Goal: Transaction & Acquisition: Purchase product/service

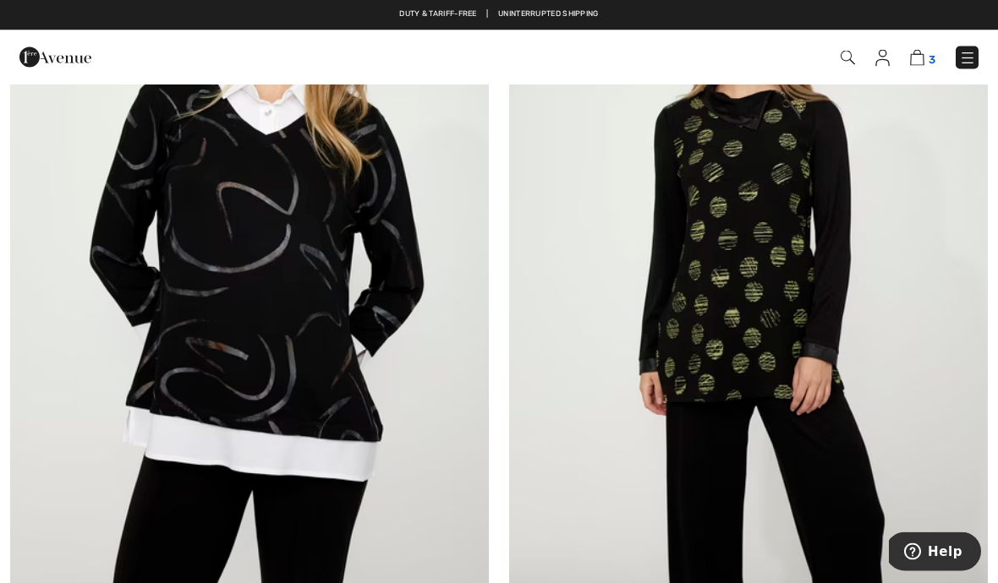
scroll to position [9252, 0]
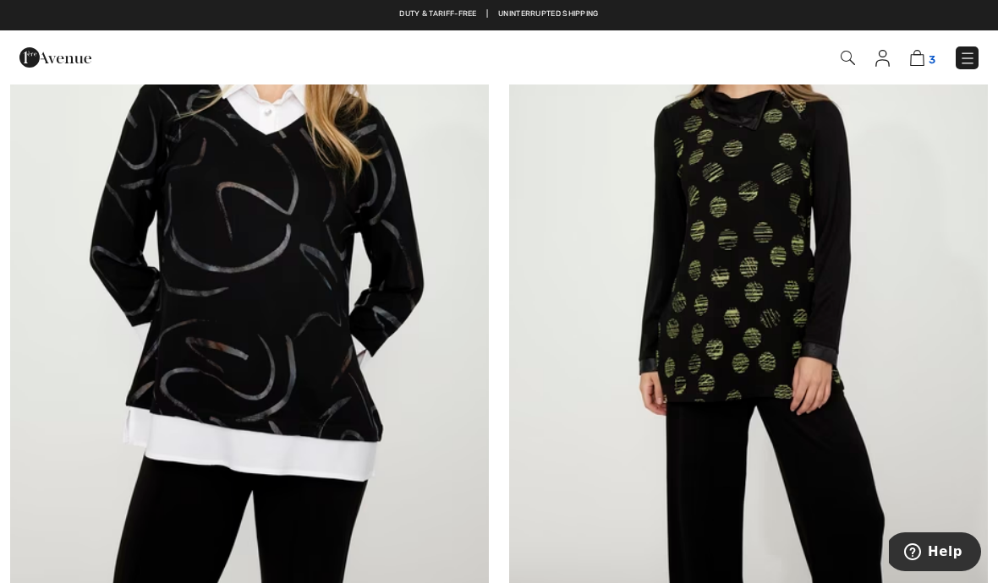
click at [919, 66] on img at bounding box center [917, 58] width 14 height 16
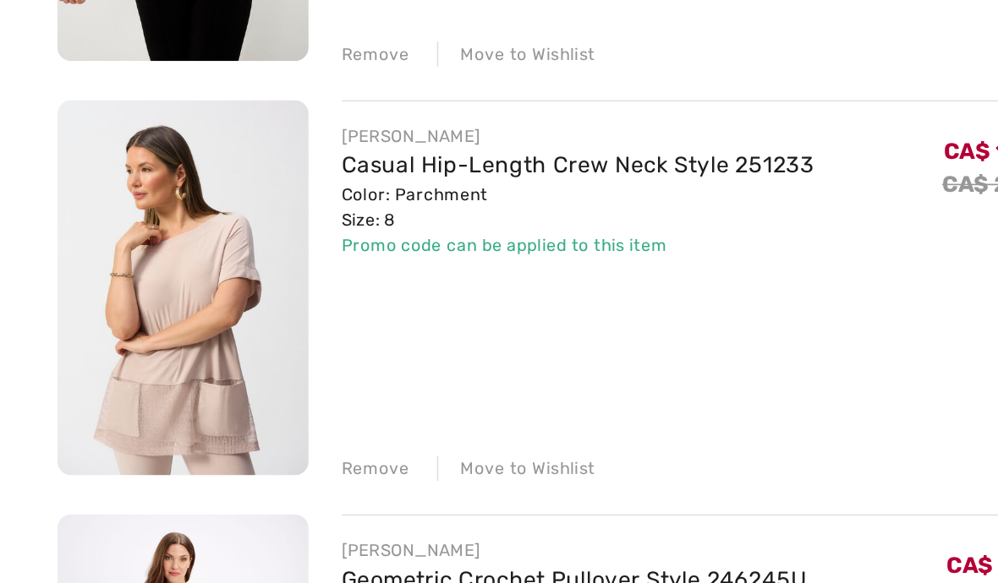
scroll to position [230, 0]
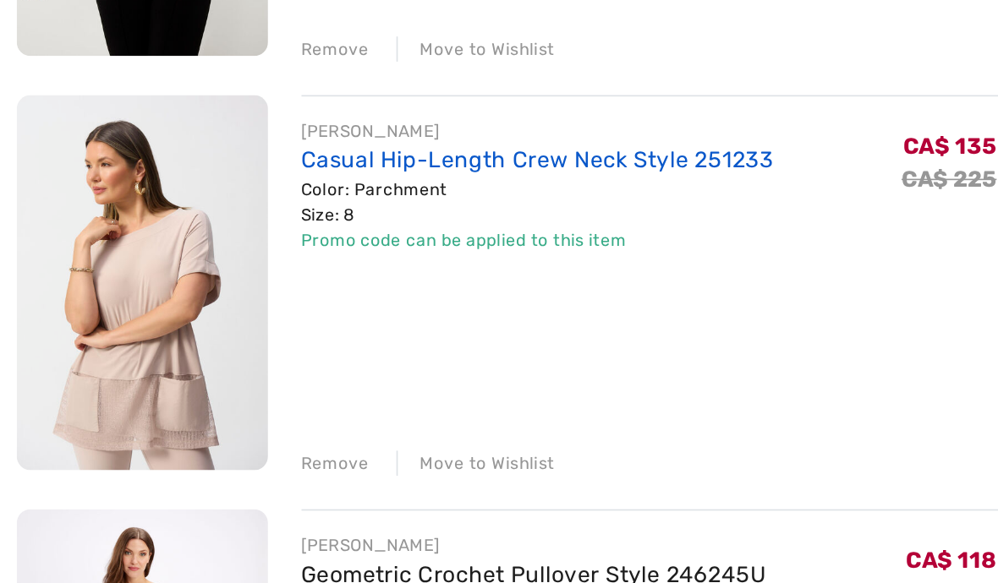
click at [273, 274] on link "Casual Hip-Length Crew Neck Style 251233" at bounding box center [326, 282] width 287 height 16
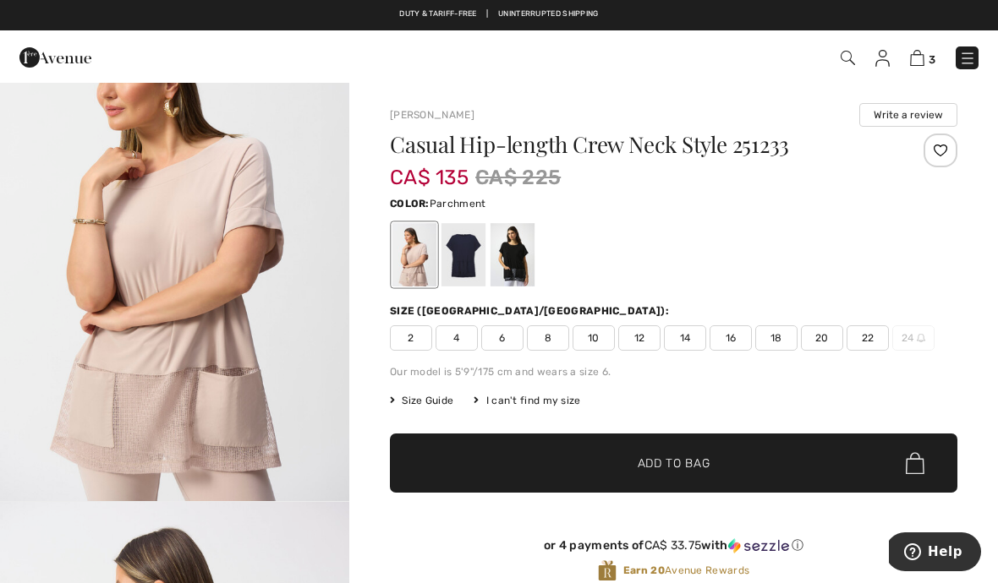
scroll to position [107, 0]
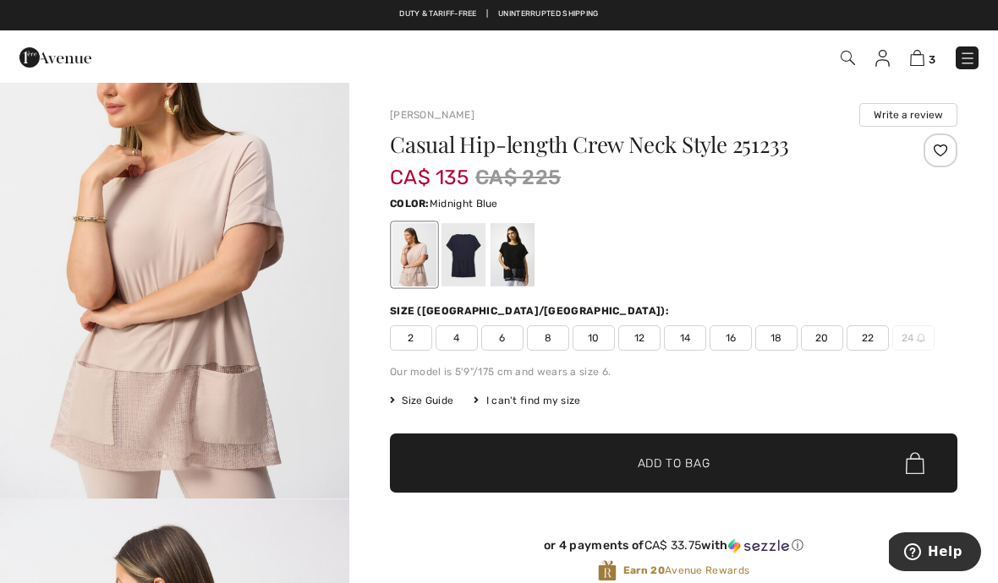
click at [468, 265] on div at bounding box center [463, 254] width 44 height 63
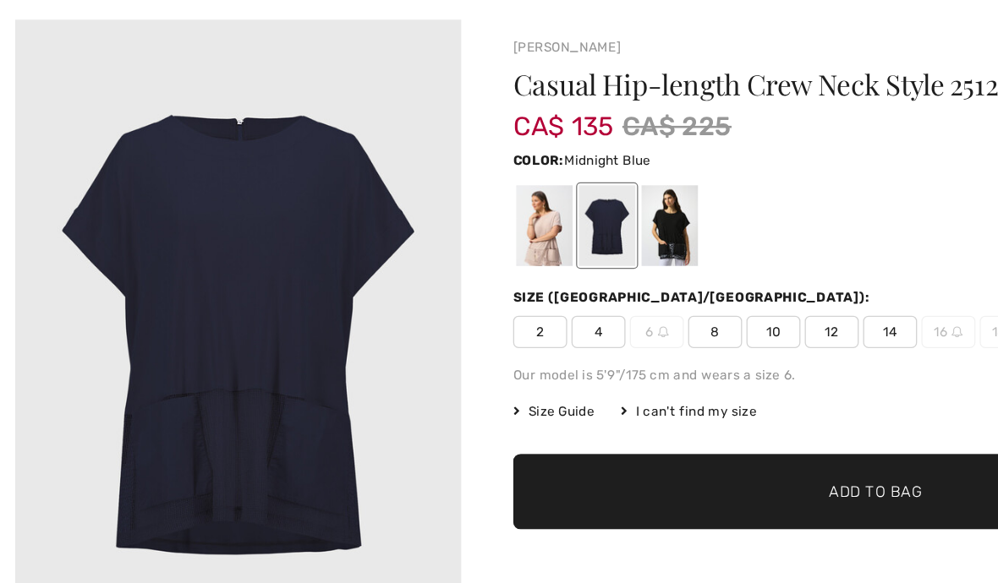
scroll to position [9, 0]
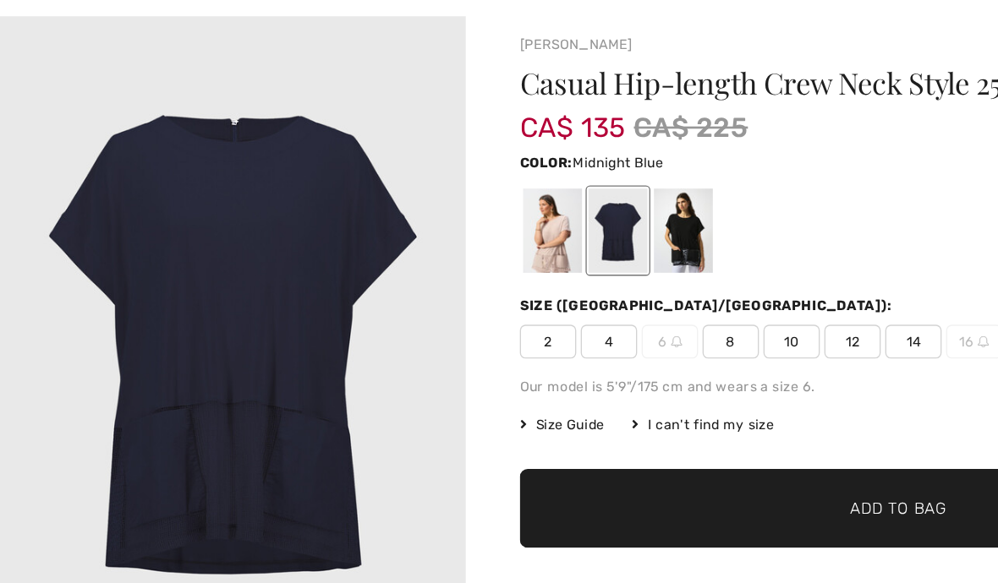
click at [515, 214] on div at bounding box center [512, 245] width 44 height 63
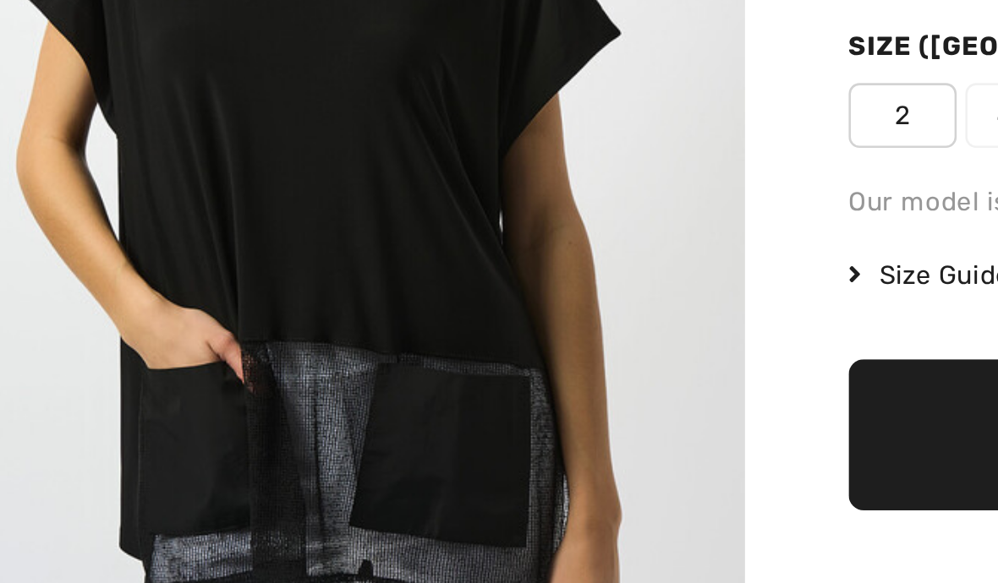
scroll to position [0, 0]
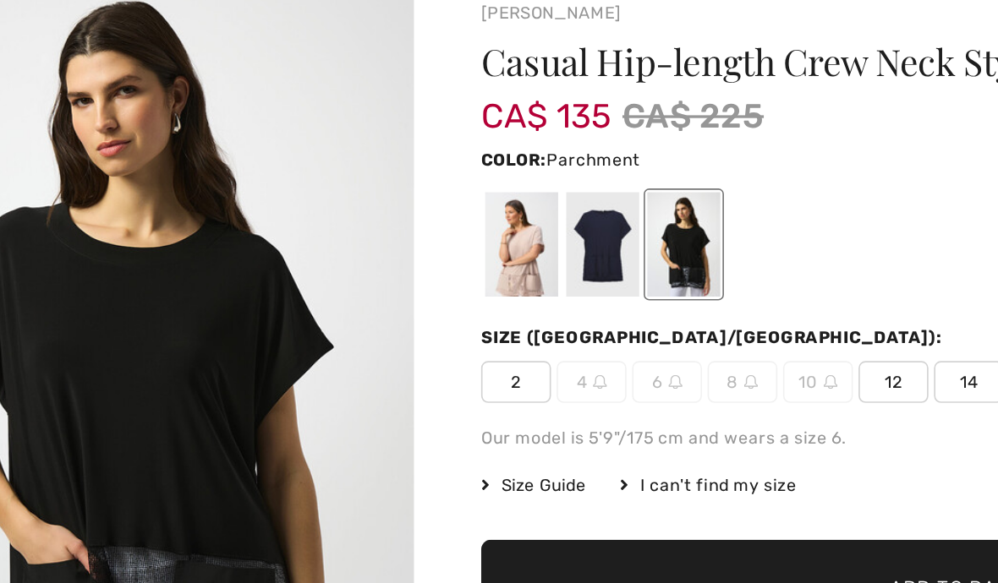
click at [392, 214] on div at bounding box center [414, 245] width 44 height 63
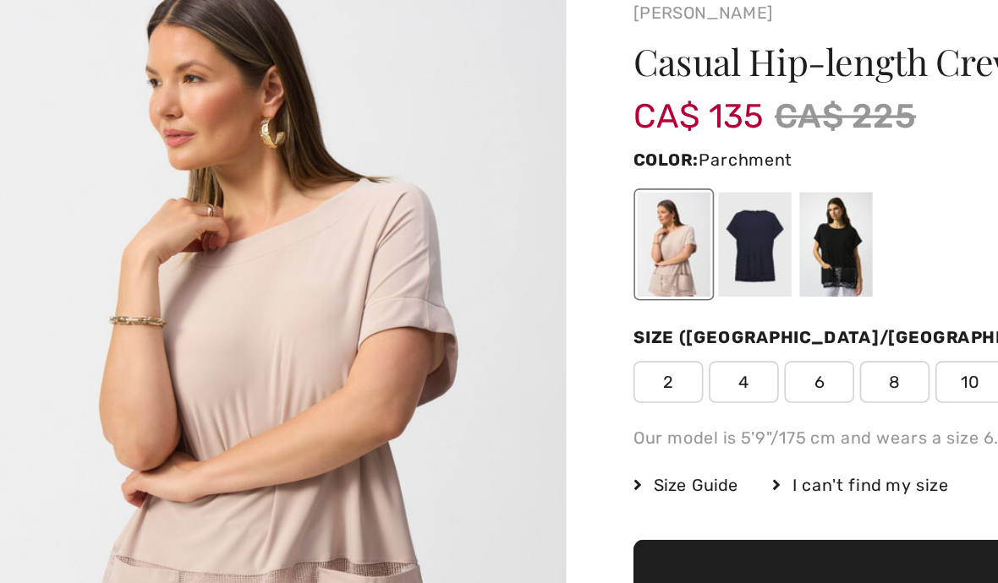
scroll to position [33, 0]
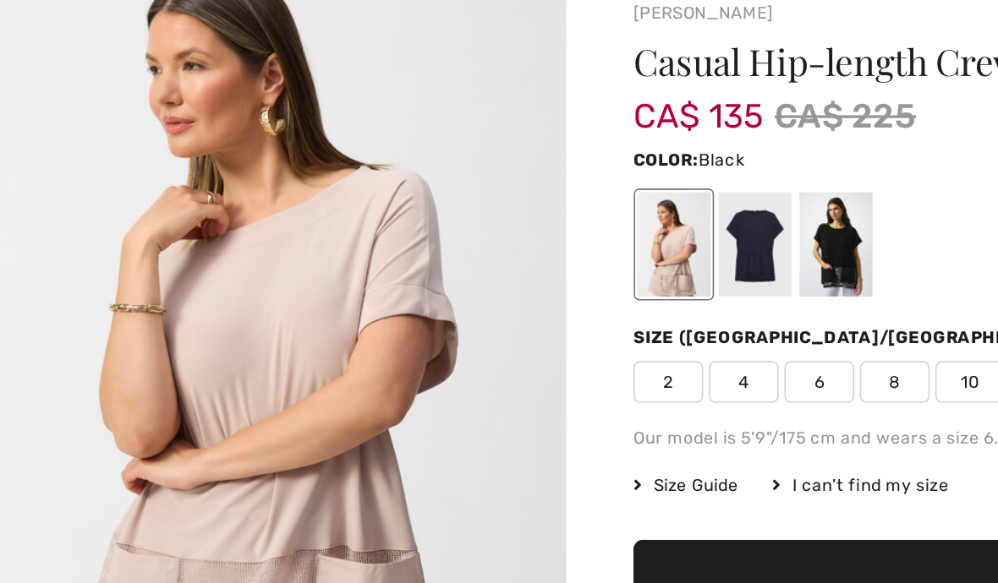
click at [503, 214] on div at bounding box center [512, 245] width 44 height 63
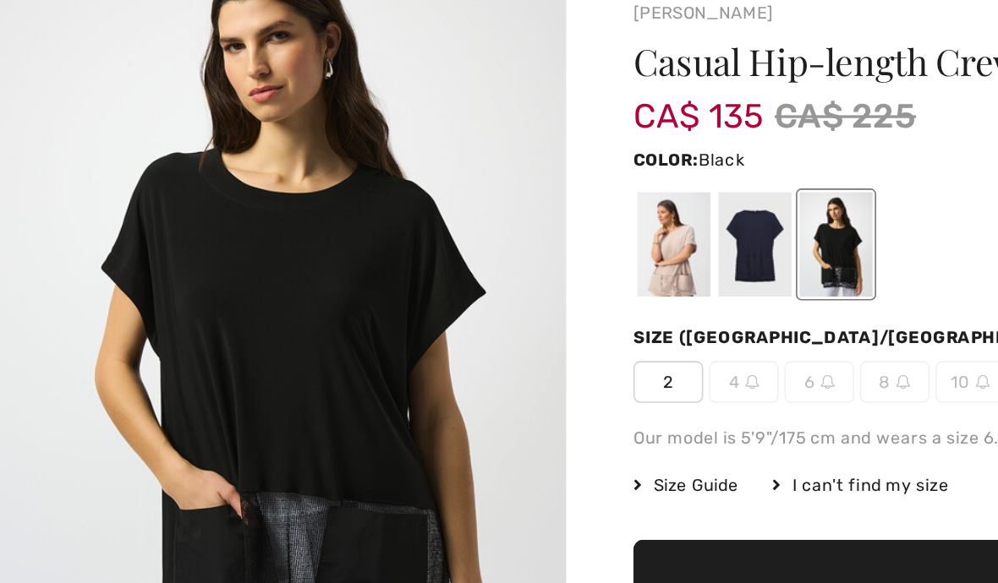
scroll to position [0, 0]
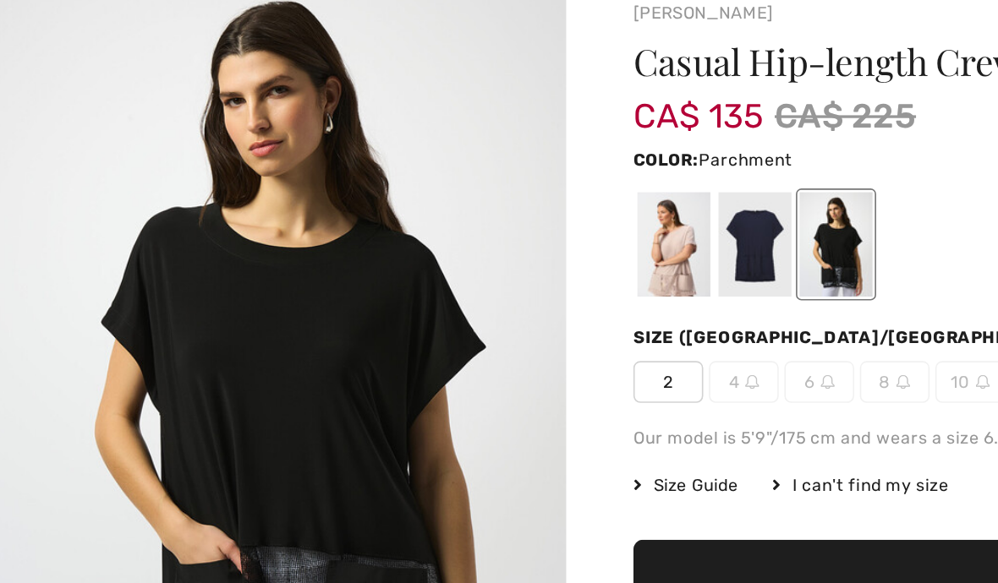
click at [408, 214] on div at bounding box center [414, 245] width 44 height 63
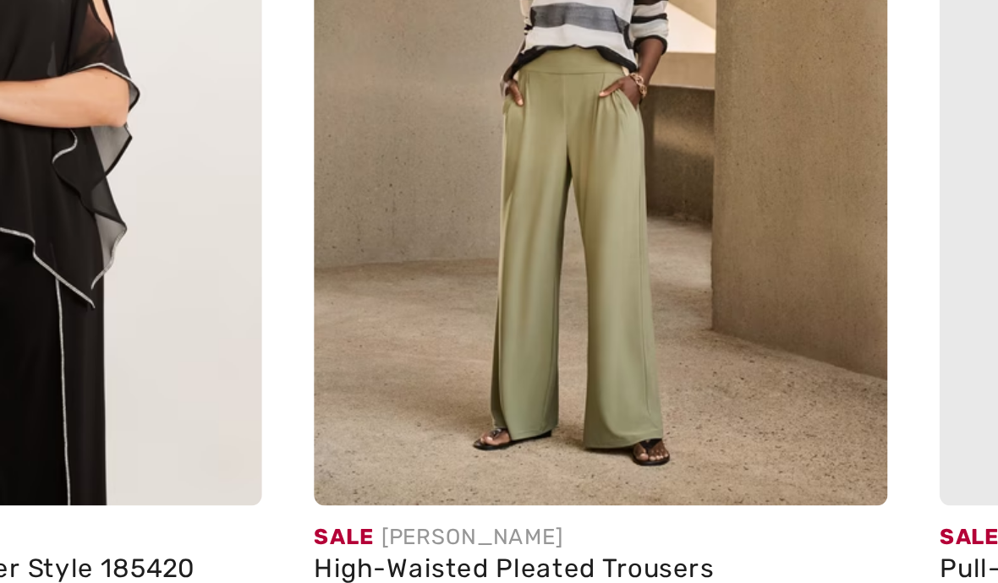
scroll to position [1498, 0]
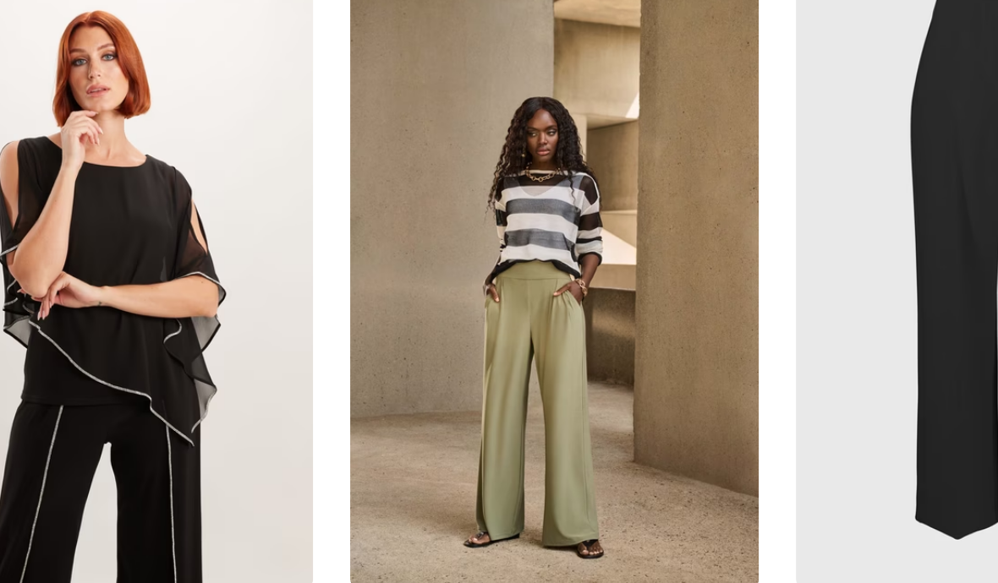
click at [499, 153] on img at bounding box center [611, 316] width 224 height 336
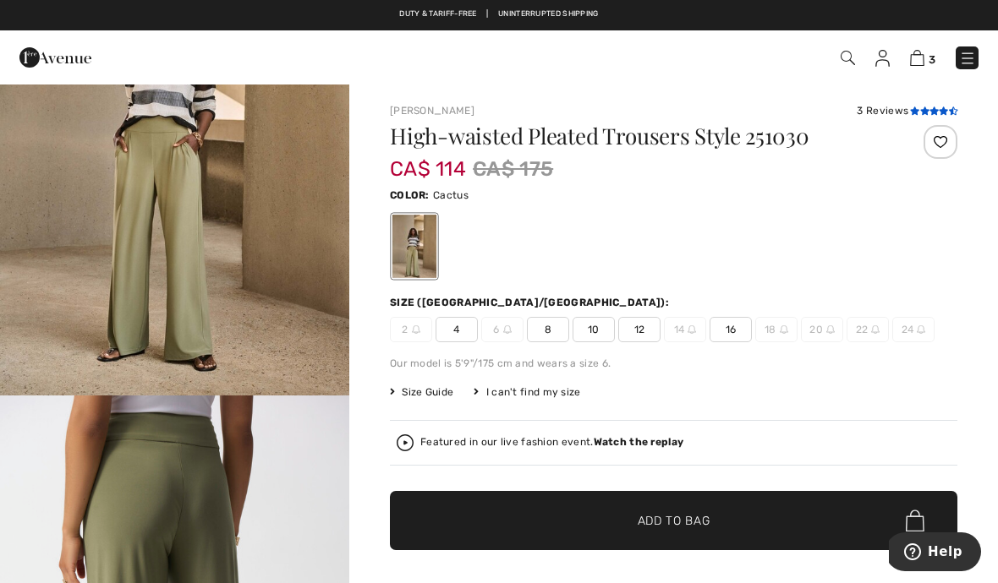
click at [911, 112] on icon at bounding box center [914, 111] width 9 height 8
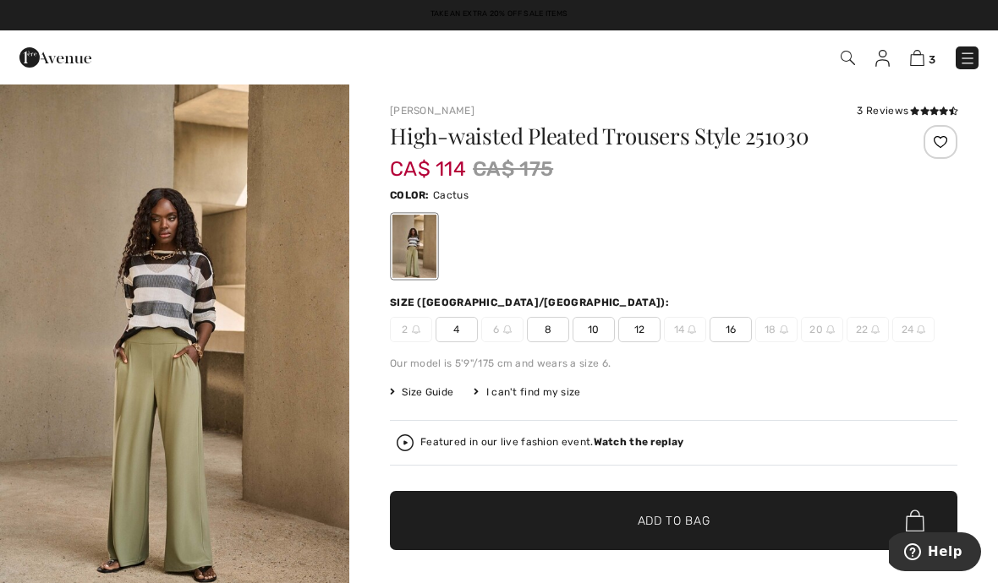
click at [876, 59] on img at bounding box center [882, 58] width 14 height 17
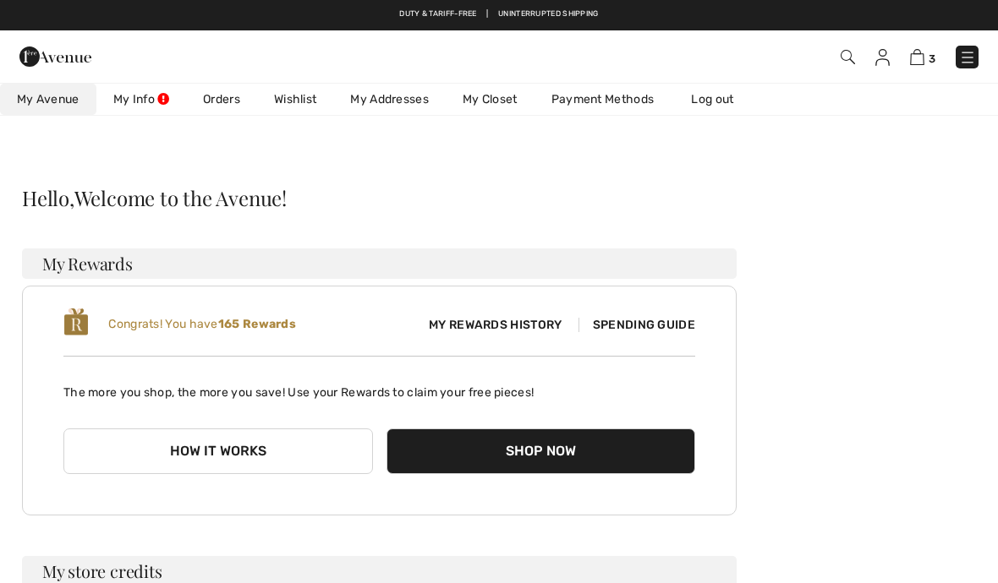
click at [879, 61] on img at bounding box center [882, 57] width 14 height 17
click at [848, 60] on img at bounding box center [847, 57] width 14 height 14
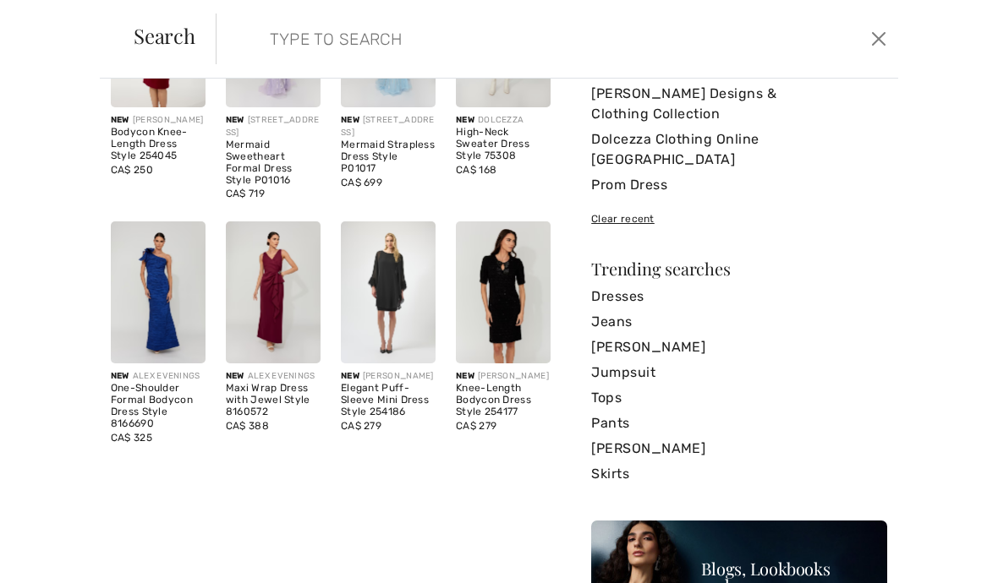
scroll to position [194, 0]
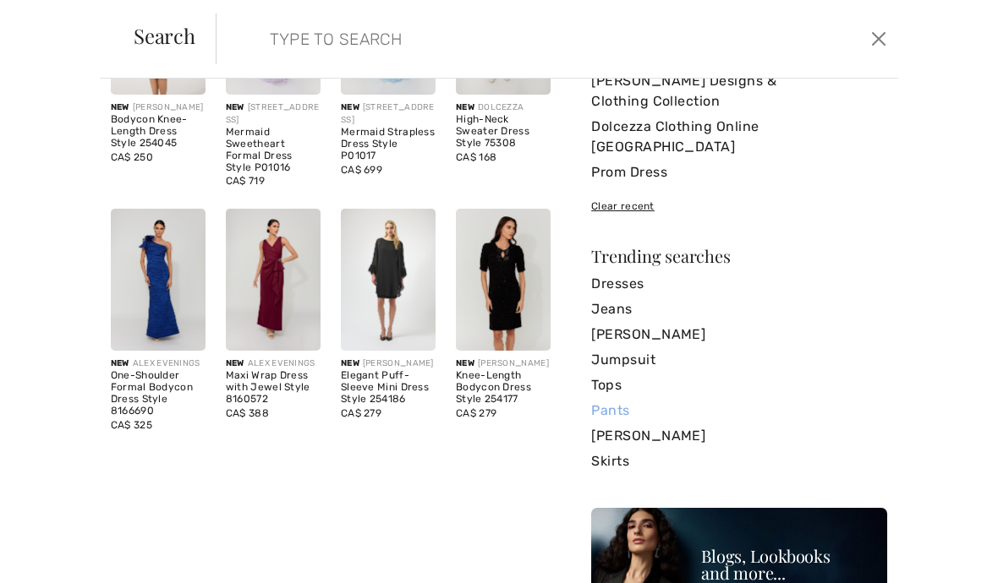
click at [624, 398] on link "Pants" at bounding box center [739, 410] width 296 height 25
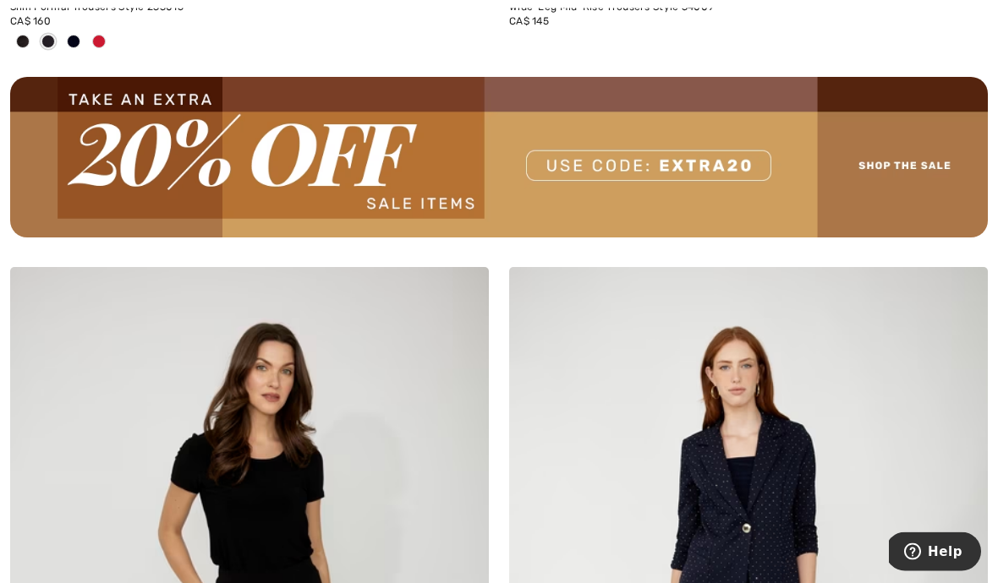
scroll to position [10013, 0]
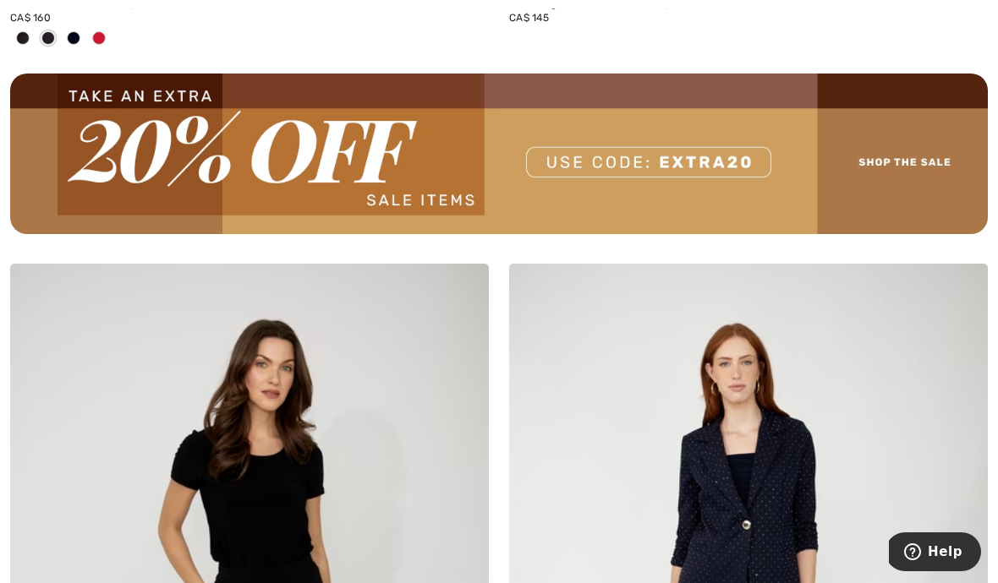
click at [900, 149] on img at bounding box center [498, 154] width 977 height 161
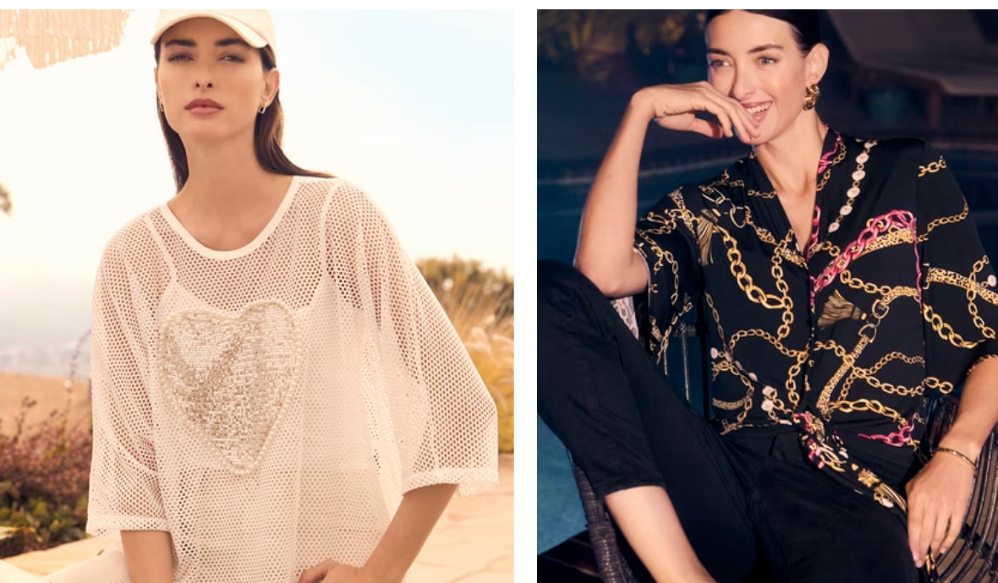
scroll to position [4376, 0]
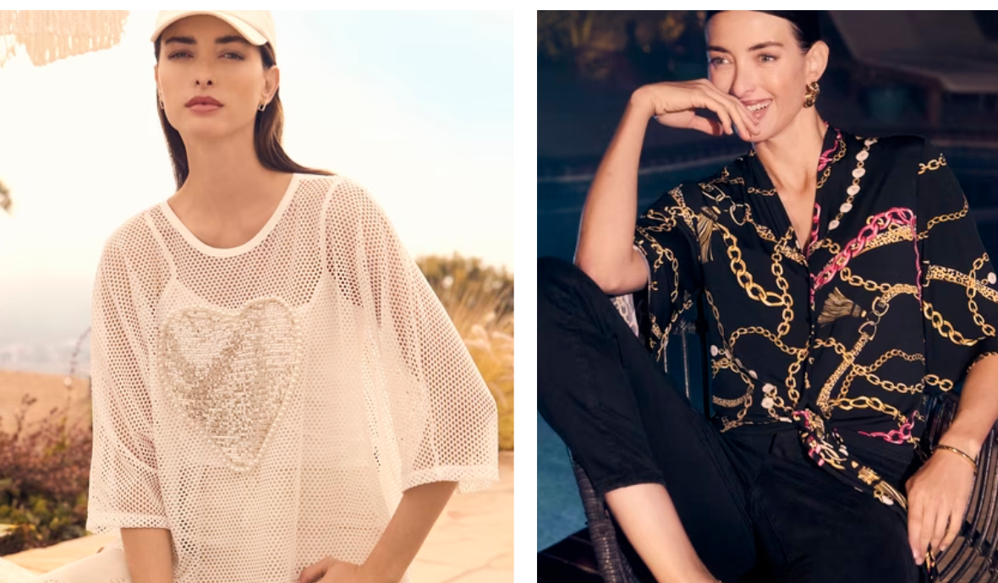
click at [595, 526] on img at bounding box center [748, 280] width 479 height 718
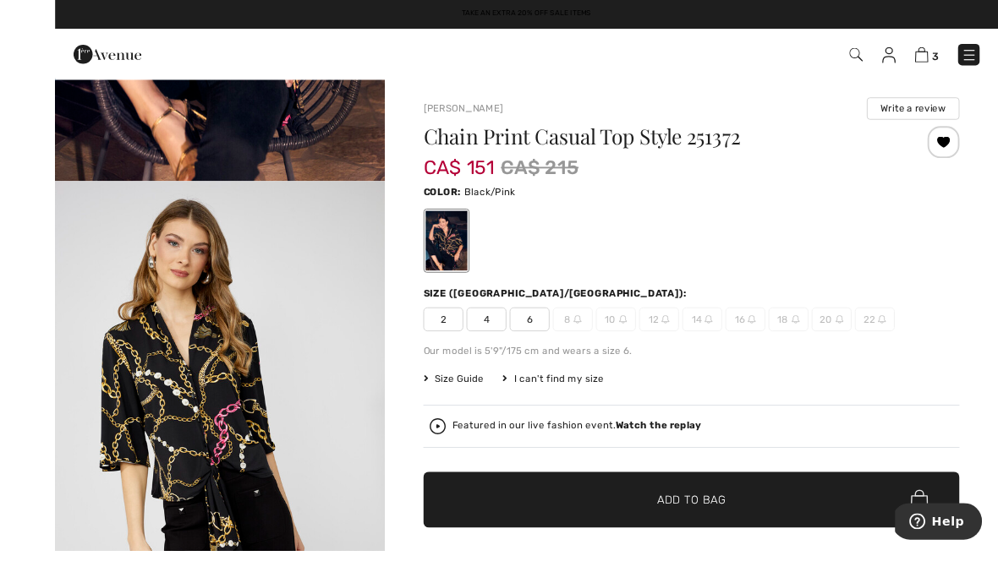
scroll to position [25, 0]
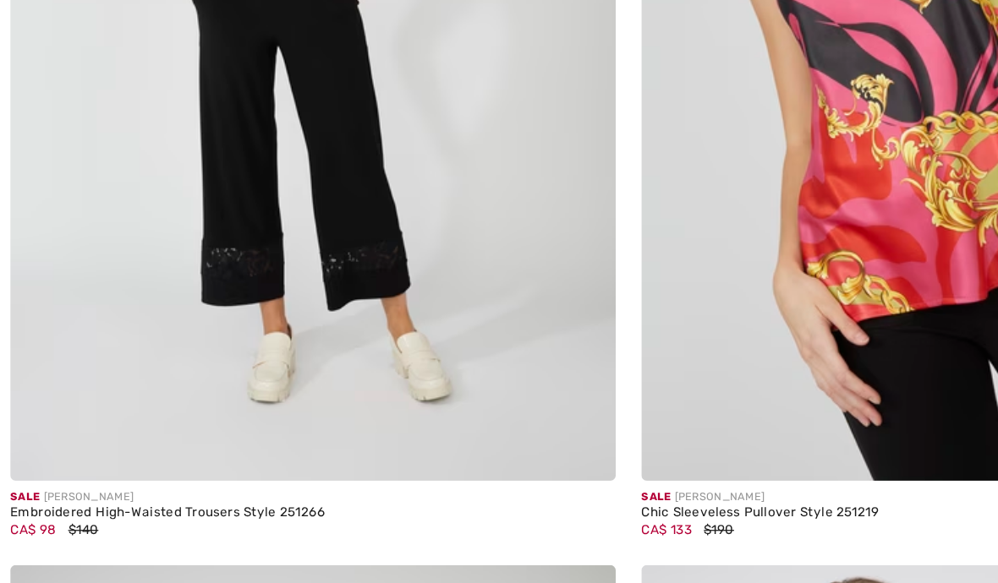
scroll to position [7079, 0]
click at [183, 301] on img at bounding box center [249, 86] width 479 height 718
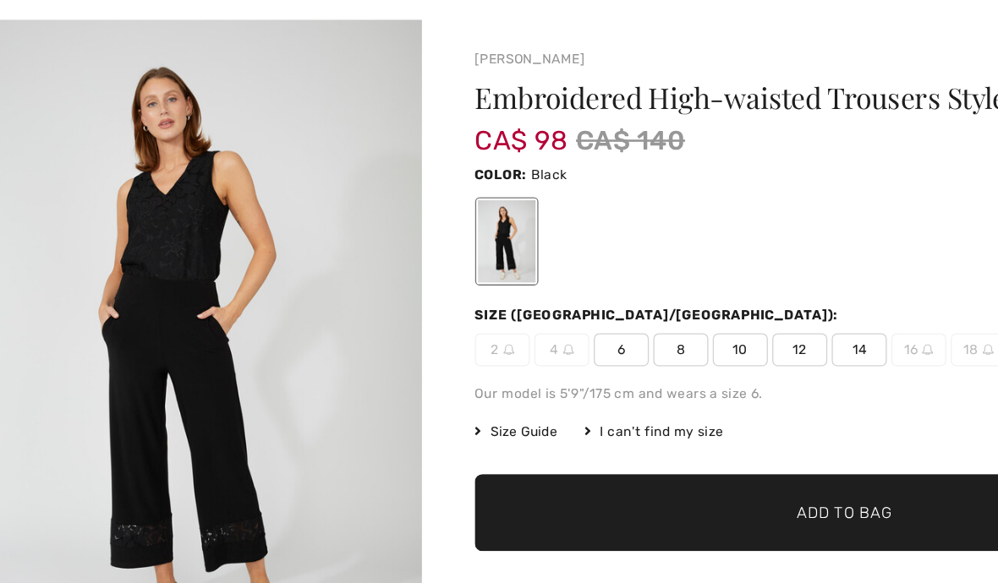
click at [481, 325] on span "6" at bounding box center [502, 337] width 42 height 25
click at [527, 325] on span "8" at bounding box center [548, 337] width 42 height 25
click at [637, 455] on span "Add to Bag" at bounding box center [673, 464] width 73 height 18
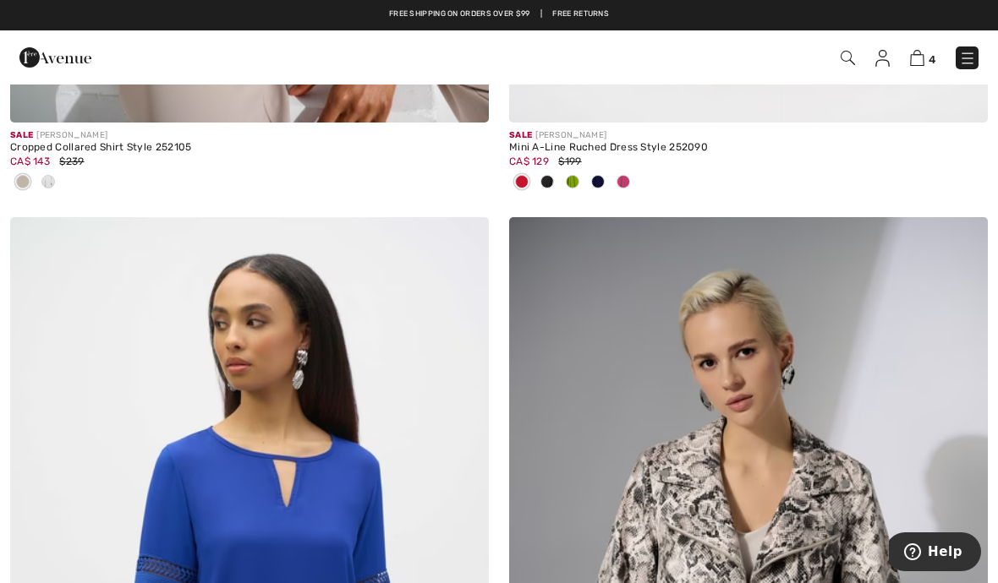
scroll to position [11561, 0]
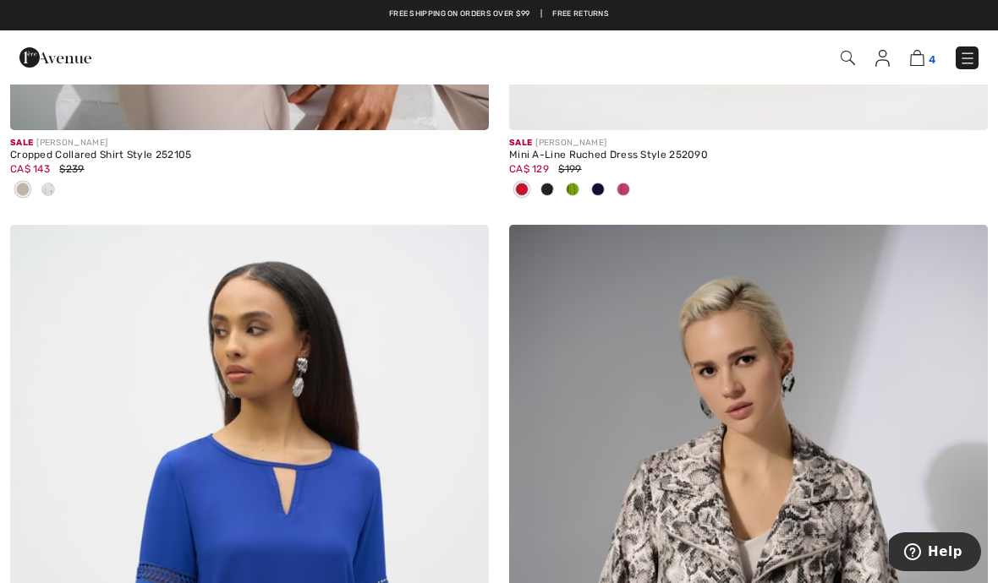
click at [919, 63] on img at bounding box center [917, 58] width 14 height 16
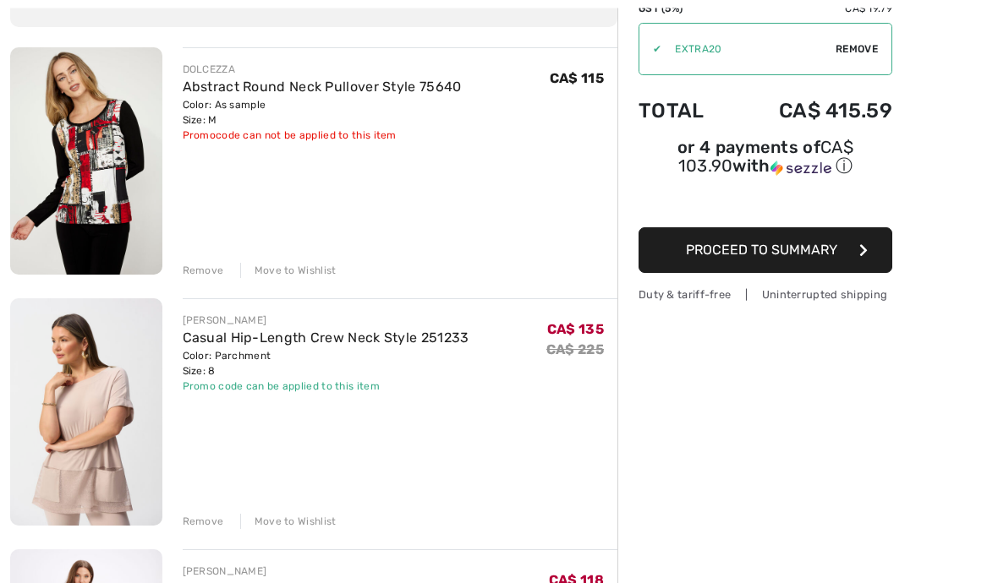
scroll to position [174, 0]
click at [281, 523] on div "Move to Wishlist" at bounding box center [288, 521] width 96 height 15
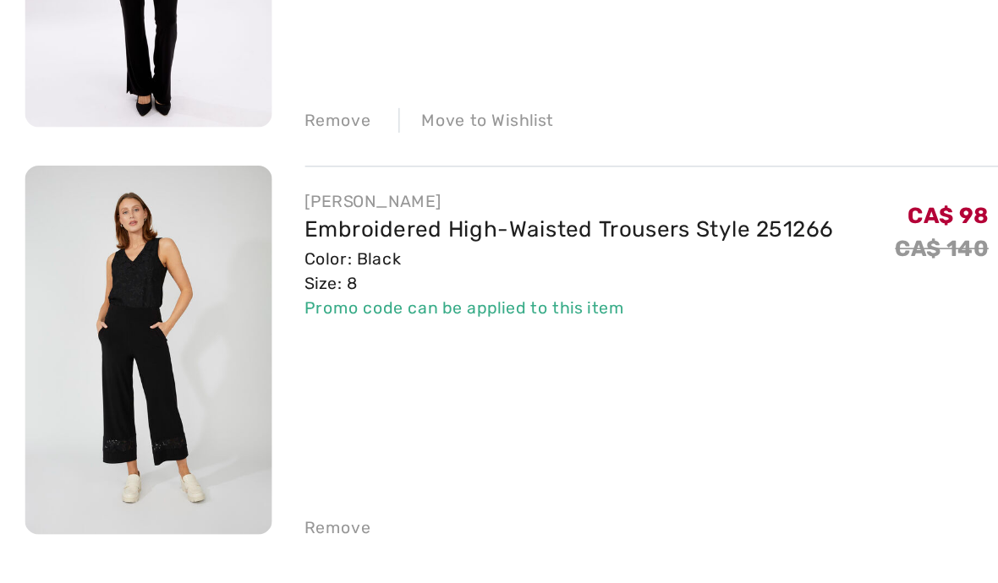
scroll to position [445, 0]
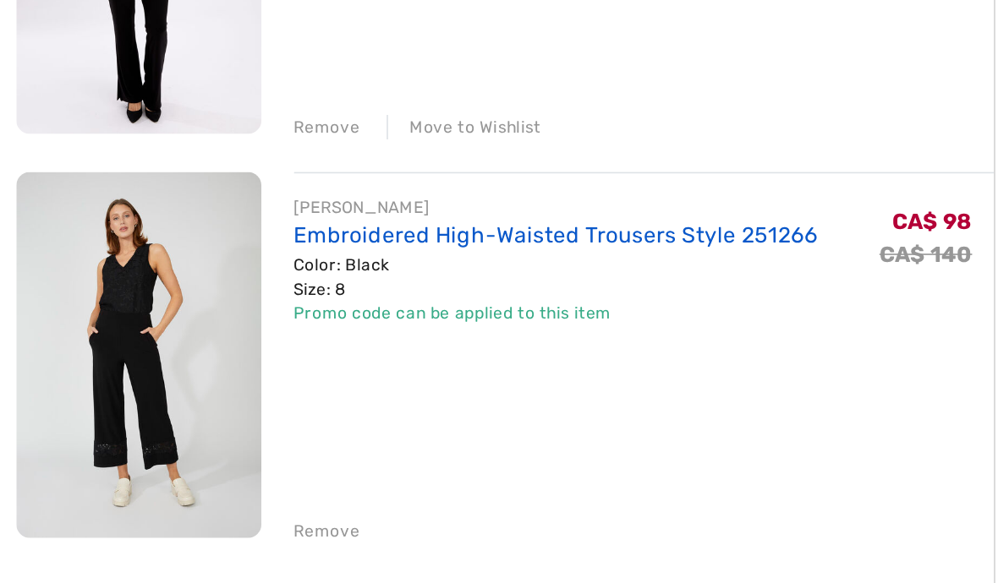
click at [299, 311] on link "Embroidered High-Waisted Trousers Style 251266" at bounding box center [346, 319] width 326 height 16
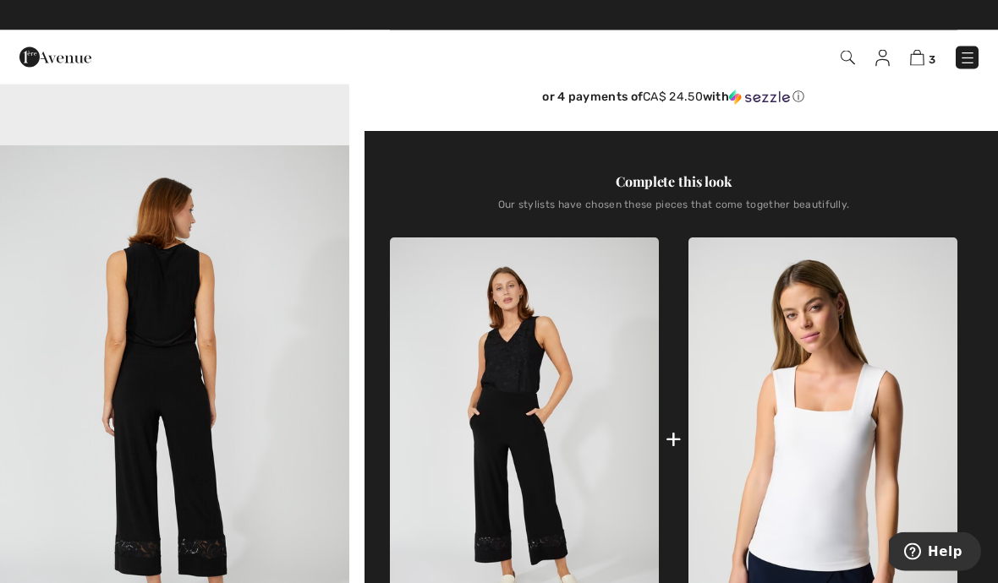
scroll to position [449, 0]
click at [923, 56] on img at bounding box center [917, 58] width 14 height 16
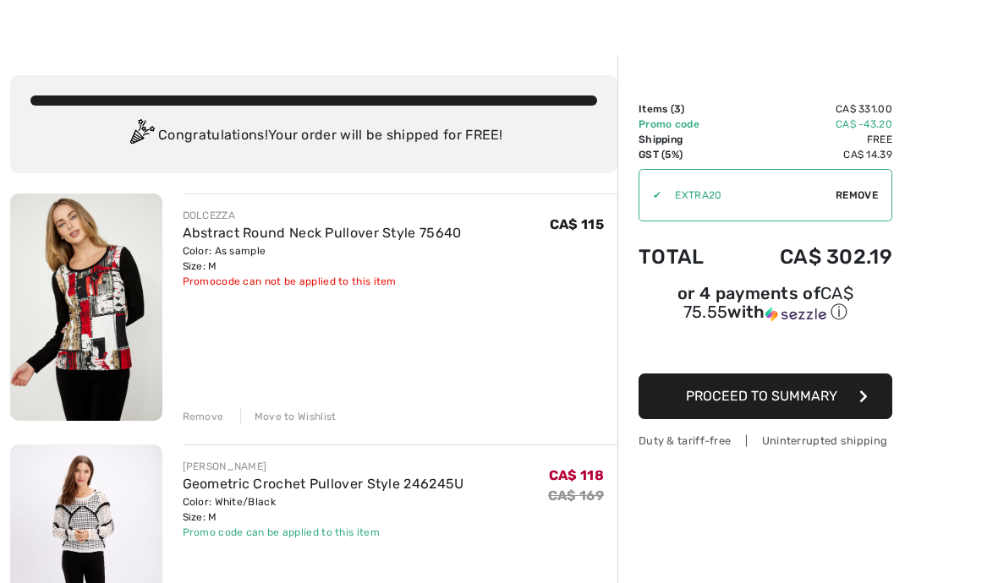
scroll to position [52, 0]
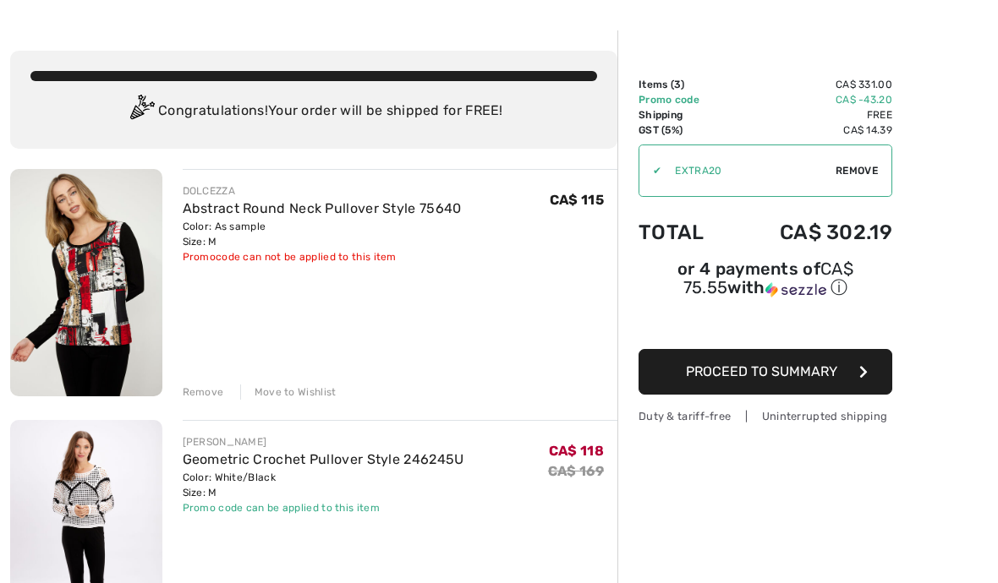
click at [727, 375] on span "Proceed to Summary" at bounding box center [761, 372] width 151 height 16
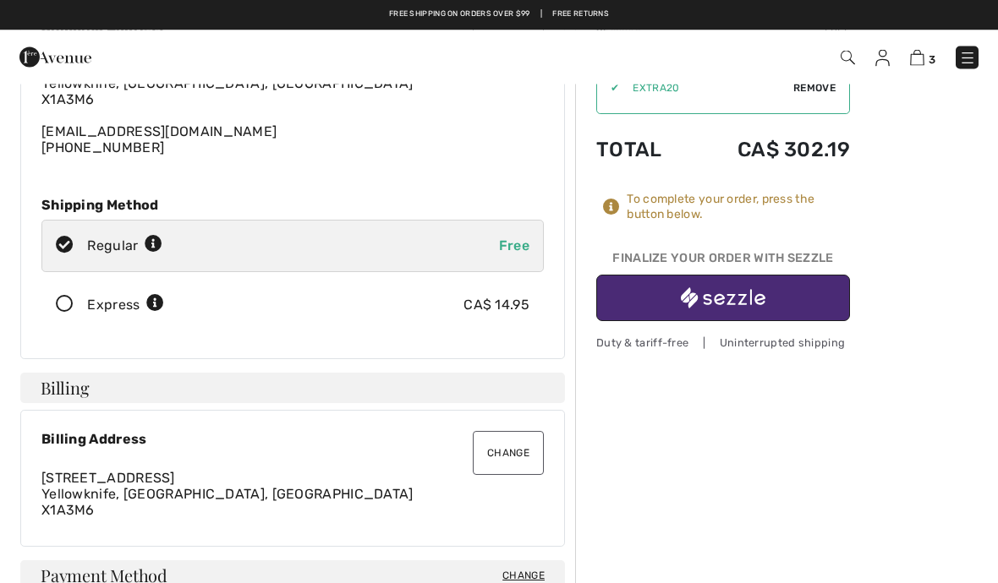
scroll to position [99, 0]
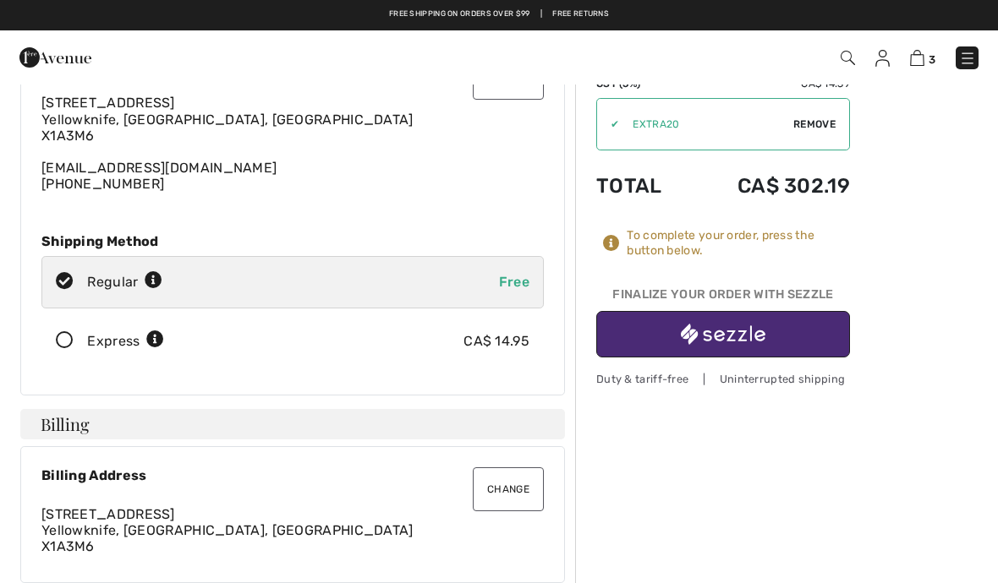
click at [737, 330] on img "button" at bounding box center [723, 334] width 85 height 21
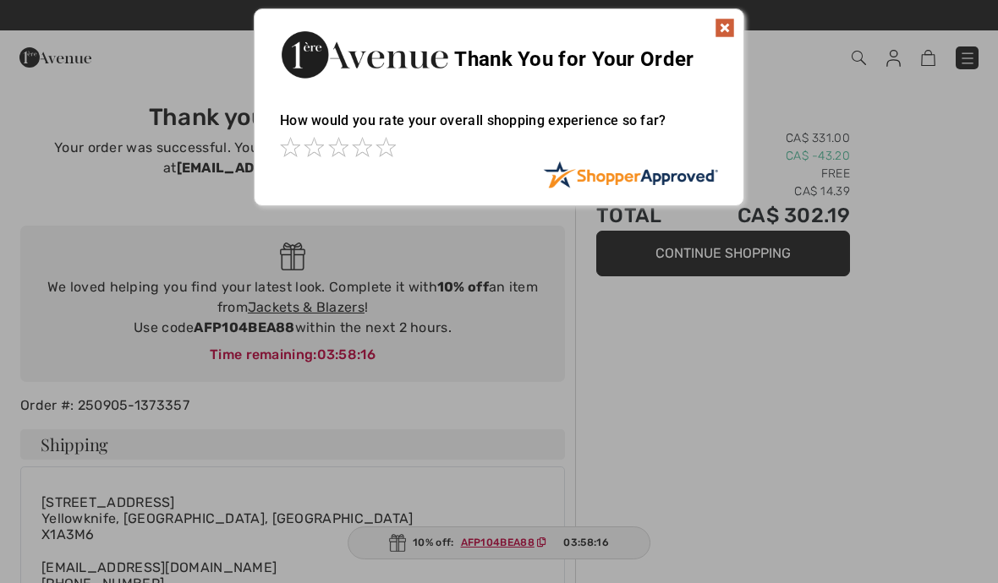
click at [730, 33] on img at bounding box center [724, 28] width 20 height 20
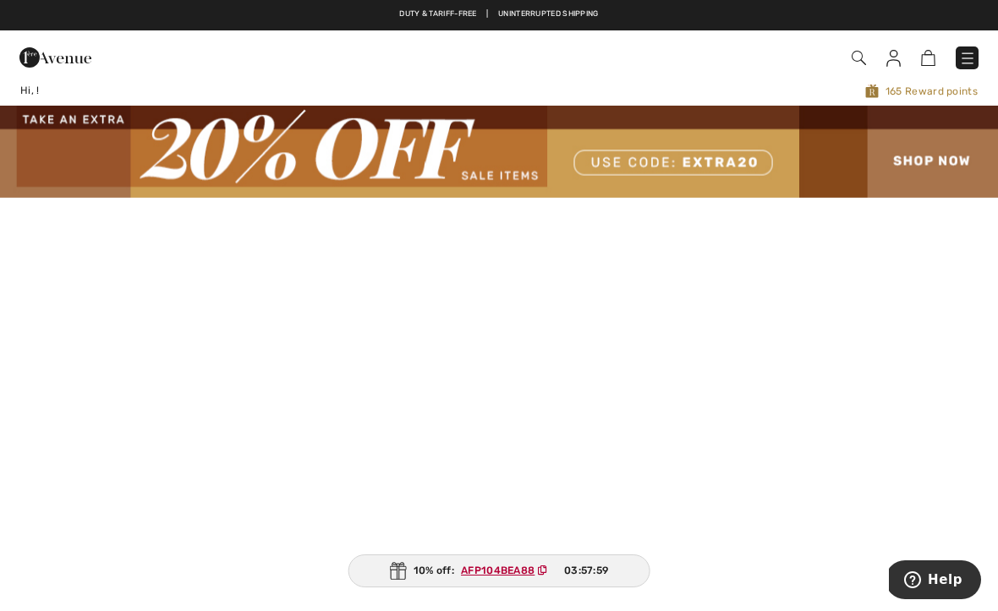
click at [946, 147] on img at bounding box center [499, 151] width 998 height 91
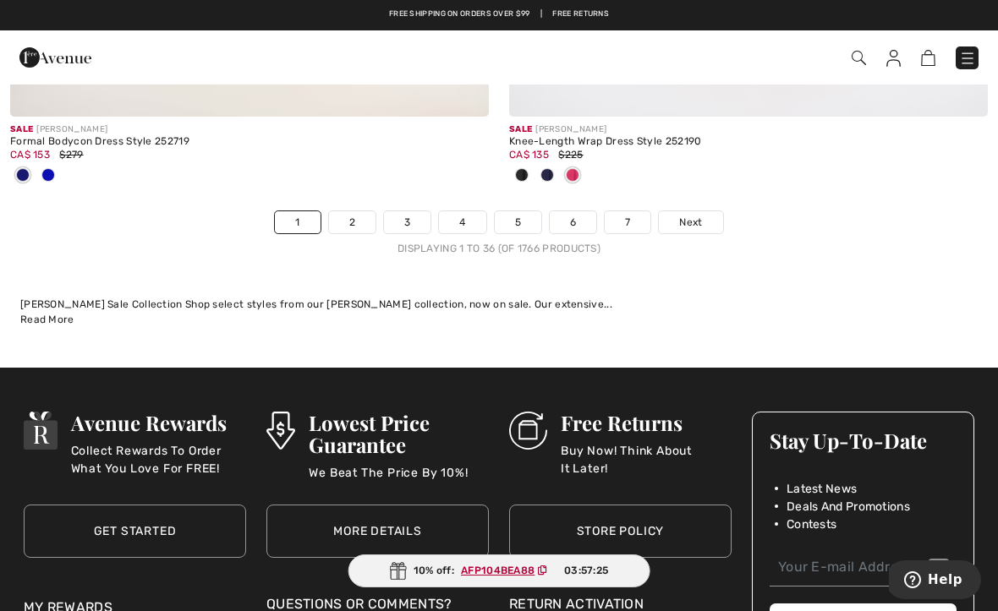
scroll to position [14735, 0]
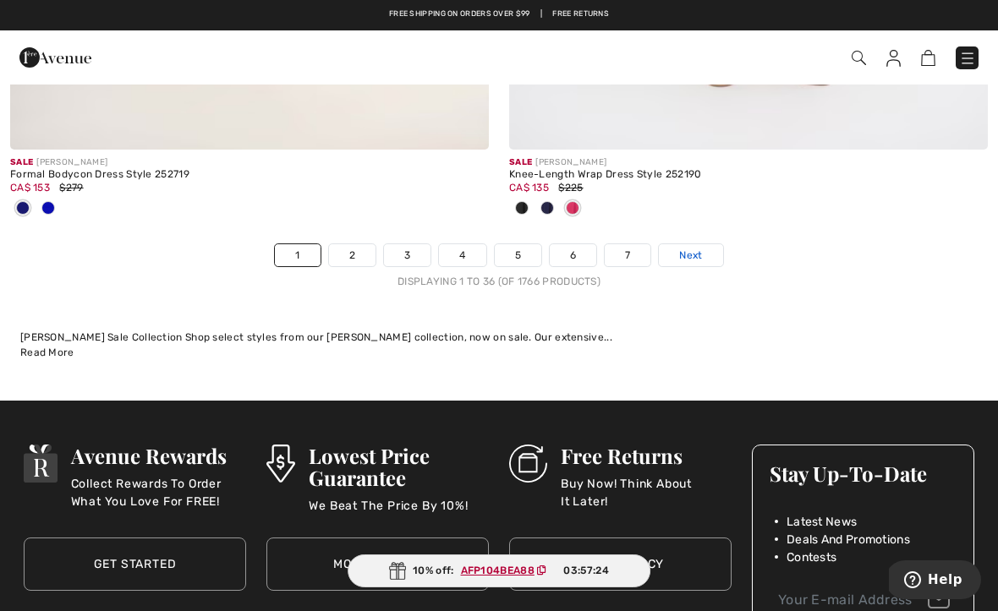
click at [697, 248] on span "Next" at bounding box center [690, 255] width 23 height 15
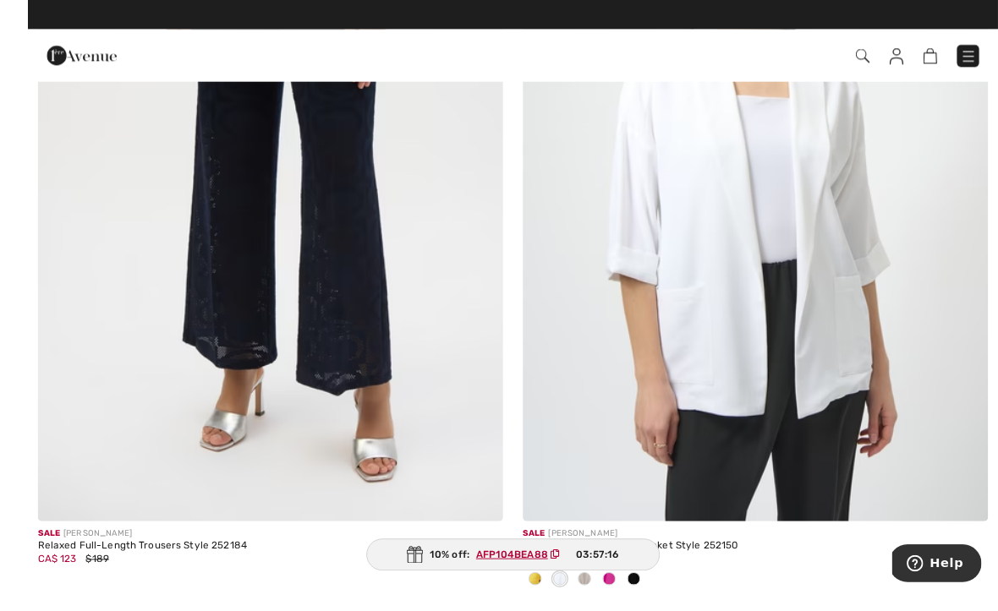
scroll to position [559, 0]
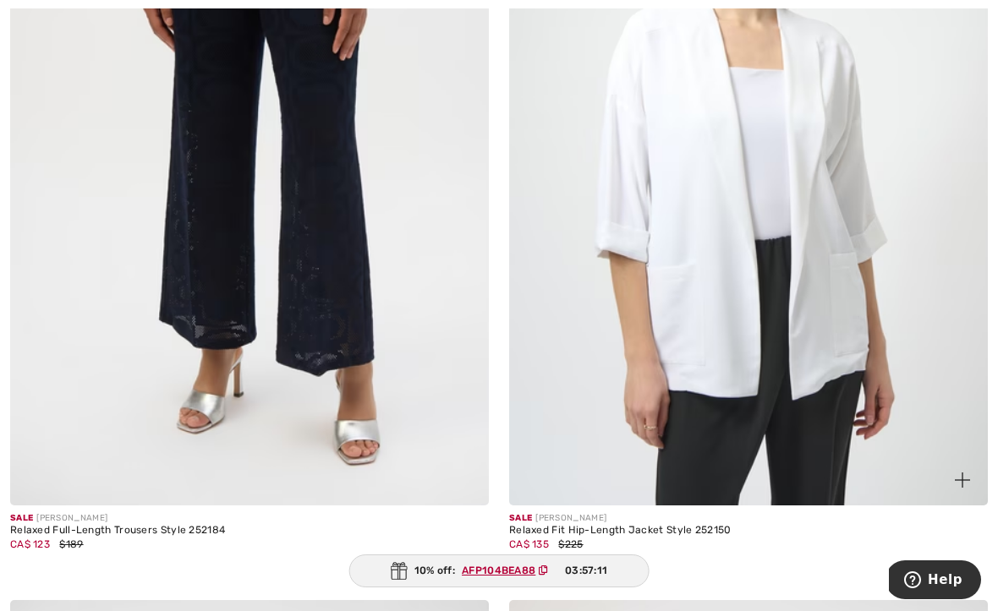
click at [601, 411] on img at bounding box center [748, 147] width 479 height 718
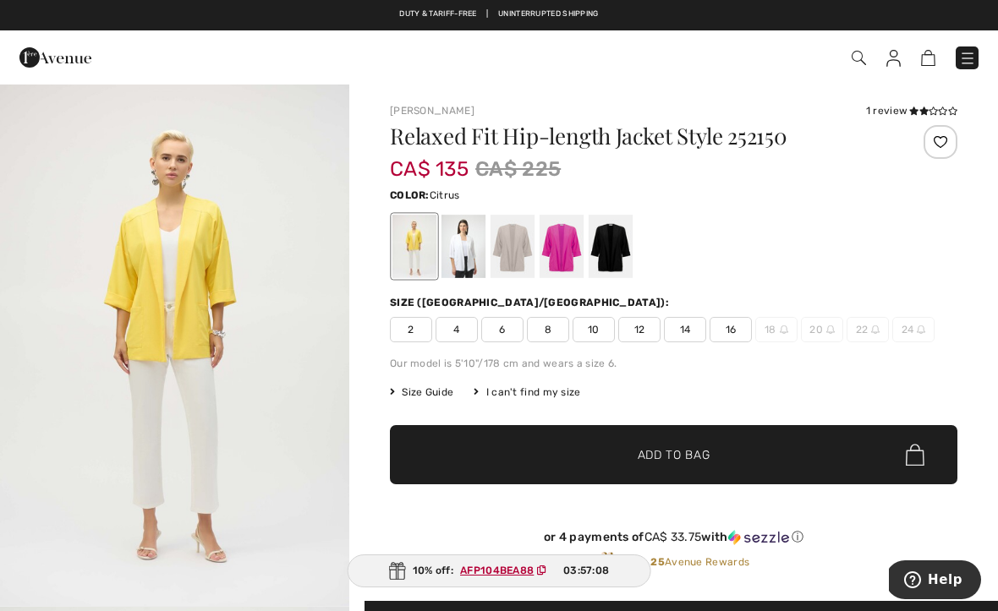
click at [459, 242] on div at bounding box center [463, 246] width 44 height 63
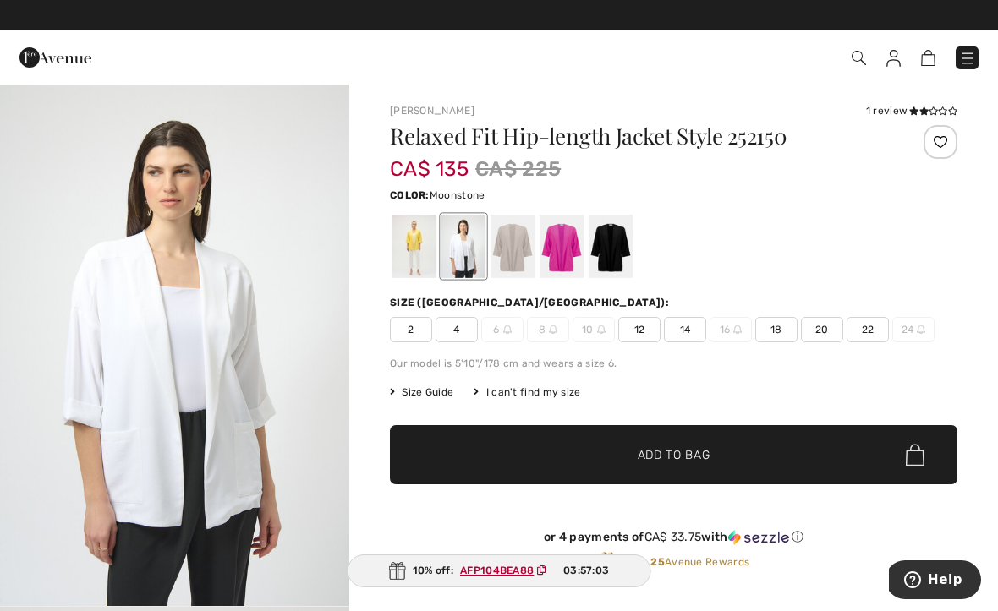
click at [509, 260] on div at bounding box center [512, 246] width 44 height 63
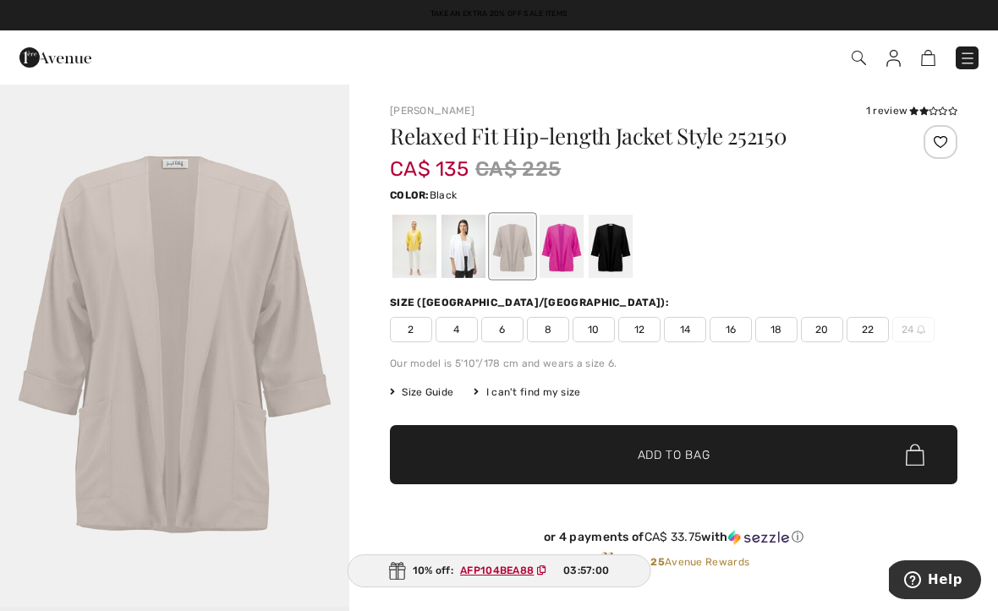
click at [604, 242] on div at bounding box center [610, 246] width 44 height 63
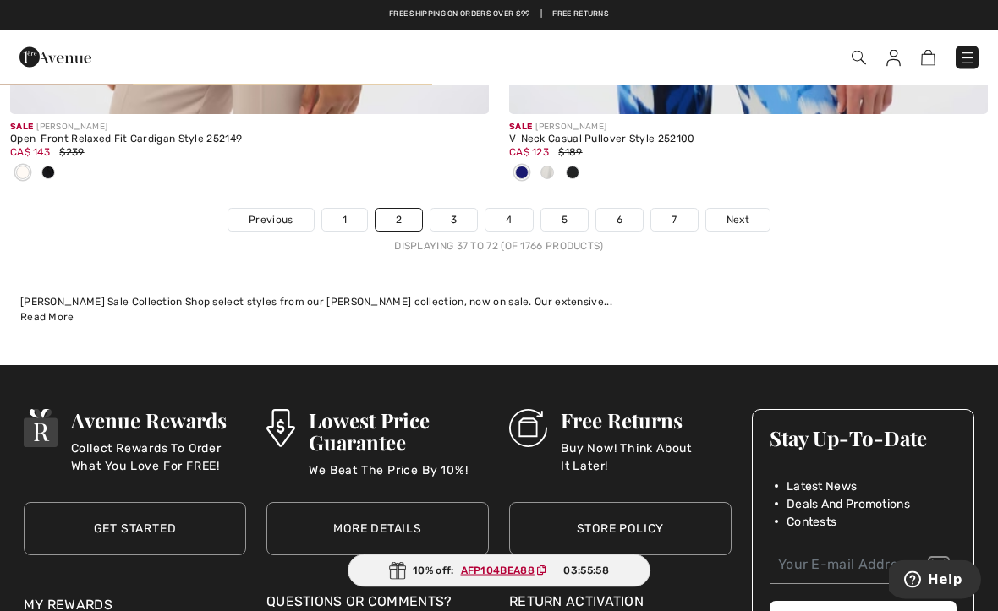
scroll to position [15081, 0]
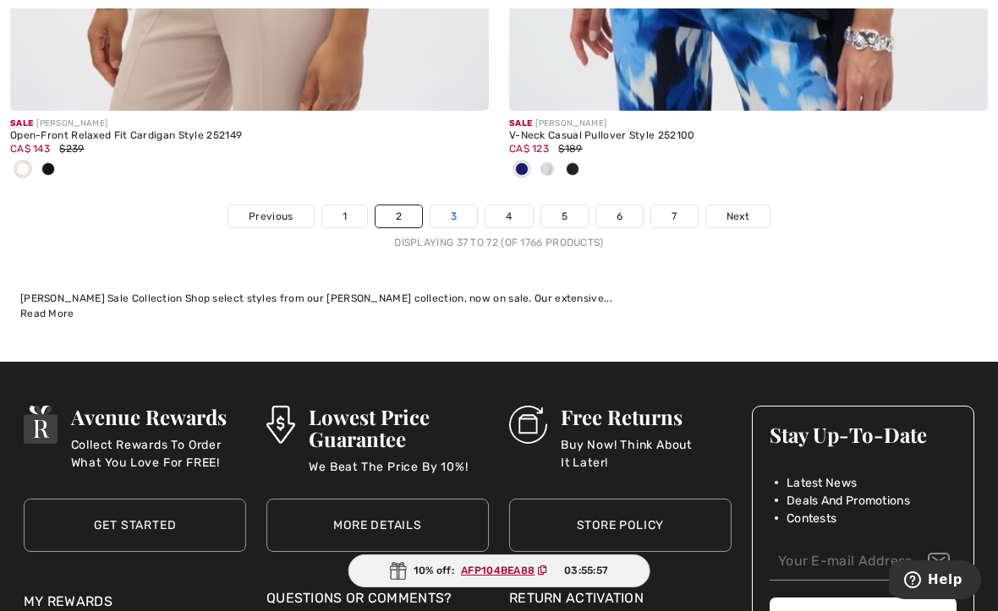
click at [458, 214] on link "3" at bounding box center [453, 216] width 46 height 22
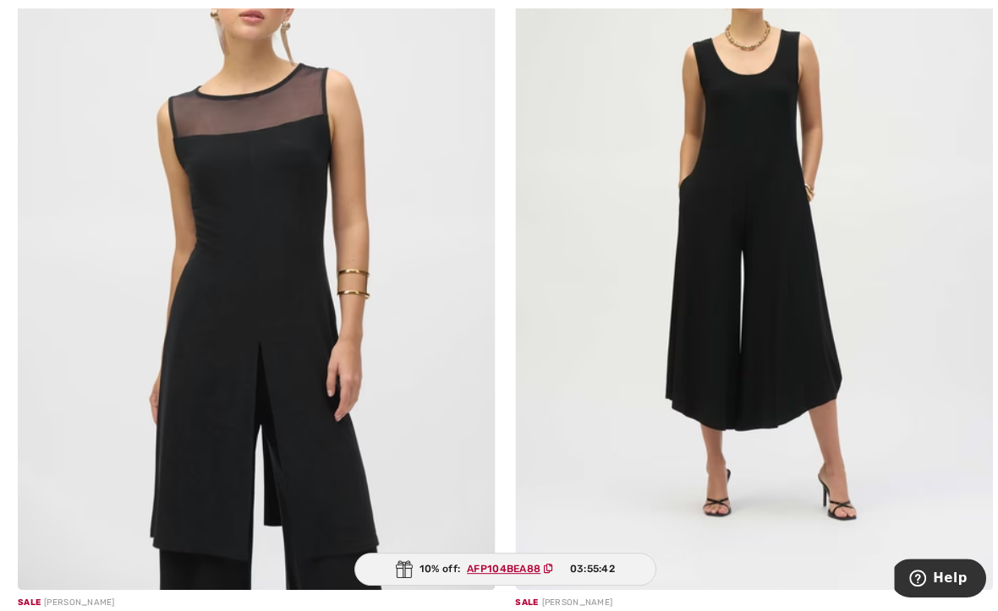
scroll to position [3695, 0]
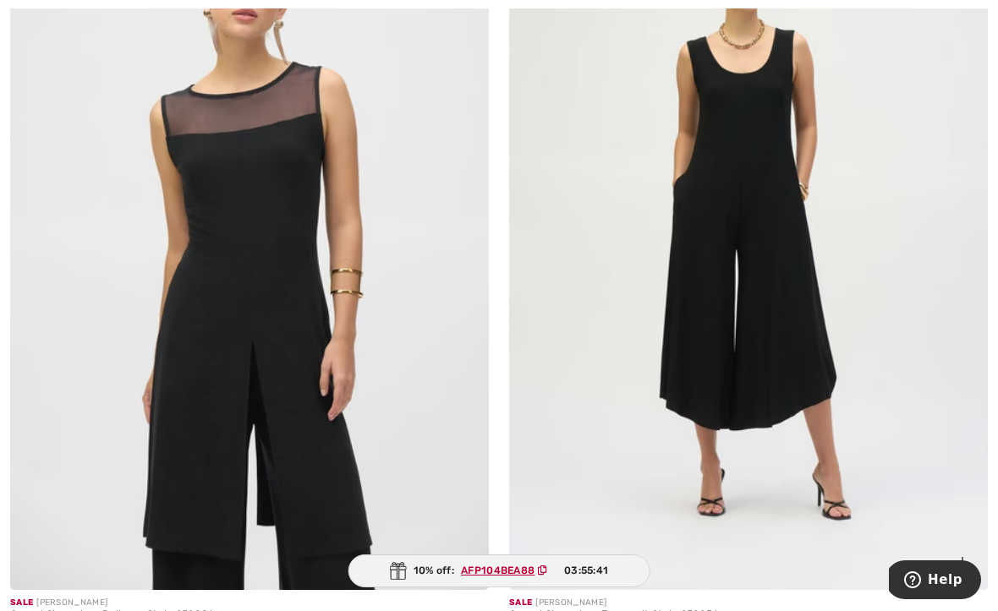
click at [588, 384] on img at bounding box center [748, 231] width 479 height 718
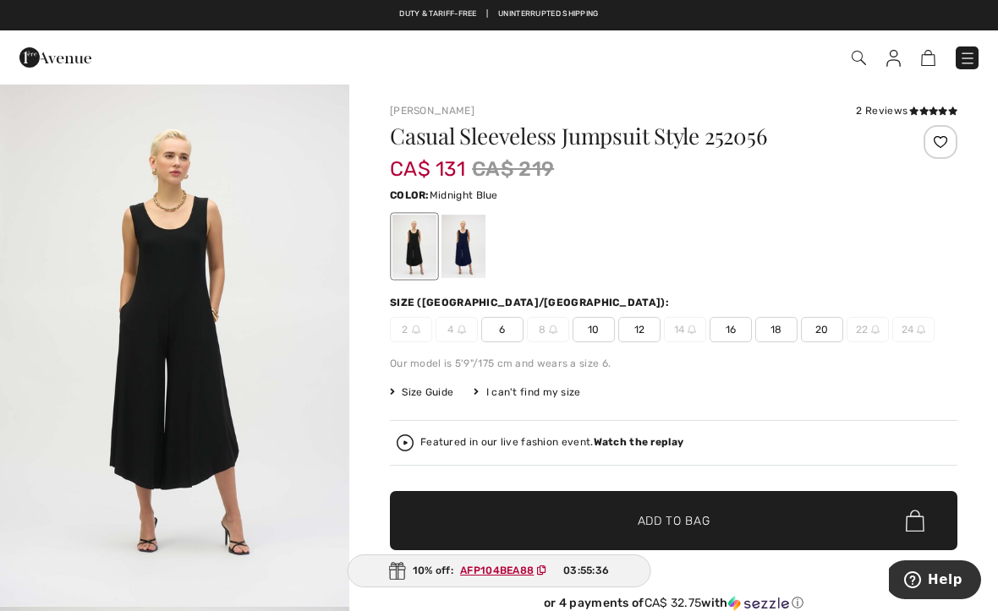
click at [460, 245] on div at bounding box center [463, 246] width 44 height 63
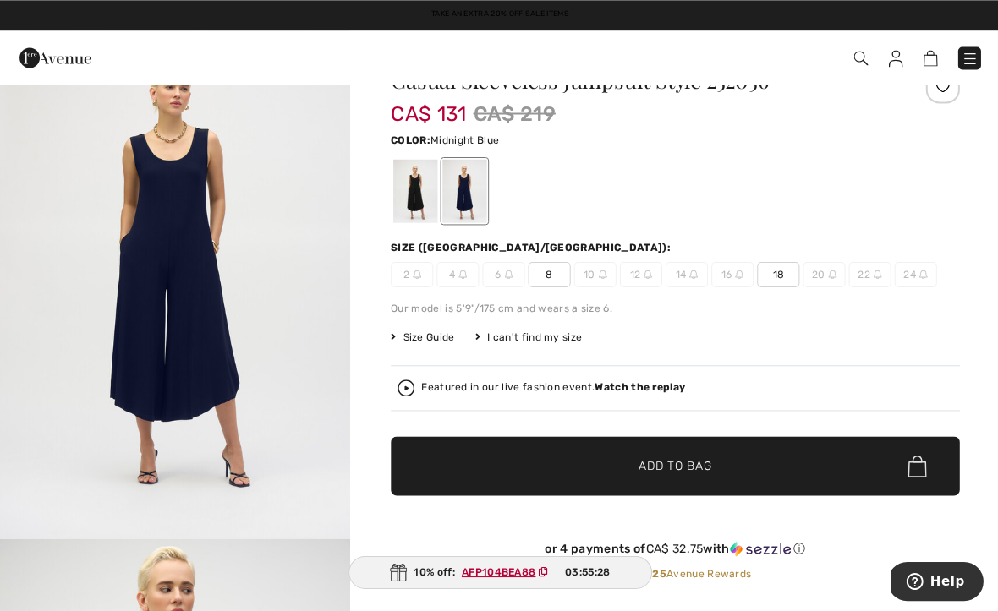
scroll to position [56, 0]
click at [544, 278] on span "8" at bounding box center [548, 273] width 42 height 25
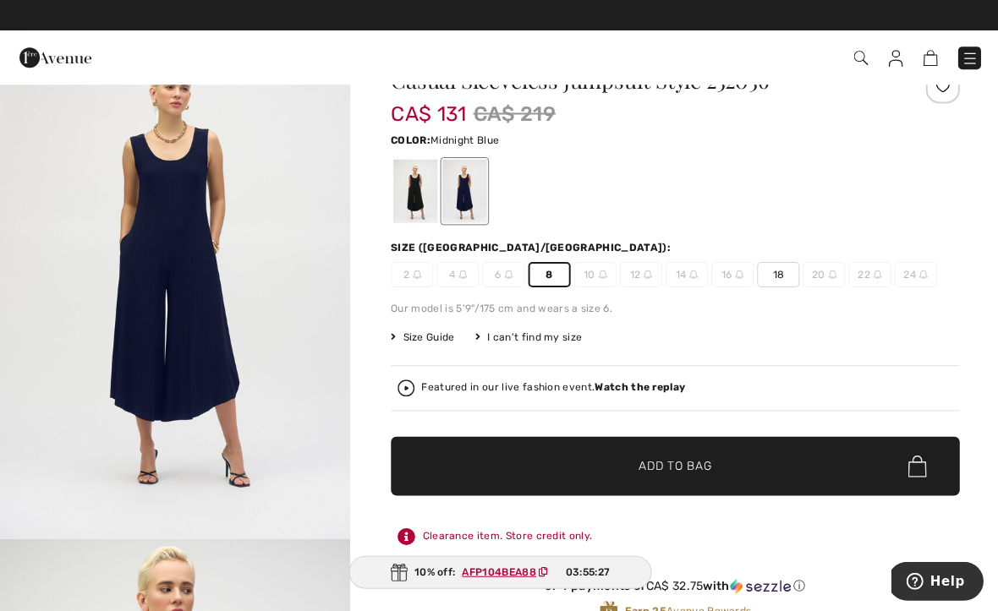
click at [626, 471] on span "✔ Added to Bag" at bounding box center [648, 466] width 103 height 18
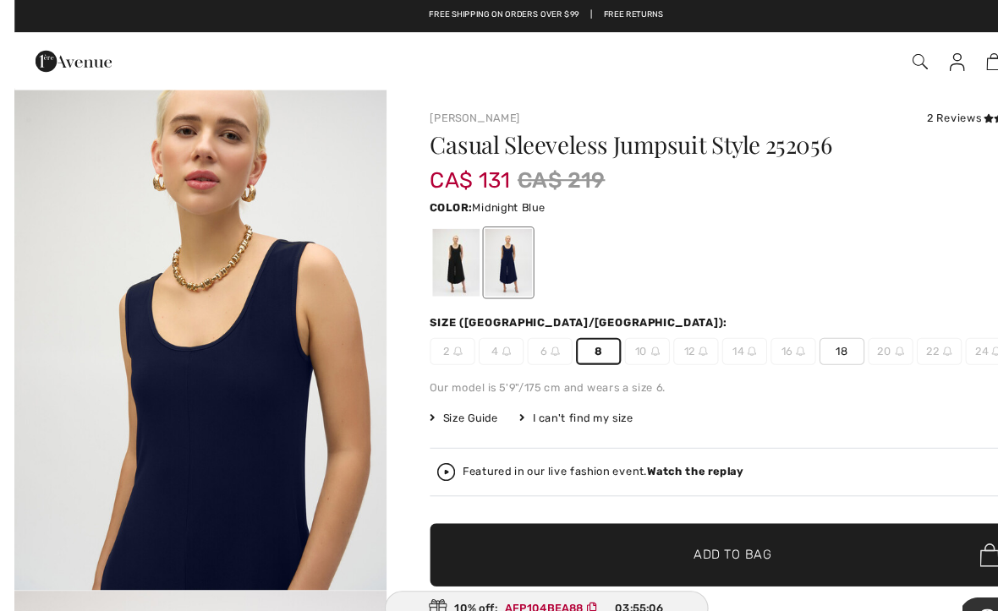
scroll to position [1688, 0]
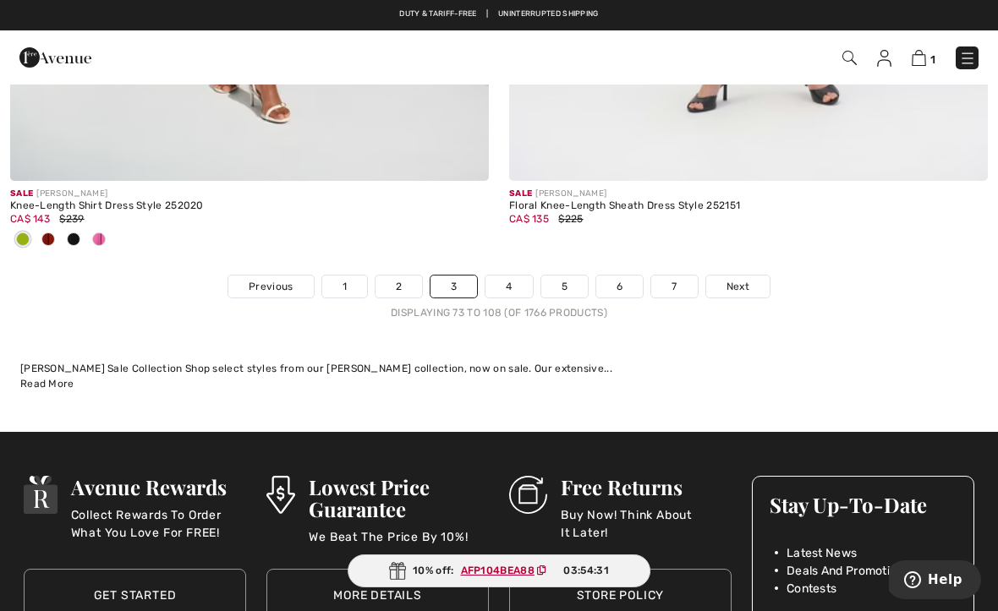
scroll to position [14855, 0]
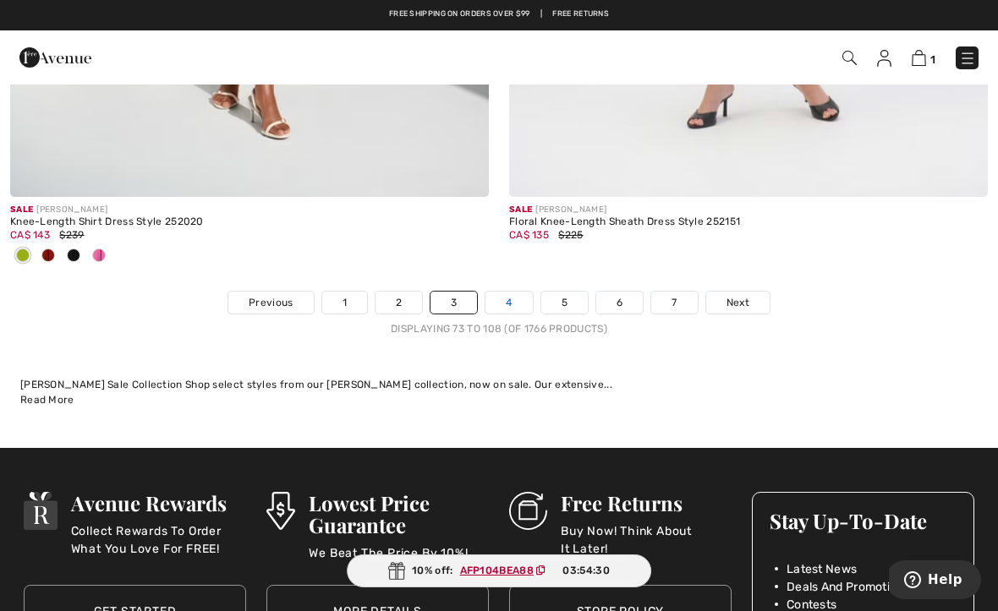
click at [503, 299] on link "4" at bounding box center [508, 303] width 46 height 22
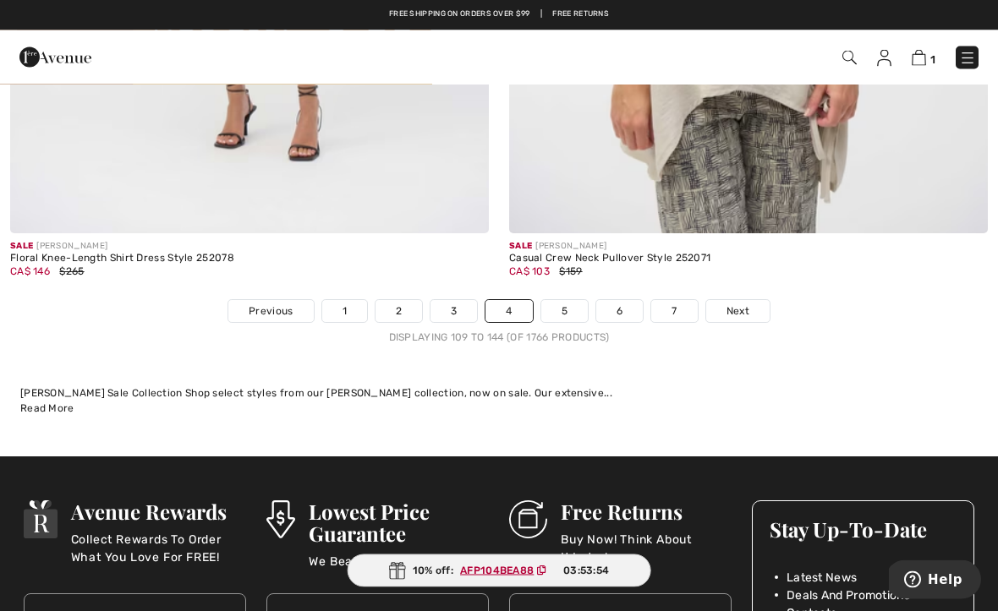
scroll to position [14652, 0]
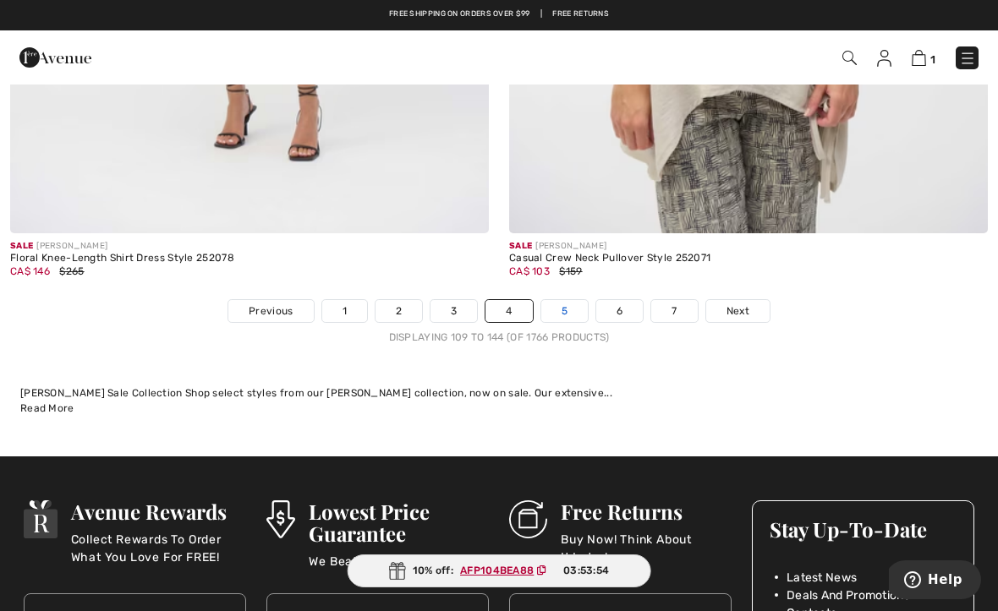
click at [558, 309] on link "5" at bounding box center [564, 311] width 46 height 22
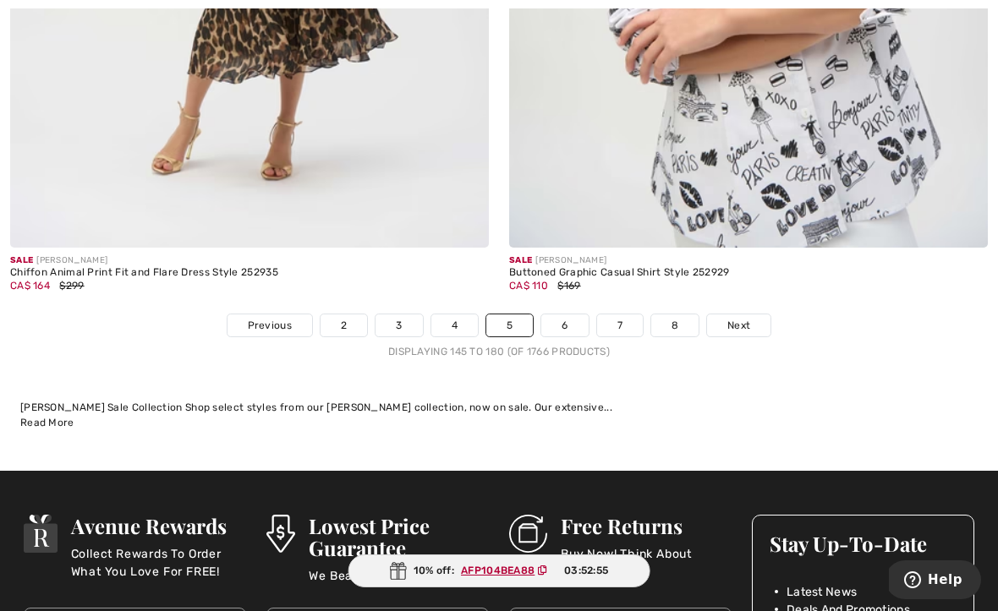
scroll to position [14638, 0]
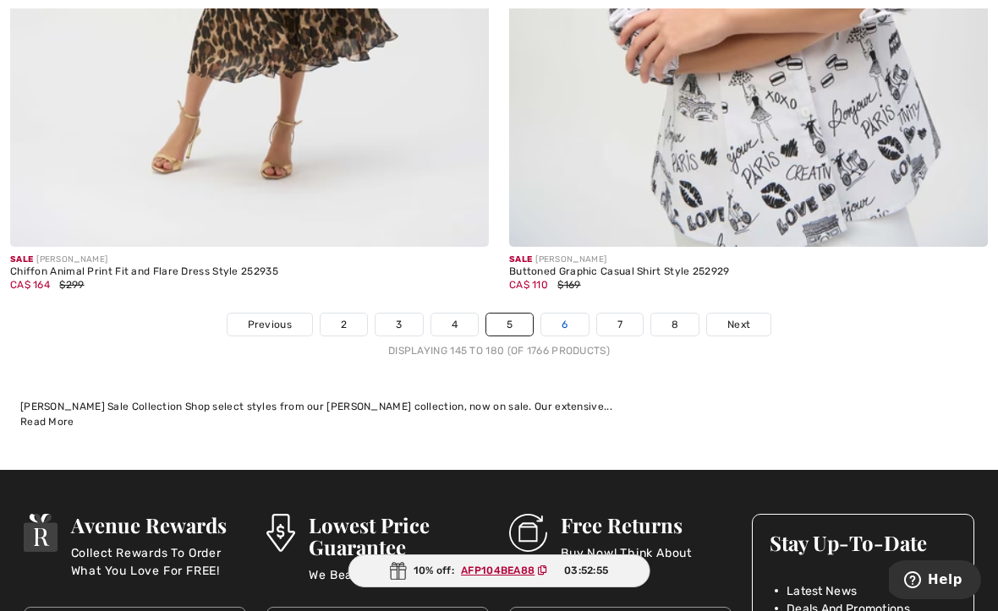
click at [560, 316] on link "6" at bounding box center [564, 325] width 46 height 22
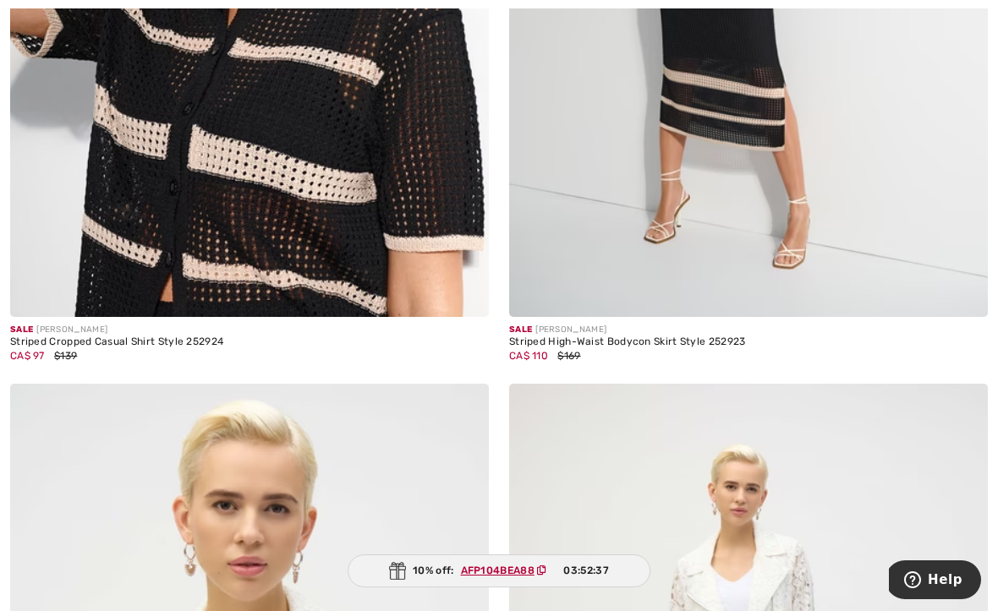
scroll to position [748, 0]
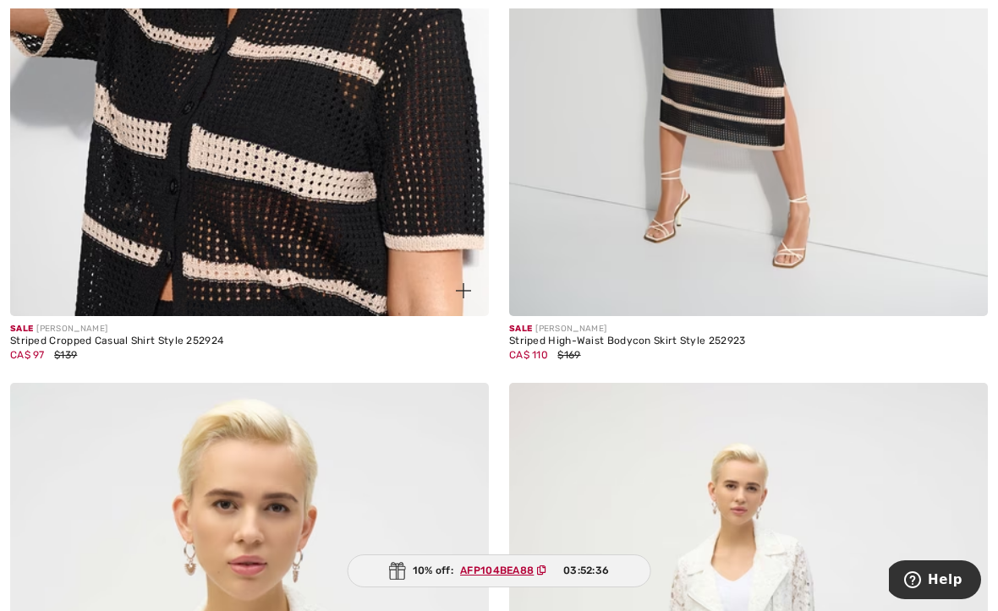
click at [99, 345] on div "Striped Cropped Casual Shirt Style 252924" at bounding box center [249, 342] width 479 height 12
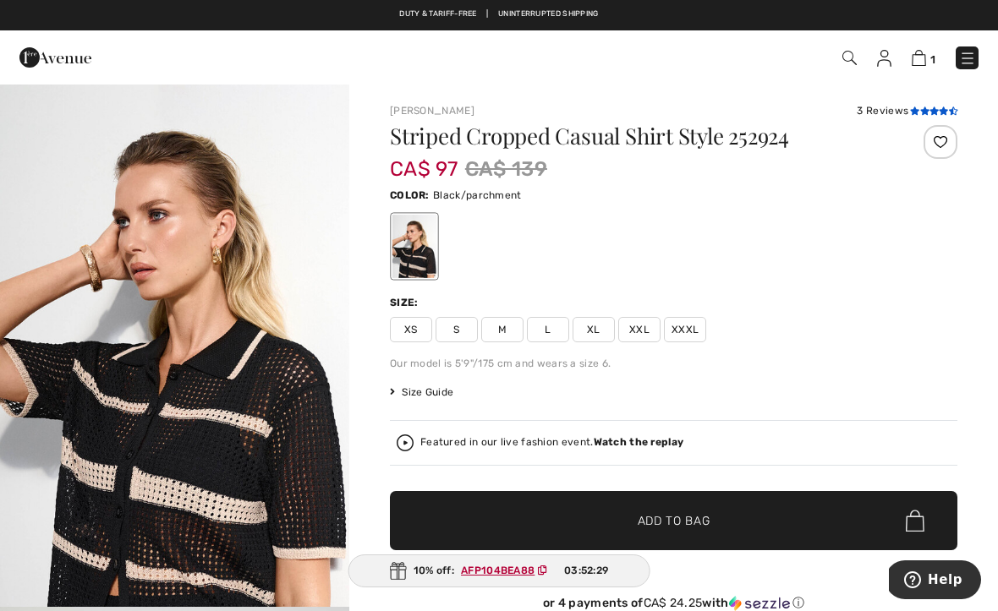
click at [911, 111] on icon at bounding box center [914, 111] width 9 height 8
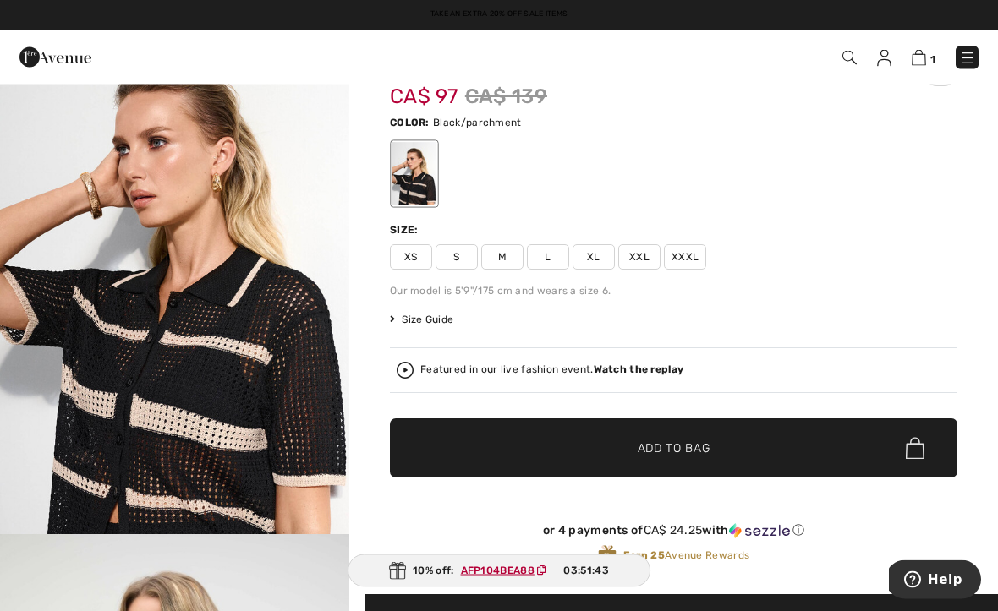
scroll to position [73, 0]
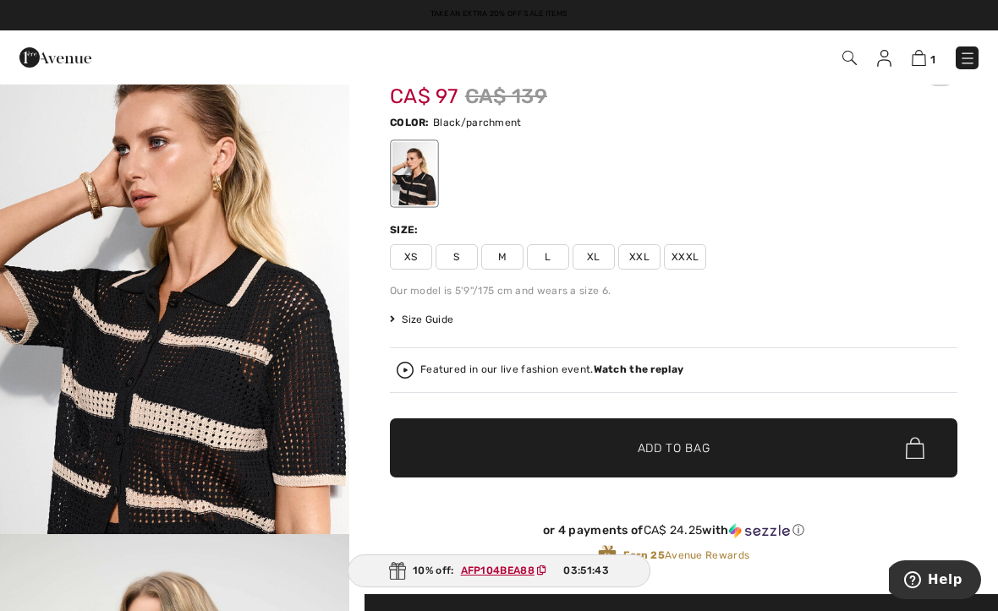
click at [507, 260] on span "M" at bounding box center [502, 256] width 42 height 25
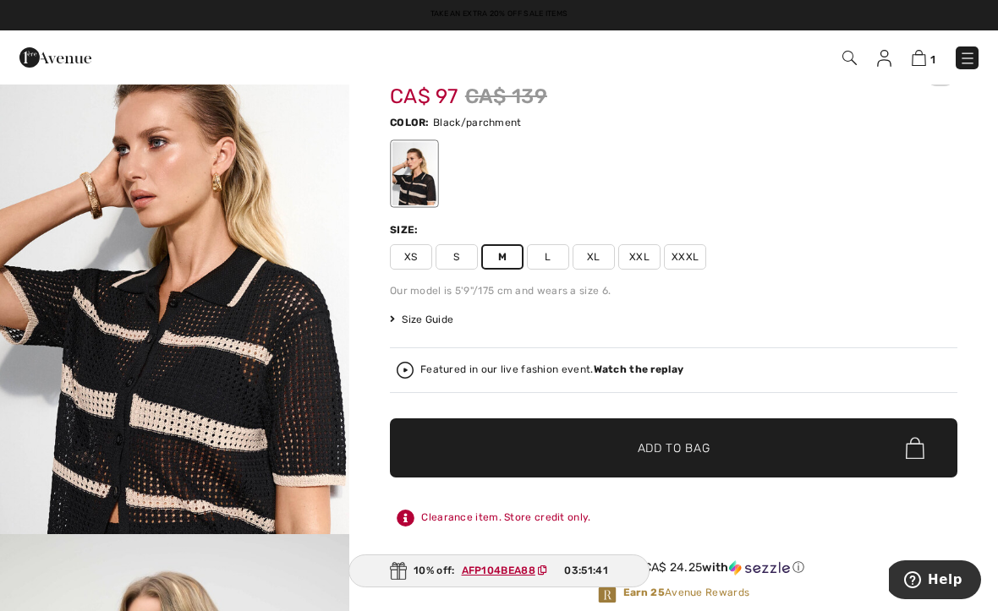
click at [633, 448] on span "✔ Added to Bag" at bounding box center [648, 449] width 103 height 18
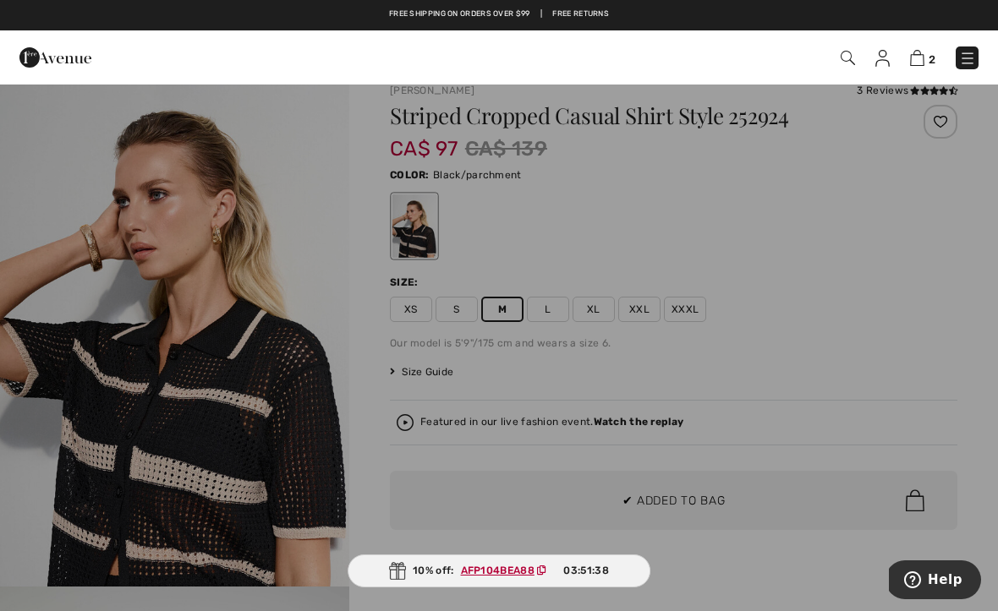
scroll to position [0, 0]
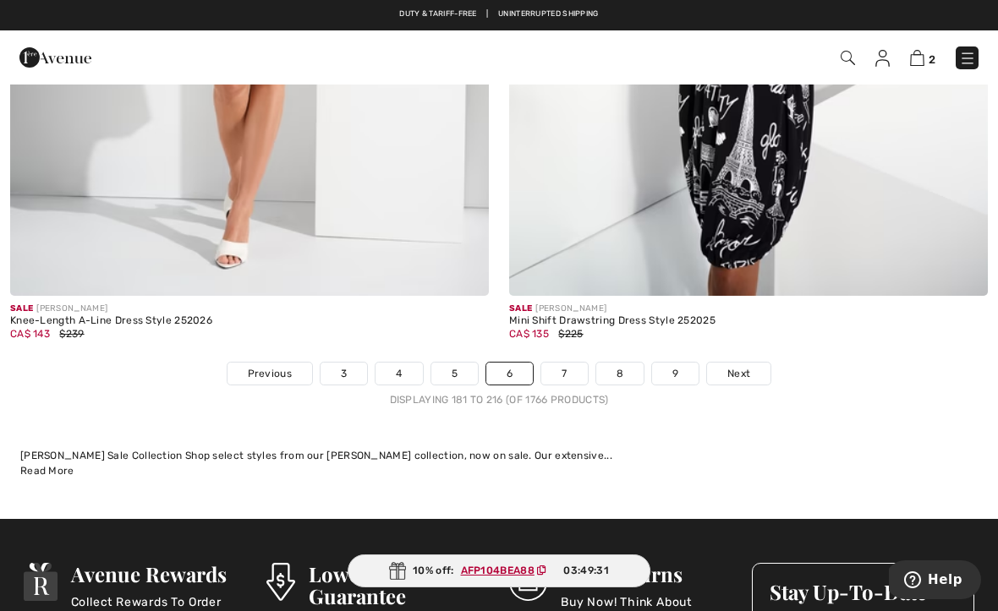
scroll to position [14474, 0]
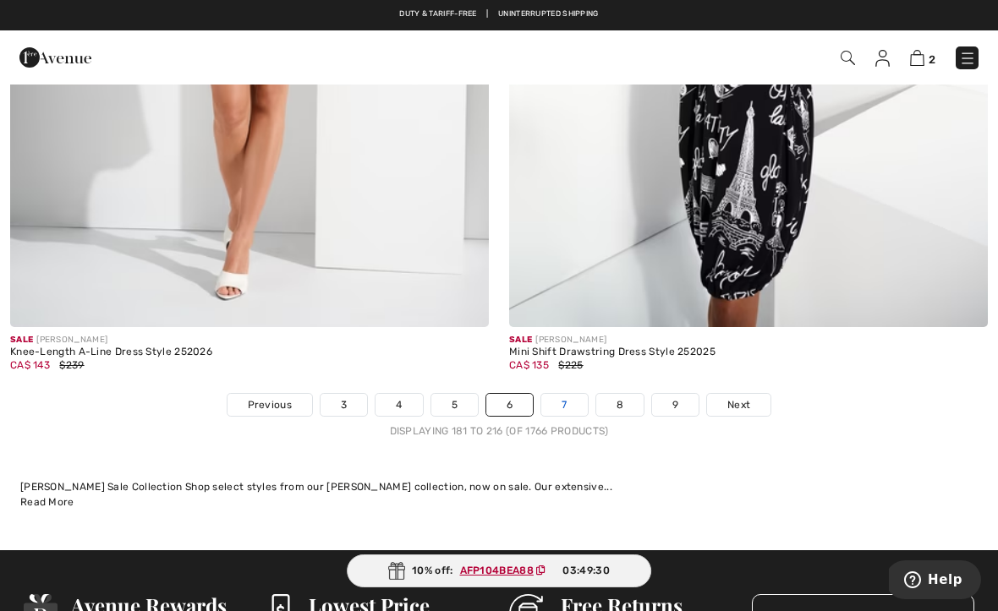
click at [557, 402] on link "7" at bounding box center [564, 405] width 46 height 22
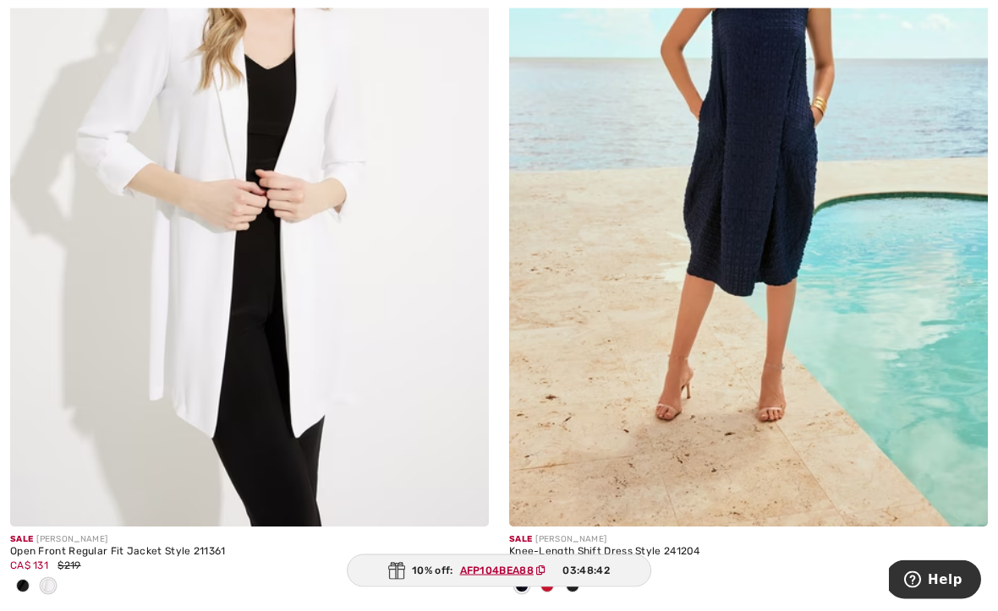
scroll to position [11359, 0]
click at [130, 446] on img at bounding box center [249, 168] width 479 height 718
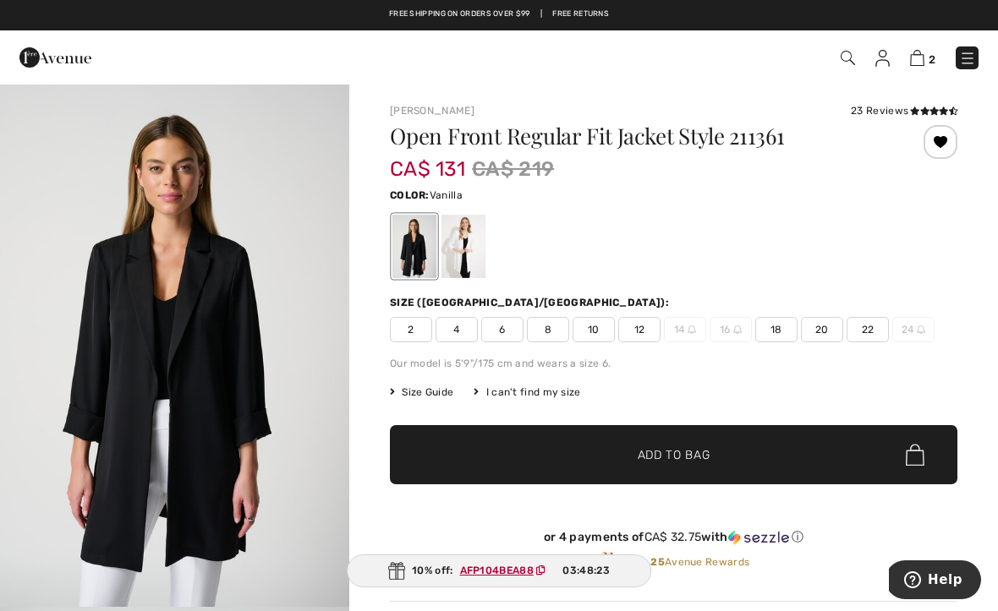
click at [457, 242] on div at bounding box center [463, 246] width 44 height 63
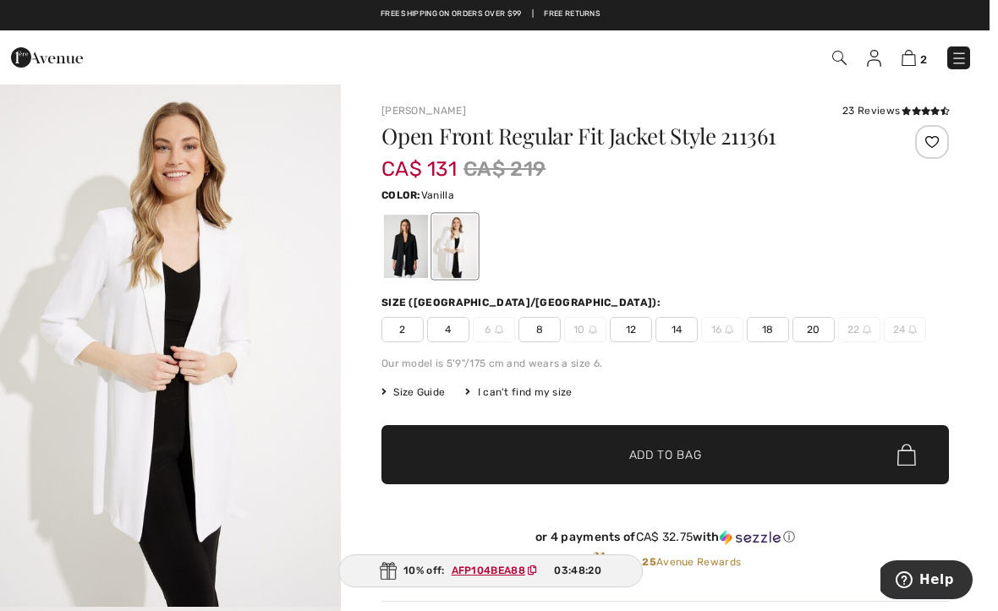
scroll to position [66, 0]
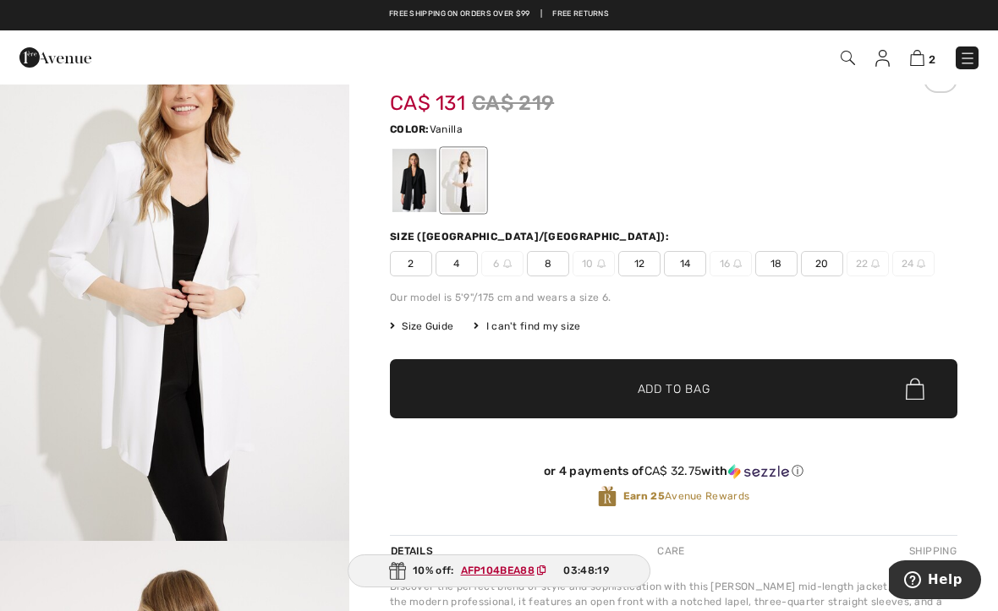
click at [548, 265] on span "8" at bounding box center [548, 263] width 42 height 25
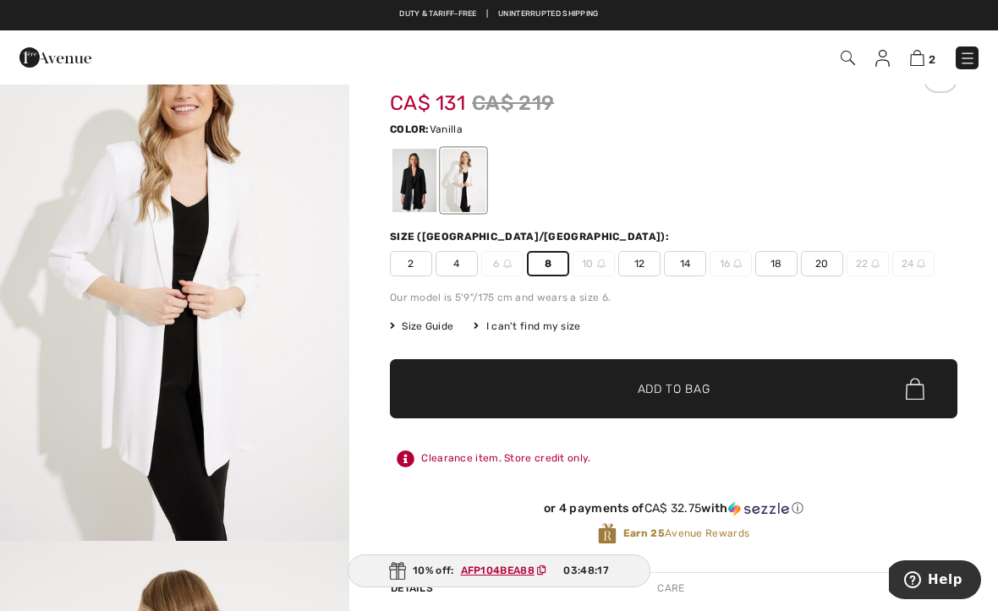
click at [637, 386] on span "✔ Added to Bag" at bounding box center [648, 389] width 103 height 18
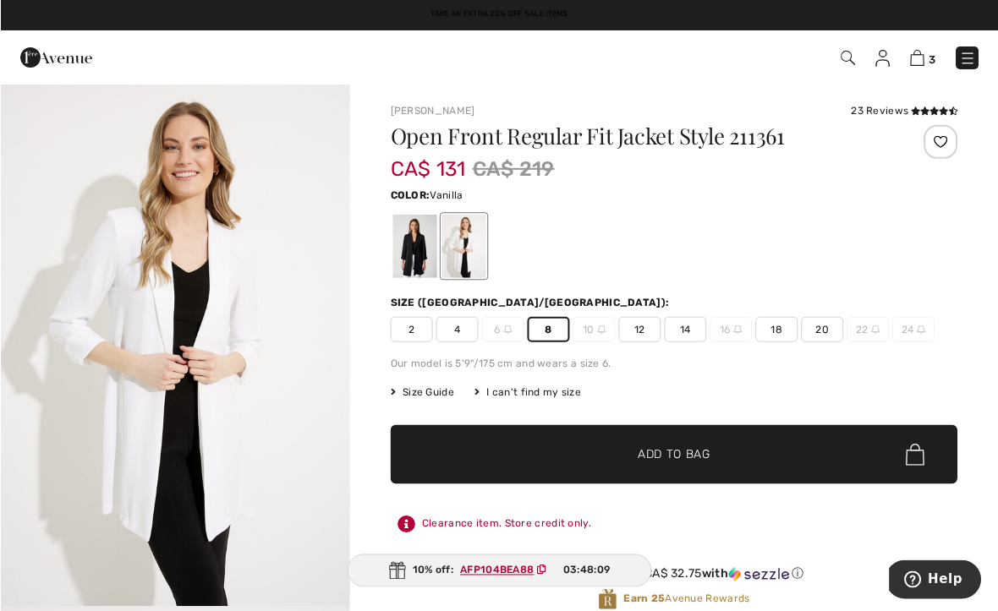
scroll to position [13, 0]
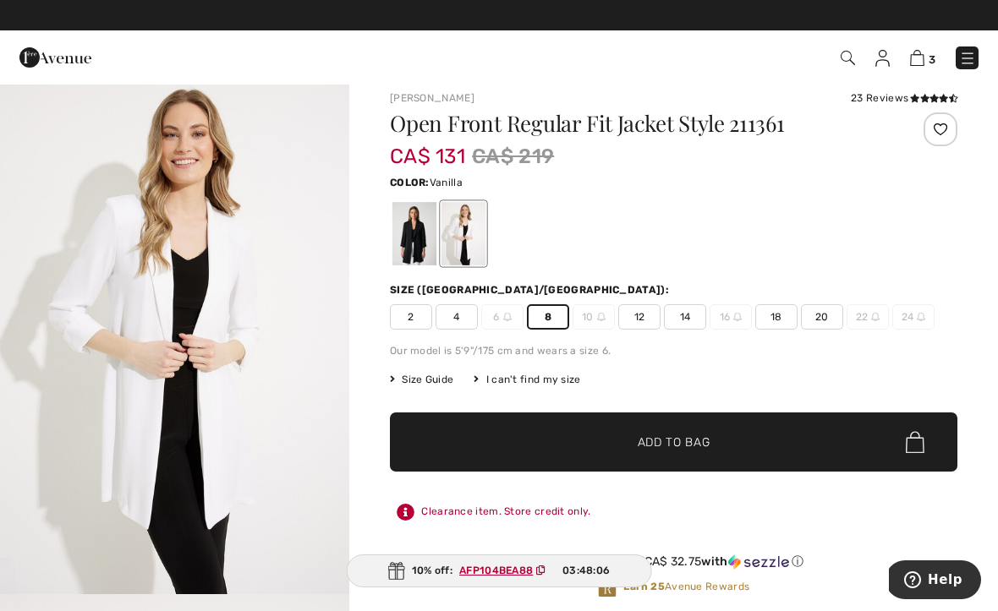
click at [898, 99] on div "23 Reviews" at bounding box center [904, 97] width 107 height 15
click at [891, 93] on div "23 Reviews" at bounding box center [904, 97] width 107 height 15
click at [929, 85] on div "Joseph Ribkoff 23 Reviews 23 Reviews Open Front Regular Fit Jacket Style 211361…" at bounding box center [673, 569] width 648 height 998
click at [670, 437] on span "Add to Bag" at bounding box center [673, 443] width 73 height 18
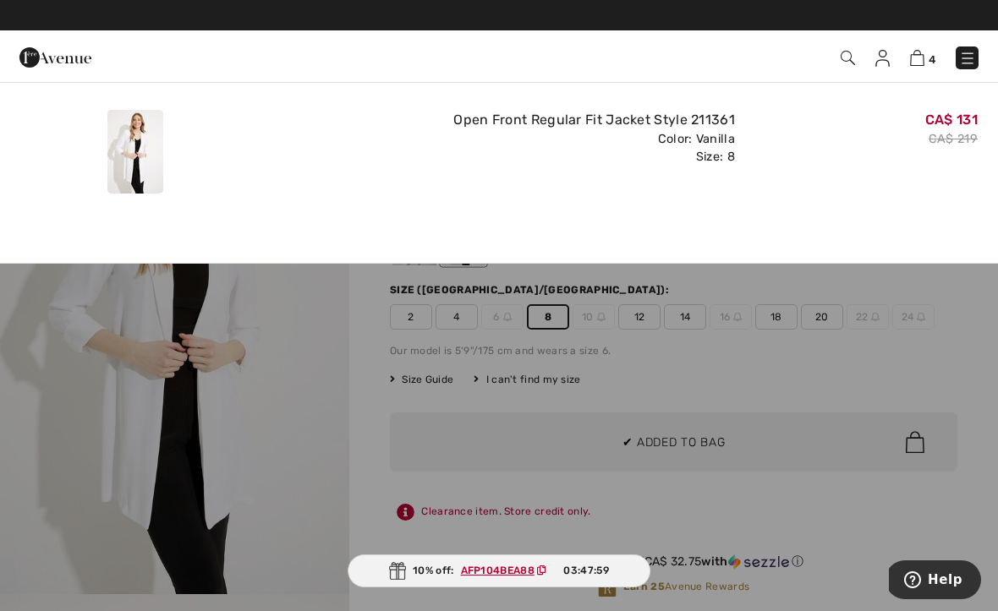
scroll to position [0, 0]
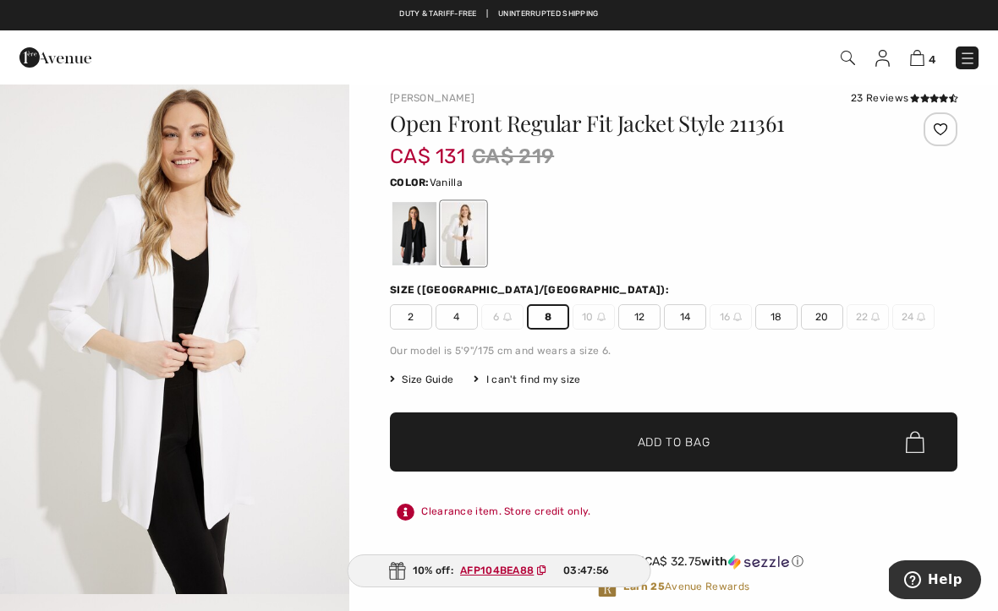
click at [859, 503] on div "Clearance item. Store credit only." at bounding box center [673, 512] width 567 height 30
click at [878, 101] on div "23 Reviews" at bounding box center [904, 97] width 107 height 15
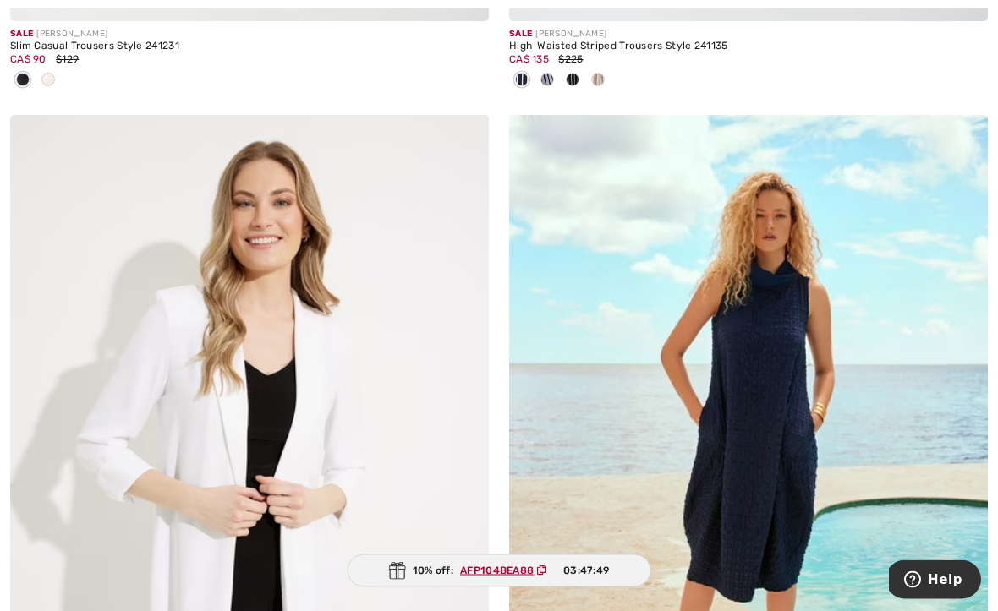
scroll to position [11053, 0]
click at [283, 495] on img at bounding box center [249, 474] width 479 height 718
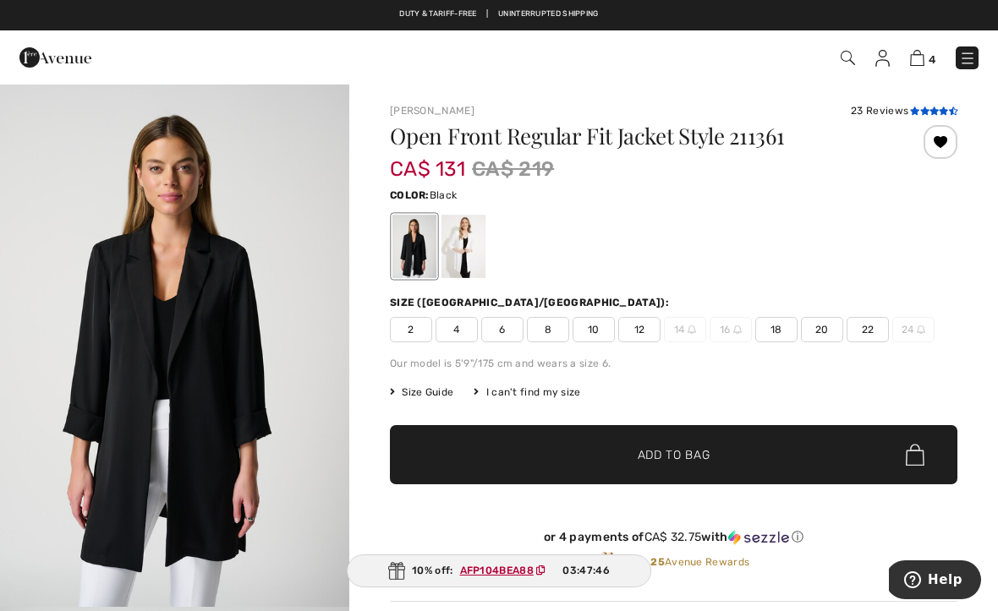
click at [931, 111] on icon at bounding box center [933, 111] width 9 height 8
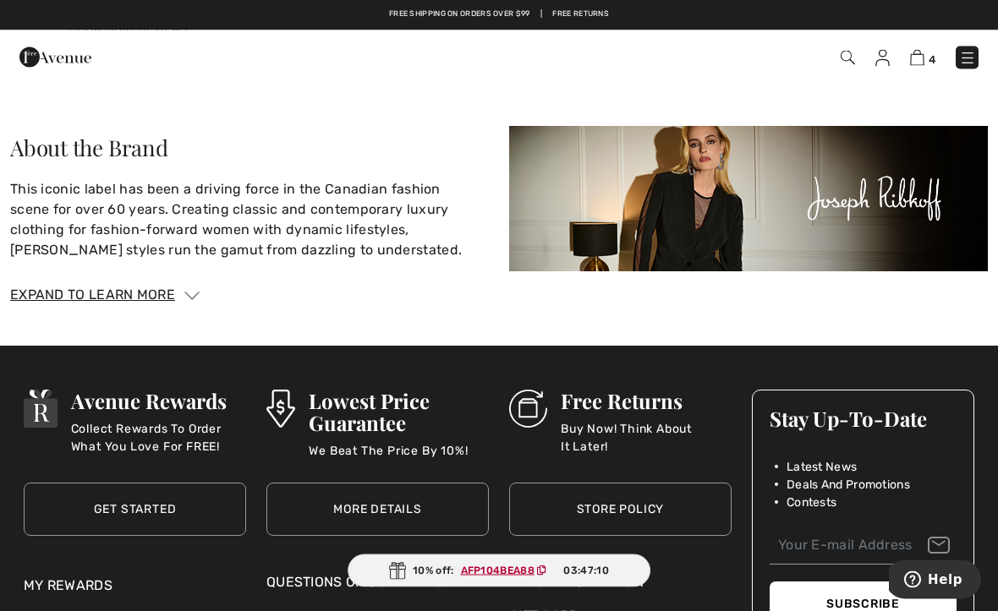
scroll to position [3126, 0]
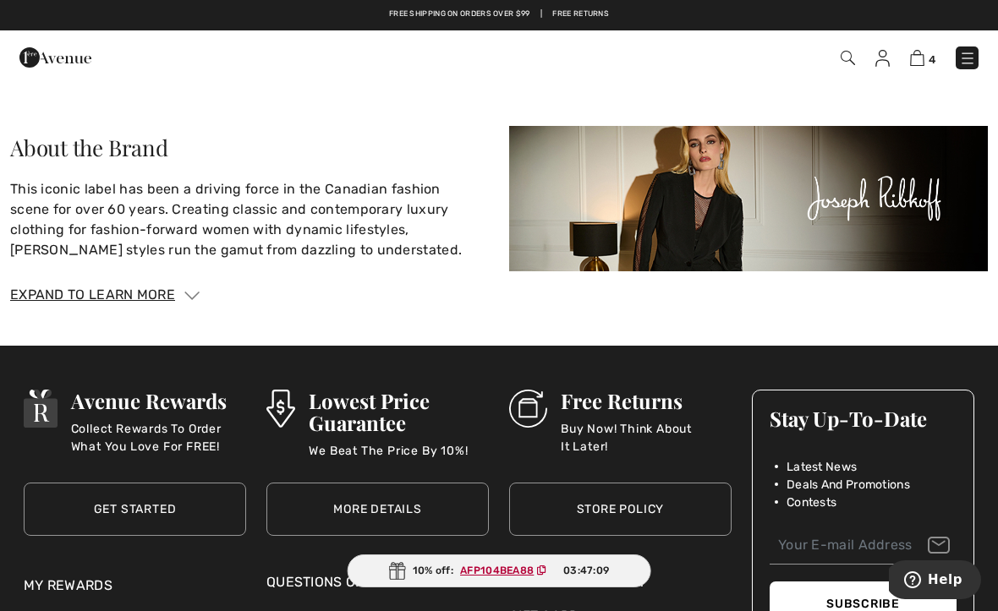
click at [194, 295] on img at bounding box center [191, 296] width 15 height 8
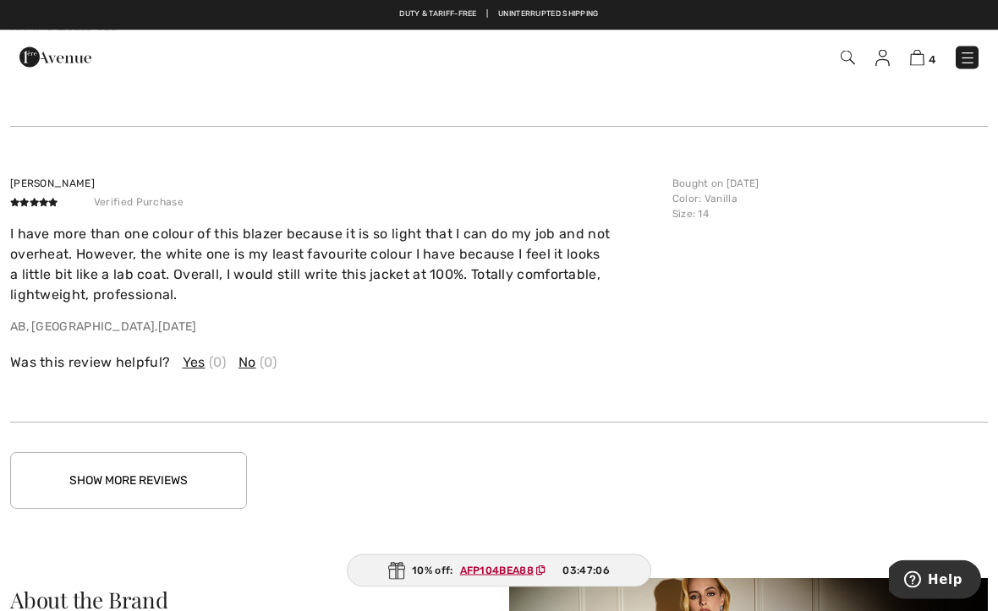
click at [98, 485] on button "Show More Reviews" at bounding box center [128, 481] width 237 height 57
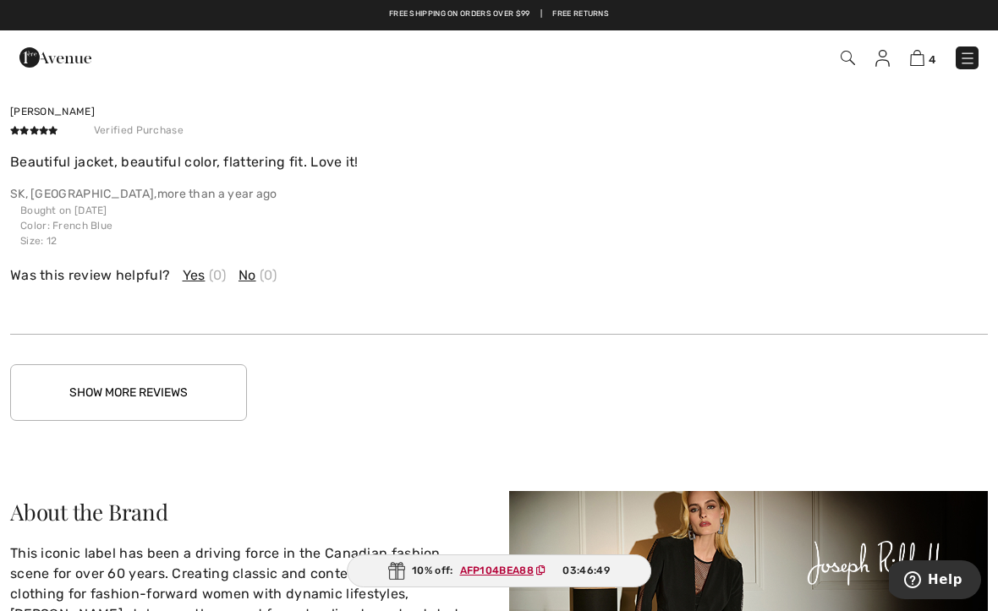
scroll to position [3662, 0]
click at [108, 368] on button "Show More Reviews" at bounding box center [128, 392] width 237 height 57
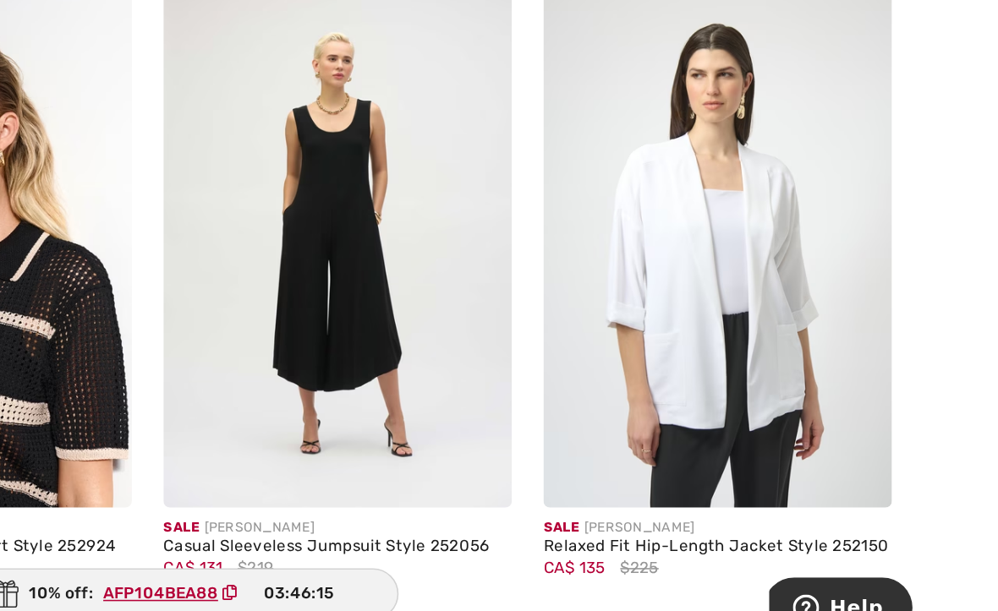
scroll to position [1767, 0]
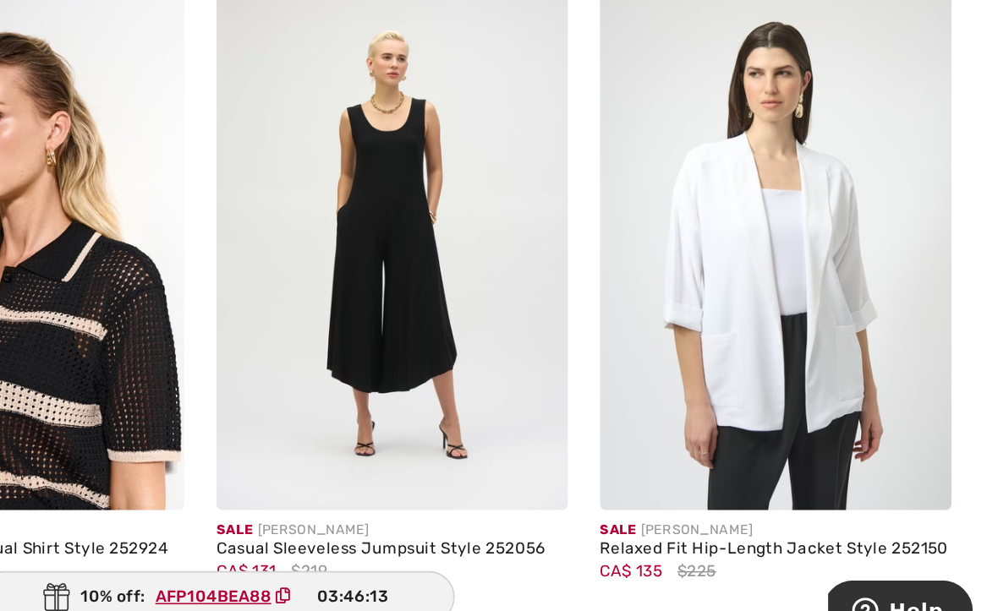
click at [743, 272] on img at bounding box center [855, 348] width 224 height 336
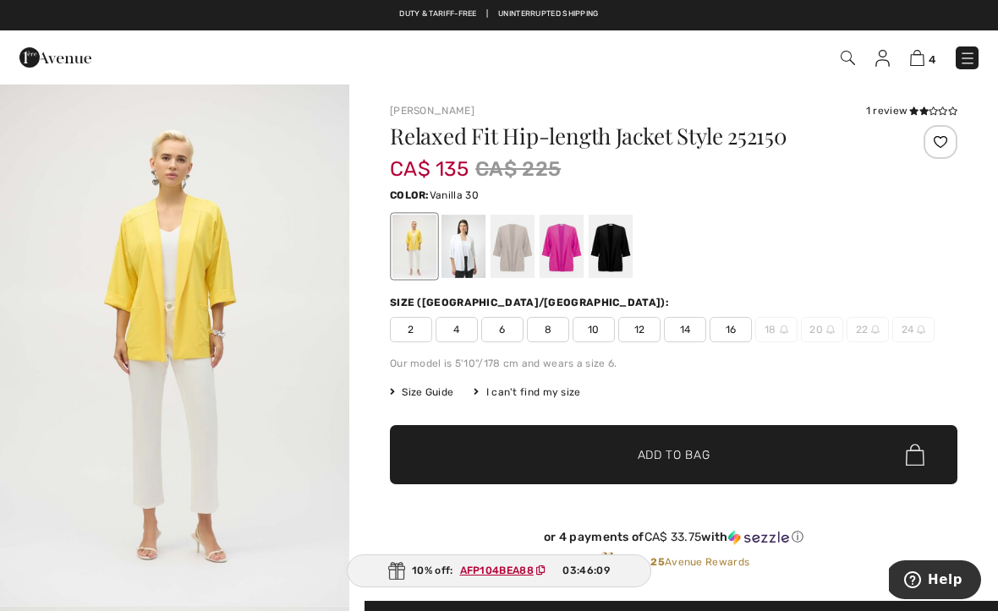
click at [464, 259] on div at bounding box center [463, 246] width 44 height 63
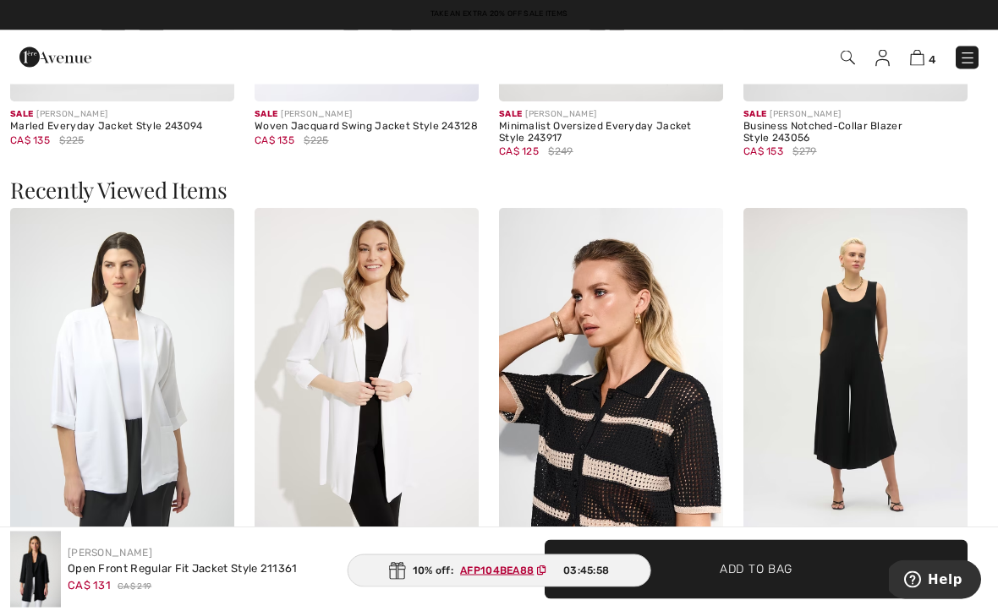
scroll to position [1750, 0]
click at [340, 456] on img at bounding box center [366, 376] width 224 height 336
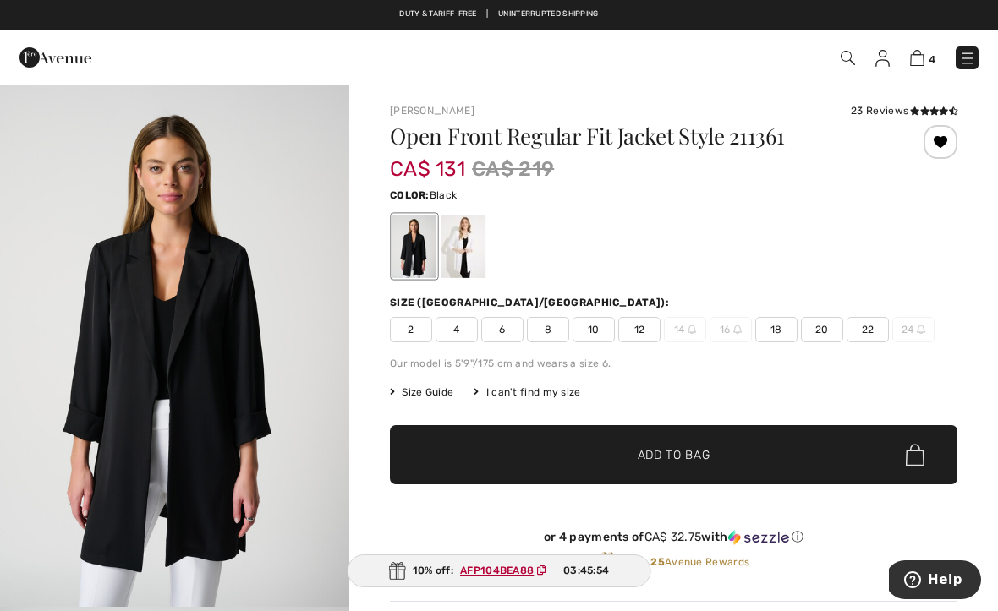
click at [544, 333] on span "8" at bounding box center [548, 329] width 42 height 25
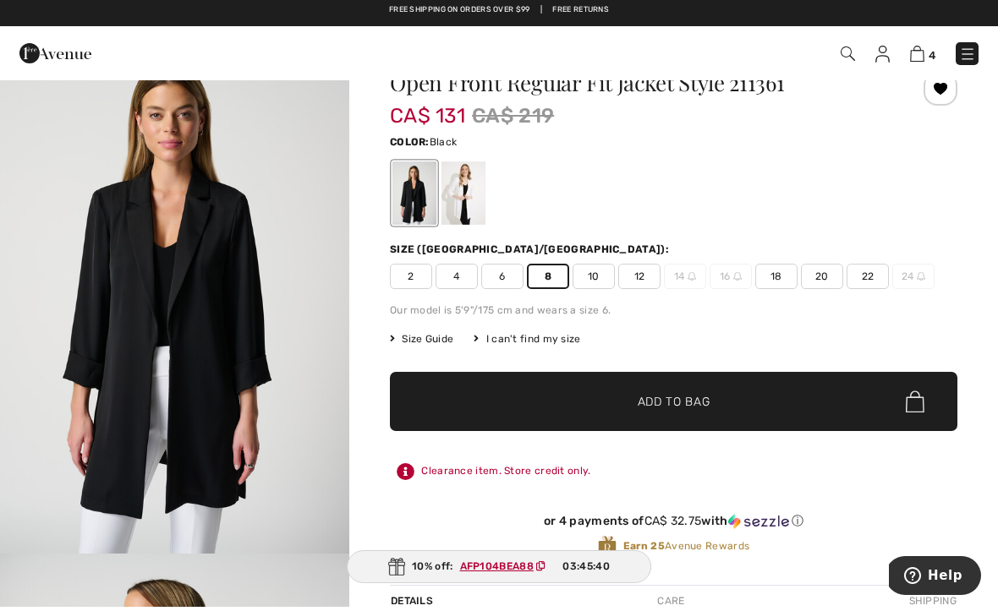
scroll to position [53, 0]
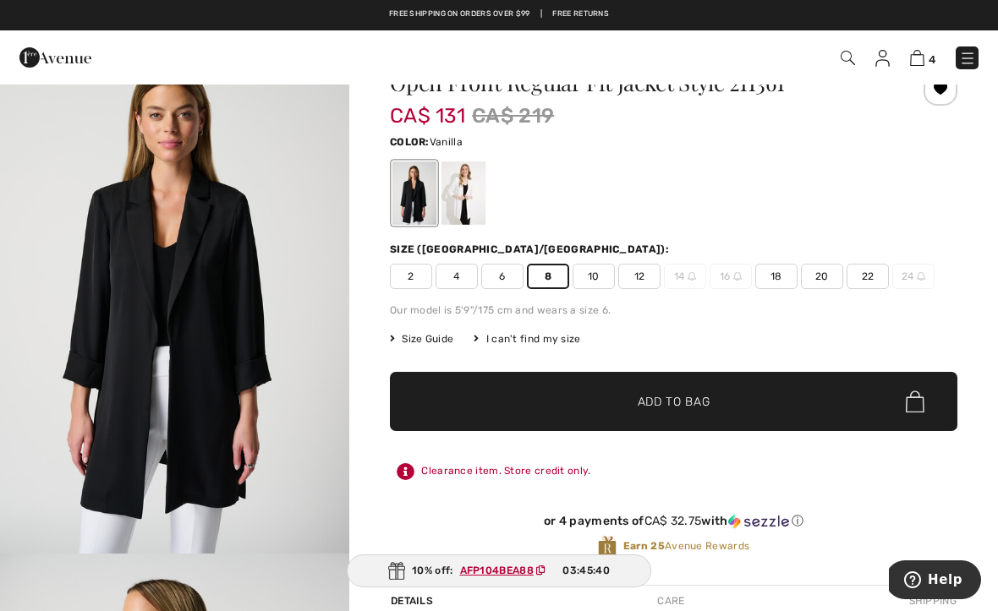
click at [455, 187] on div at bounding box center [463, 192] width 44 height 63
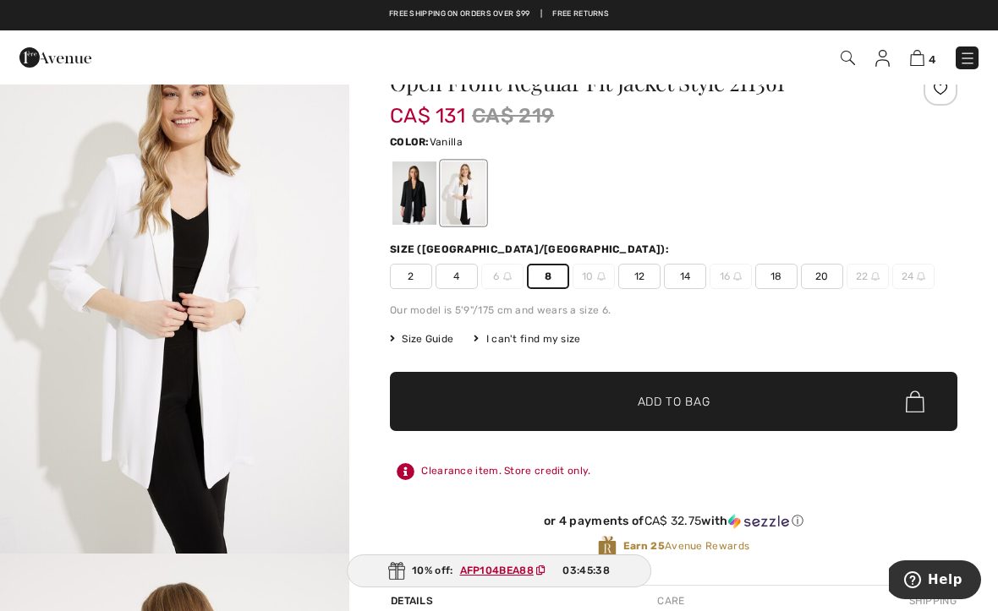
click at [629, 403] on span "✔ Added to Bag" at bounding box center [648, 402] width 103 height 18
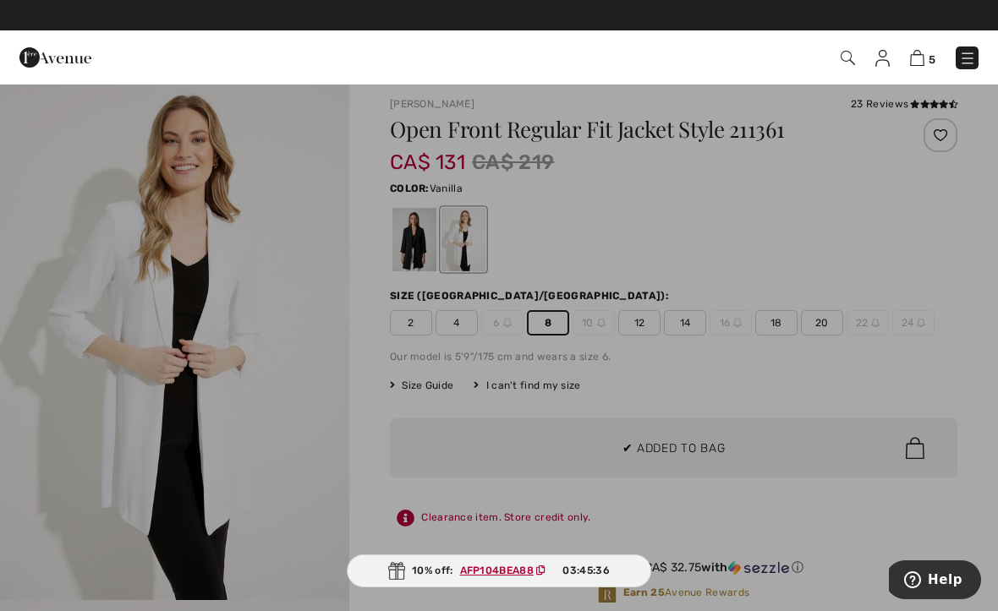
scroll to position [0, 0]
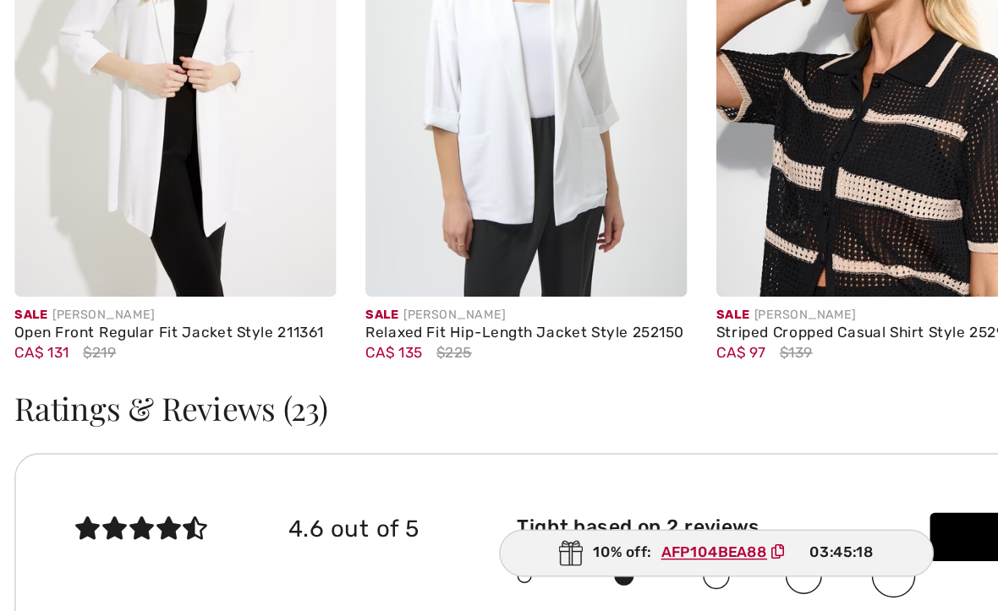
scroll to position [2138, 0]
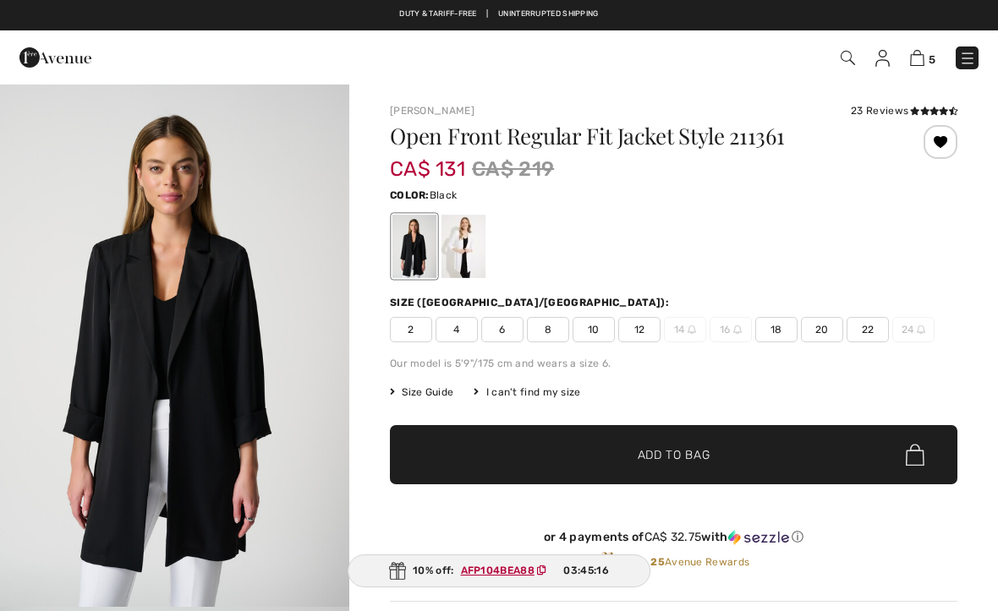
checkbox input "true"
click at [465, 247] on div at bounding box center [463, 246] width 44 height 63
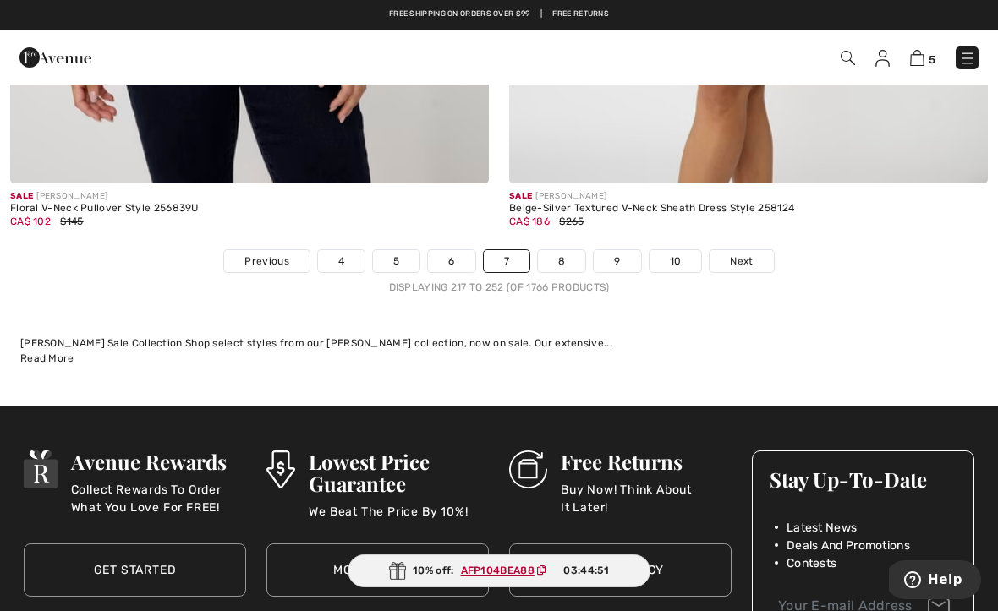
scroll to position [14878, 0]
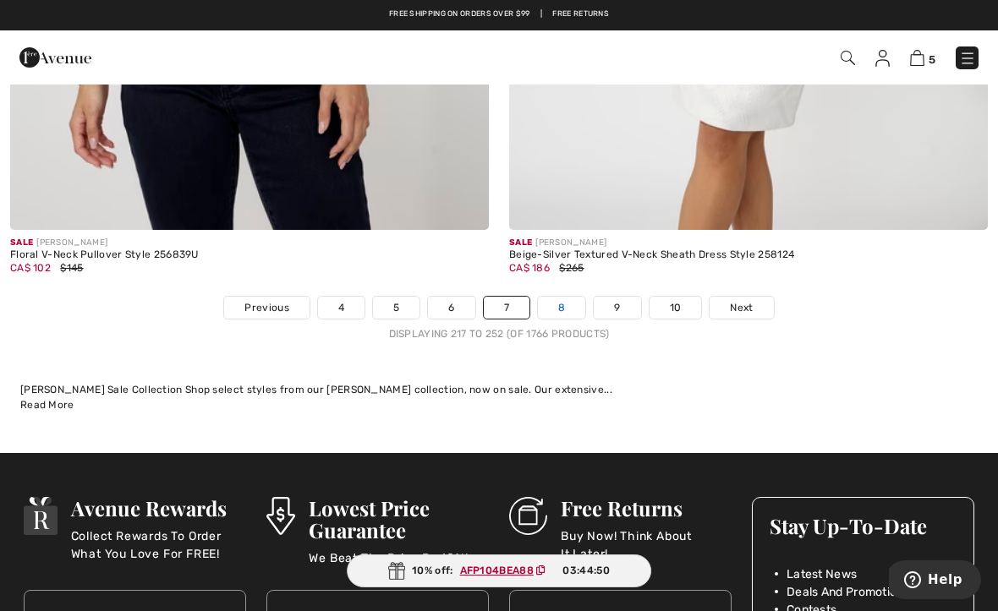
click at [555, 297] on link "8" at bounding box center [561, 308] width 47 height 22
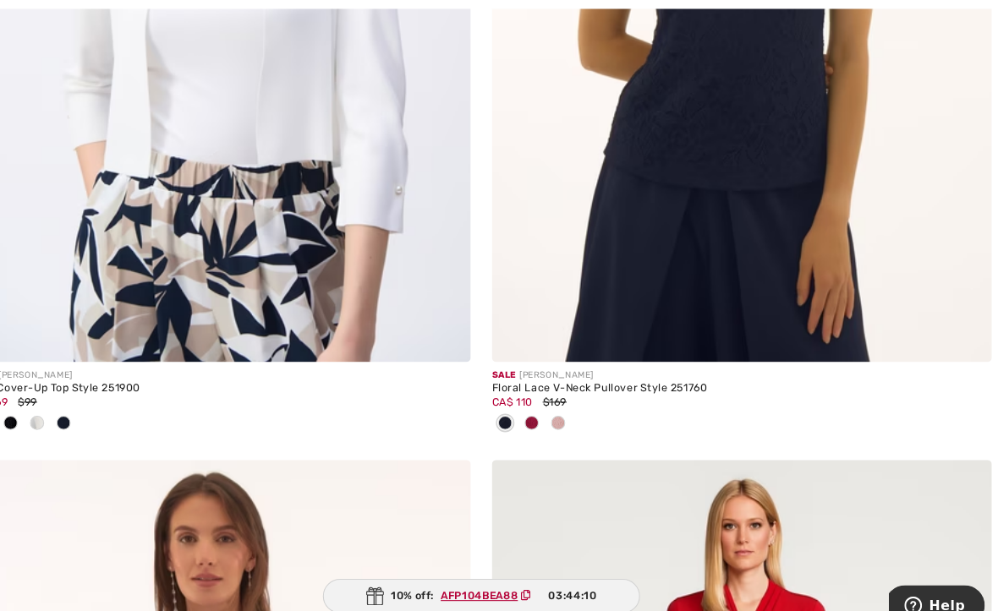
scroll to position [10533, 0]
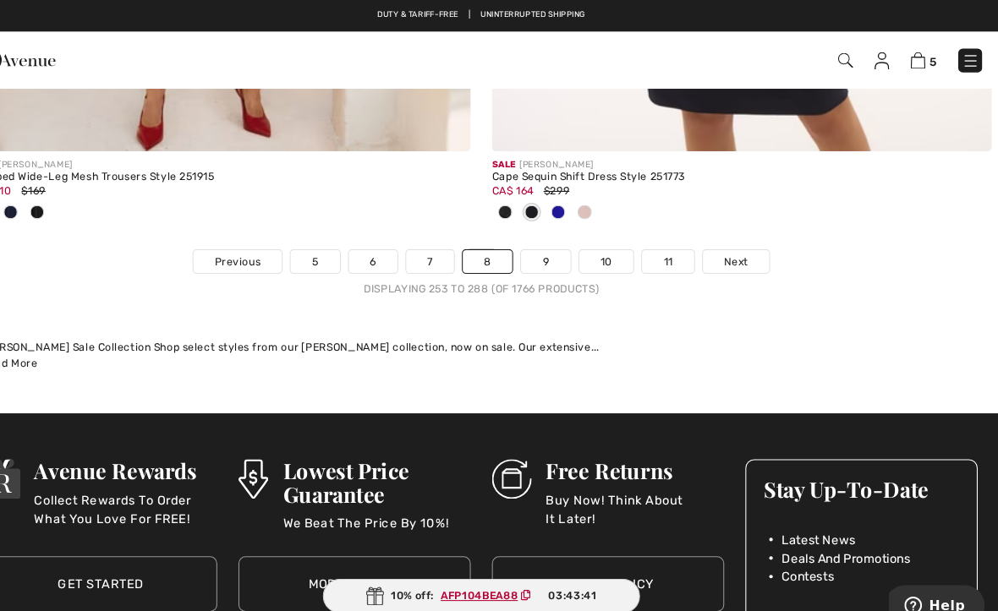
scroll to position [14682, 0]
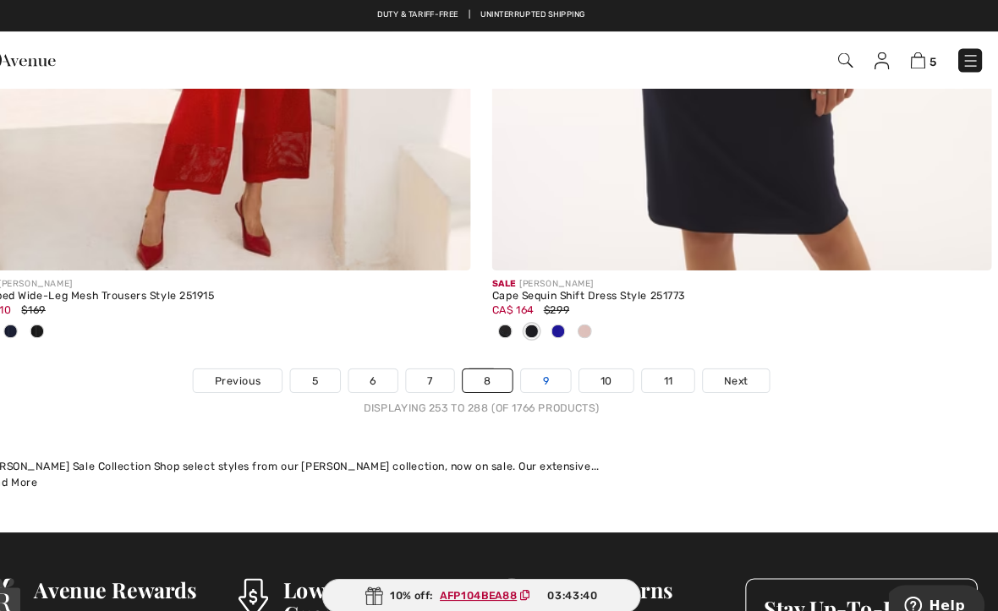
click at [537, 353] on link "9" at bounding box center [560, 364] width 46 height 22
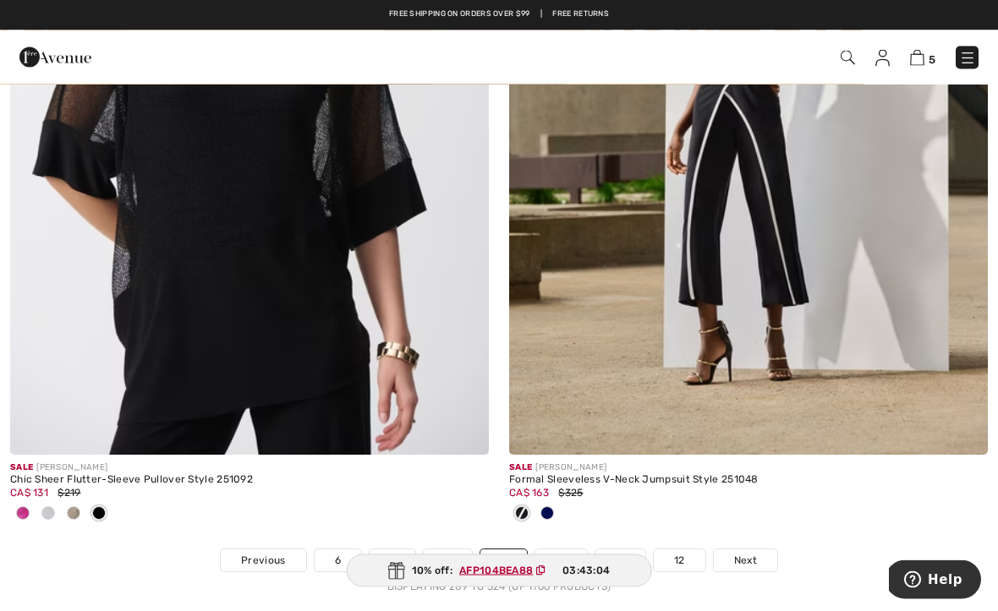
scroll to position [14740, 0]
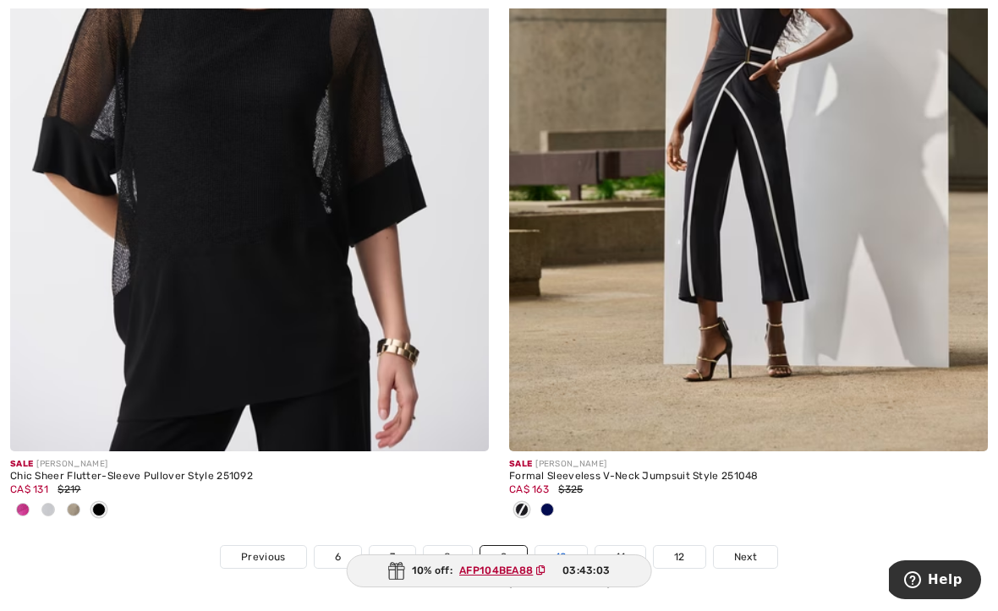
click at [558, 548] on link "10" at bounding box center [561, 557] width 52 height 22
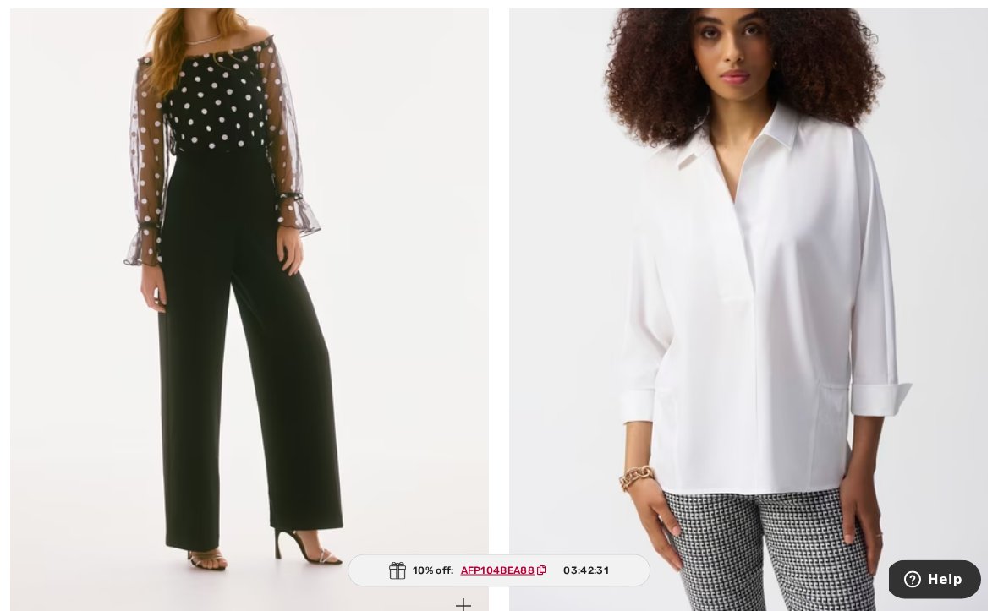
scroll to position [8856, 0]
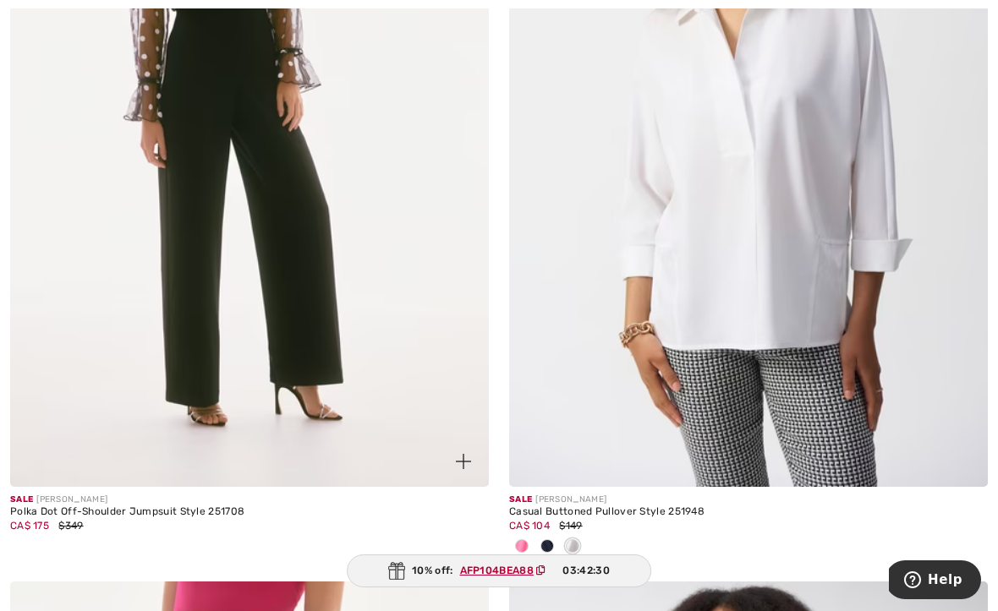
click at [151, 526] on div "CA$ 175 $349" at bounding box center [249, 525] width 479 height 15
click at [171, 374] on img at bounding box center [249, 128] width 479 height 718
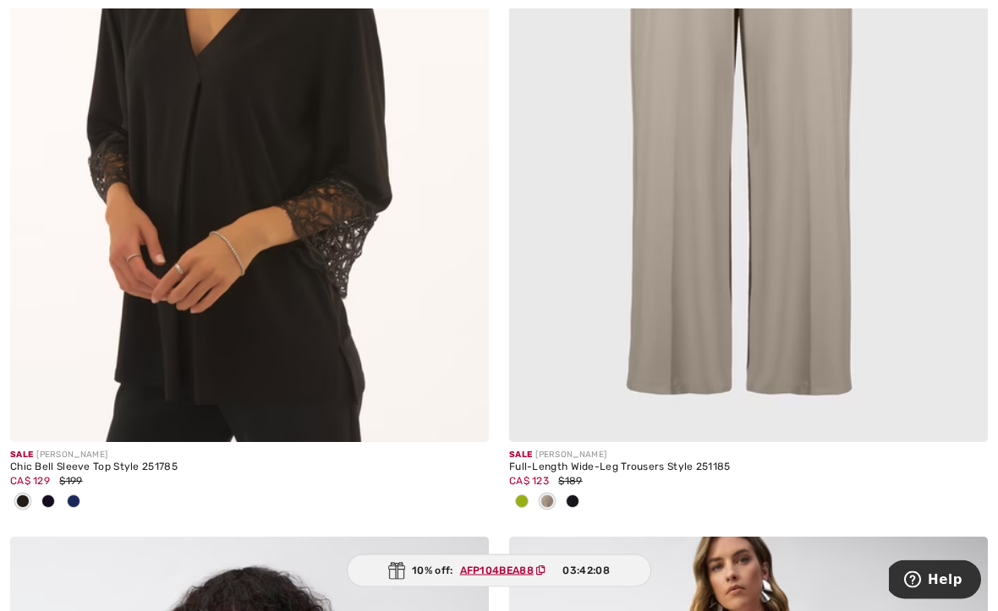
scroll to position [11500, 0]
click at [552, 411] on img at bounding box center [748, 83] width 479 height 718
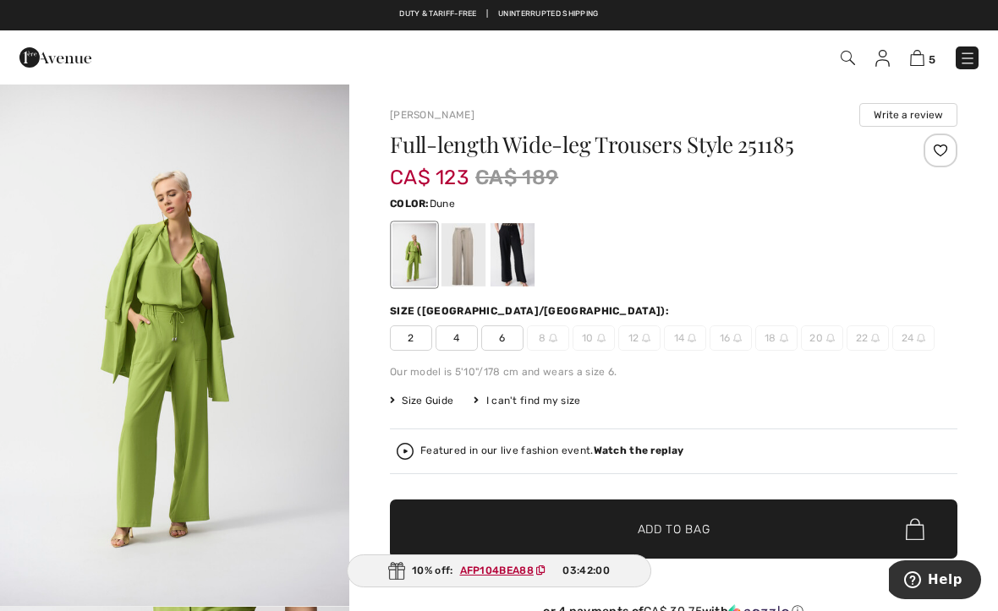
click at [452, 261] on div at bounding box center [463, 254] width 44 height 63
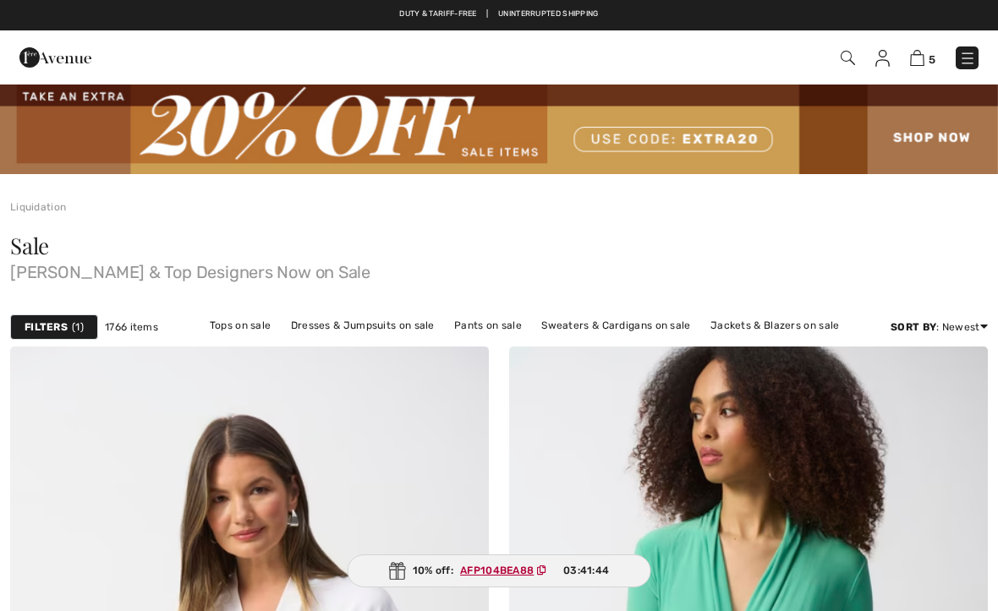
checkbox input "true"
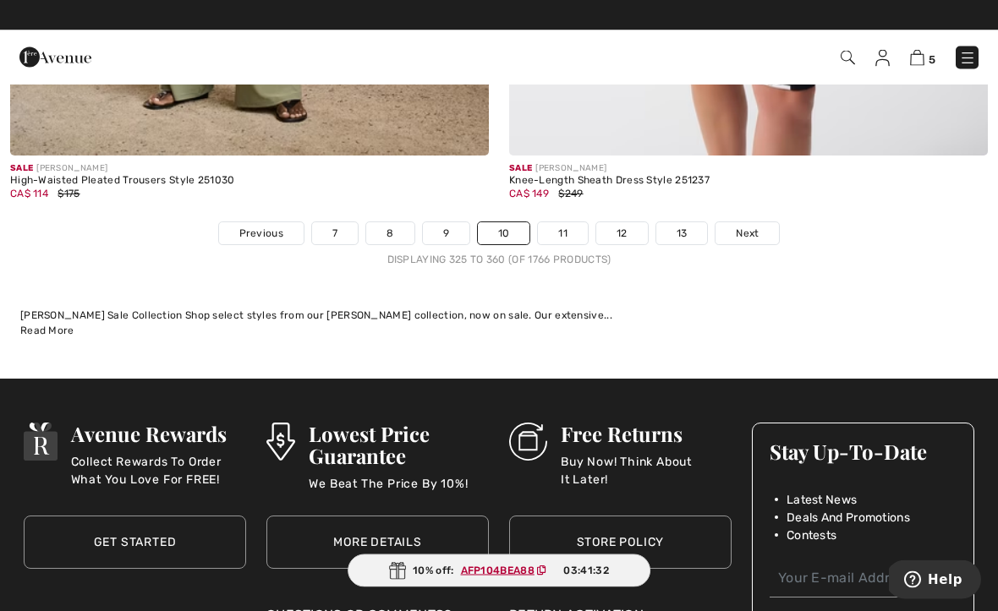
scroll to position [14984, 0]
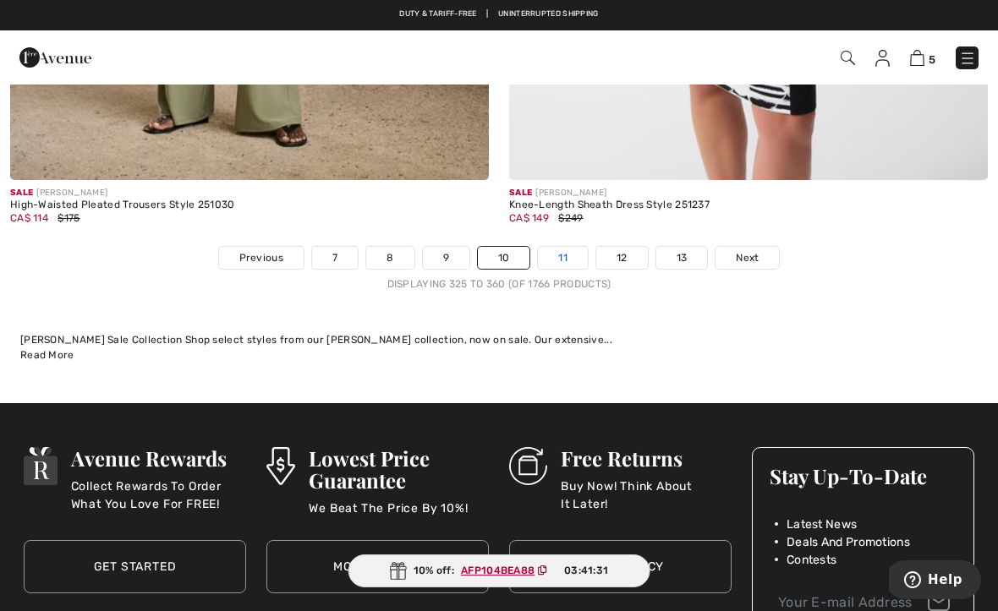
click at [559, 247] on link "11" at bounding box center [563, 258] width 50 height 22
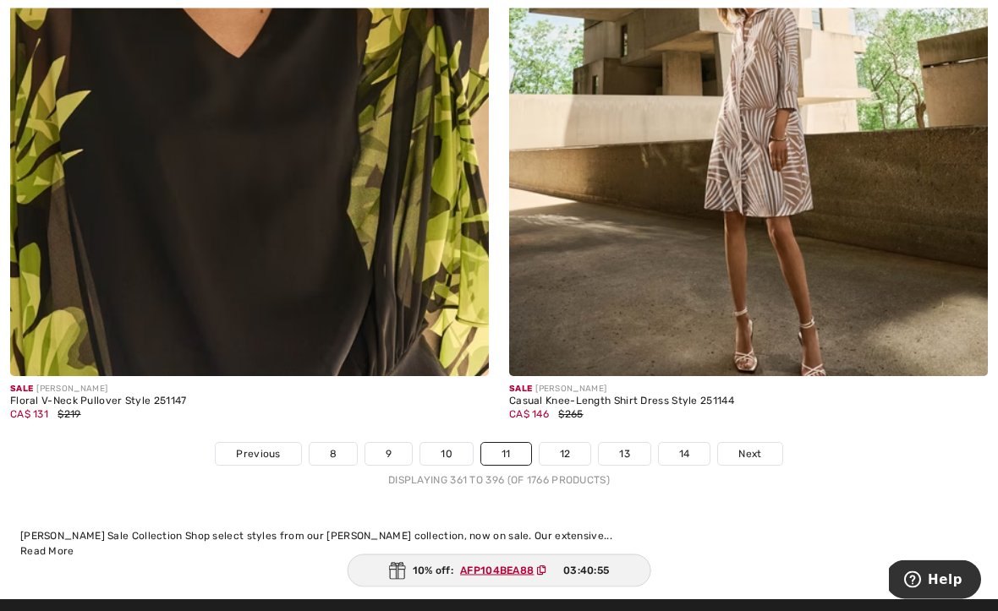
scroll to position [14455, 0]
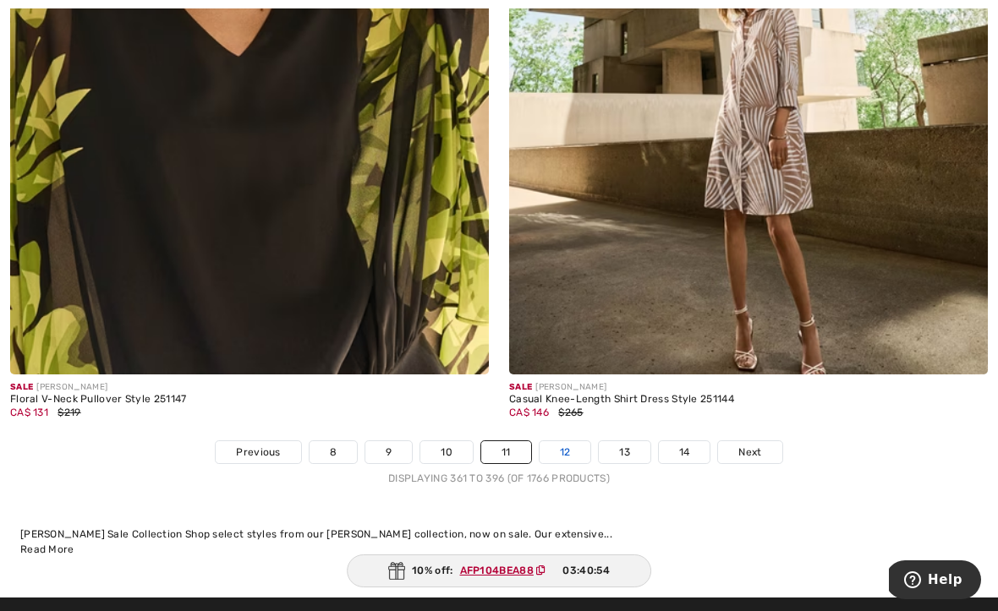
click at [558, 441] on link "12" at bounding box center [565, 452] width 52 height 22
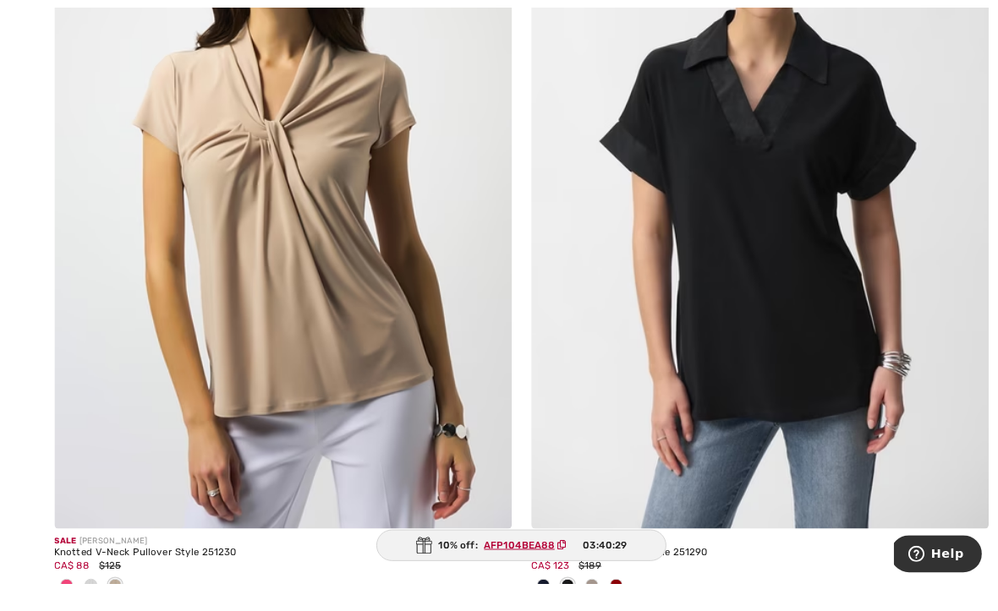
scroll to position [6230, 0]
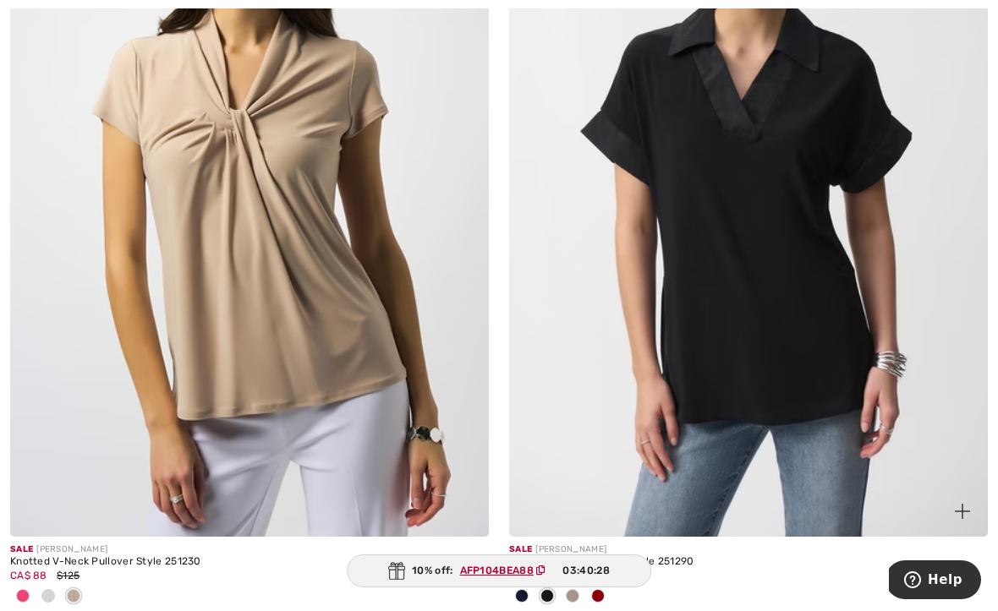
click at [592, 591] on span at bounding box center [598, 596] width 14 height 14
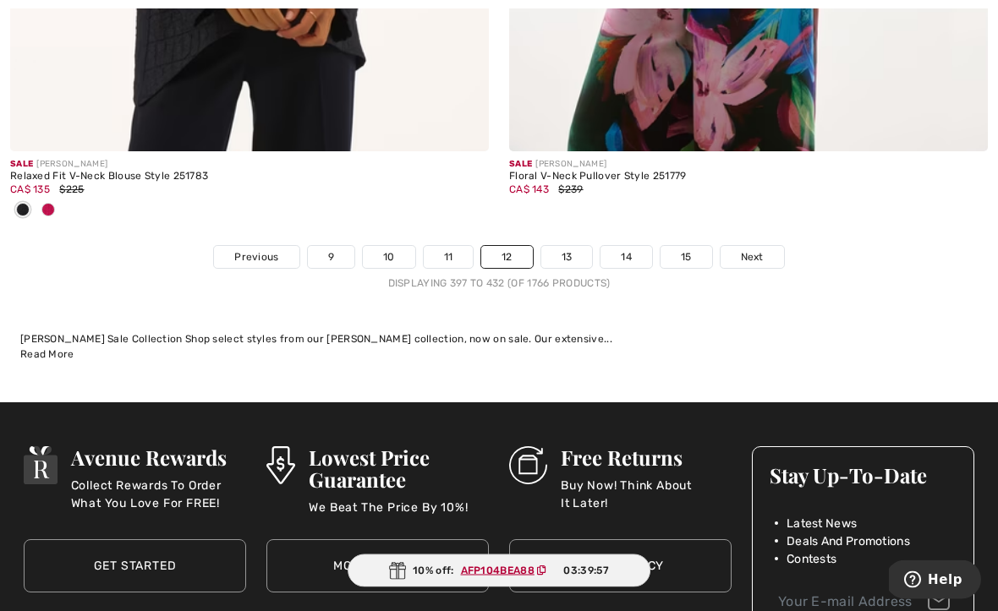
scroll to position [14873, 0]
click at [572, 254] on link "13" at bounding box center [567, 257] width 52 height 22
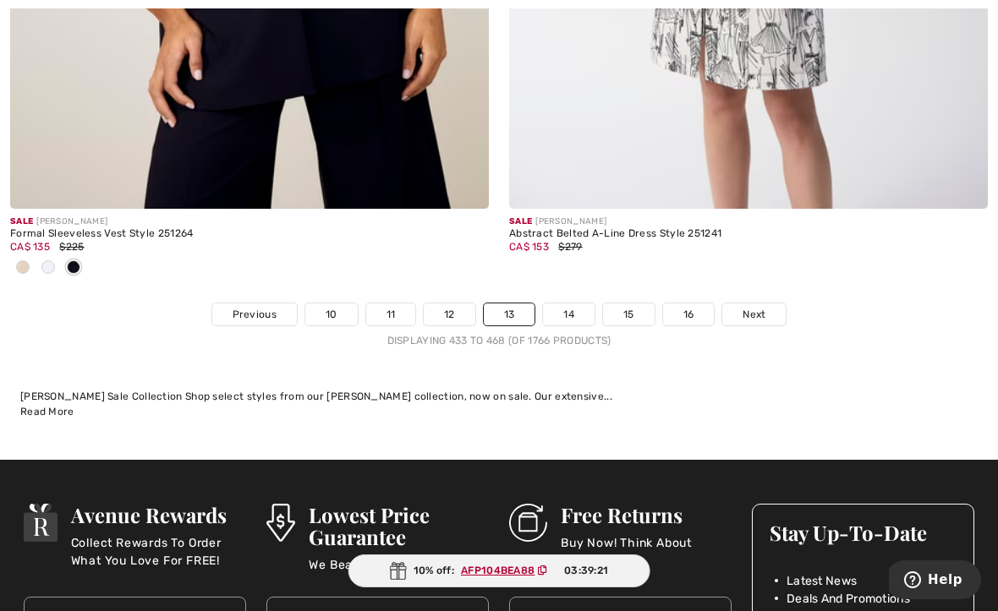
scroll to position [14844, 0]
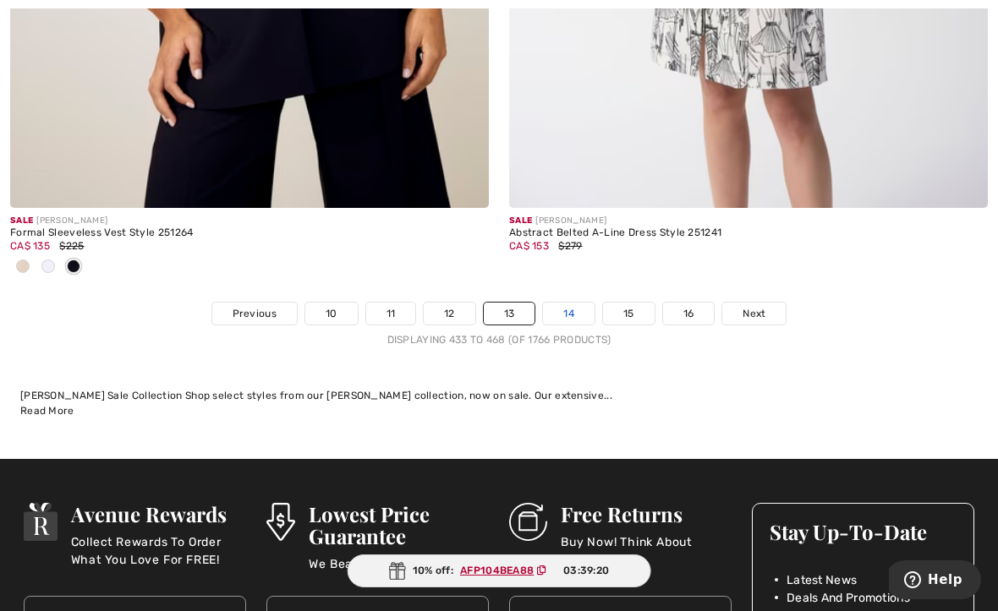
click at [572, 303] on link "14" at bounding box center [569, 314] width 52 height 22
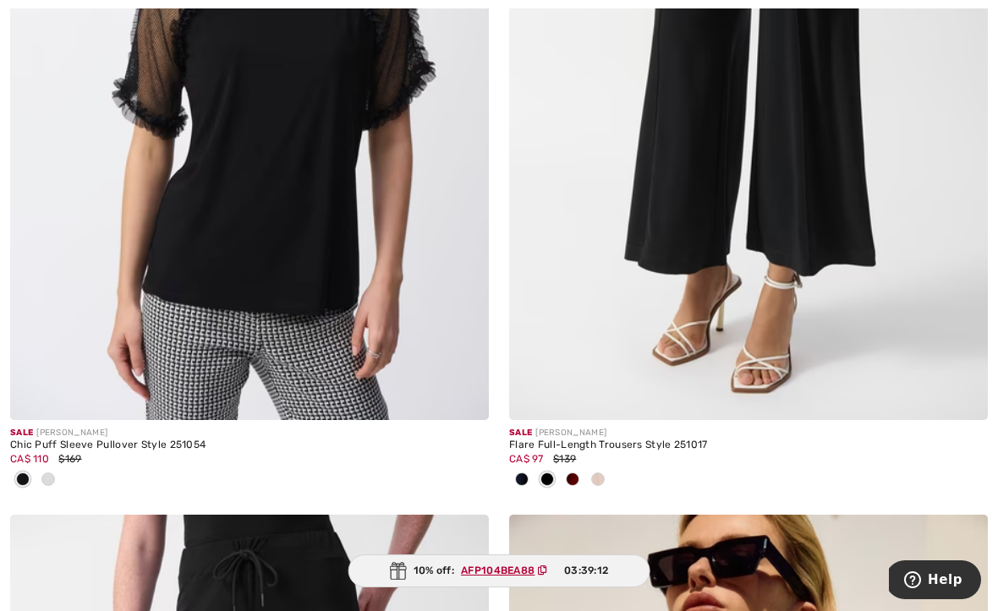
scroll to position [1432, 0]
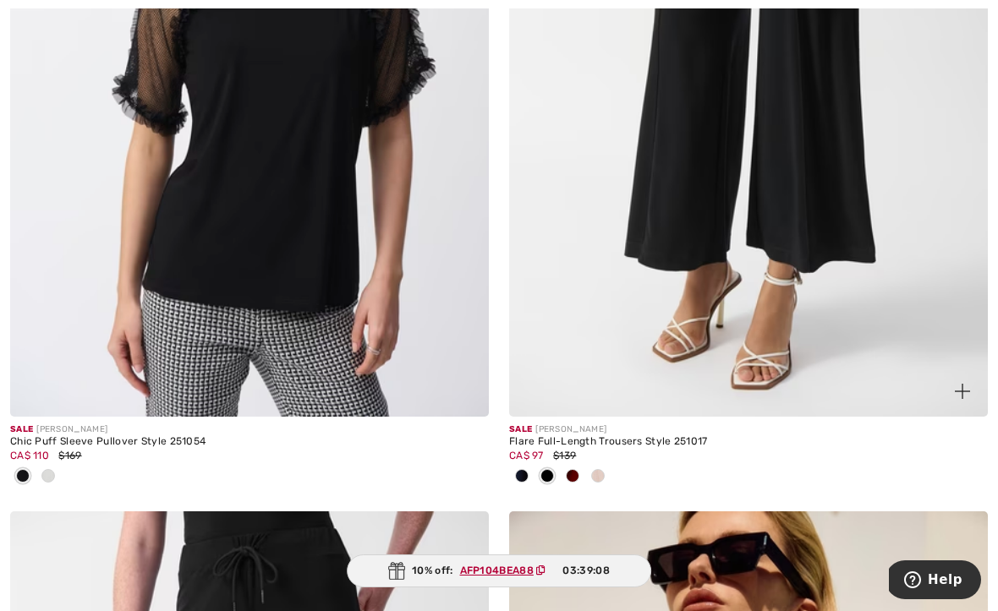
click at [565, 479] on div at bounding box center [572, 477] width 25 height 28
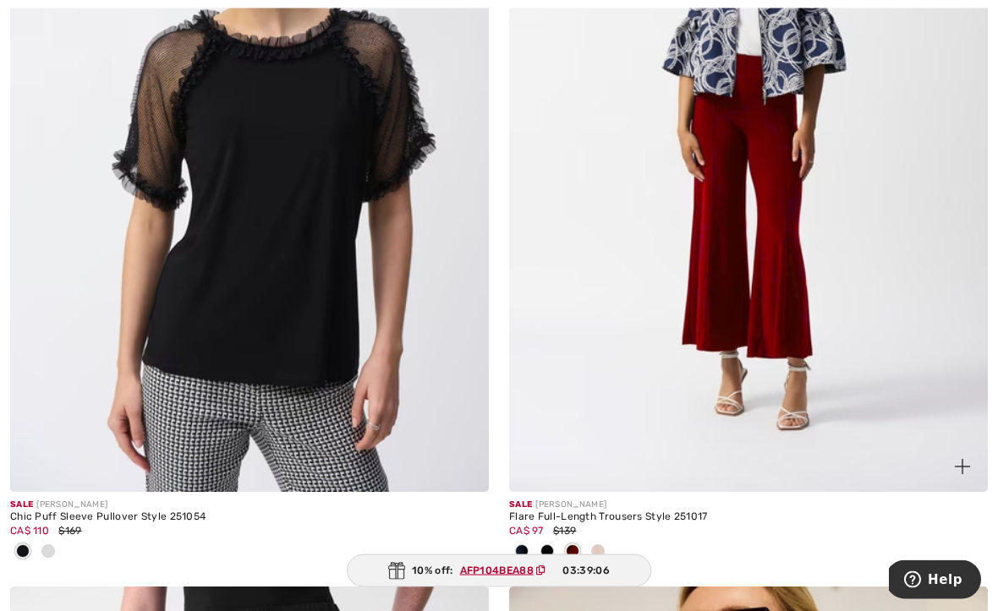
scroll to position [1356, 0]
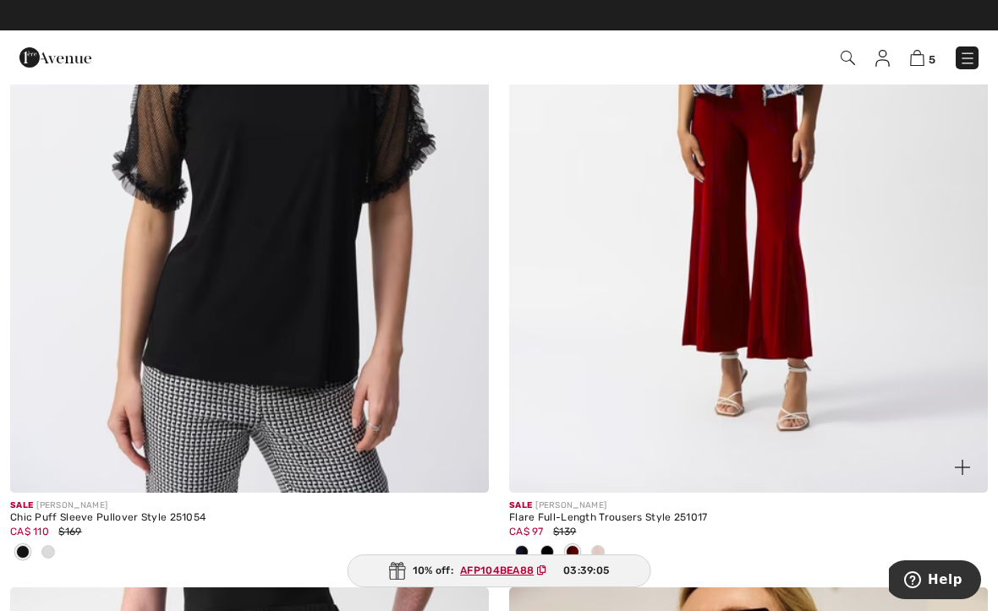
click at [594, 551] on span at bounding box center [598, 552] width 14 height 14
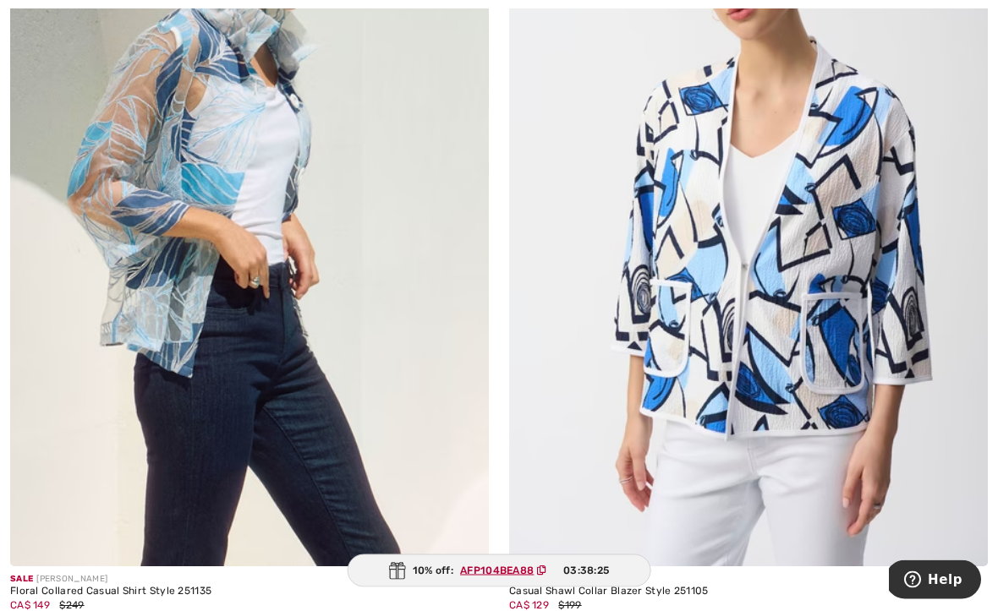
scroll to position [13701, 0]
click at [181, 396] on img at bounding box center [249, 208] width 479 height 718
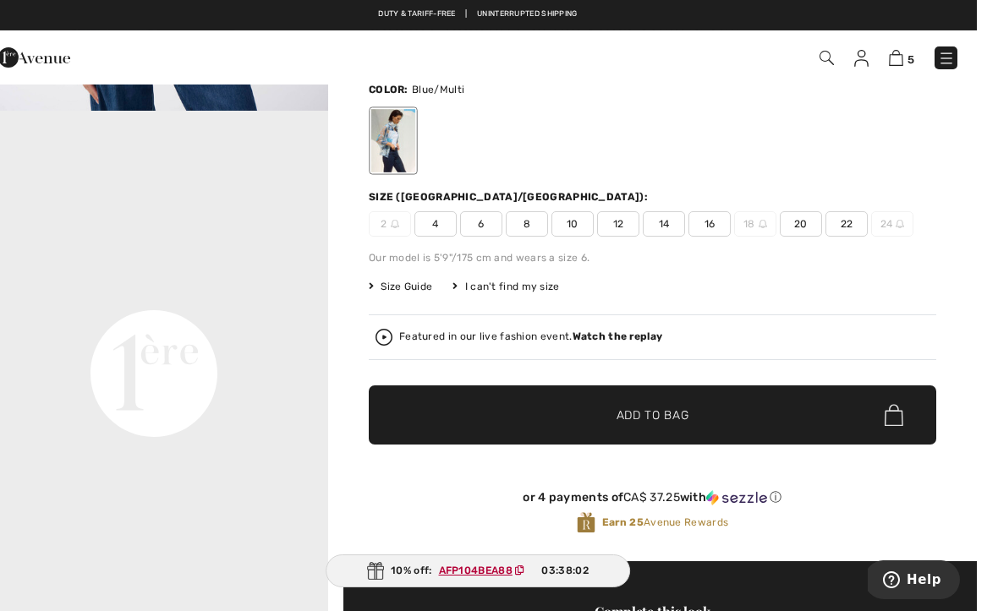
scroll to position [112, 0]
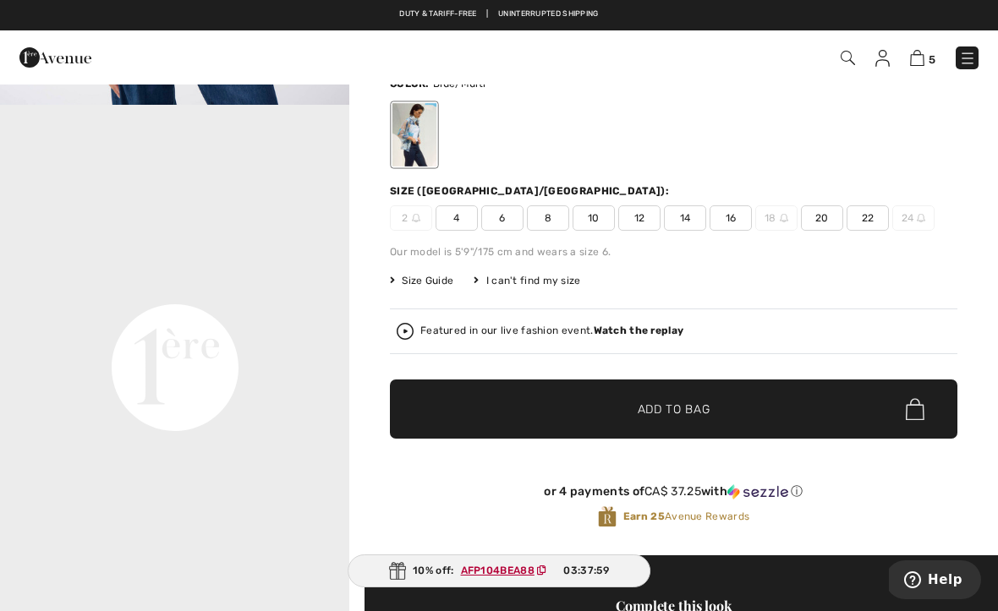
click at [545, 232] on div "Floral Collared Casual Shirt Style 251135 CA$ 149 CA$ 249 Color: Blue/Multi Siz…" at bounding box center [673, 285] width 567 height 542
click at [543, 224] on span "8" at bounding box center [548, 217] width 42 height 25
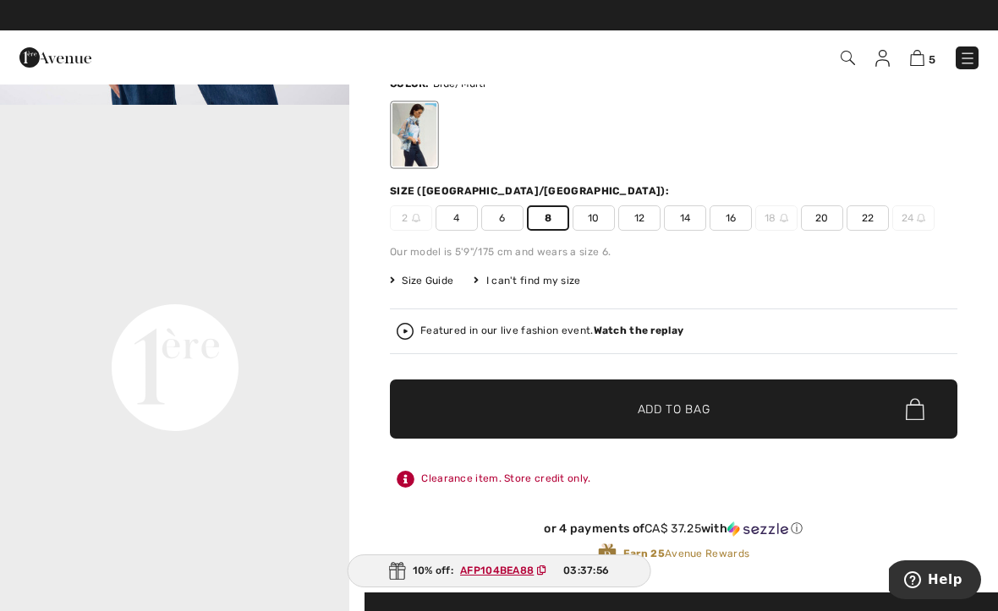
click at [626, 411] on span "✔ Added to Bag" at bounding box center [648, 410] width 103 height 18
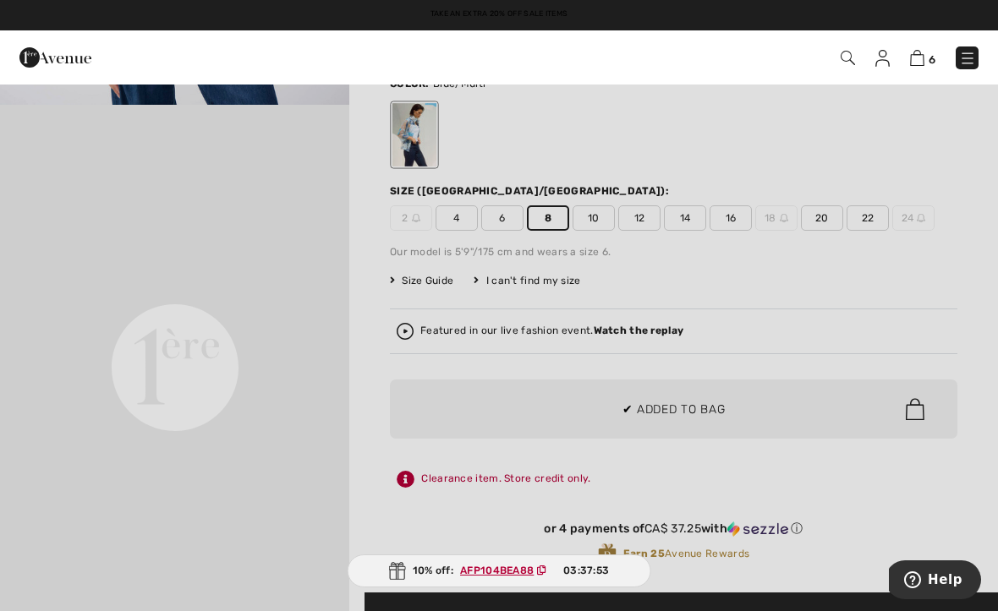
scroll to position [0, 0]
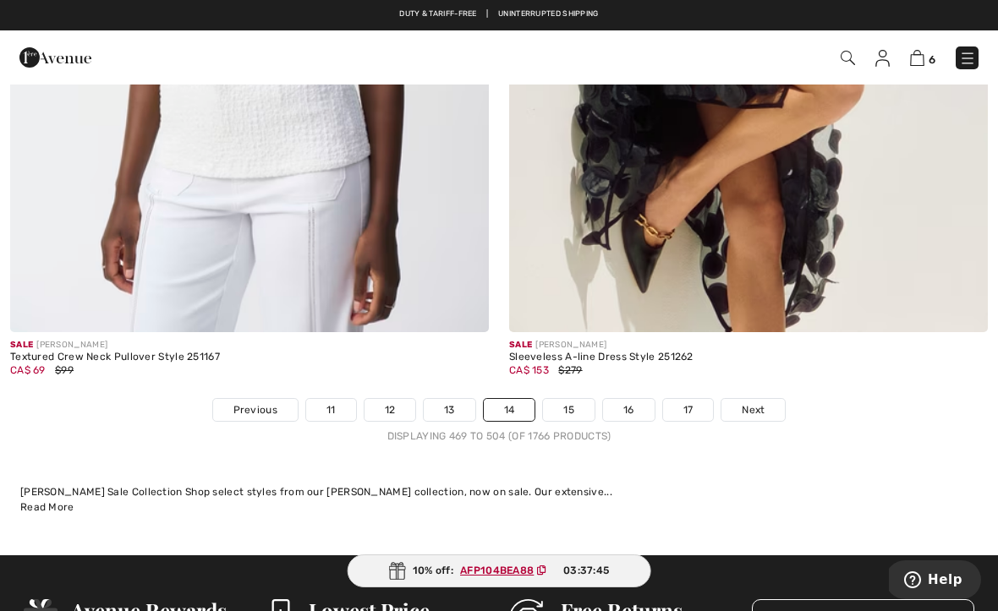
scroll to position [14721, 0]
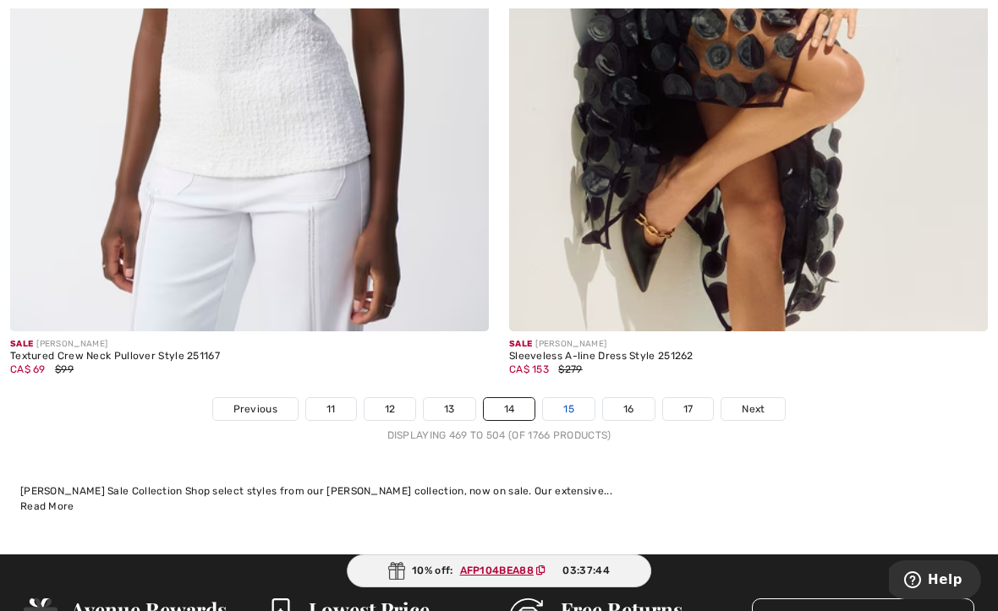
click at [566, 402] on link "15" at bounding box center [569, 409] width 52 height 22
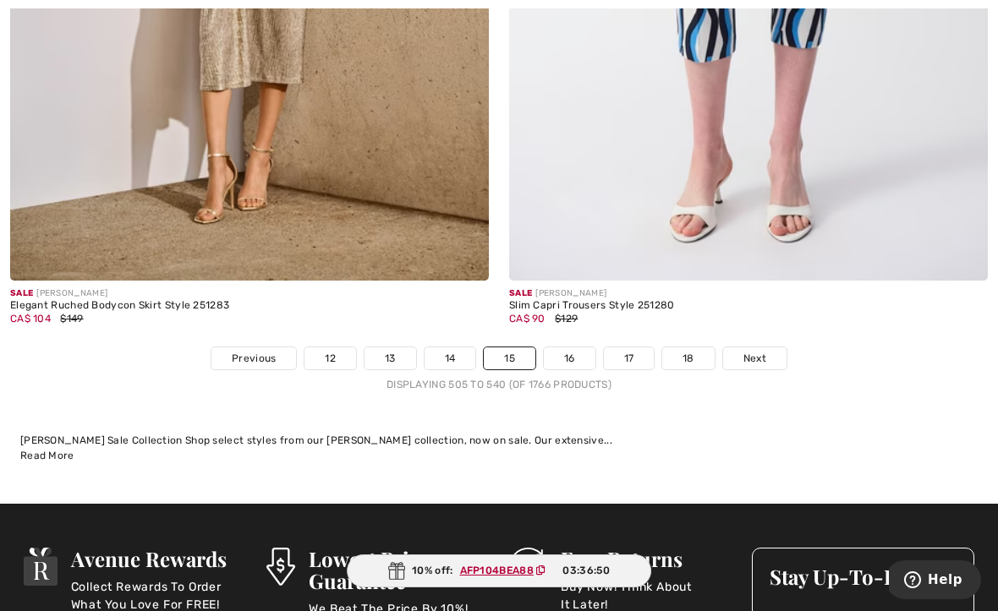
scroll to position [14605, 0]
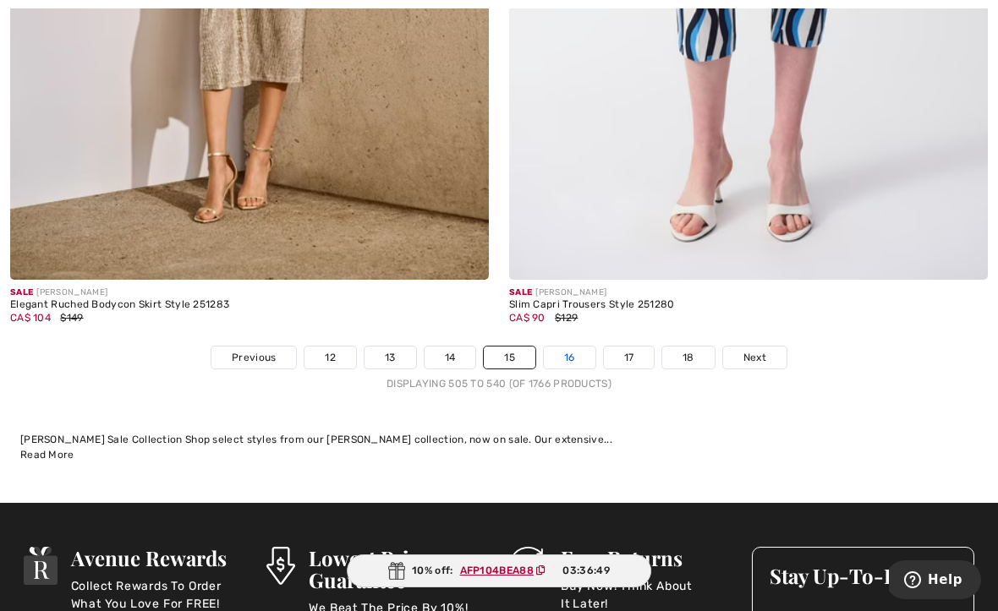
click at [567, 353] on link "16" at bounding box center [570, 358] width 52 height 22
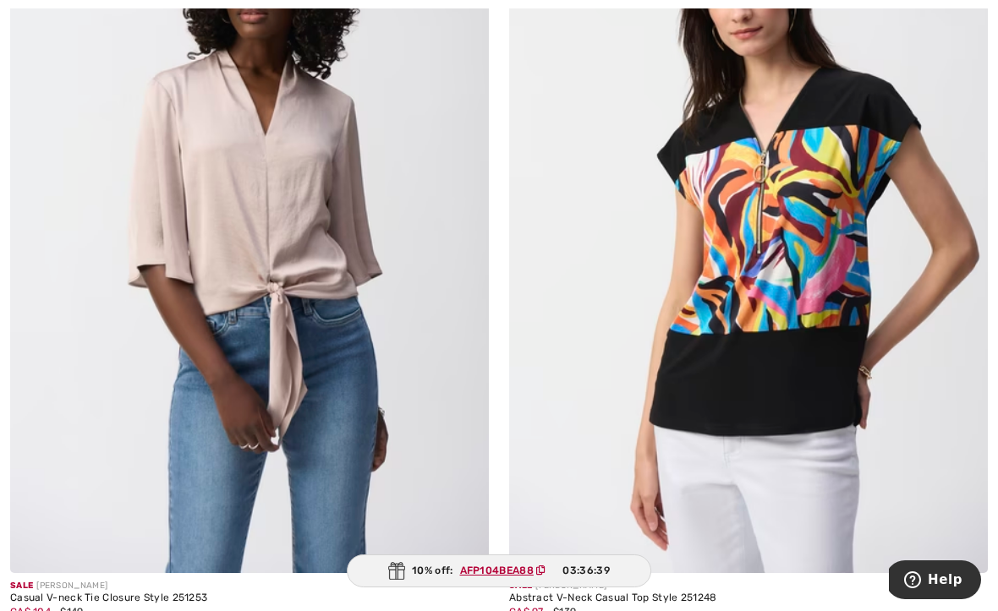
scroll to position [2061, 0]
click at [161, 508] on img at bounding box center [249, 214] width 479 height 718
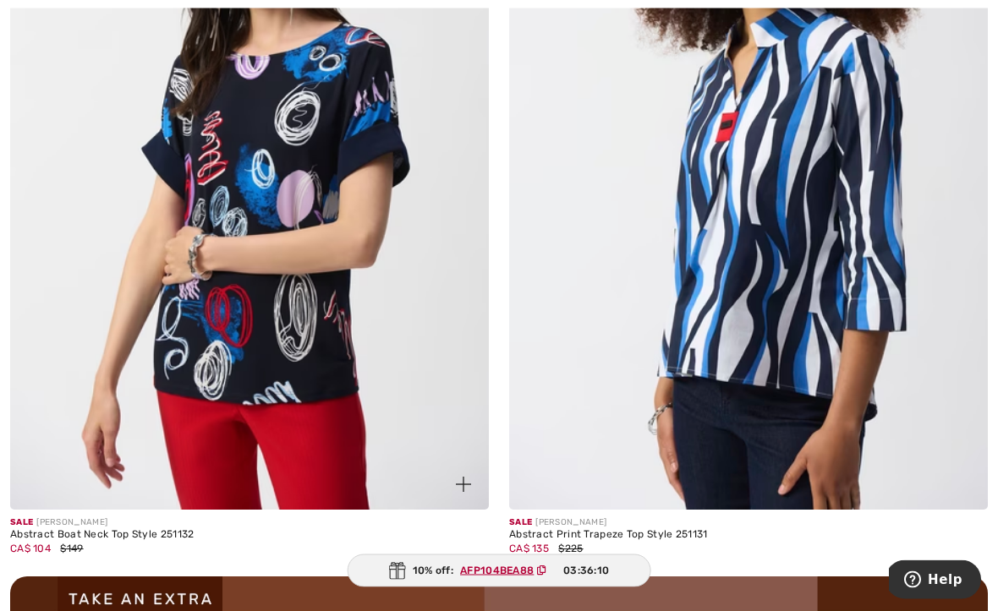
scroll to position [9367, 0]
click at [89, 501] on img at bounding box center [249, 151] width 479 height 718
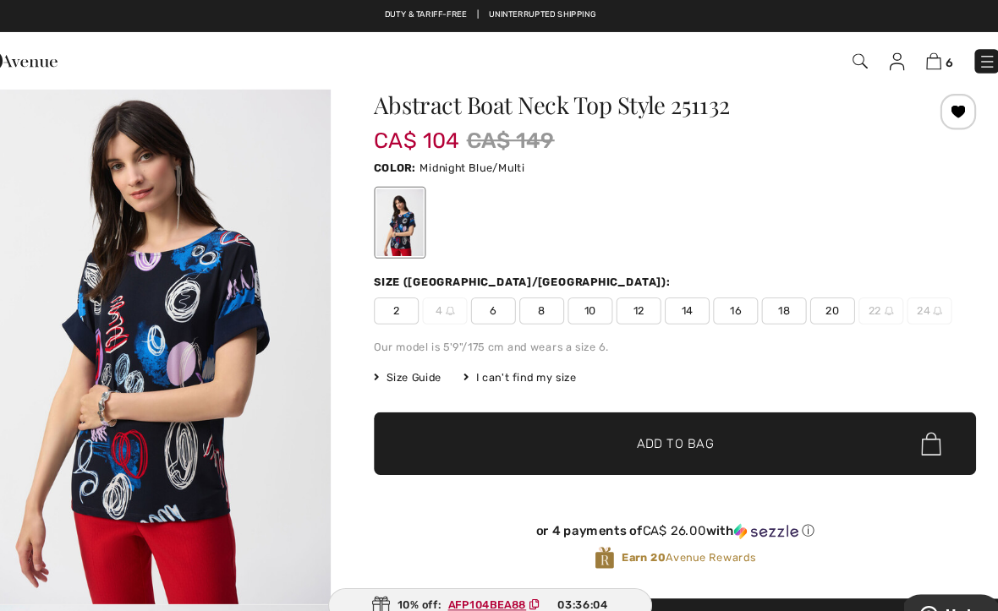
scroll to position [41, 0]
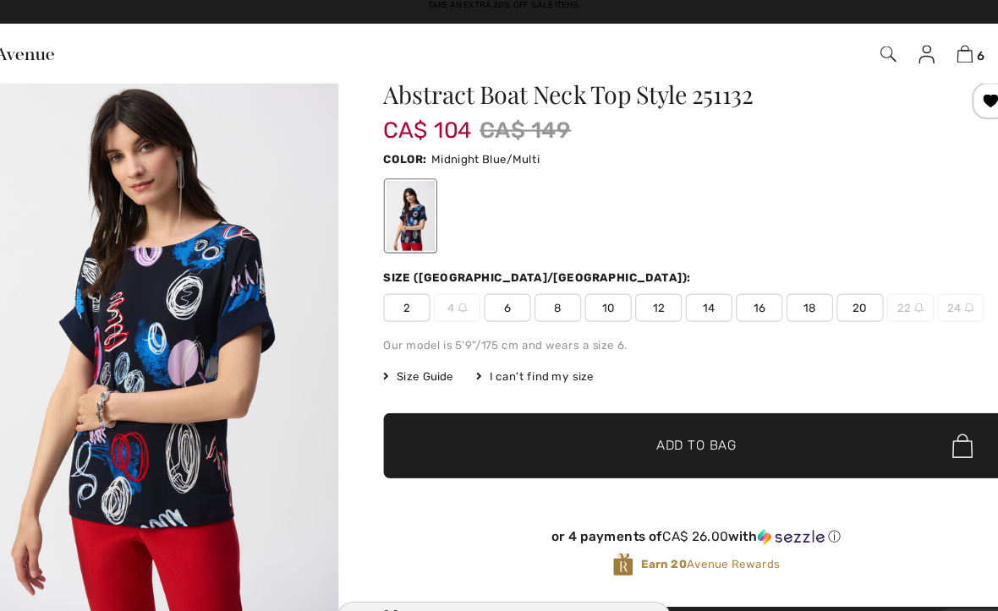
click at [527, 282] on span "8" at bounding box center [548, 288] width 42 height 25
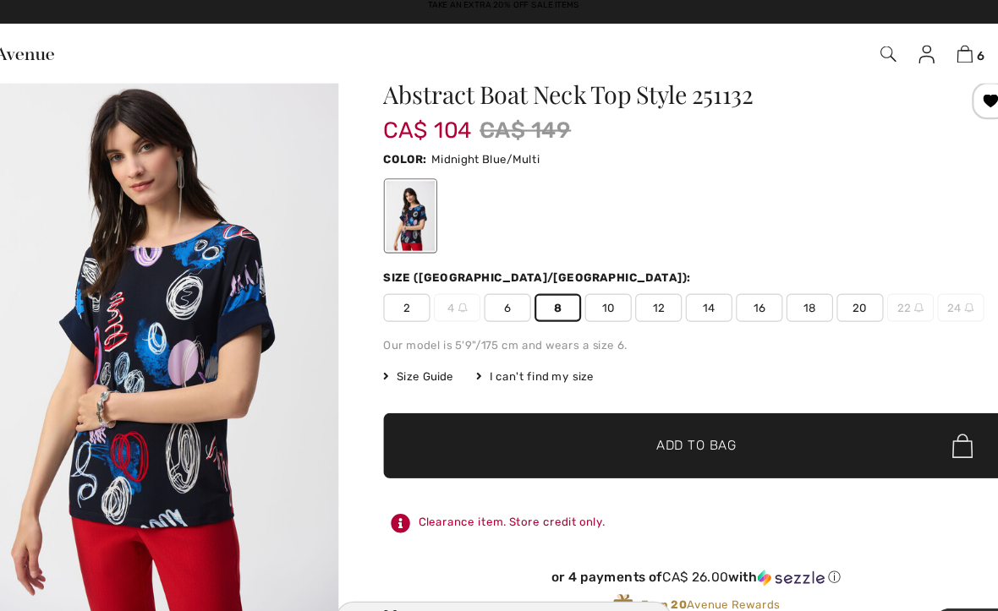
click at [597, 405] on span "✔ Added to Bag" at bounding box center [648, 414] width 103 height 18
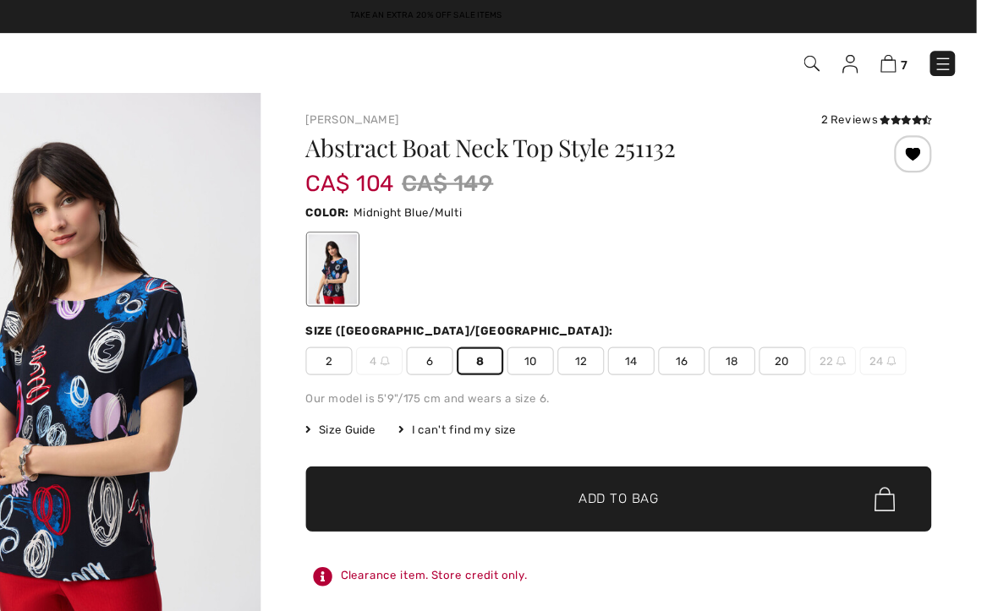
scroll to position [0, 0]
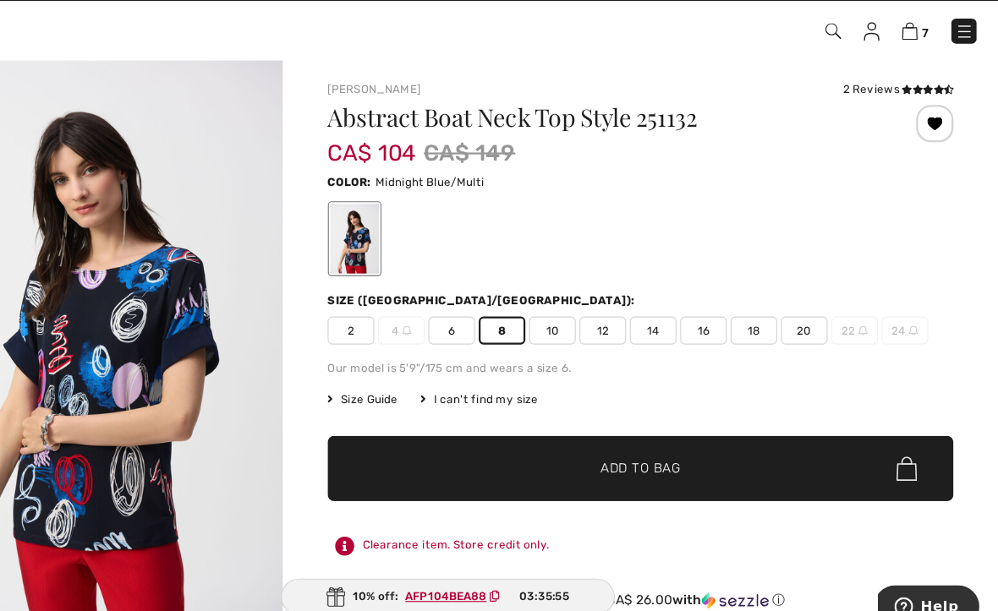
click at [856, 103] on div "2 Reviews" at bounding box center [906, 110] width 101 height 15
click at [910, 107] on icon at bounding box center [914, 111] width 9 height 8
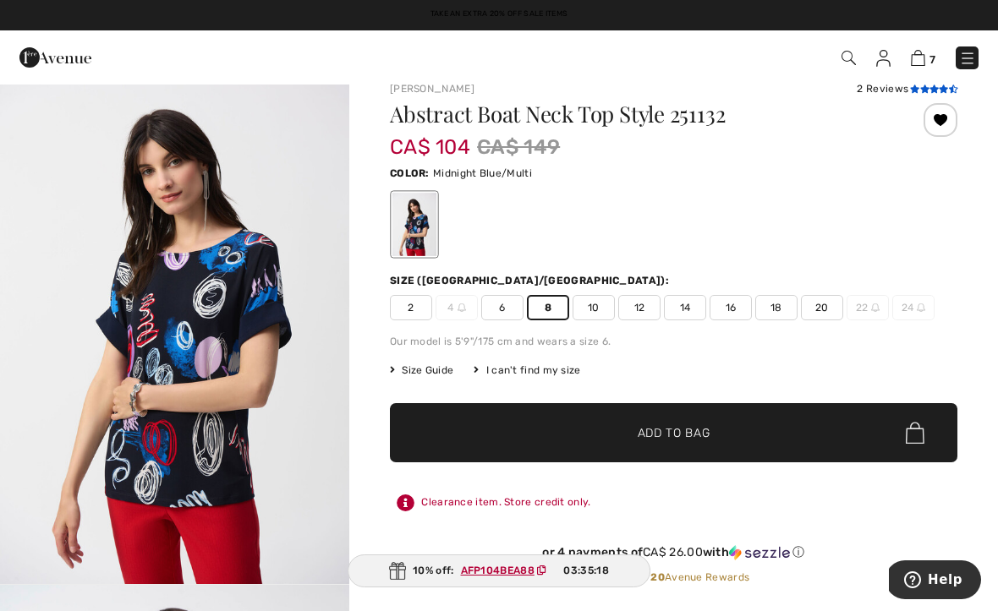
scroll to position [19, 0]
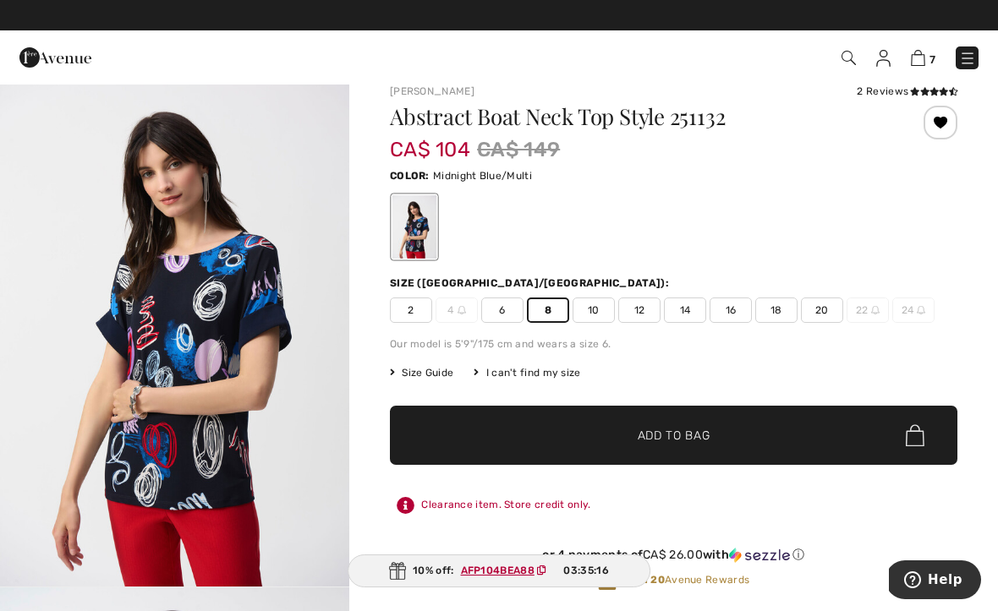
click at [630, 406] on span "✔ Added to Bag Add to Bag" at bounding box center [673, 435] width 567 height 59
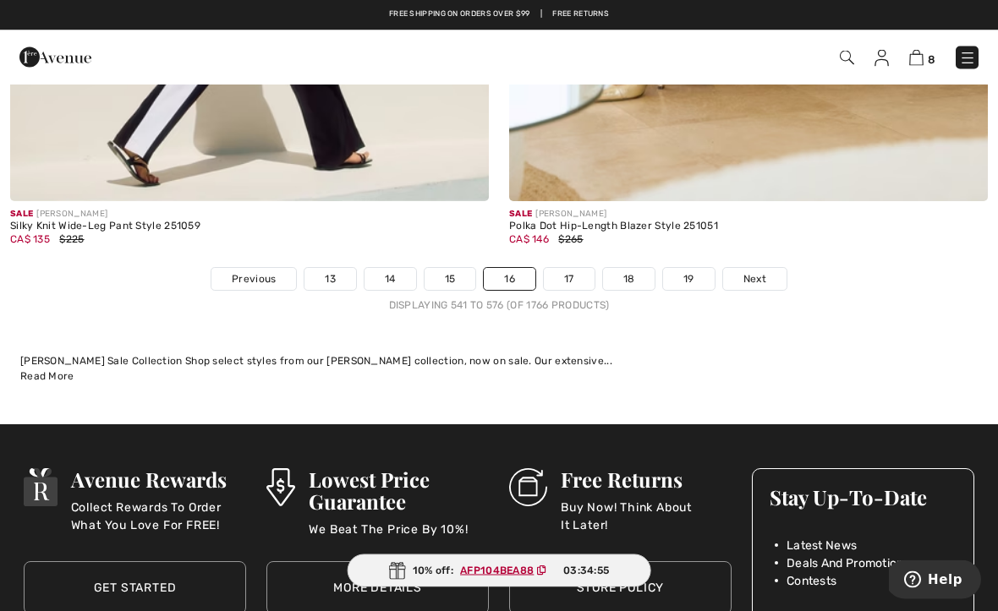
scroll to position [14601, 0]
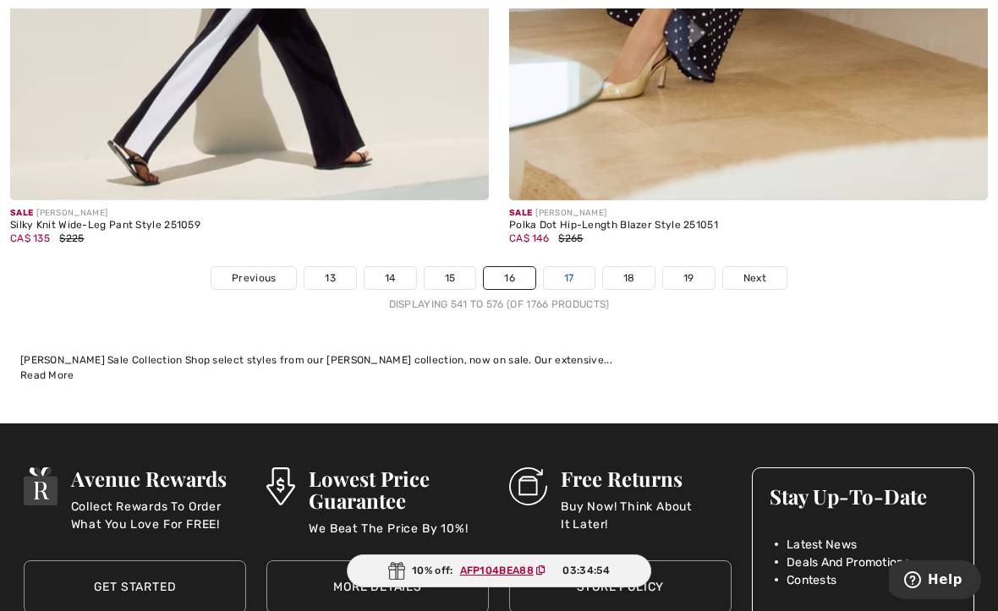
click at [561, 267] on link "17" at bounding box center [569, 278] width 51 height 22
click at [571, 267] on link "17" at bounding box center [569, 278] width 51 height 22
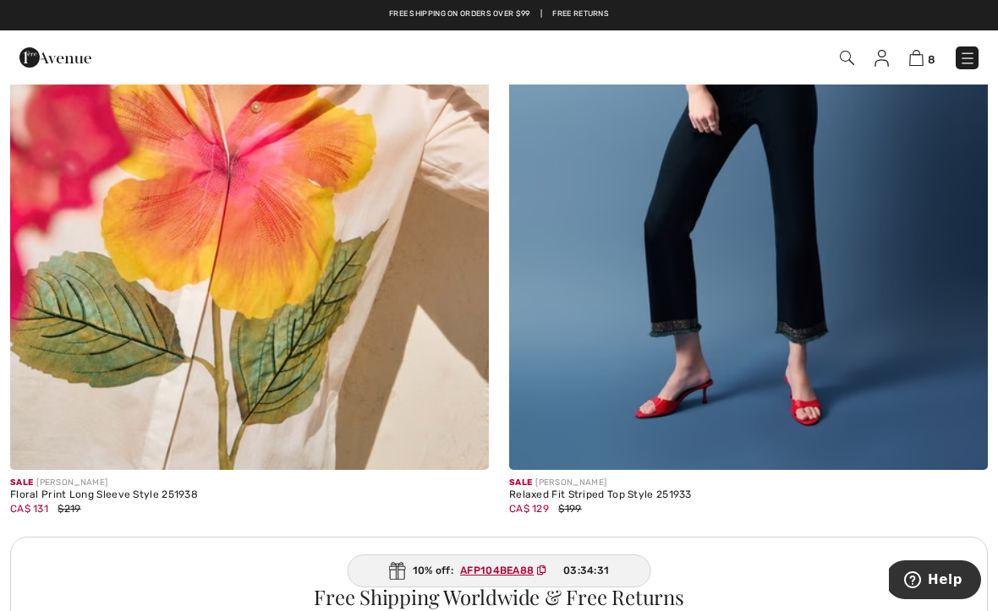
scroll to position [4543, 0]
click at [586, 439] on img at bounding box center [748, 112] width 479 height 718
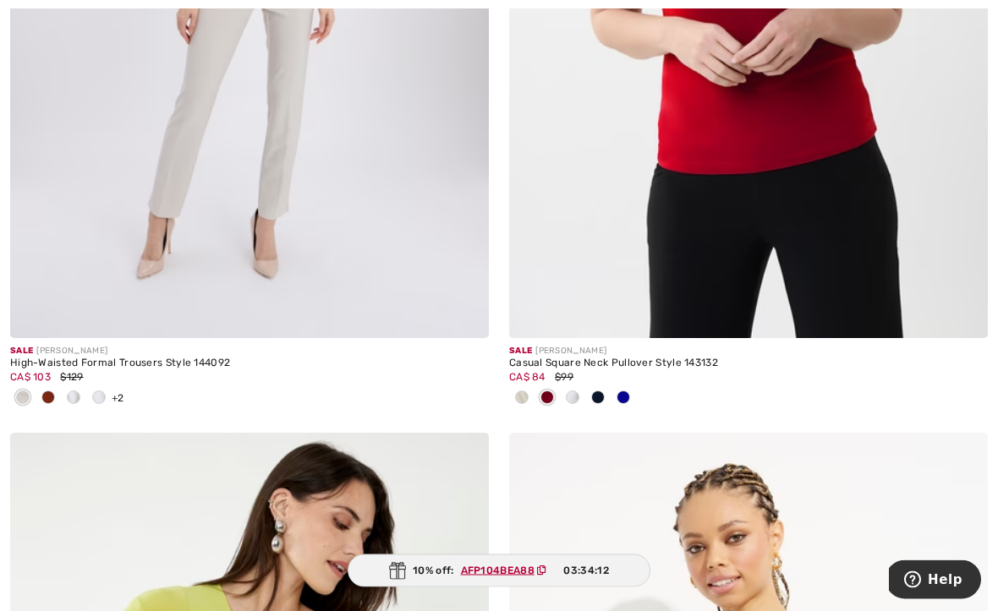
scroll to position [7241, 0]
click at [592, 391] on span at bounding box center [598, 398] width 14 height 14
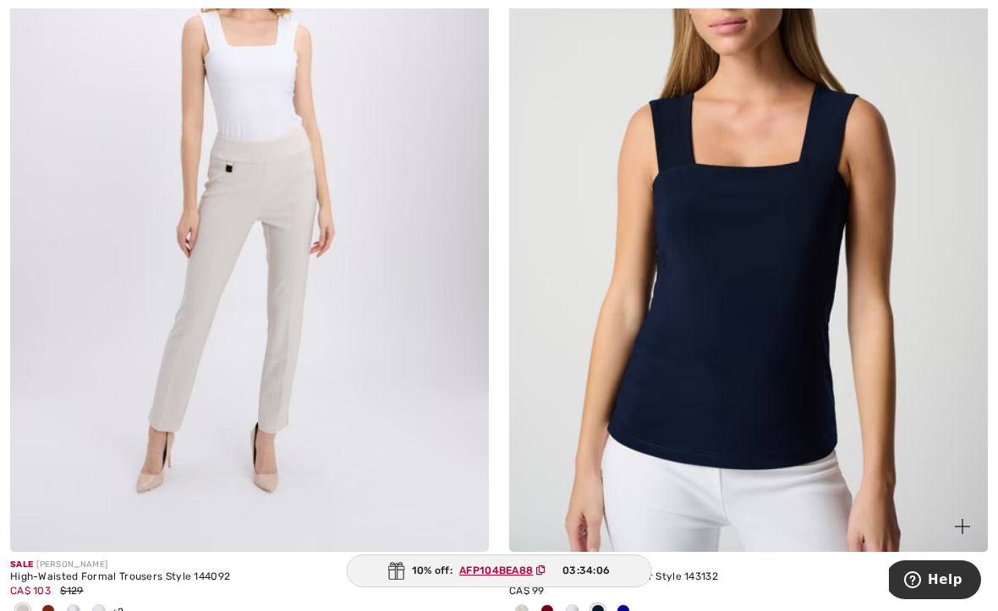
click at [603, 395] on img at bounding box center [748, 193] width 479 height 718
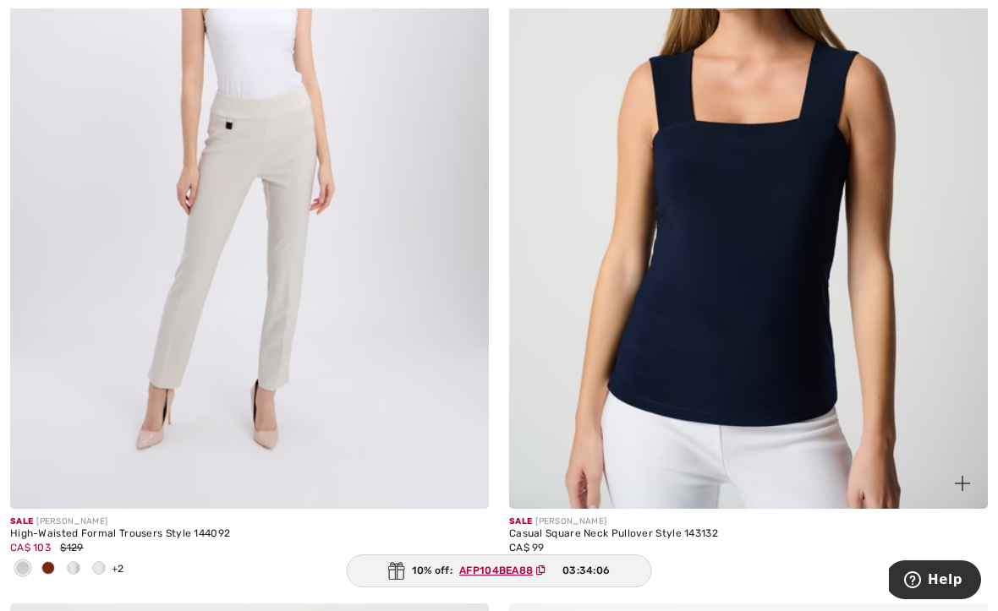
scroll to position [7073, 0]
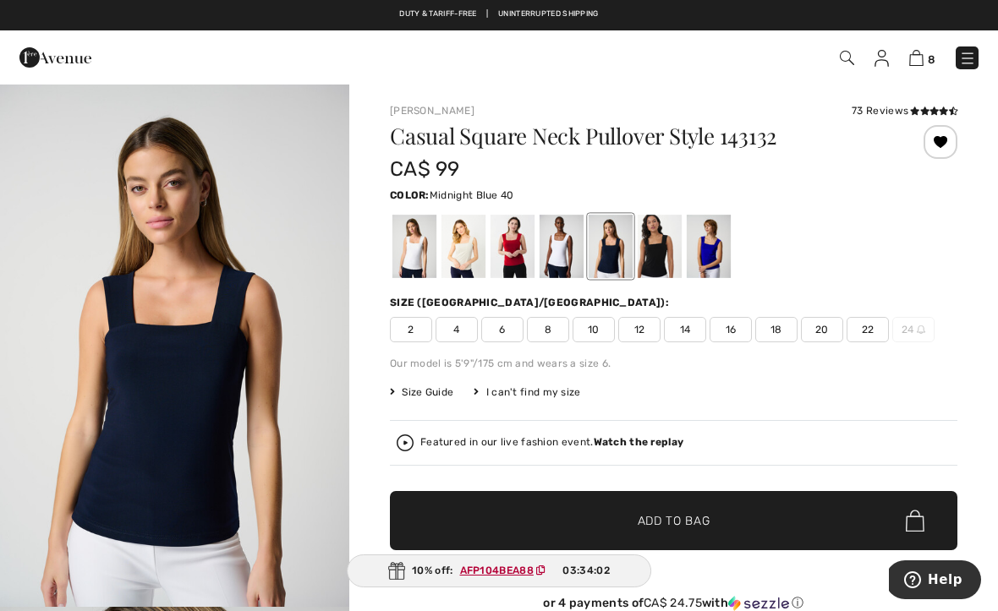
click at [656, 252] on div at bounding box center [659, 246] width 44 height 63
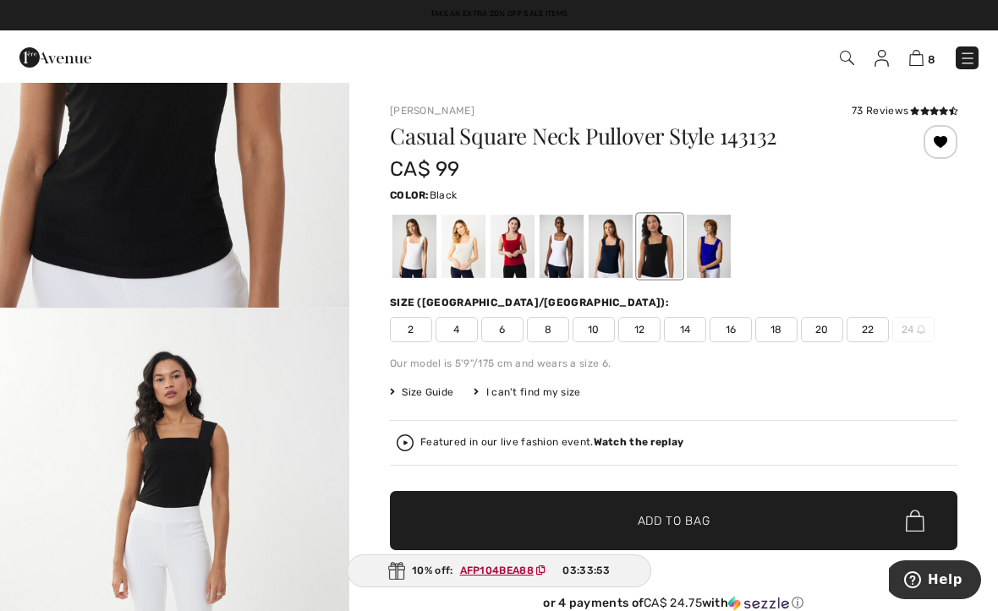
scroll to position [301, 0]
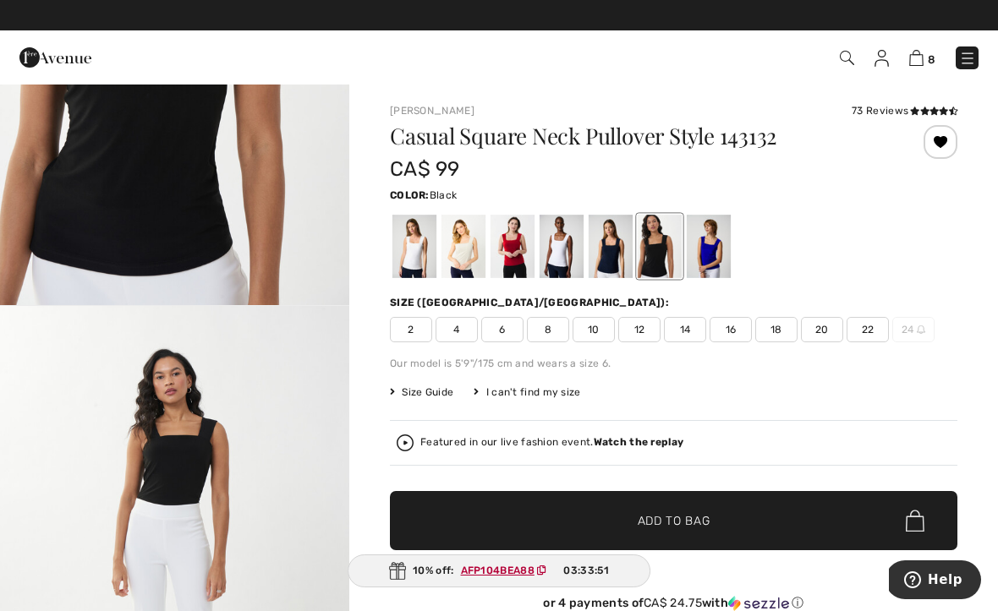
click at [654, 245] on div at bounding box center [659, 246] width 44 height 63
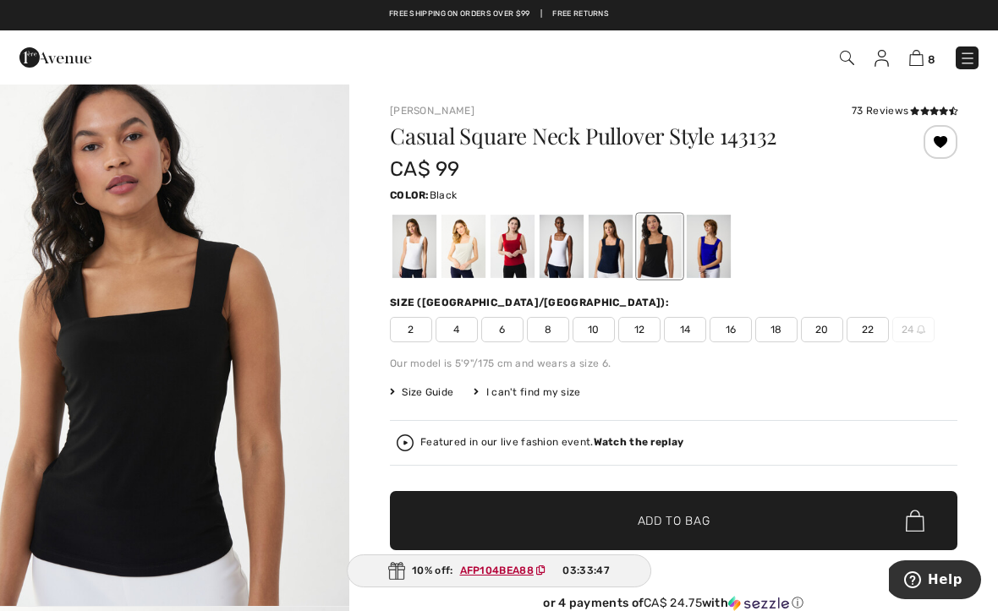
click at [543, 337] on span "8" at bounding box center [548, 329] width 42 height 25
click at [614, 513] on span "✔ Added to Bag" at bounding box center [648, 521] width 103 height 18
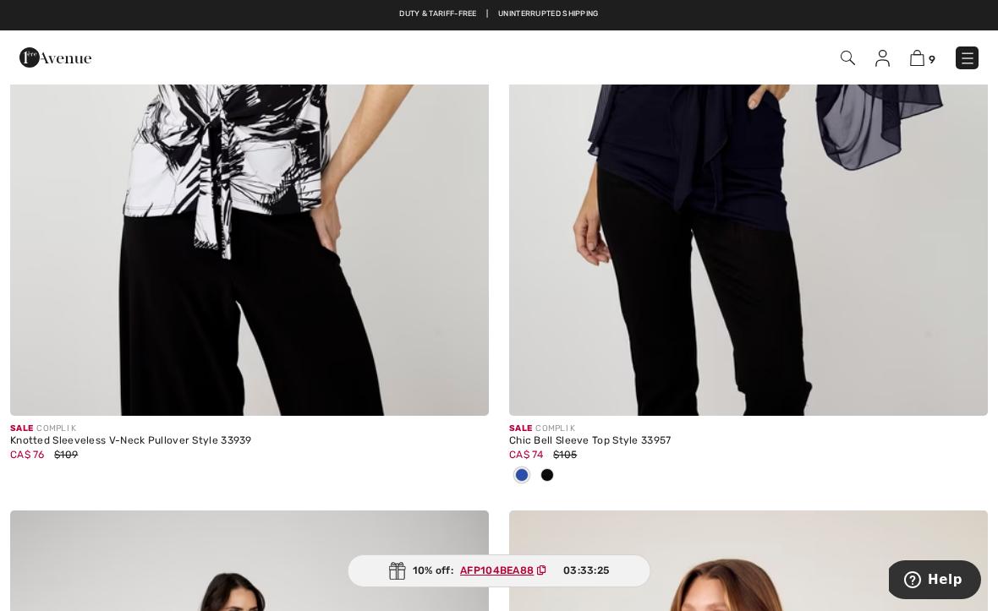
scroll to position [13766, 0]
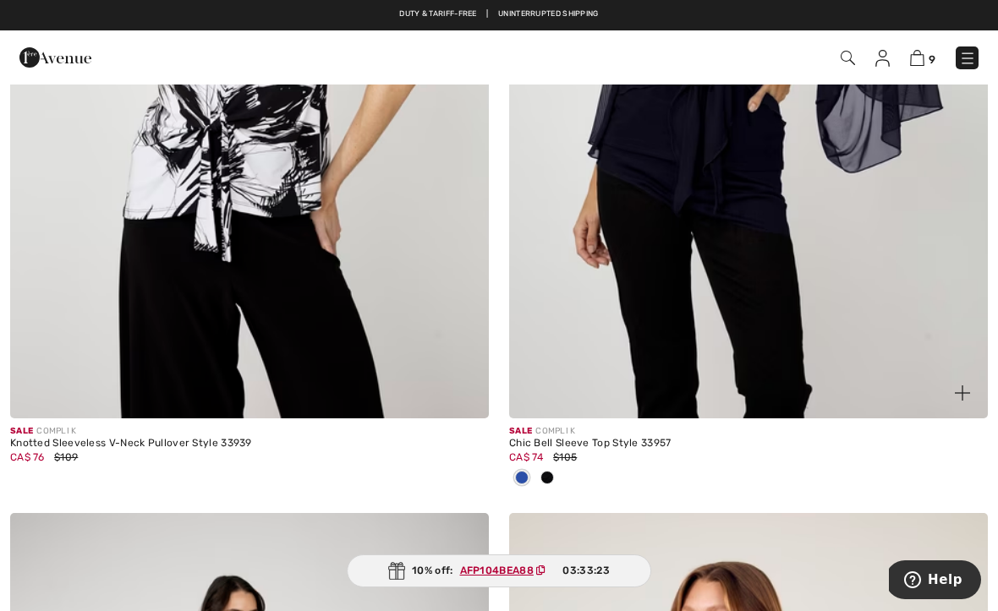
click at [517, 471] on span at bounding box center [522, 478] width 14 height 14
click at [515, 471] on span at bounding box center [522, 478] width 14 height 14
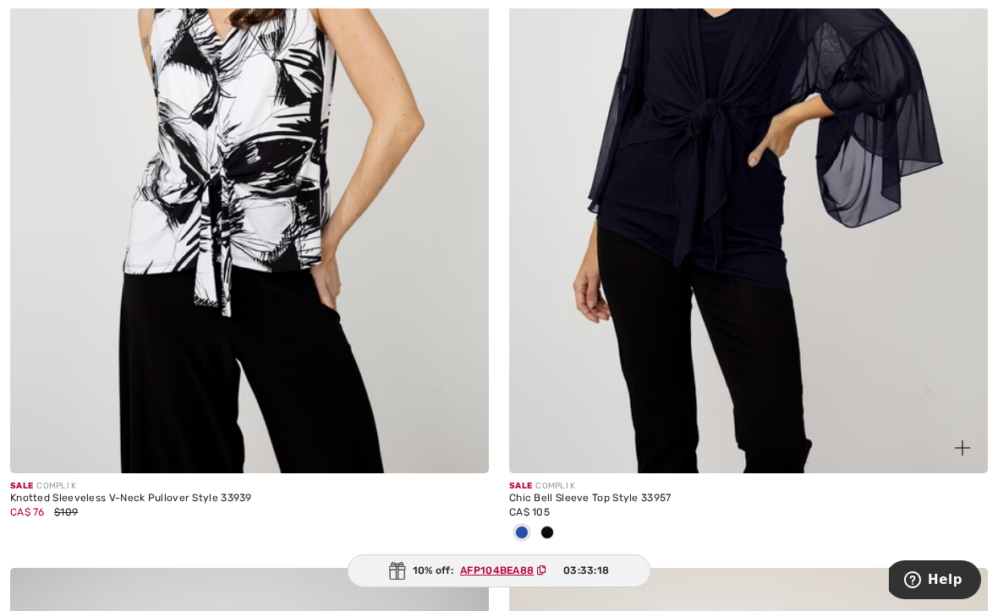
scroll to position [13707, 0]
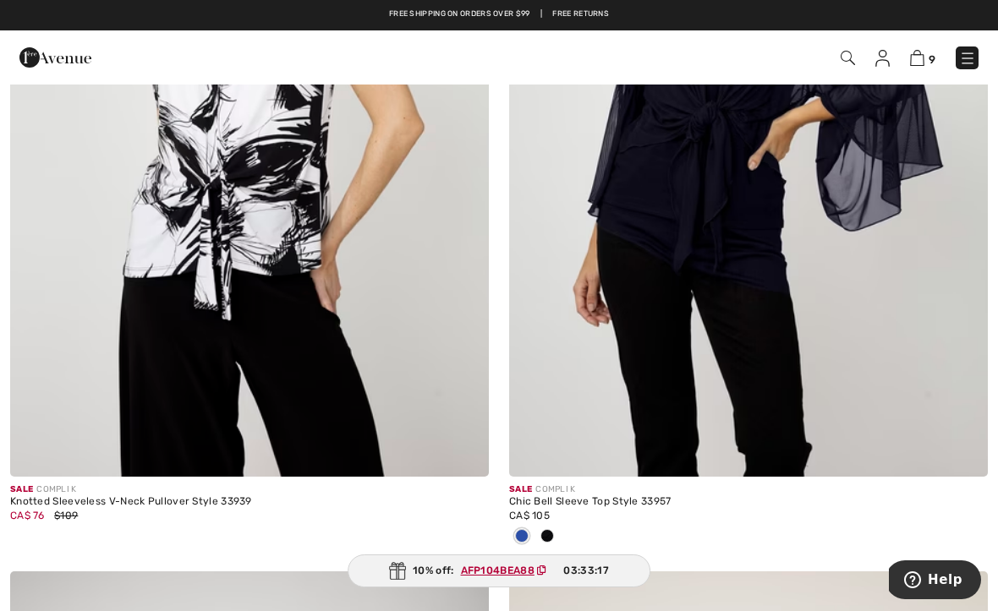
click at [506, 533] on div "Sale COMPLI K Chic Bell Sleeve Top Style 33957 CA$ 105" at bounding box center [748, 165] width 499 height 812
click at [518, 530] on span at bounding box center [522, 536] width 14 height 14
click at [515, 529] on span at bounding box center [522, 536] width 14 height 14
click at [533, 343] on img at bounding box center [748, 118] width 479 height 718
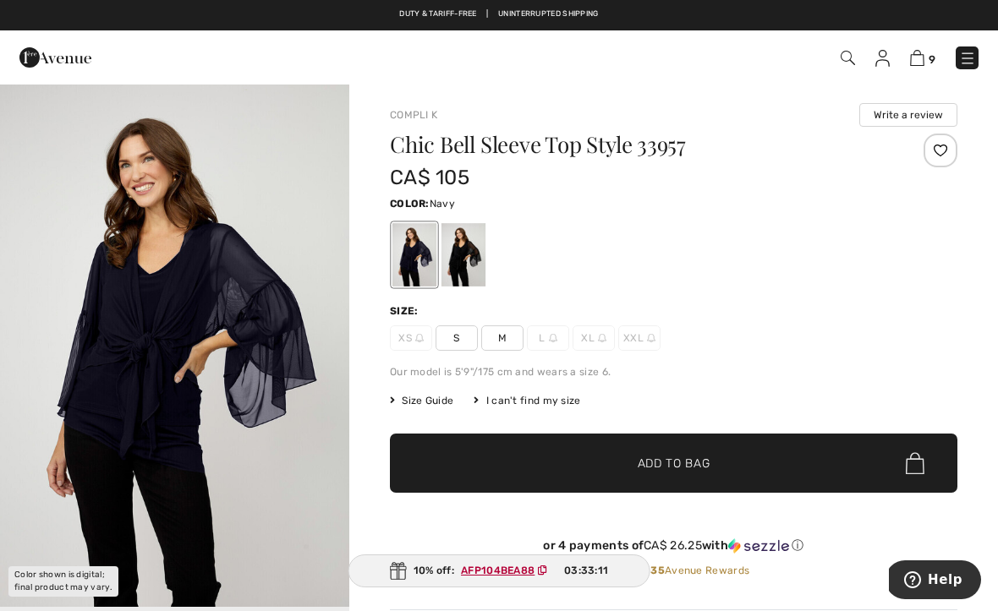
click at [394, 264] on div at bounding box center [414, 254] width 44 height 63
click at [448, 265] on div at bounding box center [463, 254] width 44 height 63
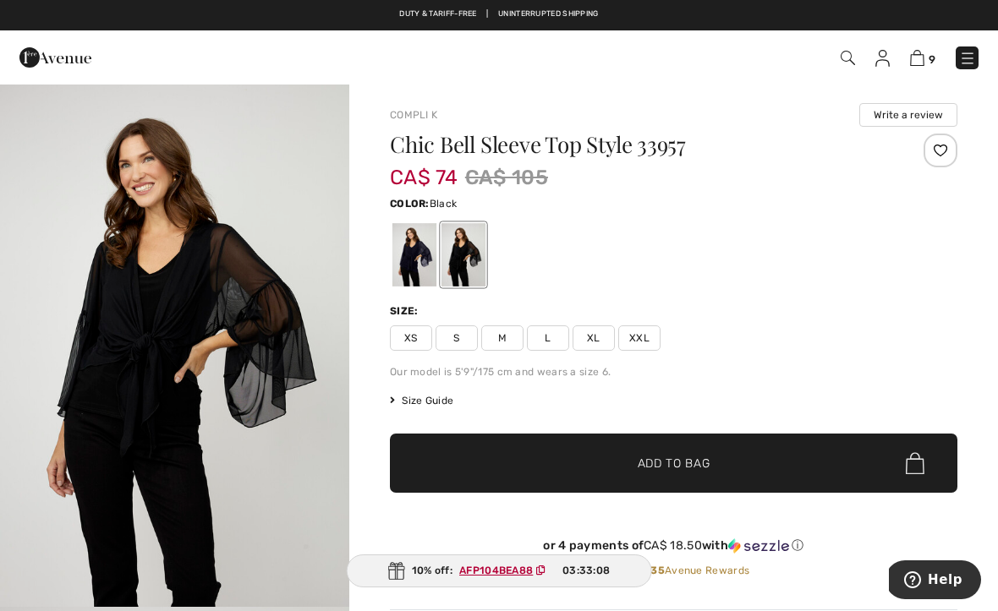
click at [402, 256] on div at bounding box center [414, 254] width 44 height 63
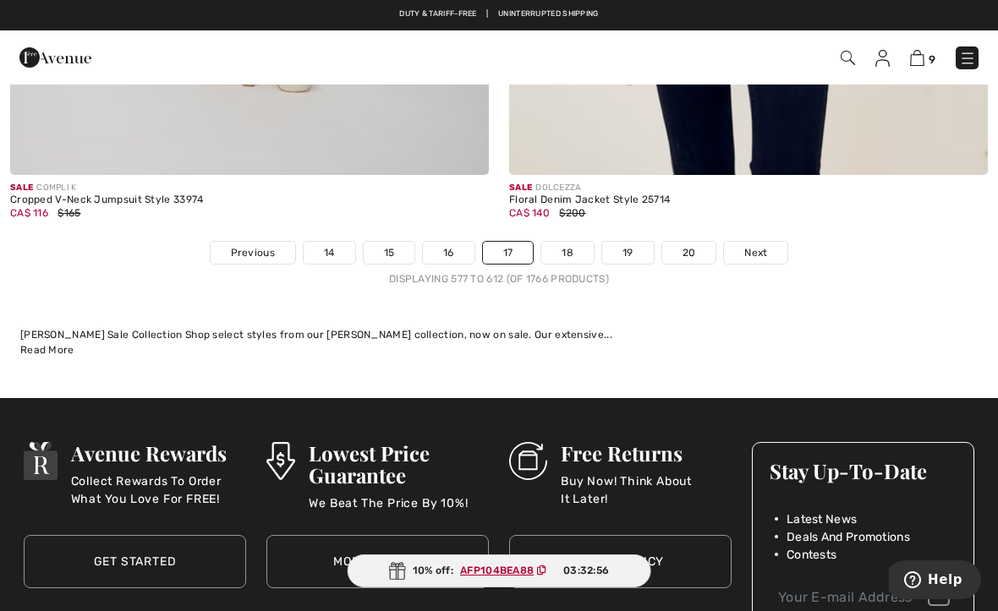
scroll to position [14822, 0]
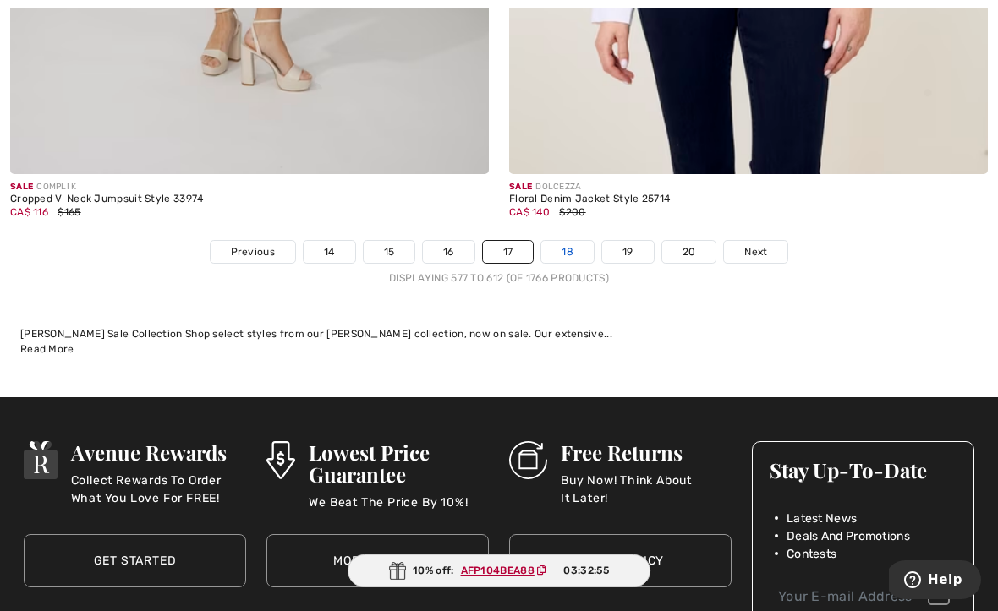
click at [566, 241] on link "18" at bounding box center [567, 252] width 52 height 22
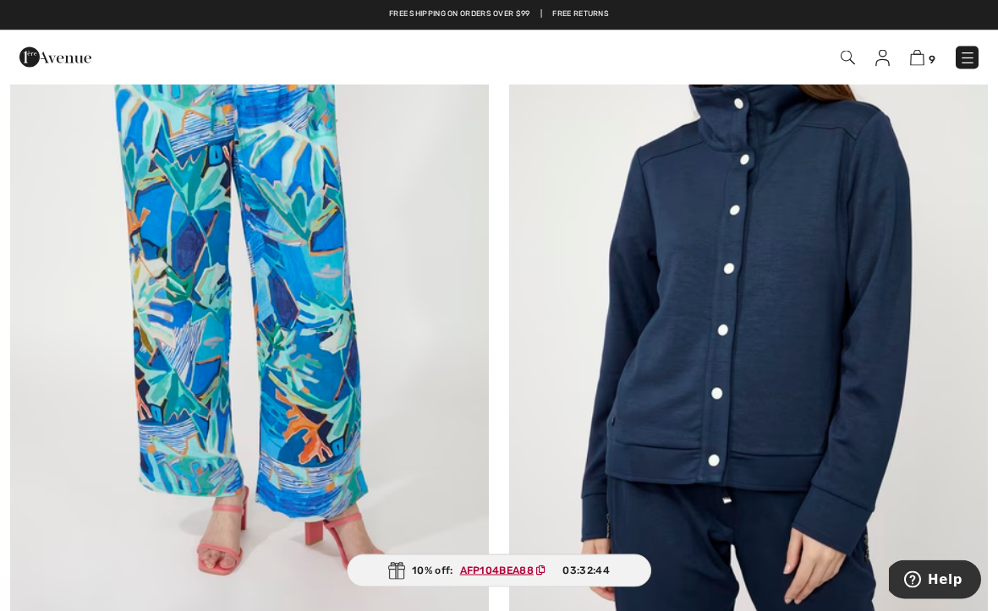
scroll to position [1216, 0]
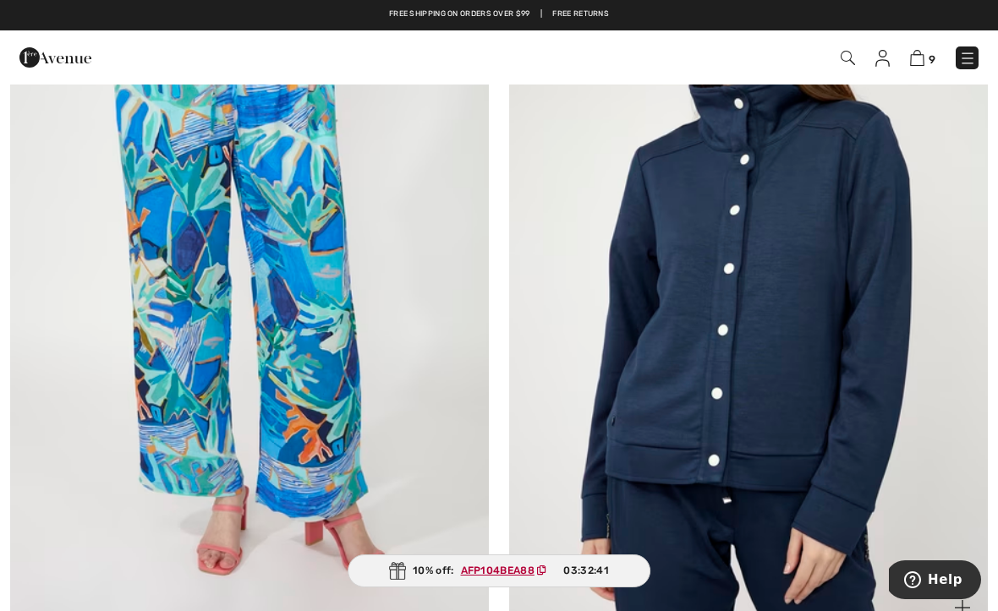
click at [557, 400] on img at bounding box center [748, 274] width 479 height 718
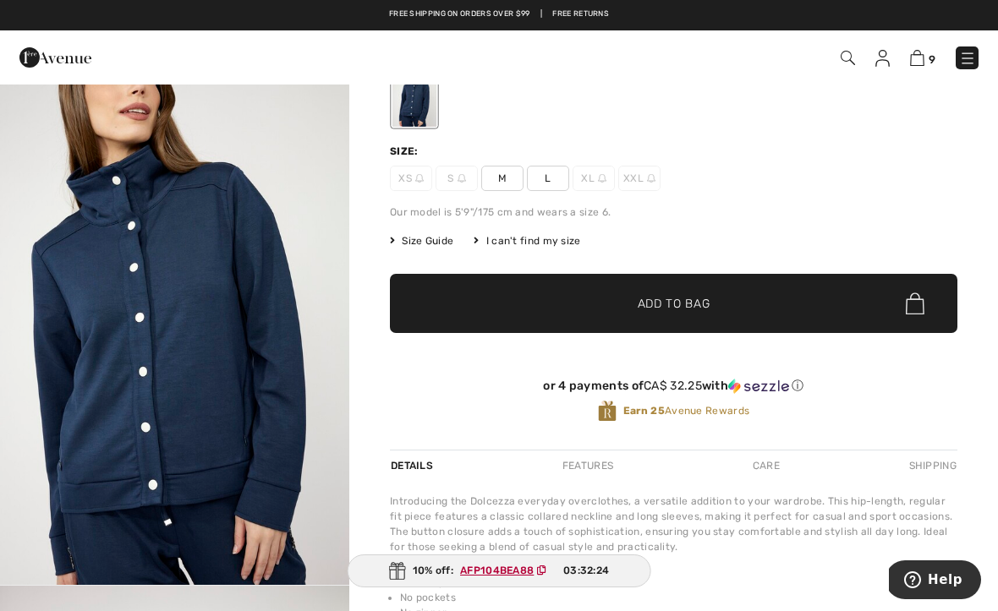
scroll to position [125, 0]
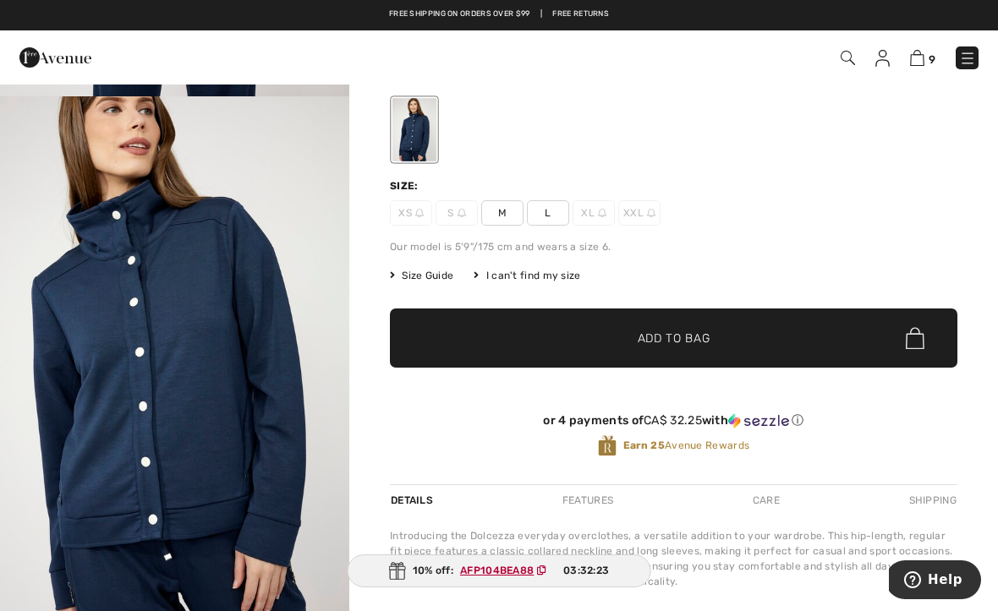
click at [550, 211] on span "L" at bounding box center [548, 212] width 42 height 25
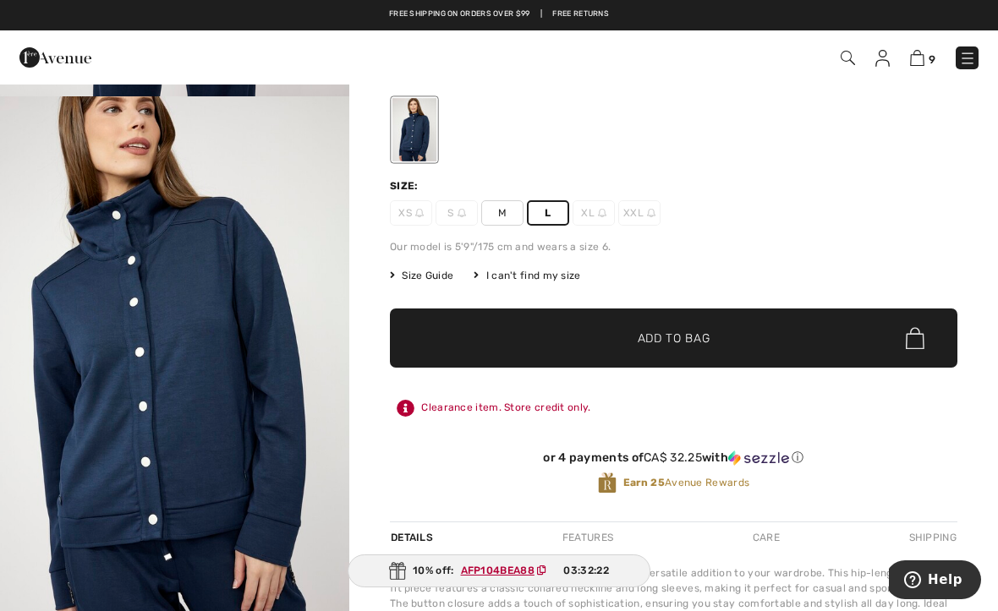
click at [605, 341] on span "✔ Added to Bag" at bounding box center [648, 339] width 103 height 18
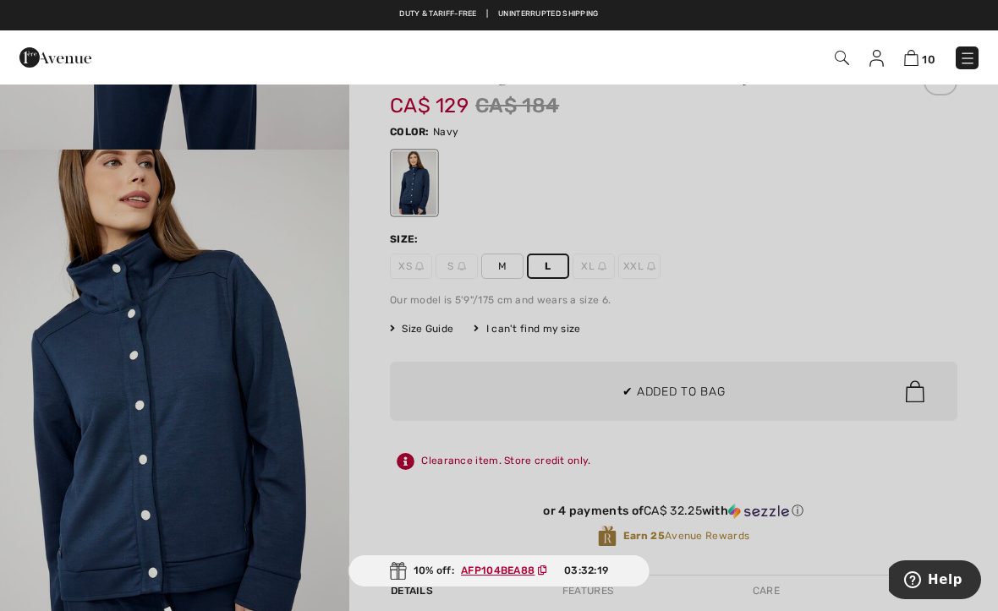
scroll to position [0, 0]
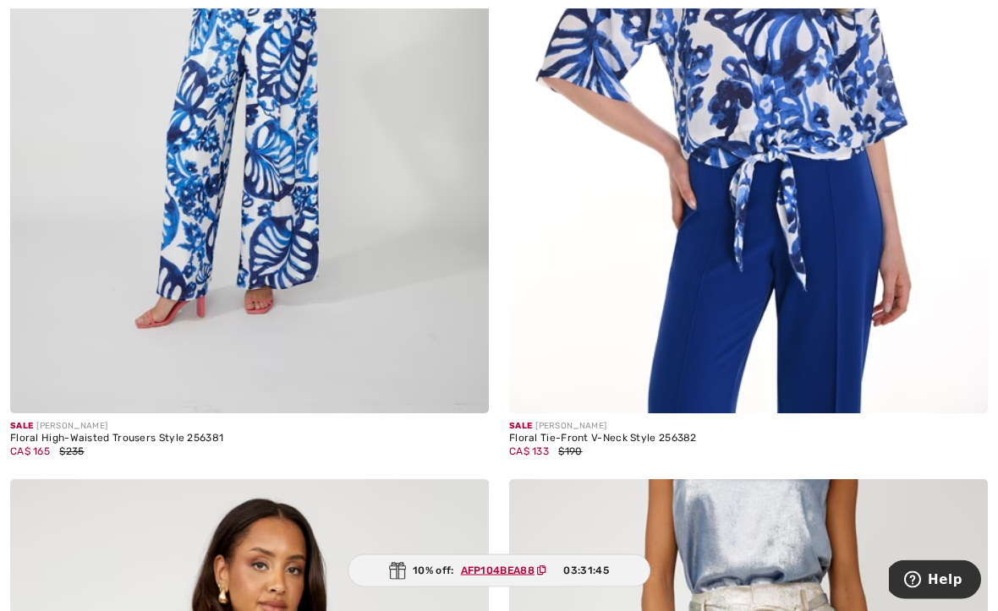
scroll to position [7896, 0]
click at [188, 341] on img at bounding box center [249, 54] width 479 height 718
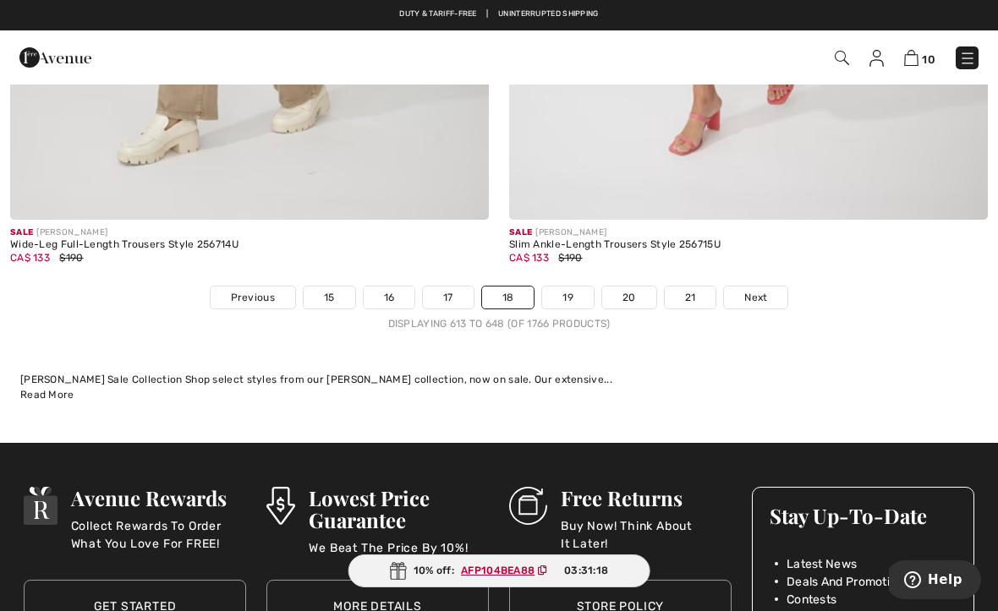
scroll to position [14630, 0]
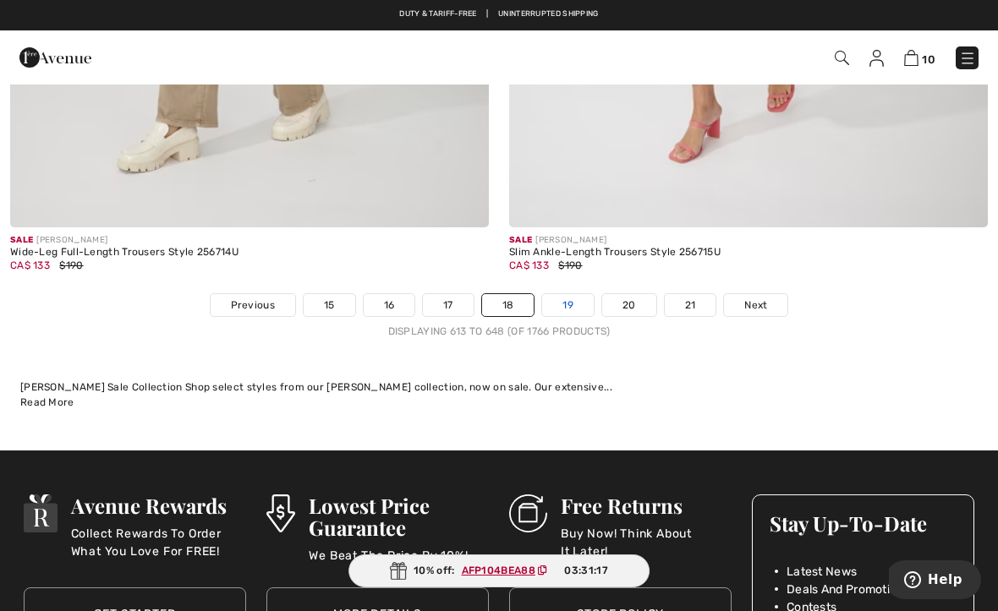
click at [553, 294] on link "19" at bounding box center [568, 305] width 52 height 22
click at [559, 294] on link "19" at bounding box center [568, 305] width 52 height 22
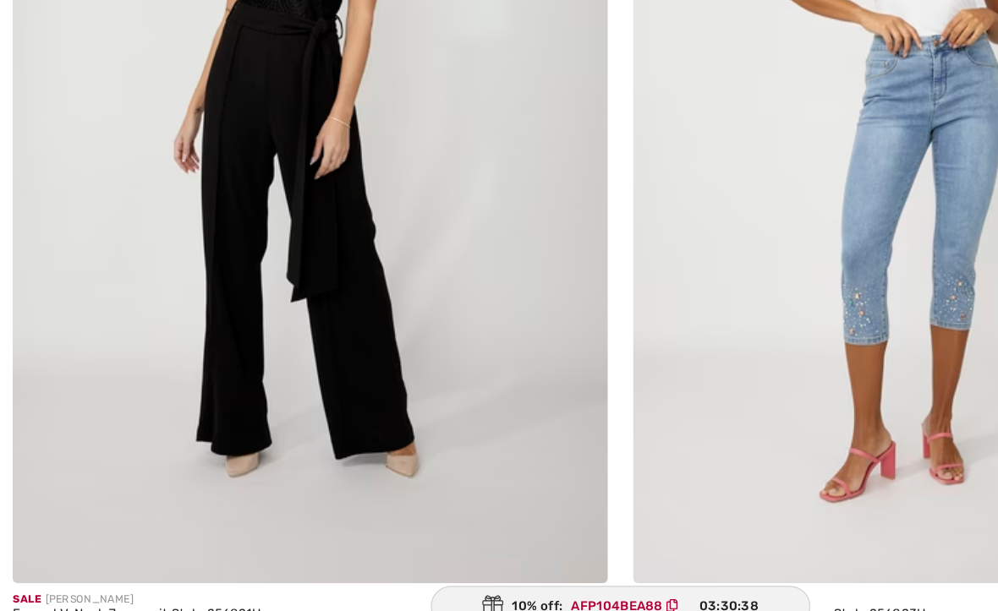
scroll to position [10272, 0]
click at [185, 218] on img at bounding box center [249, 192] width 479 height 718
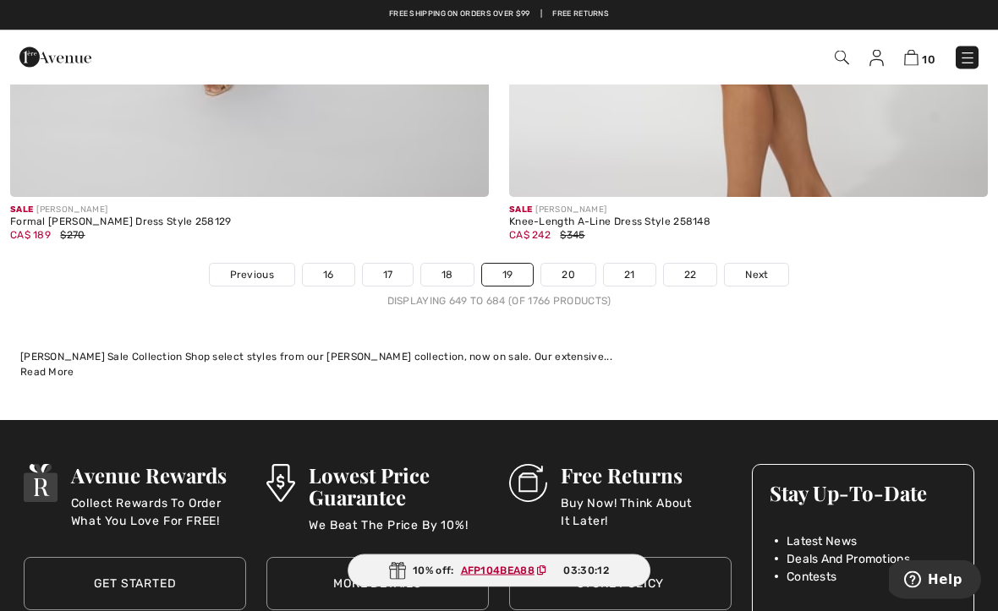
scroll to position [14575, 0]
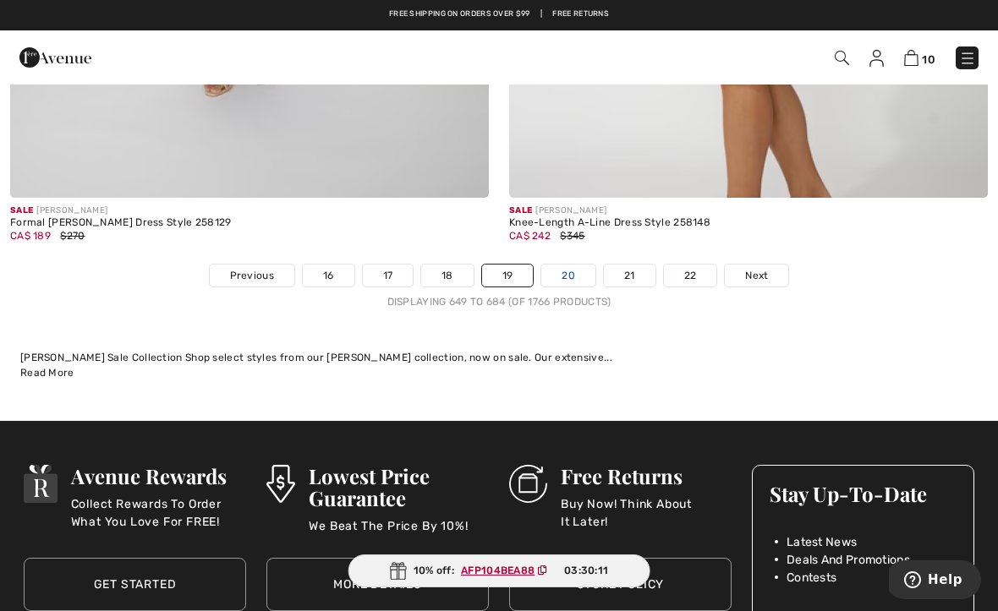
click at [566, 265] on link "20" at bounding box center [568, 276] width 54 height 22
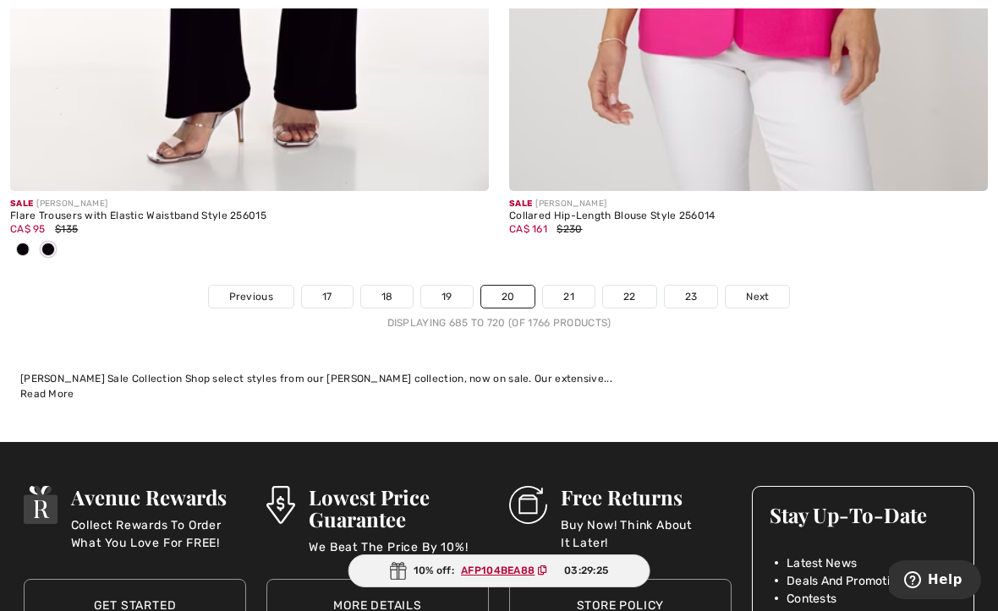
scroll to position [14667, 0]
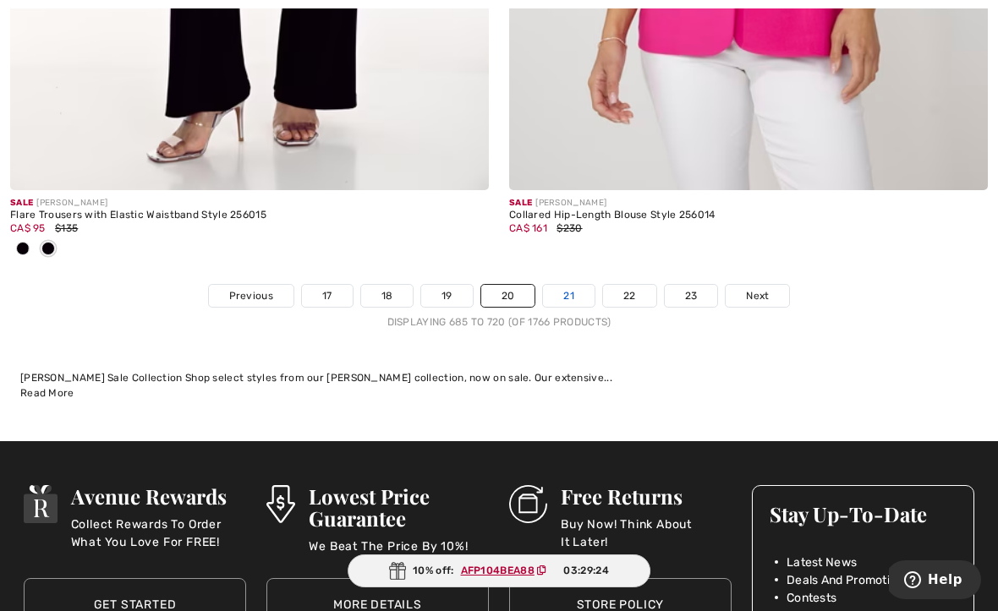
click at [553, 293] on link "21" at bounding box center [569, 296] width 52 height 22
click at [571, 290] on link "21" at bounding box center [569, 296] width 52 height 22
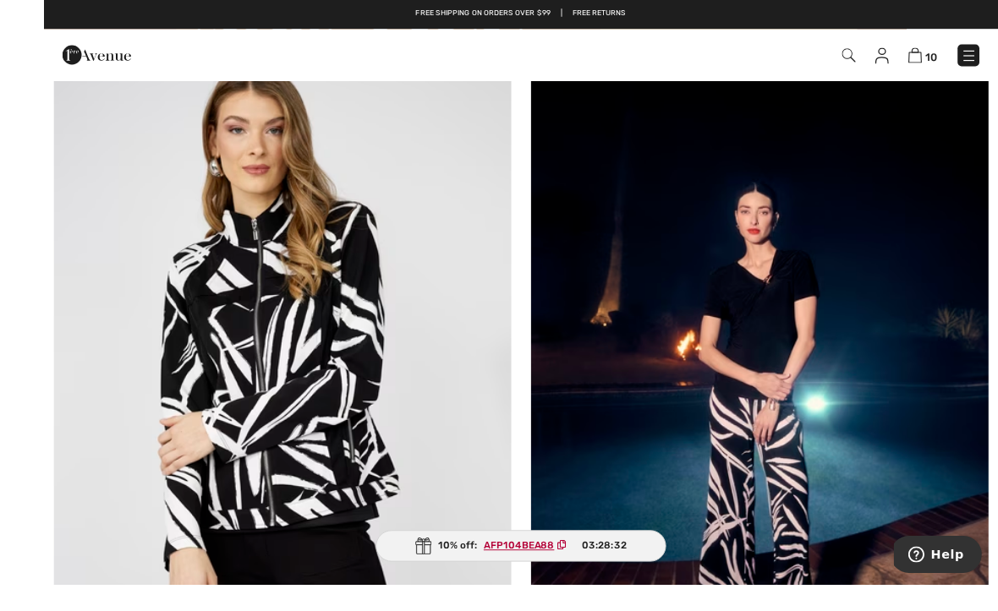
scroll to position [12545, 0]
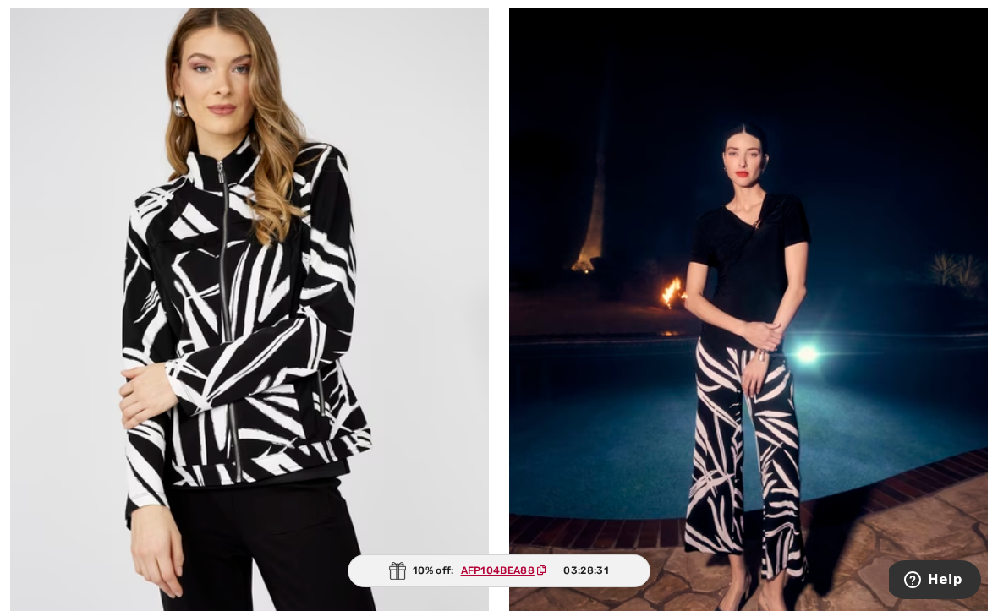
click at [129, 402] on img at bounding box center [249, 329] width 479 height 718
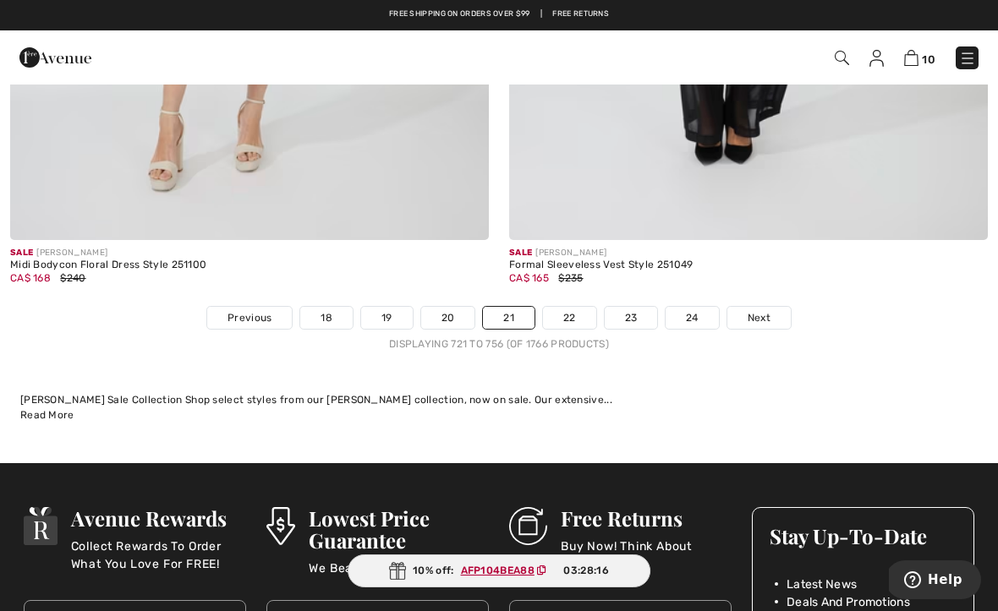
scroll to position [14567, 0]
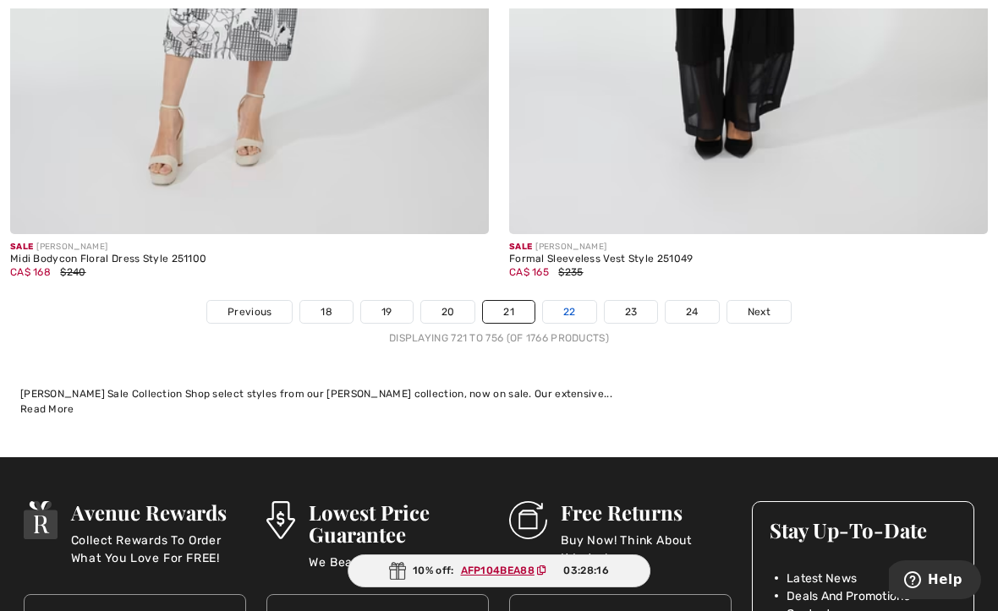
click at [564, 301] on link "22" at bounding box center [569, 312] width 53 height 22
click at [566, 301] on link "22" at bounding box center [569, 312] width 53 height 22
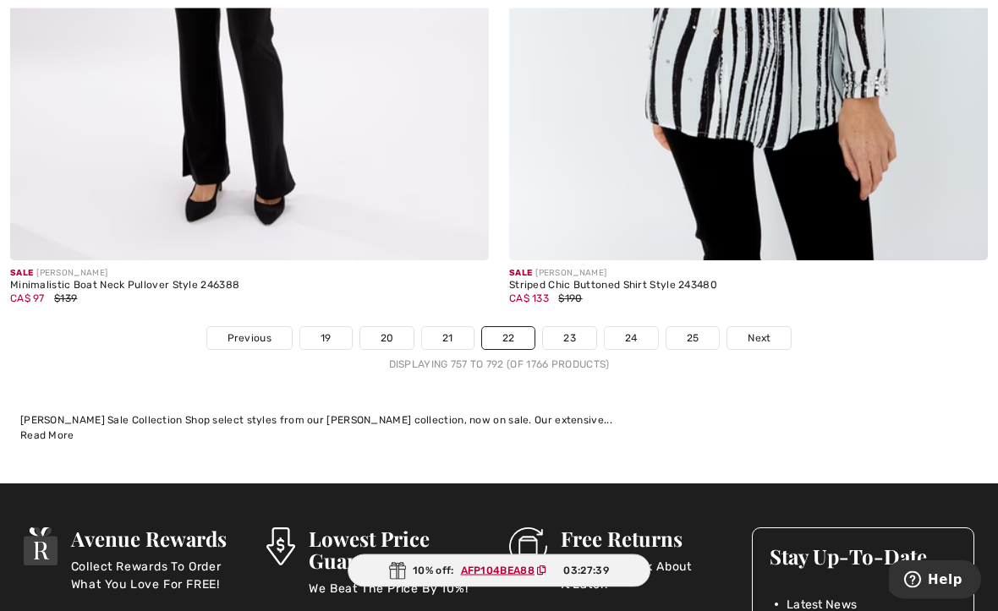
scroll to position [14652, 0]
click at [567, 327] on link "23" at bounding box center [569, 338] width 53 height 22
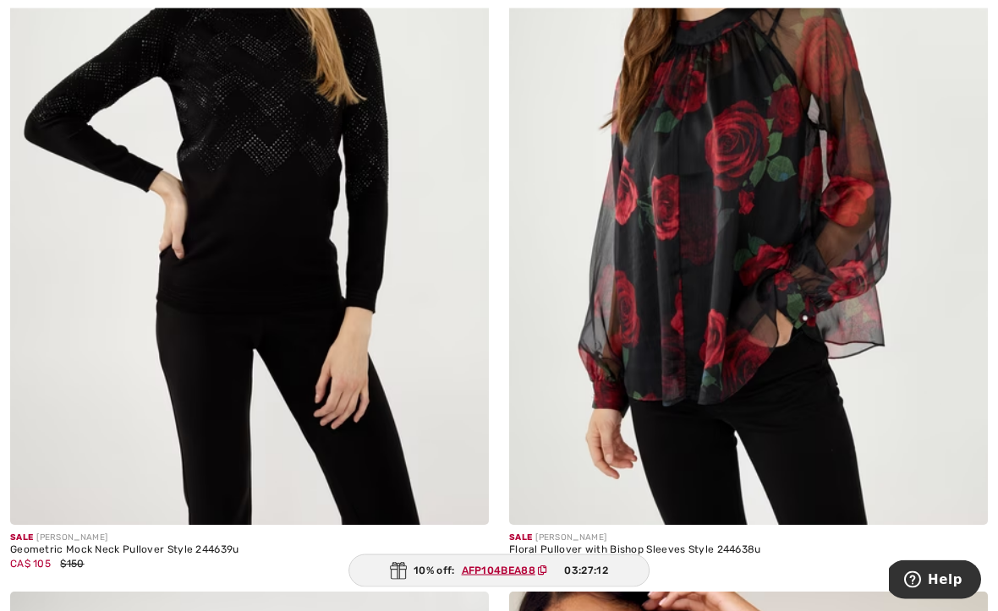
scroll to position [6274, 0]
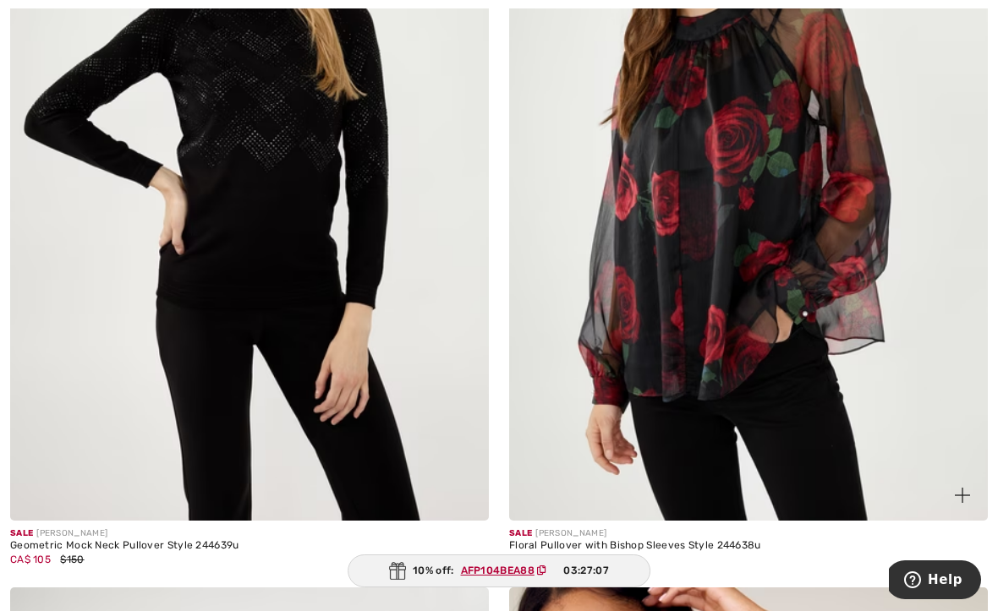
click at [609, 400] on img at bounding box center [748, 162] width 479 height 718
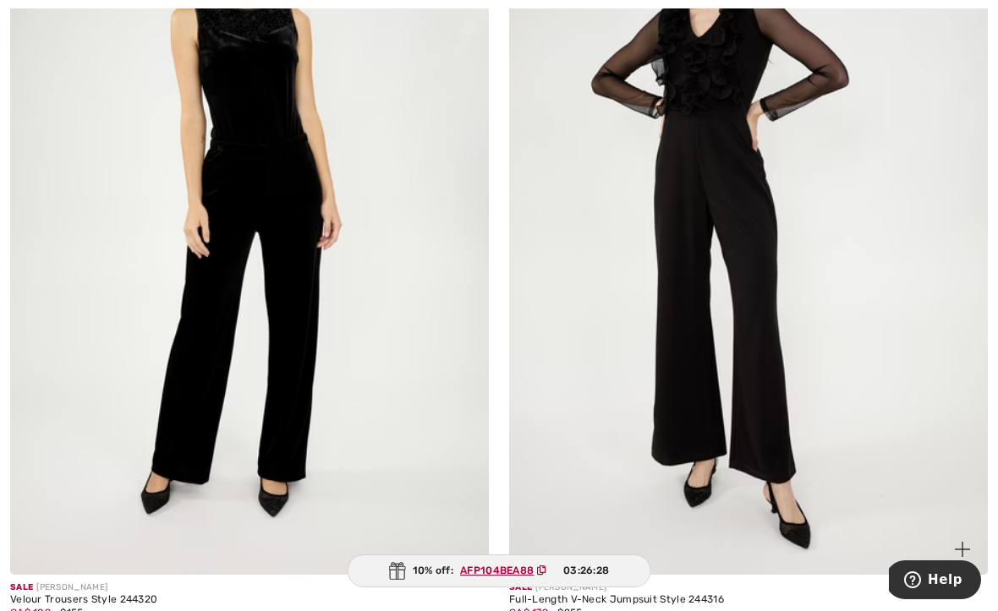
scroll to position [14270, 0]
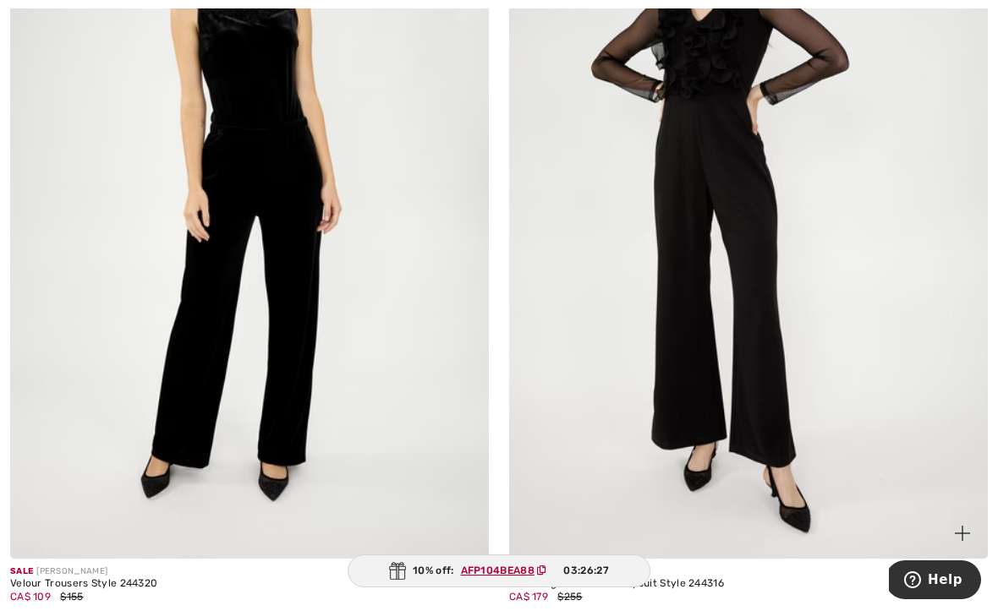
click at [558, 511] on img at bounding box center [748, 200] width 479 height 718
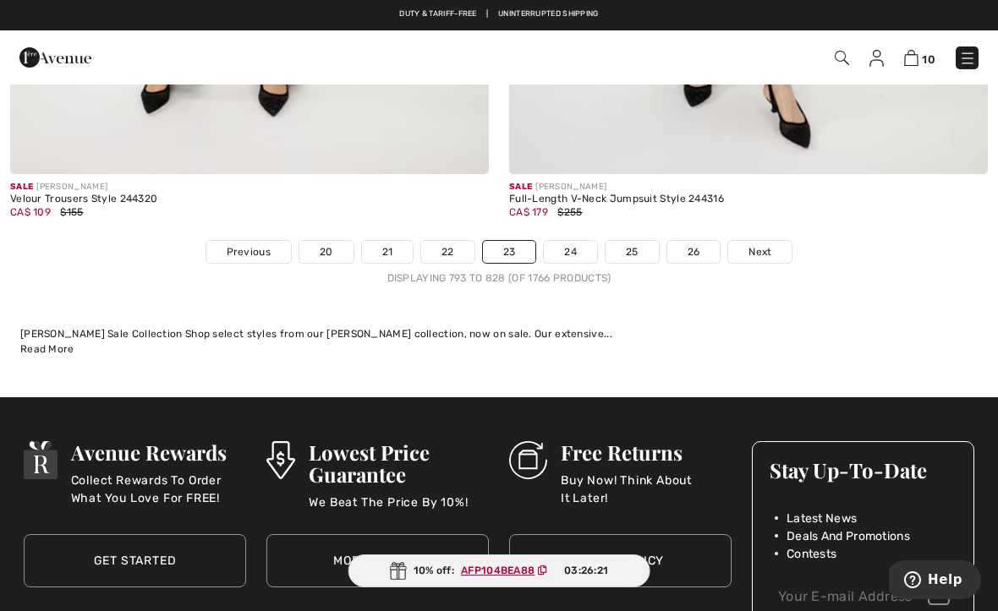
scroll to position [14654, 0]
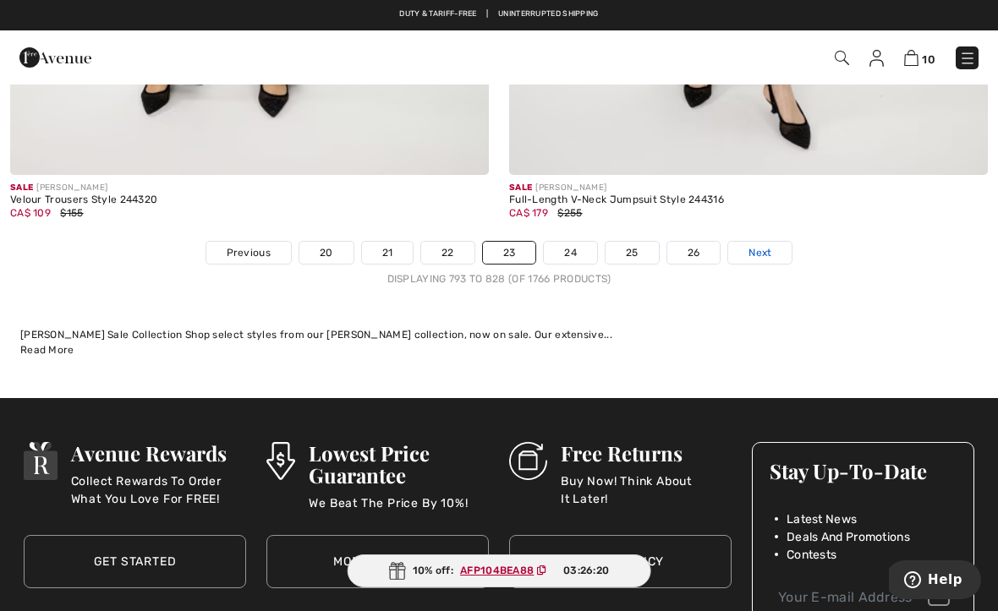
click at [761, 245] on span "Next" at bounding box center [759, 252] width 23 height 15
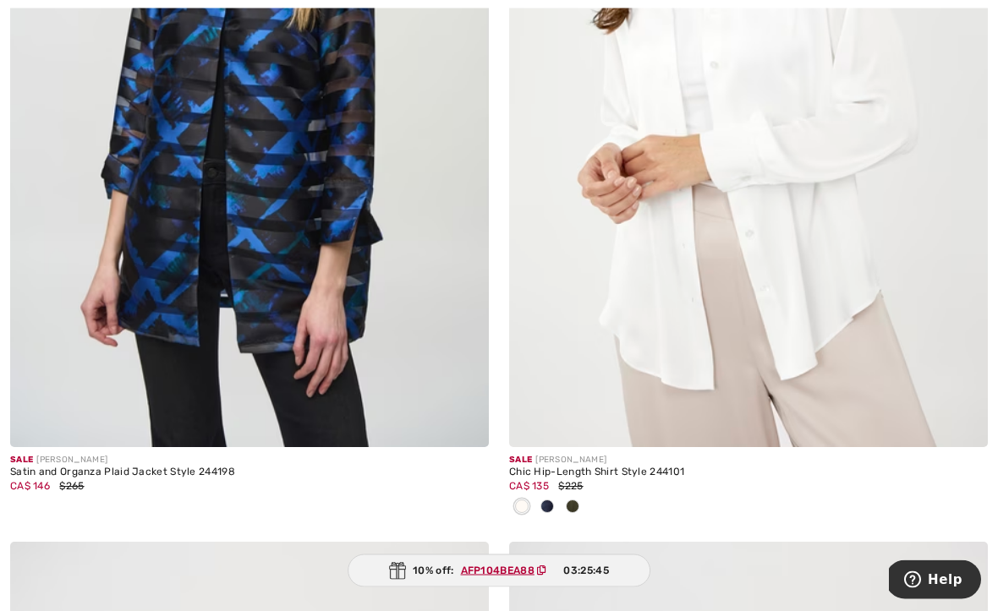
scroll to position [13681, 0]
click at [590, 378] on img at bounding box center [748, 88] width 479 height 718
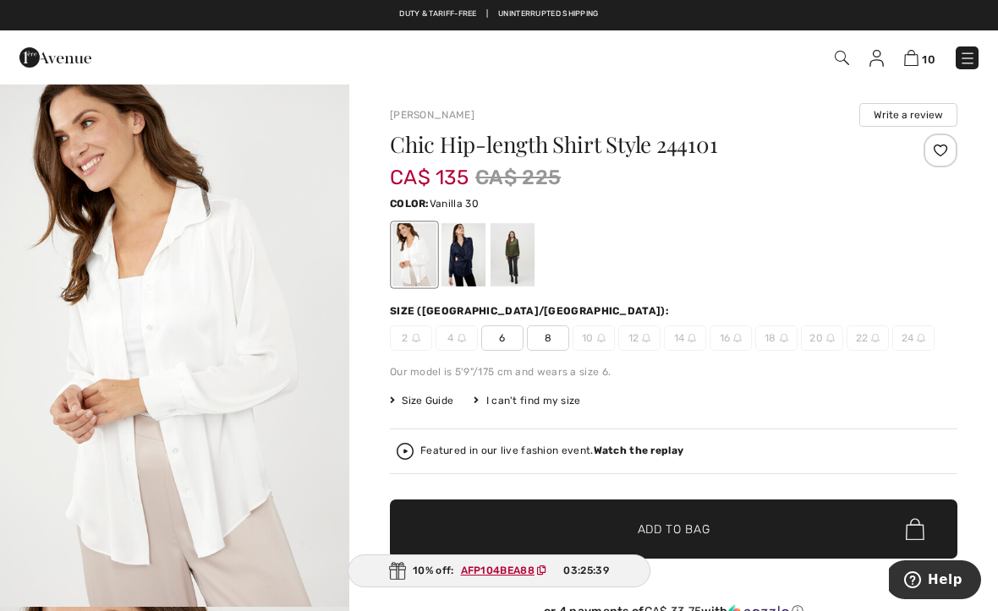
click at [547, 342] on span "8" at bounding box center [548, 337] width 42 height 25
click at [566, 518] on span "✔ Added to Bag Add to Bag" at bounding box center [673, 529] width 567 height 59
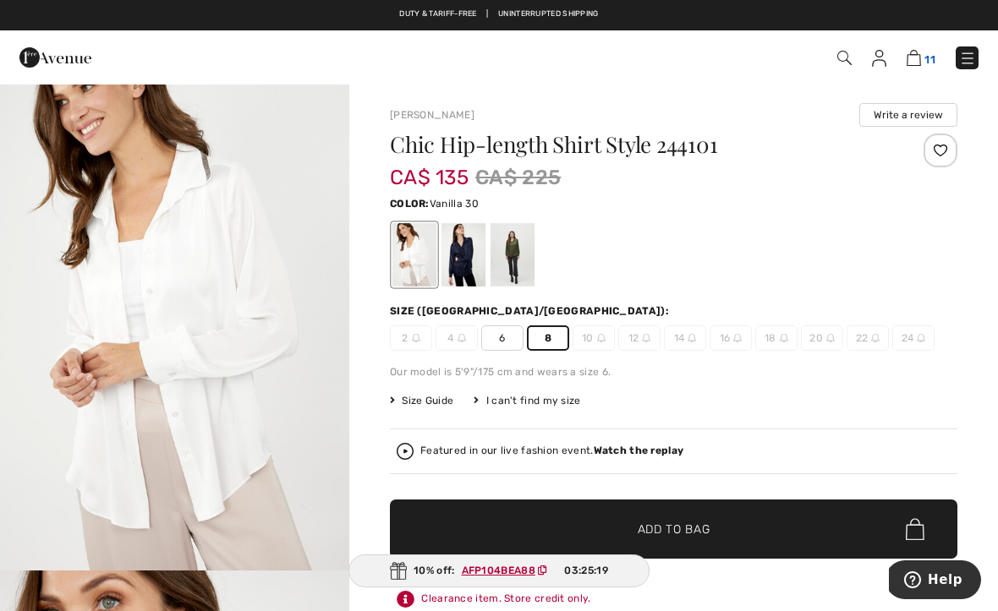
click at [908, 63] on img at bounding box center [913, 58] width 14 height 16
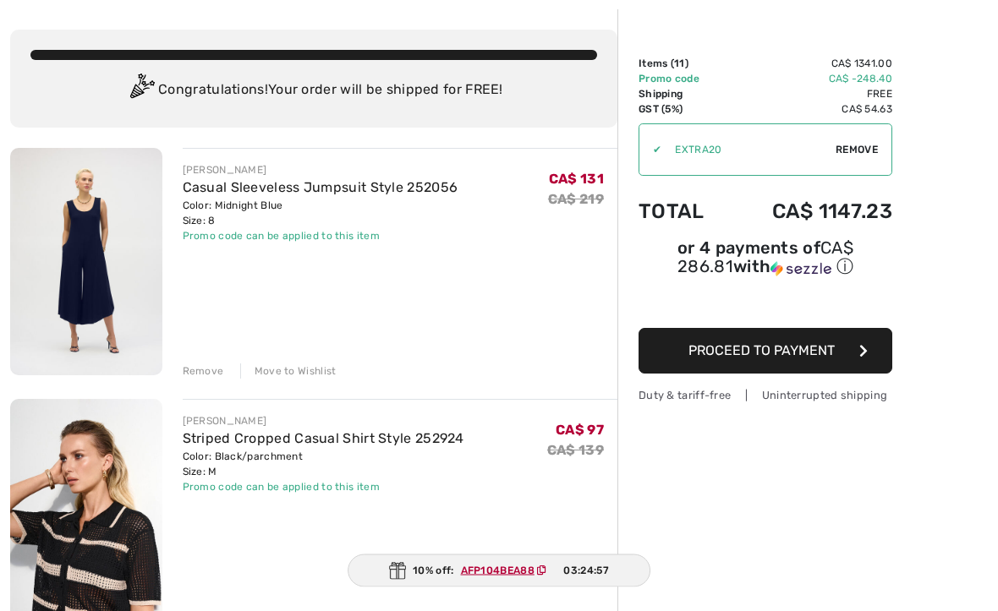
scroll to position [74, 0]
click at [280, 376] on div "Move to Wishlist" at bounding box center [288, 371] width 96 height 15
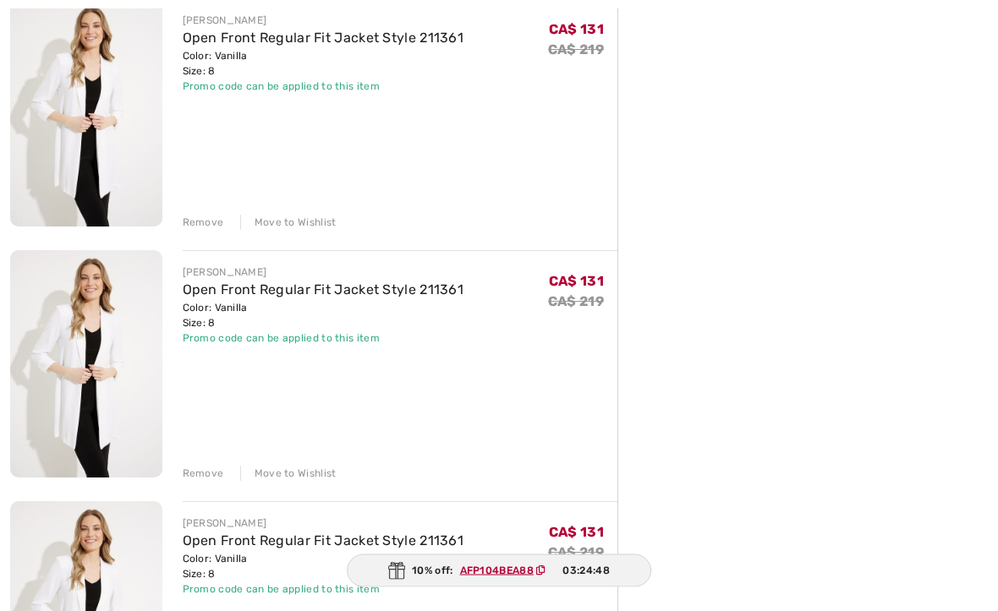
scroll to position [474, 0]
click at [280, 472] on div "Move to Wishlist" at bounding box center [288, 473] width 96 height 15
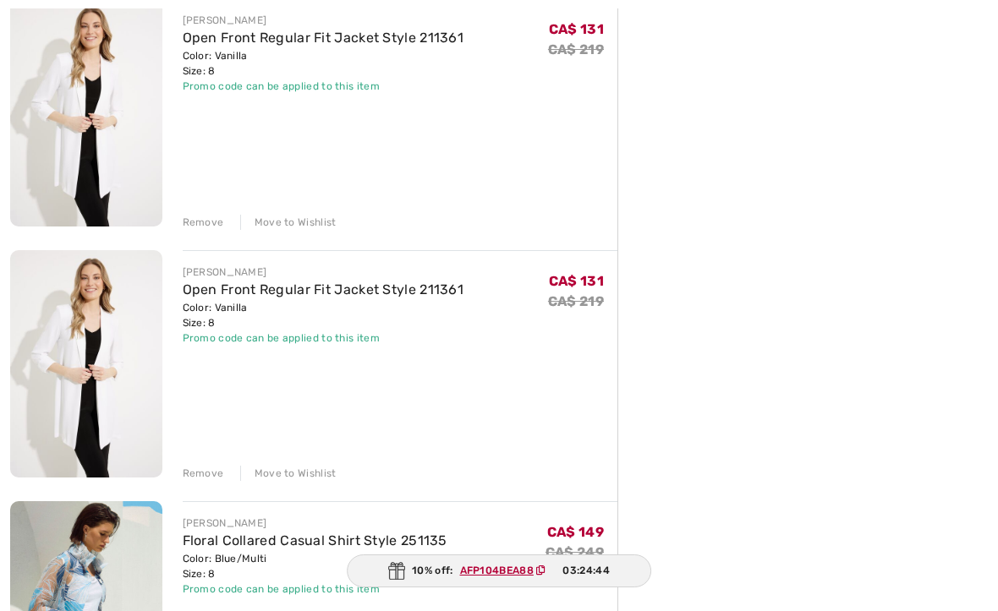
click at [196, 477] on div "Remove" at bounding box center [203, 473] width 41 height 15
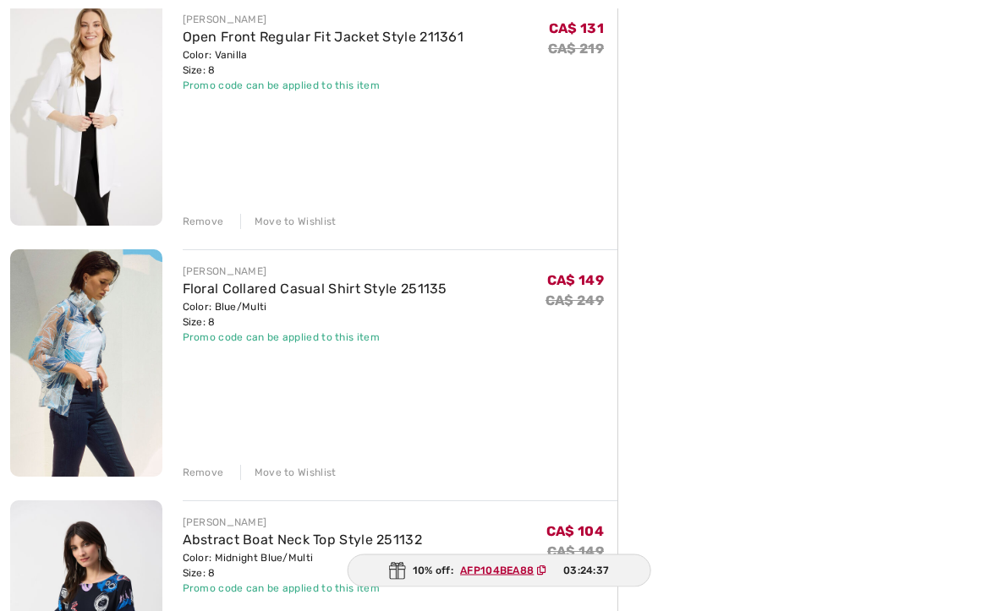
scroll to position [476, 0]
click at [280, 473] on div "Move to Wishlist" at bounding box center [288, 471] width 96 height 15
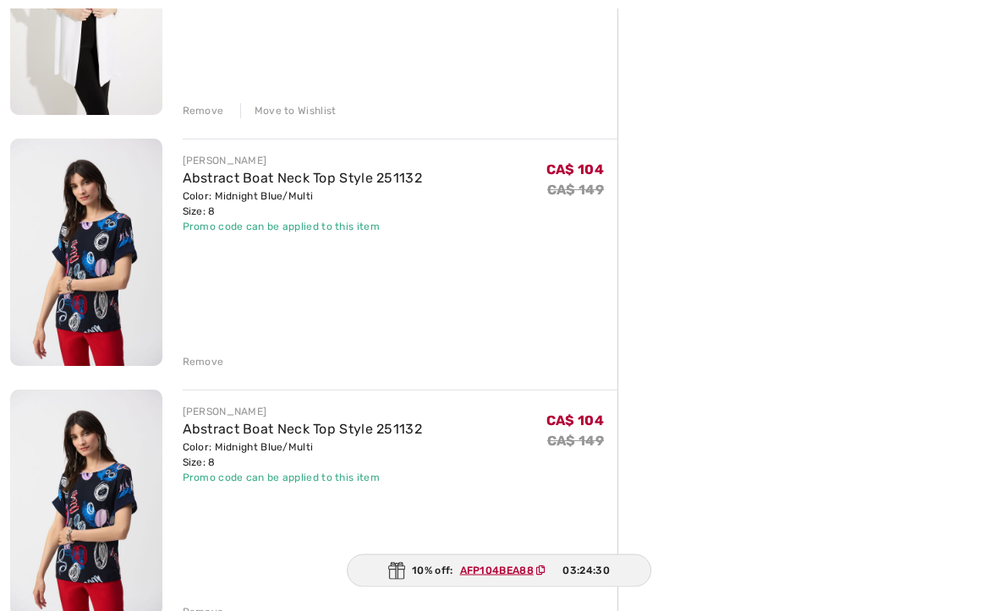
scroll to position [586, 0]
click at [200, 358] on div "Remove" at bounding box center [203, 361] width 41 height 15
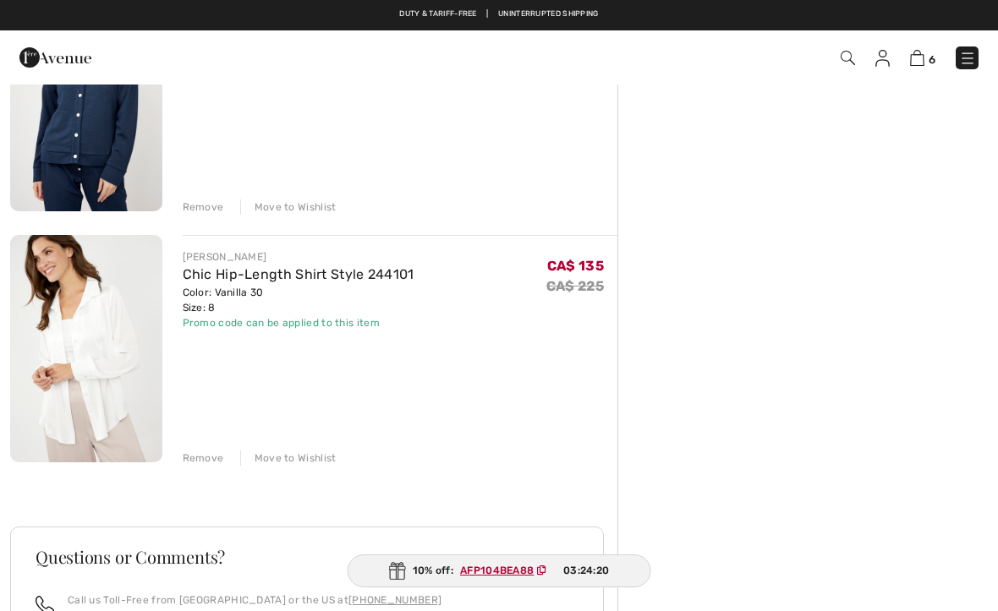
scroll to position [1239, 0]
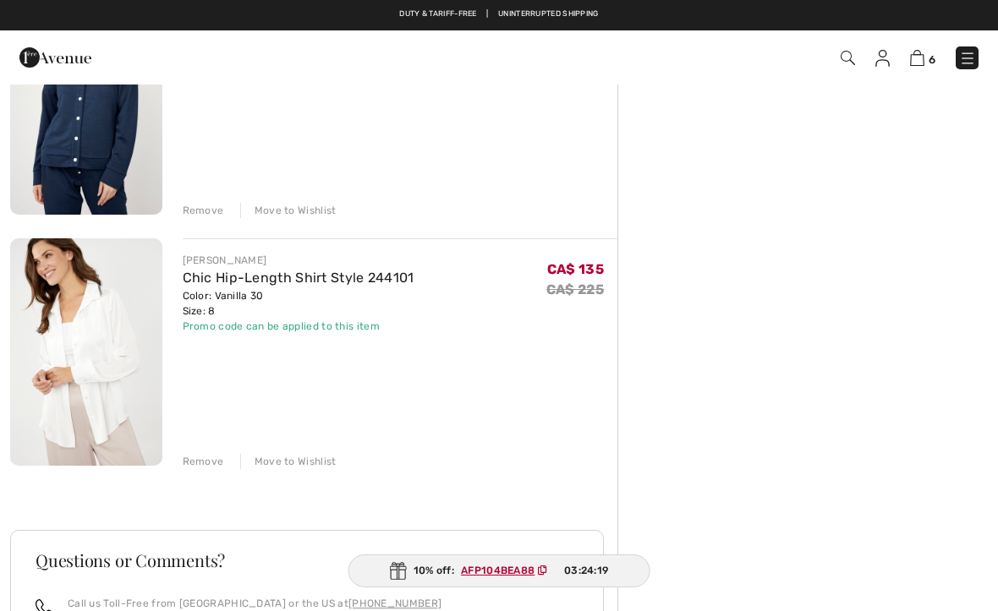
click at [278, 467] on div "Move to Wishlist" at bounding box center [288, 461] width 96 height 15
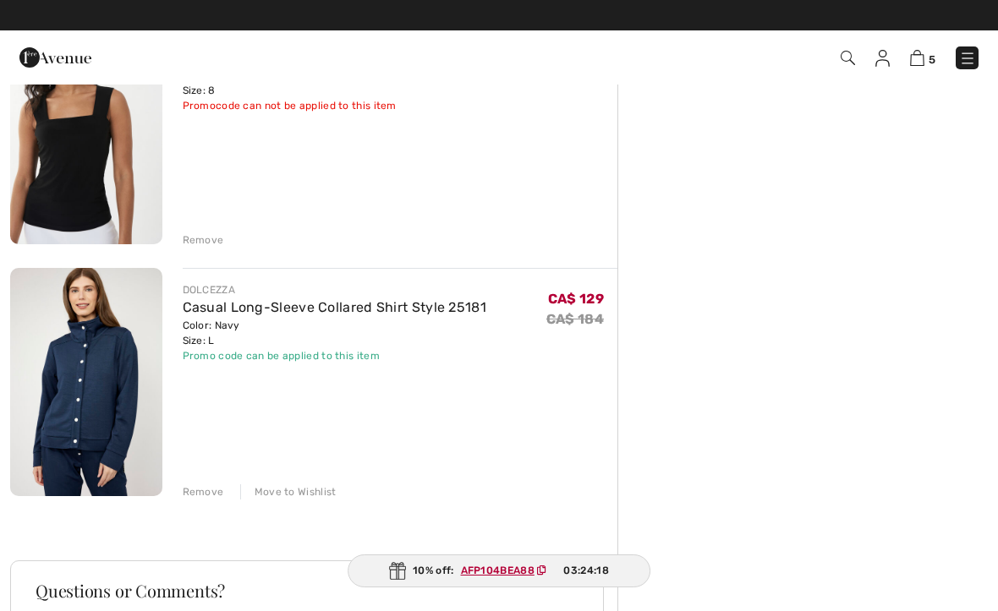
scroll to position [987, 0]
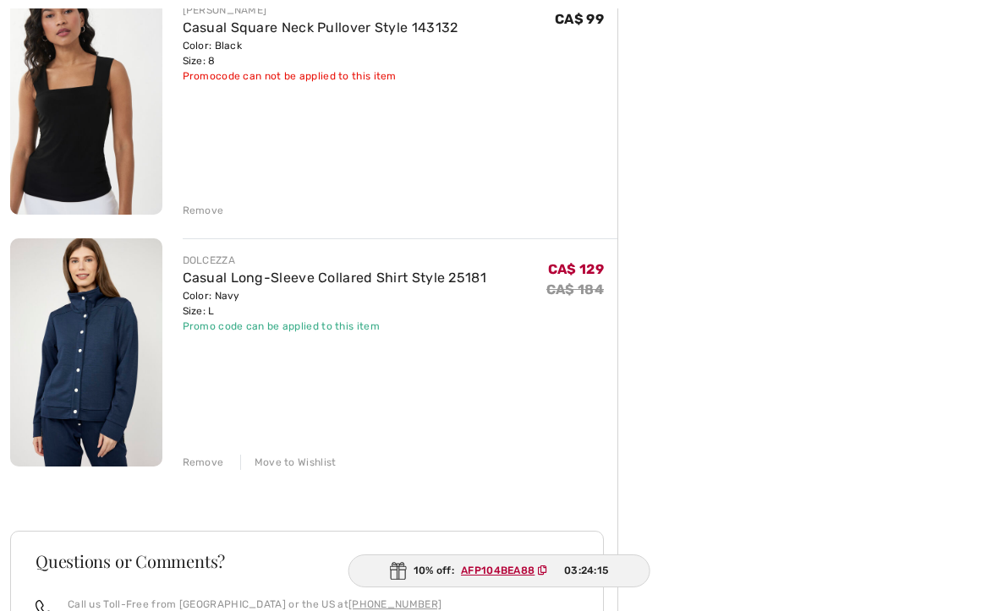
click at [287, 468] on div "Move to Wishlist" at bounding box center [288, 462] width 96 height 15
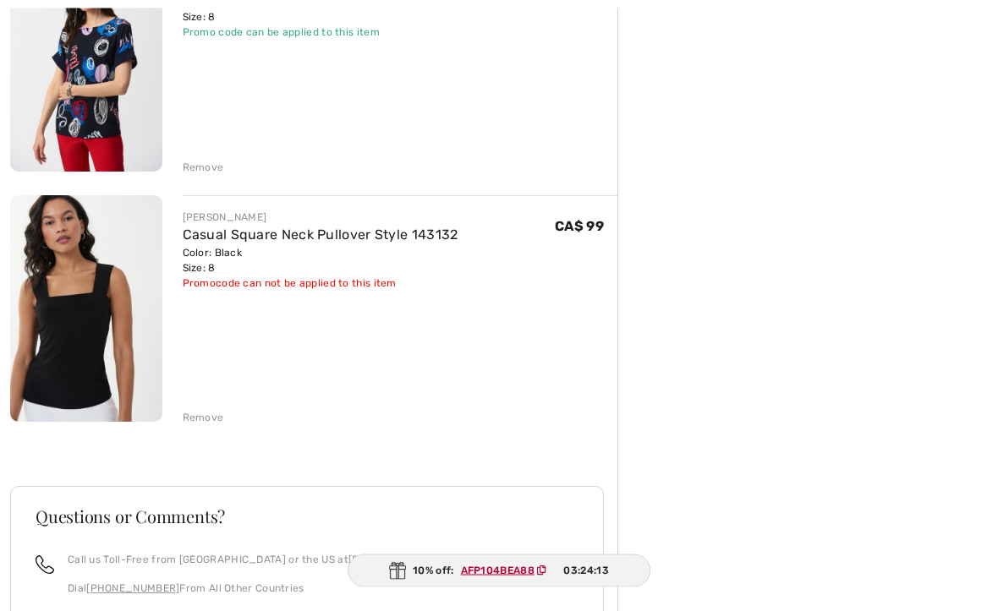
scroll to position [786, 0]
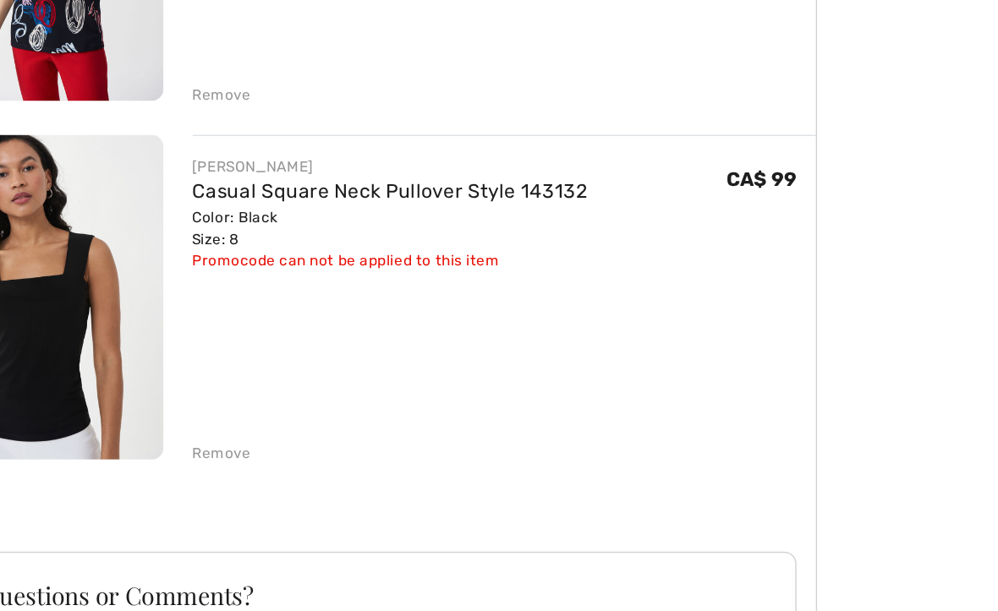
click at [183, 404] on div "Remove" at bounding box center [203, 411] width 41 height 15
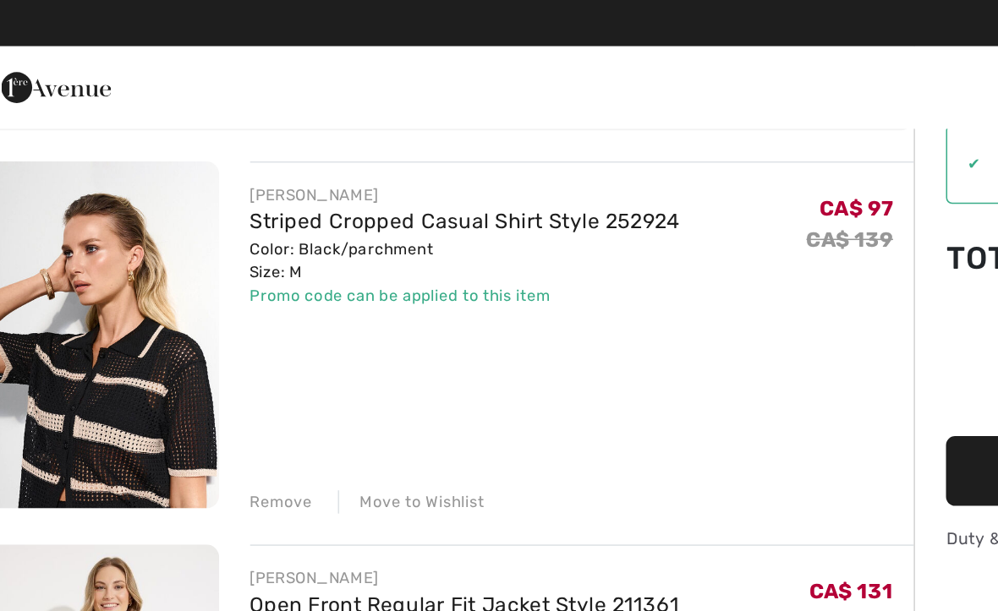
scroll to position [116, 0]
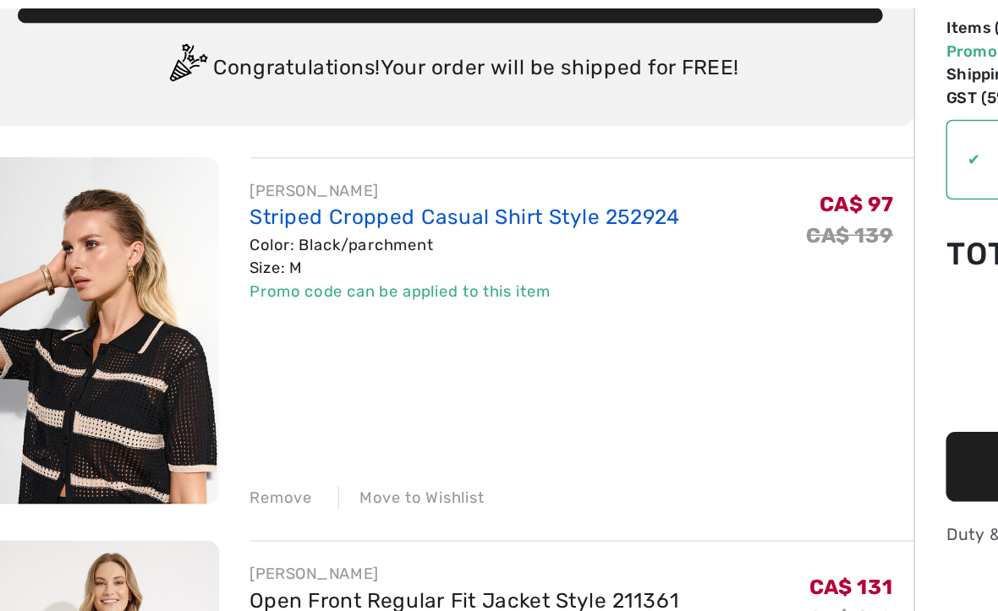
click at [224, 145] on link "Striped Cropped Casual Shirt Style 252924" at bounding box center [324, 145] width 282 height 16
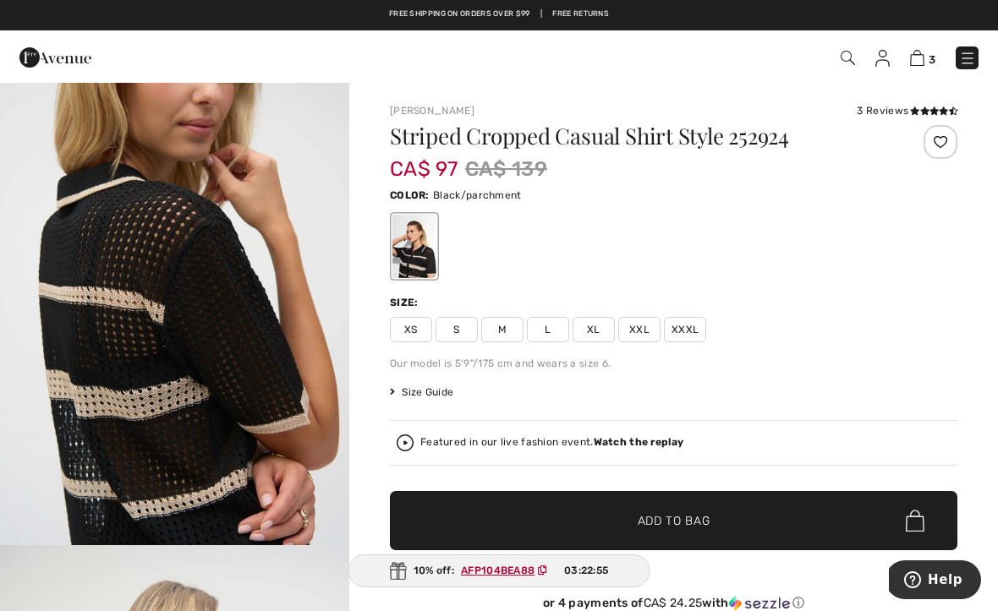
scroll to position [1622, 0]
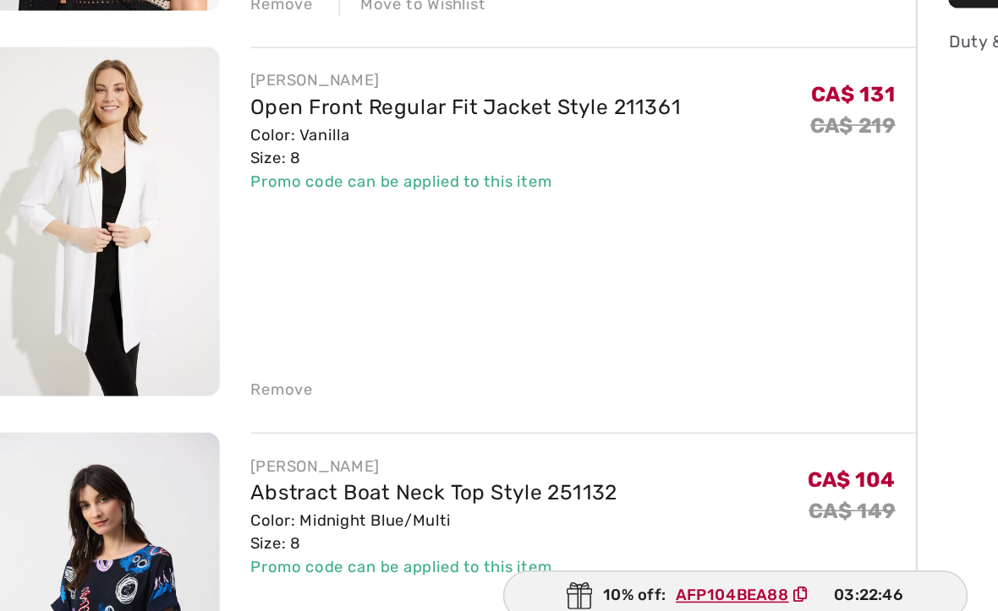
scroll to position [260, 0]
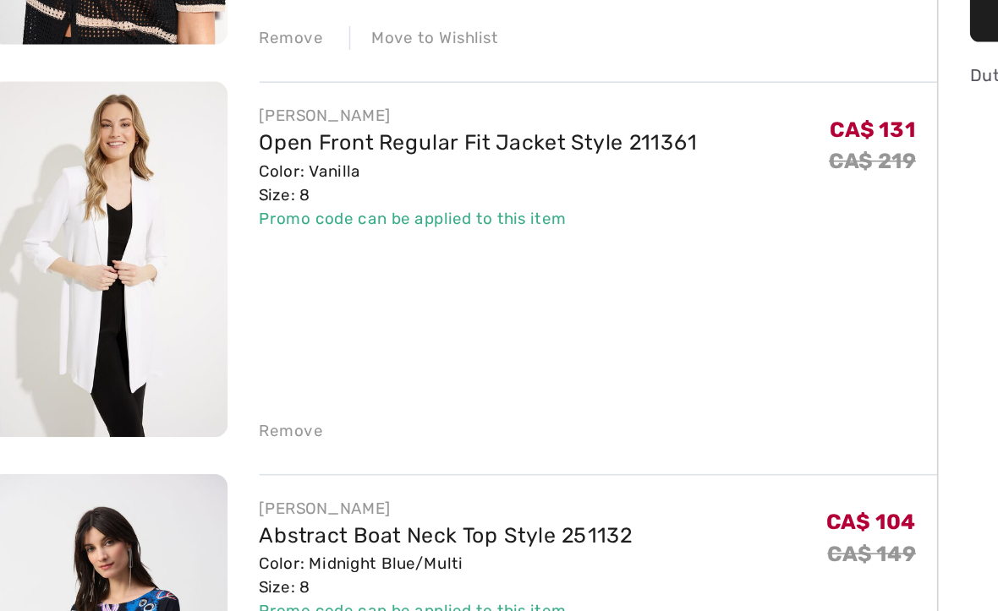
click at [183, 429] on div "Remove" at bounding box center [203, 436] width 41 height 15
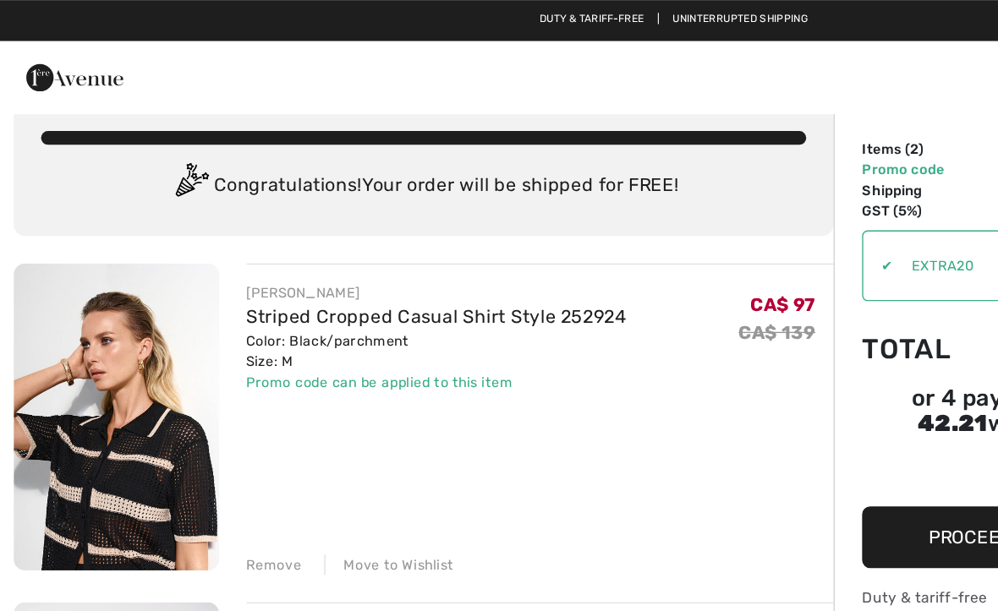
scroll to position [0, 0]
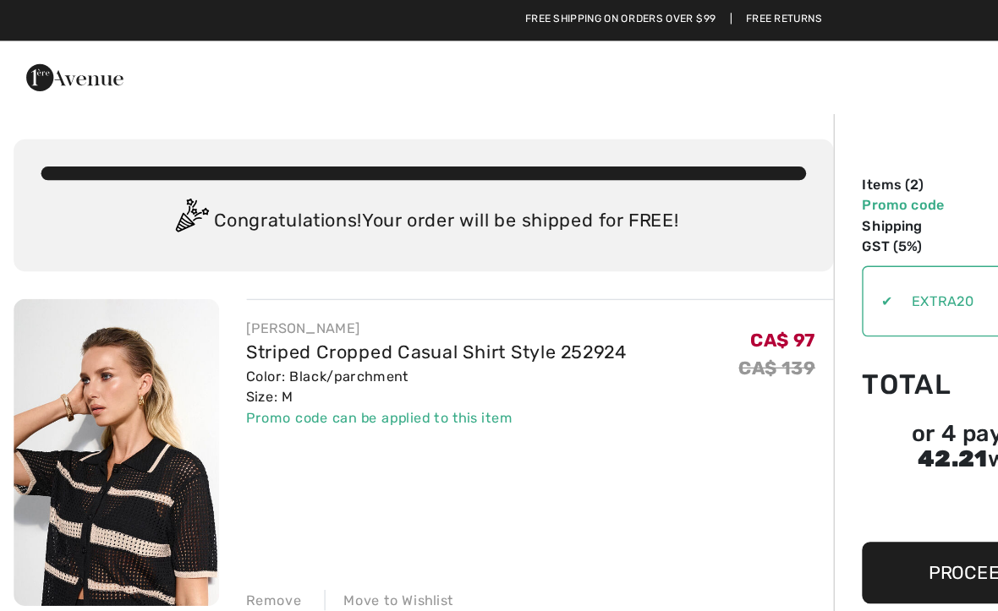
click at [57, 58] on img at bounding box center [55, 58] width 72 height 34
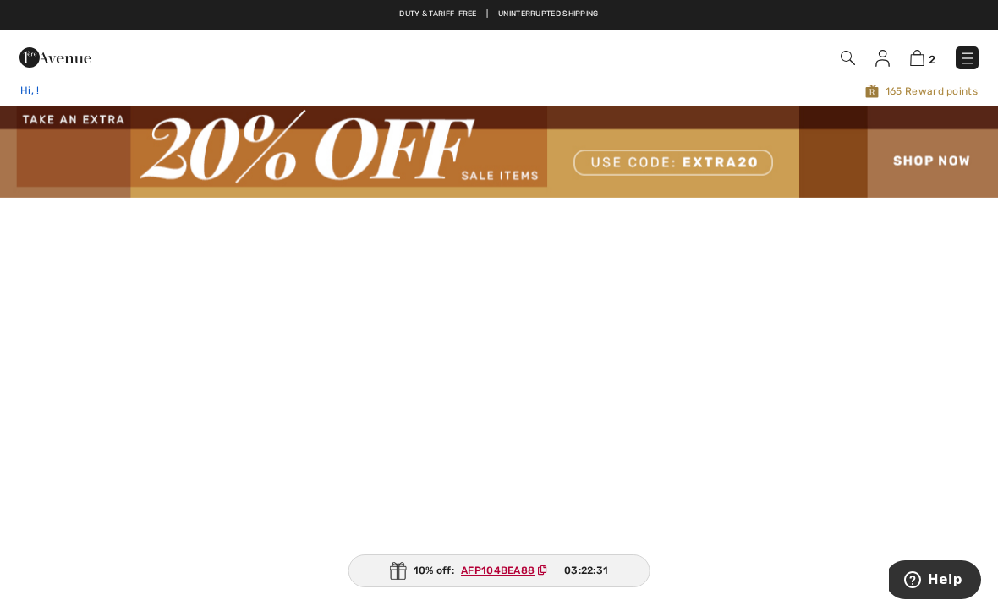
click at [27, 97] on div "Hi, !" at bounding box center [212, 91] width 410 height 16
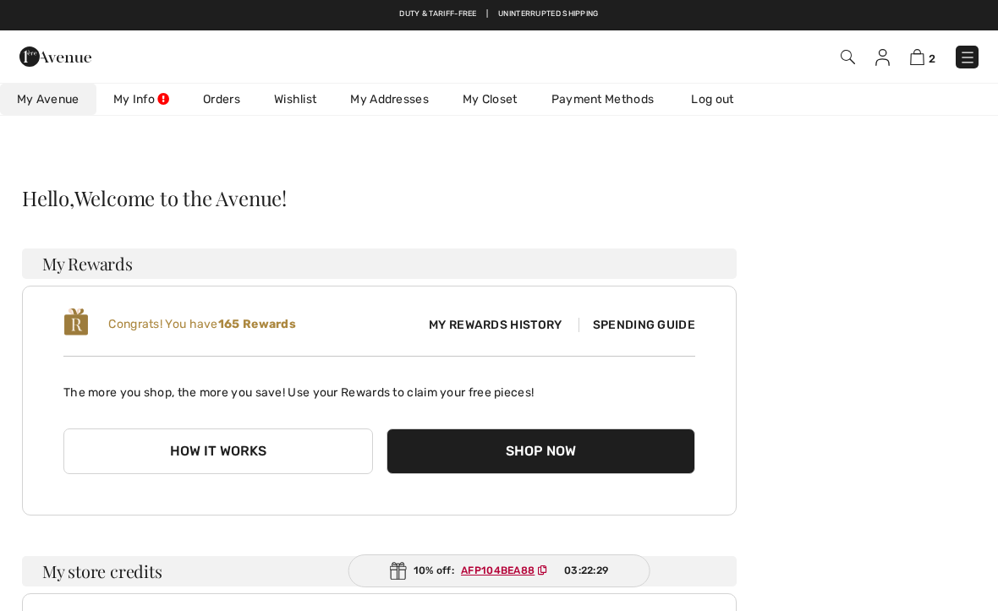
click at [293, 109] on link "Wishlist" at bounding box center [295, 99] width 76 height 31
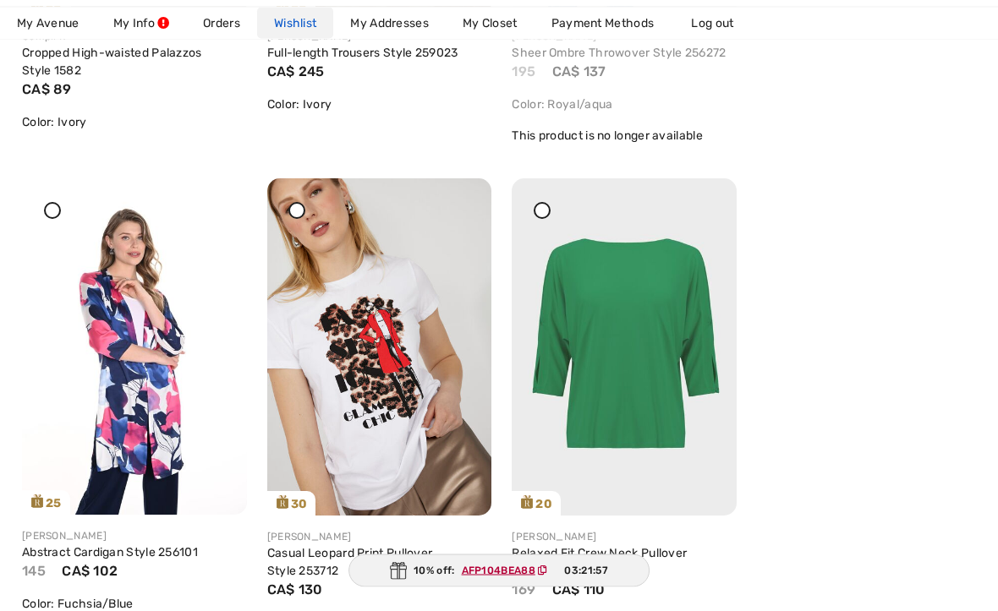
scroll to position [2162, 0]
click at [353, 406] on img at bounding box center [379, 346] width 225 height 336
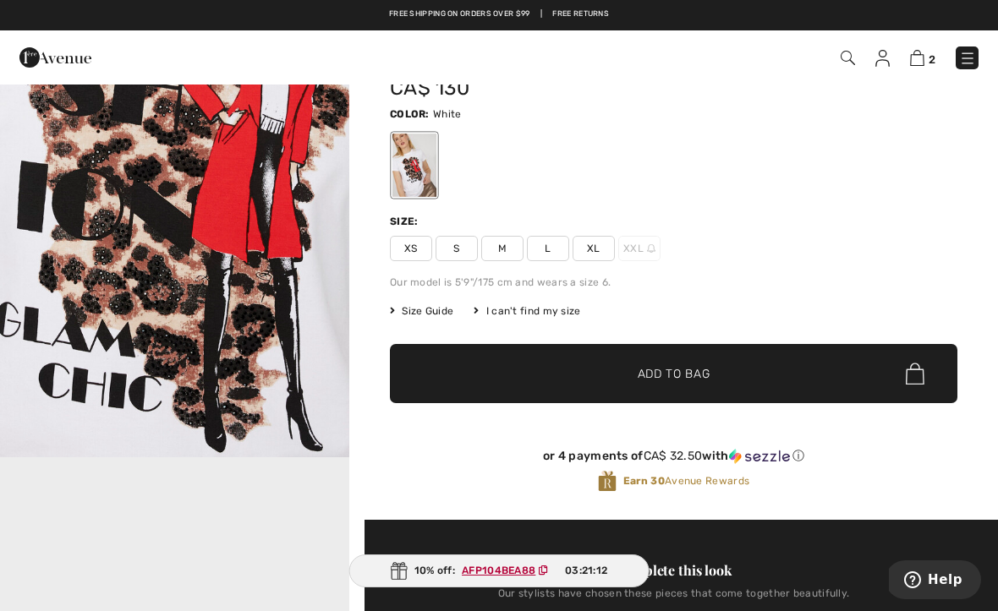
scroll to position [88, 0]
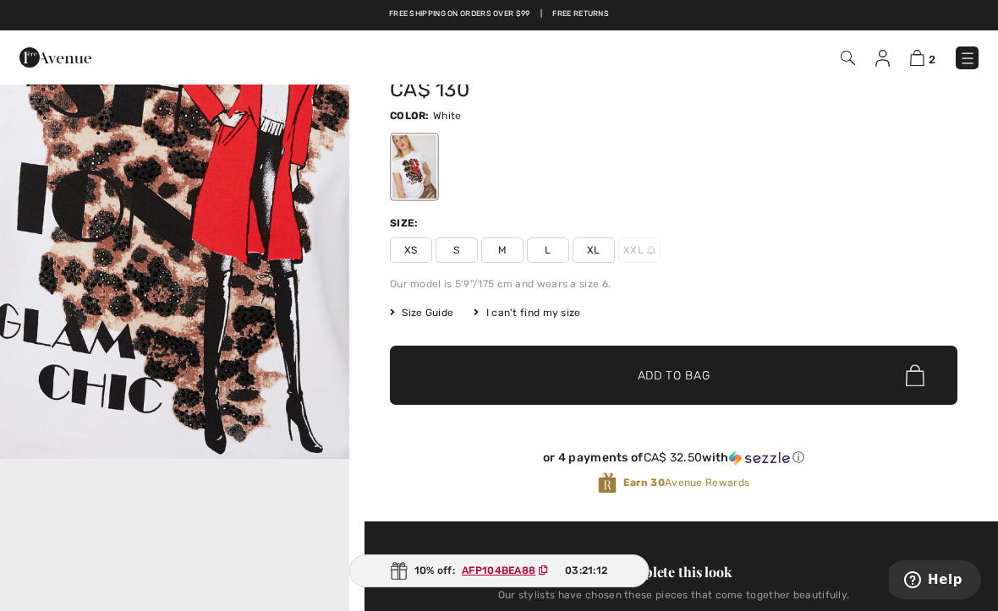
click at [501, 253] on span "M" at bounding box center [502, 250] width 42 height 25
click at [560, 369] on span "✔ Added to Bag Add to Bag" at bounding box center [673, 375] width 567 height 59
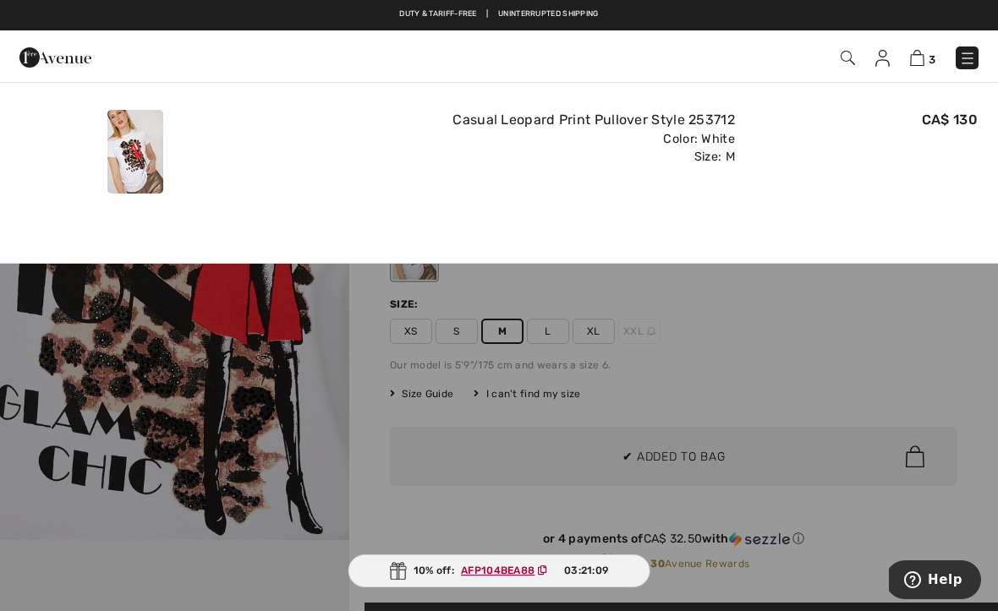
scroll to position [0, 0]
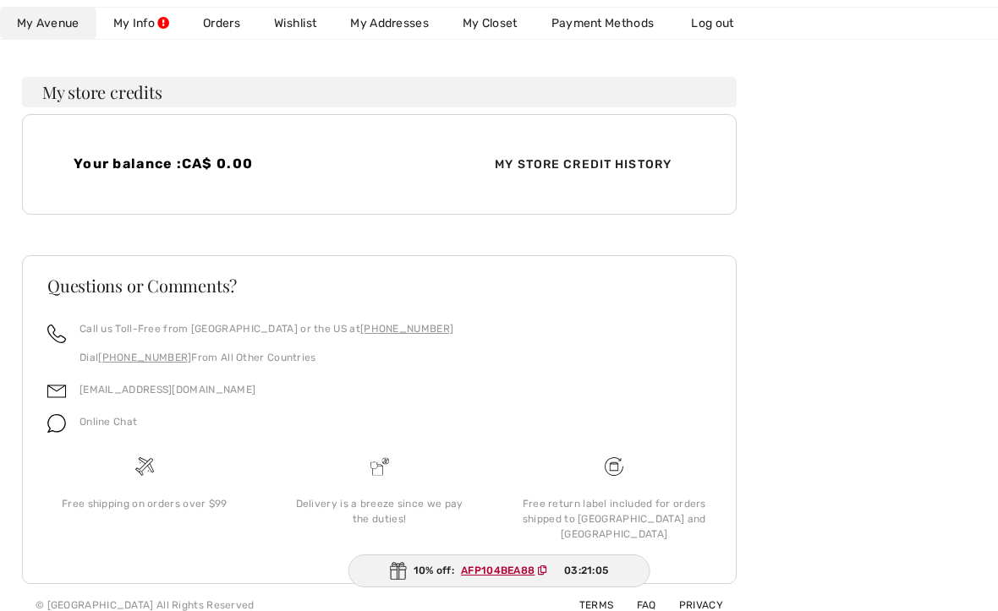
click at [301, 23] on link "Wishlist" at bounding box center [295, 23] width 76 height 31
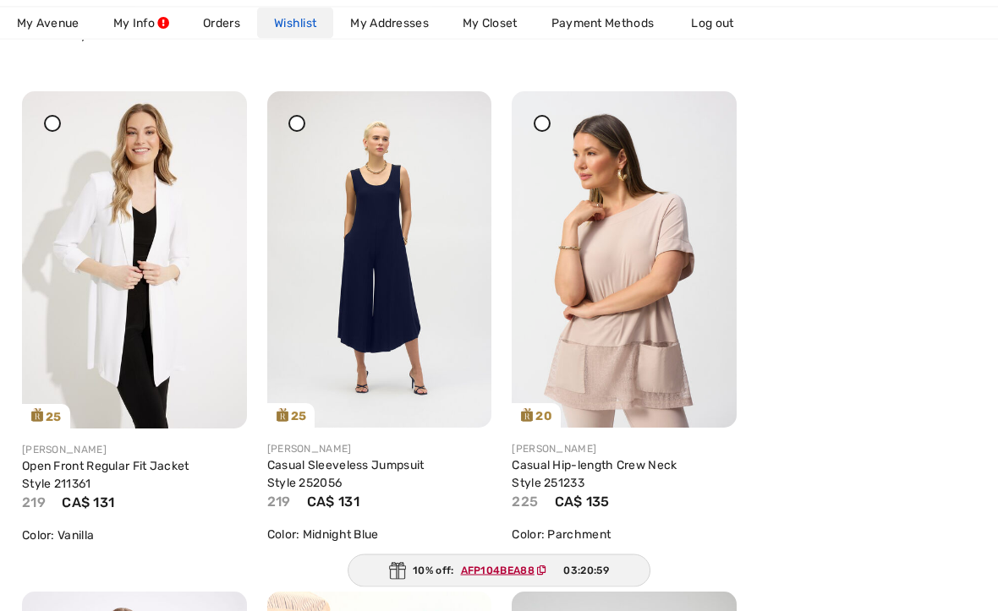
scroll to position [748, 0]
click at [117, 382] on div "Share" at bounding box center [135, 386] width 200 height 60
click at [119, 466] on link "Open Front Regular Fit Jacket Style 211361" at bounding box center [105, 475] width 167 height 32
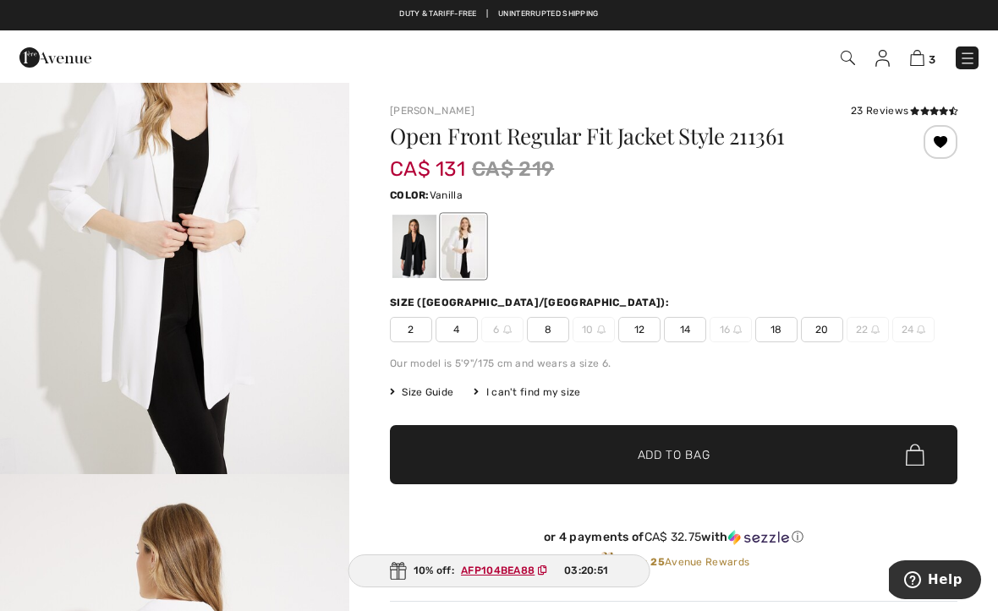
scroll to position [130, 0]
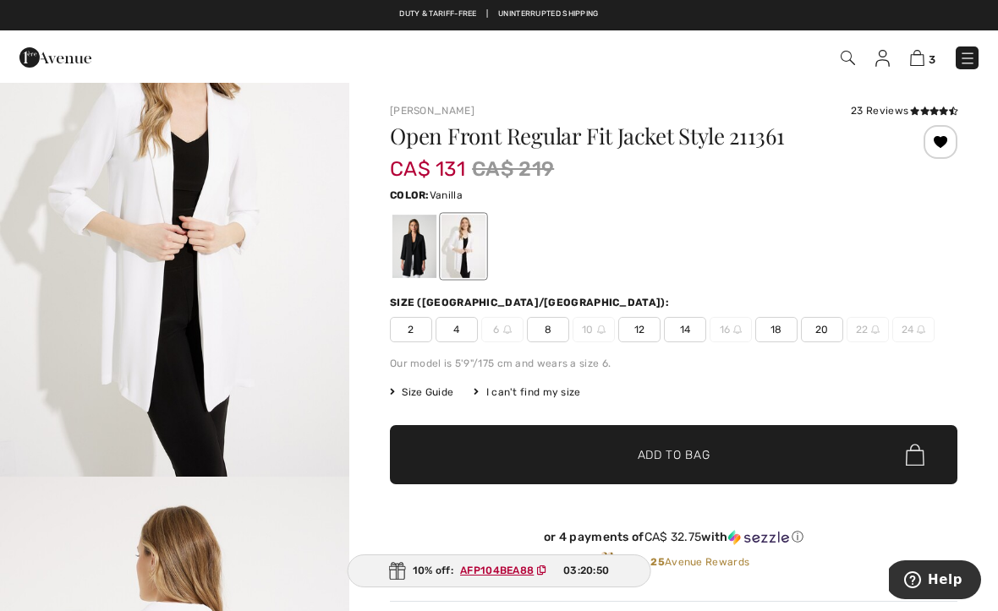
click at [405, 235] on div at bounding box center [414, 246] width 44 height 63
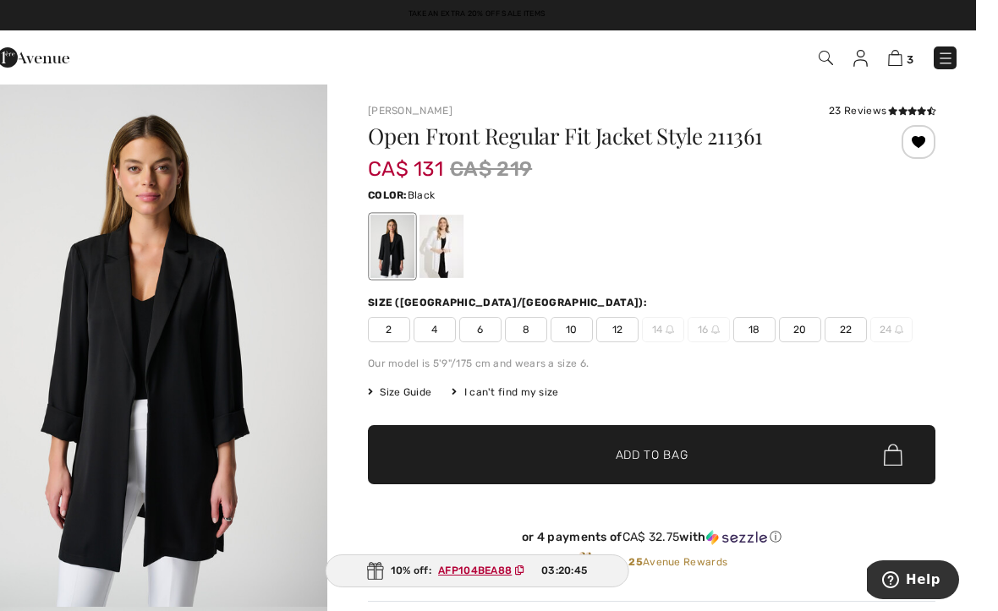
scroll to position [2, 0]
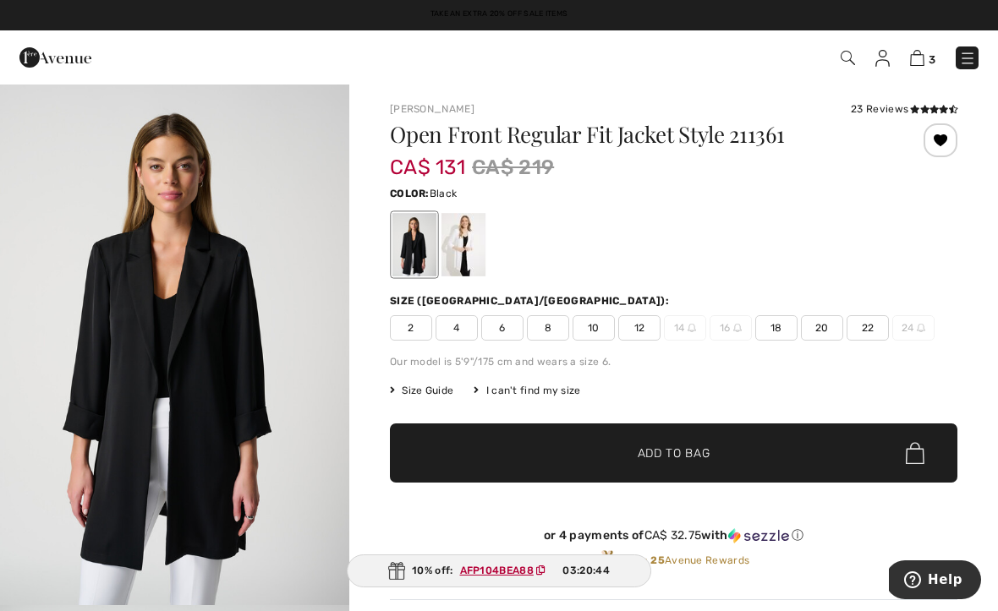
click at [541, 325] on span "8" at bounding box center [548, 327] width 42 height 25
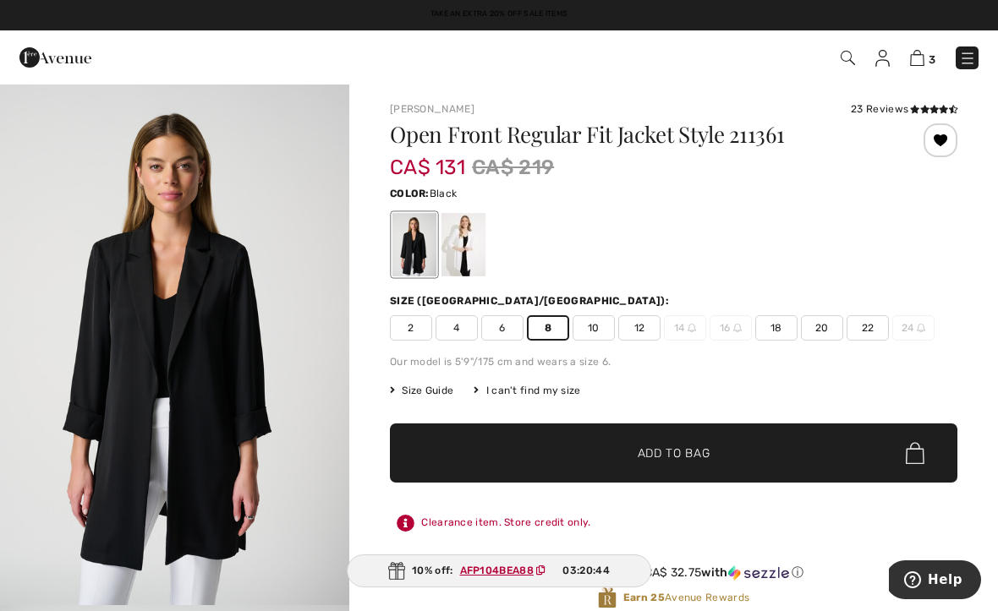
click at [635, 456] on span "✔ Added to Bag" at bounding box center [648, 454] width 103 height 18
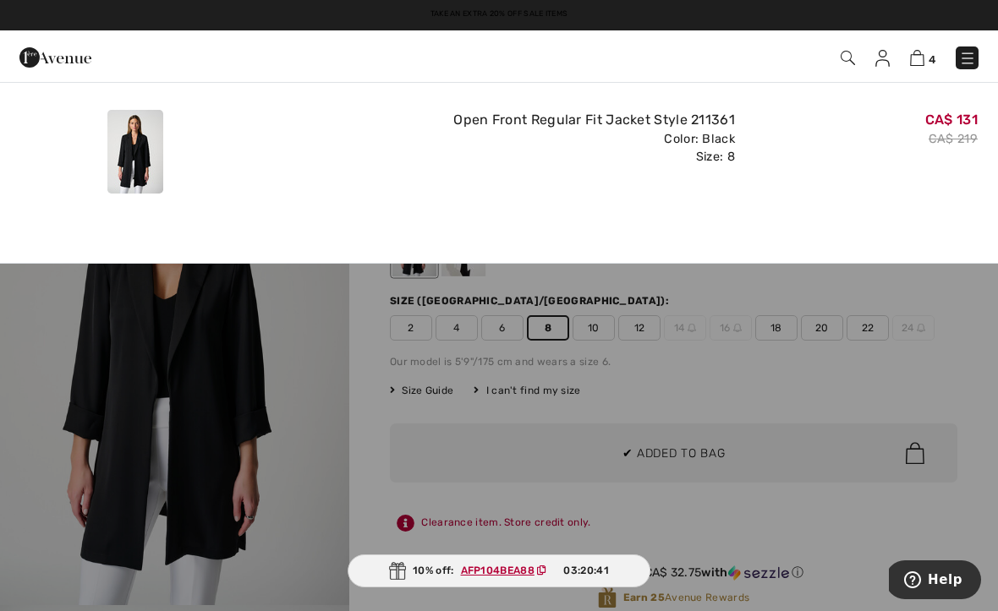
scroll to position [0, 0]
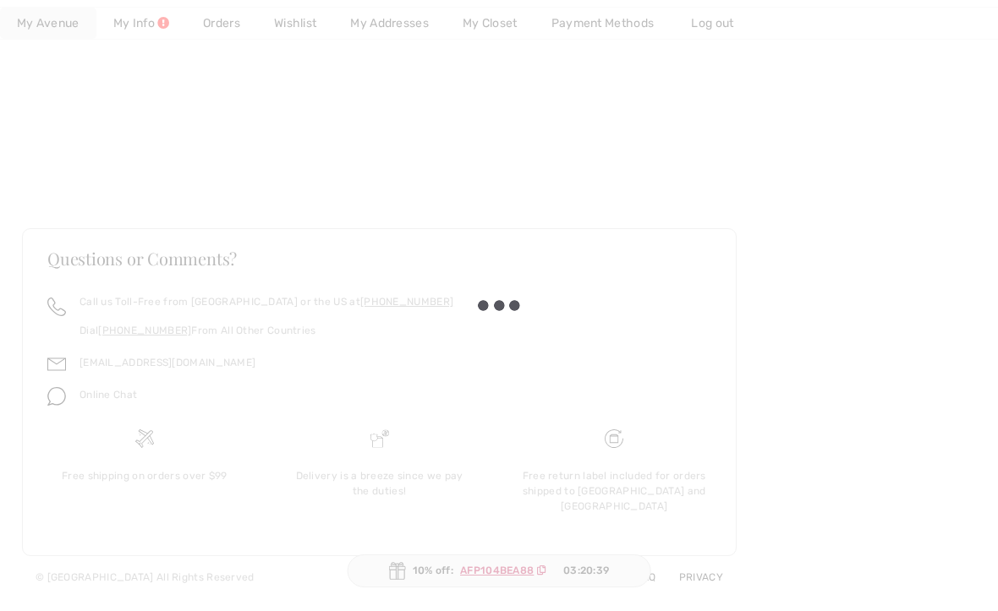
scroll to position [479, 0]
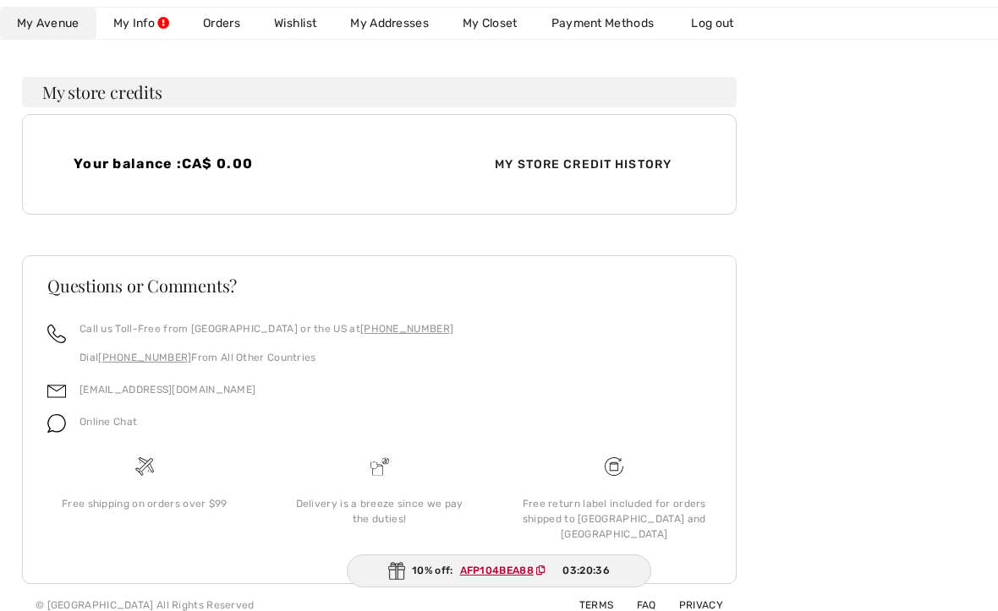
click at [295, 28] on link "Wishlist" at bounding box center [295, 23] width 76 height 31
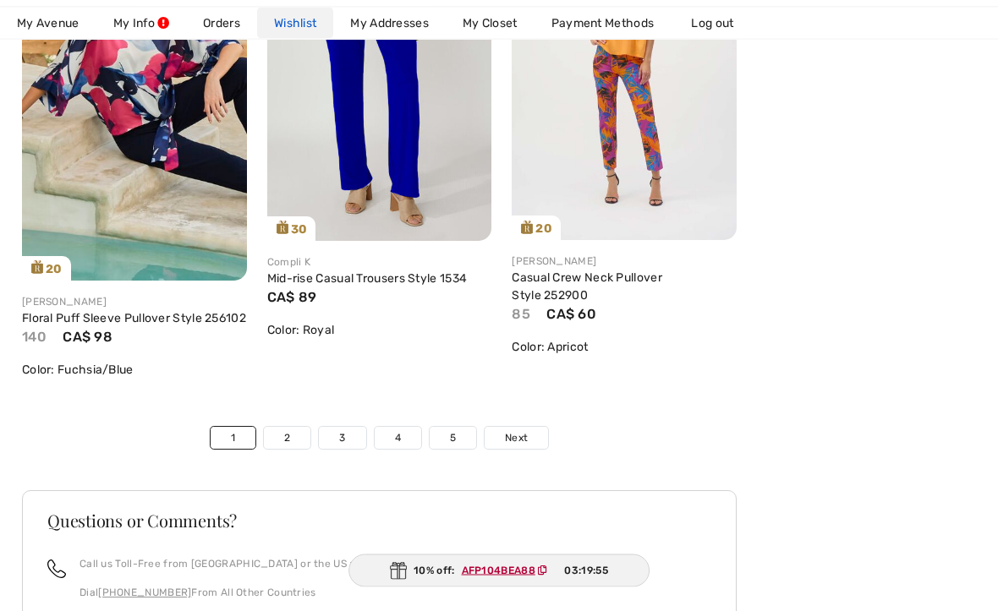
scroll to position [6130, 0]
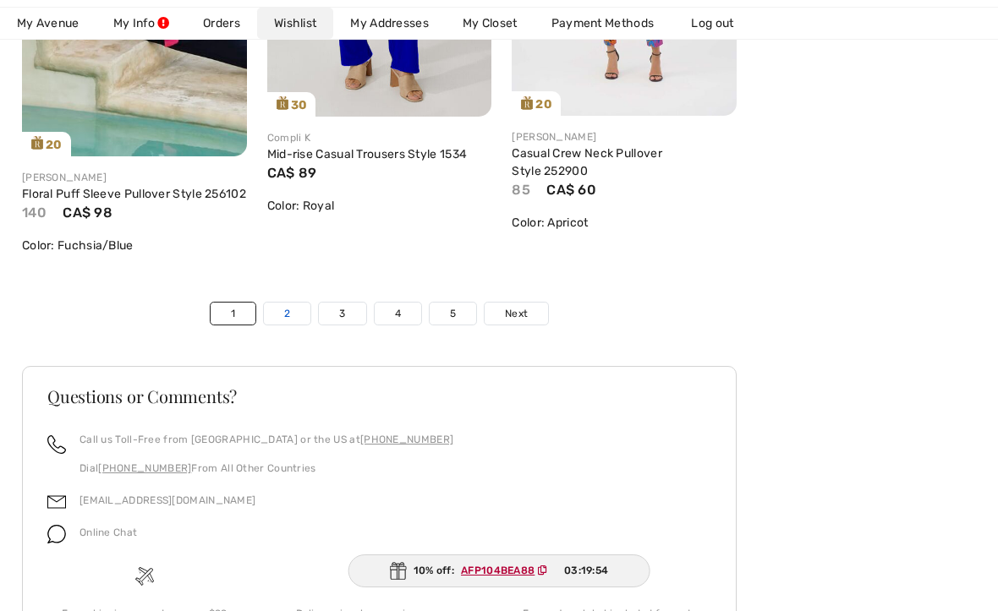
click at [283, 325] on link "2" at bounding box center [287, 314] width 46 height 22
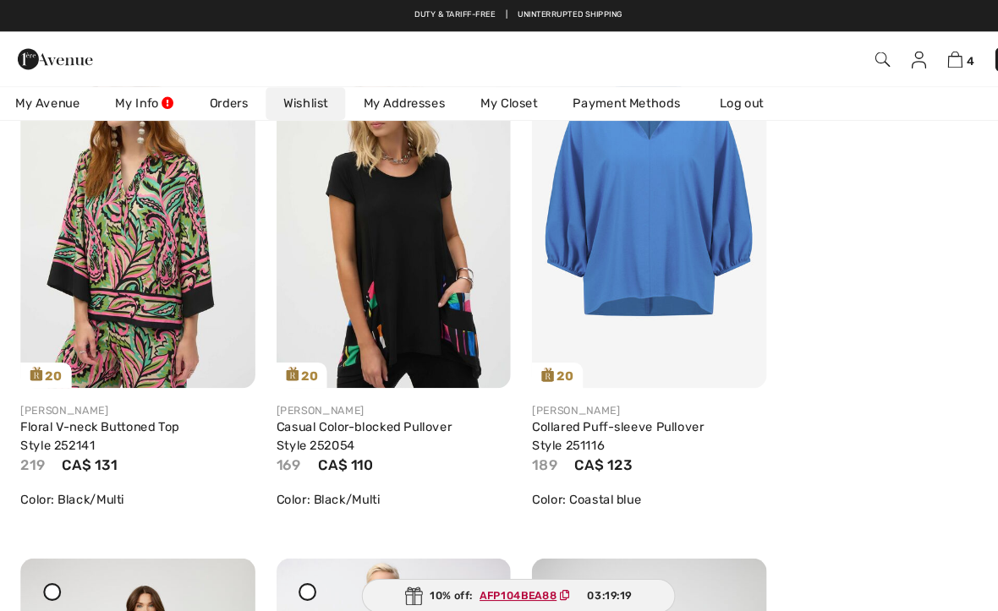
scroll to position [2805, 0]
click at [612, 297] on img at bounding box center [623, 204] width 225 height 336
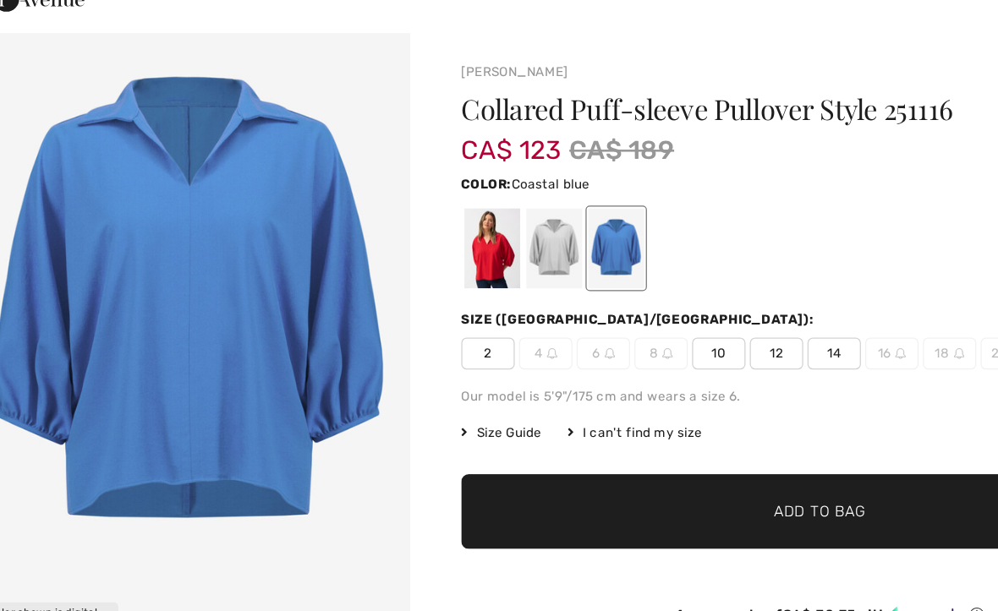
scroll to position [19, 0]
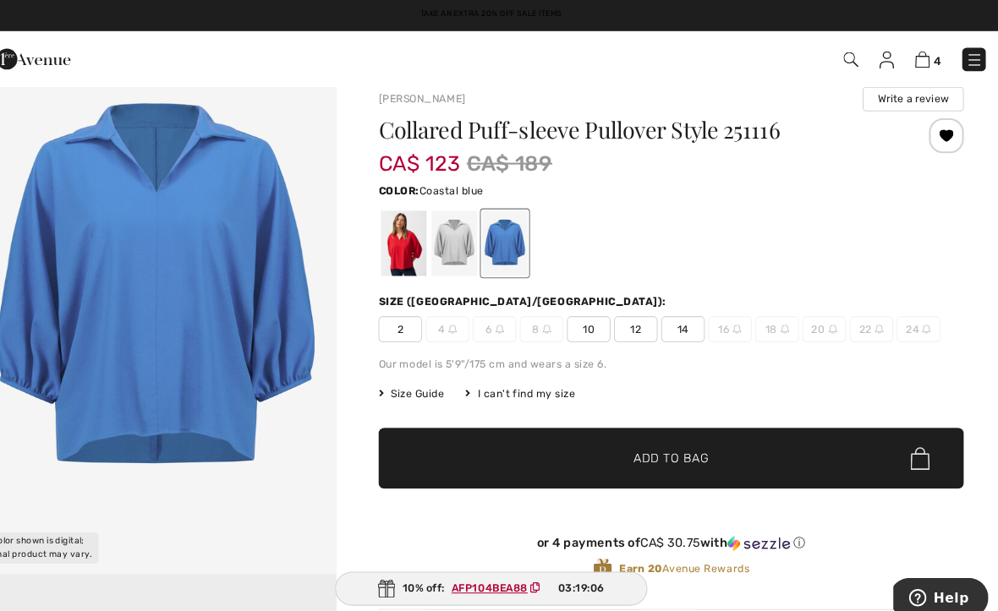
click at [441, 238] on div at bounding box center [463, 236] width 44 height 63
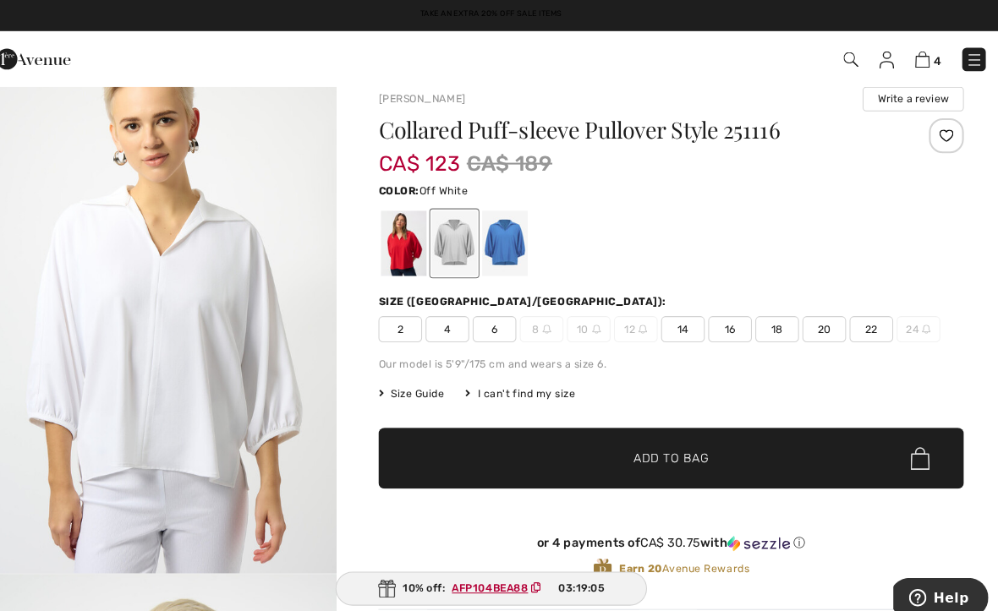
scroll to position [0, 0]
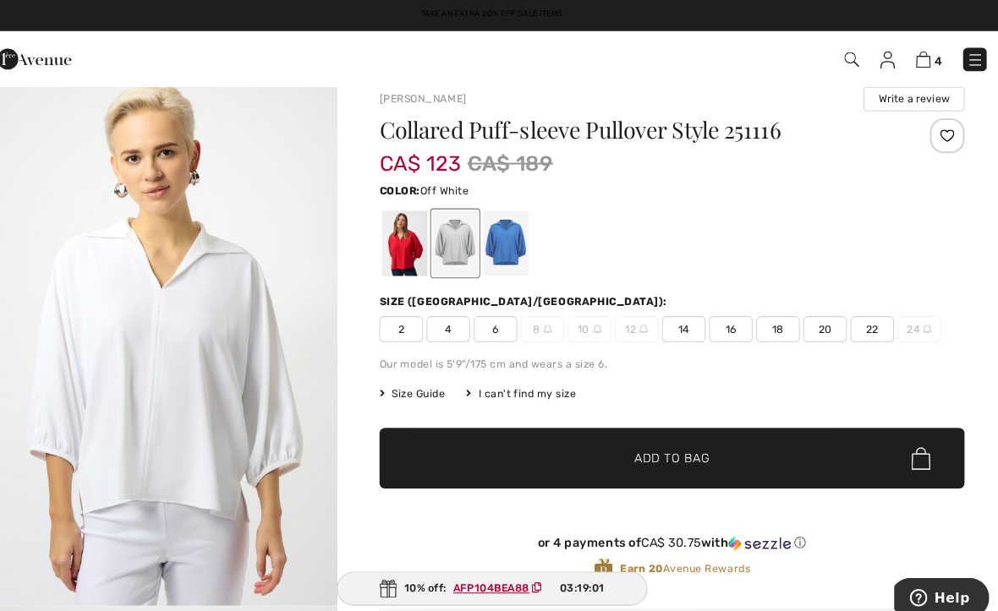
click at [492, 232] on div at bounding box center [512, 236] width 44 height 63
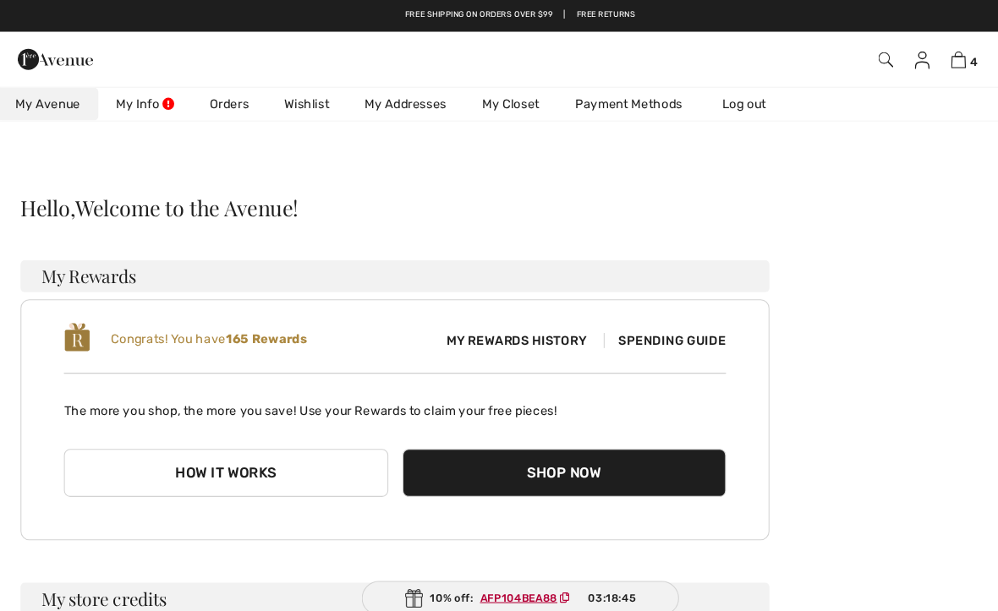
click at [844, 52] on img at bounding box center [847, 57] width 14 height 14
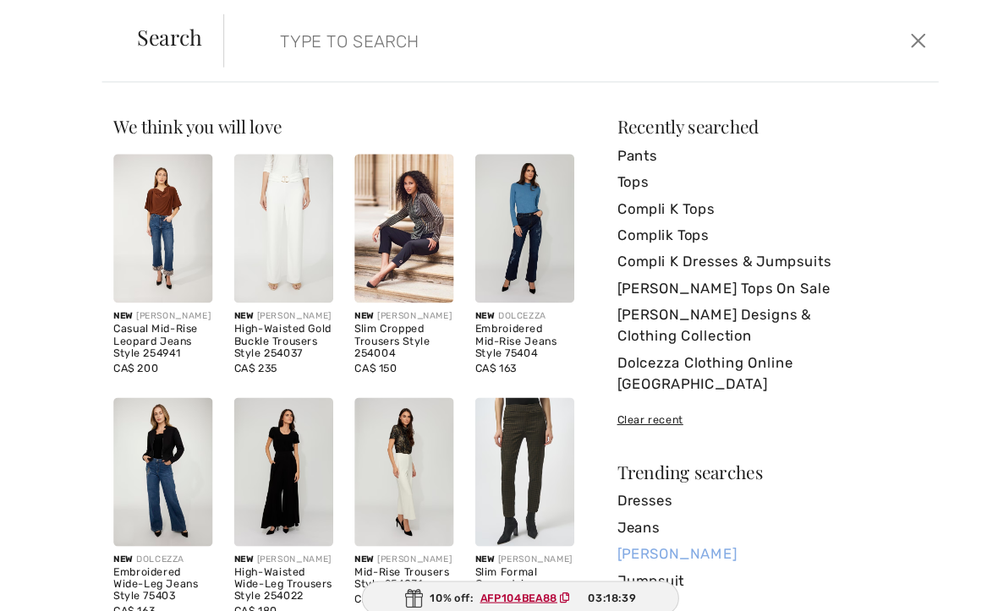
click at [605, 517] on link "[PERSON_NAME]" at bounding box center [739, 529] width 296 height 25
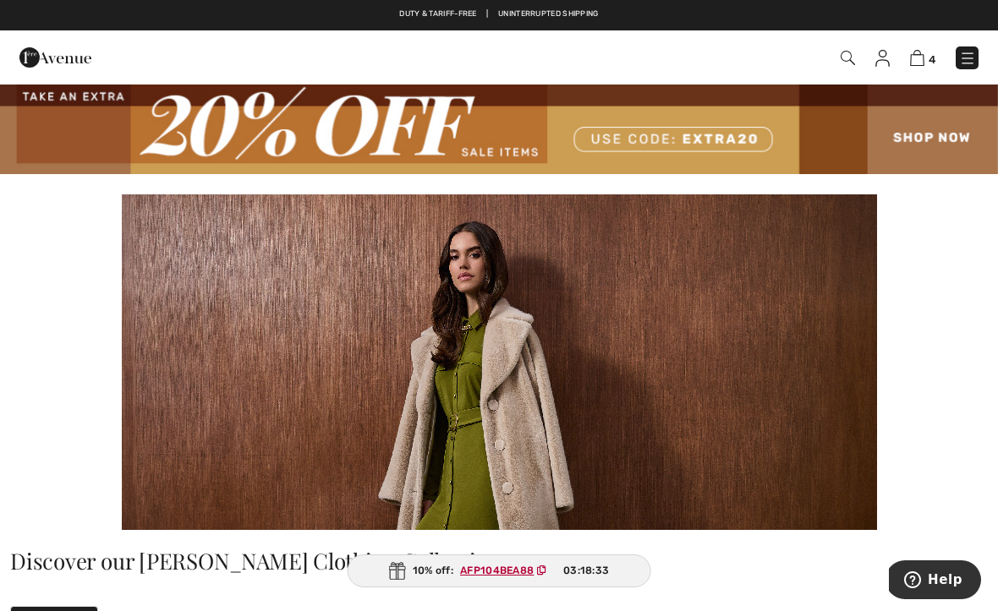
click at [845, 63] on img at bounding box center [847, 58] width 14 height 14
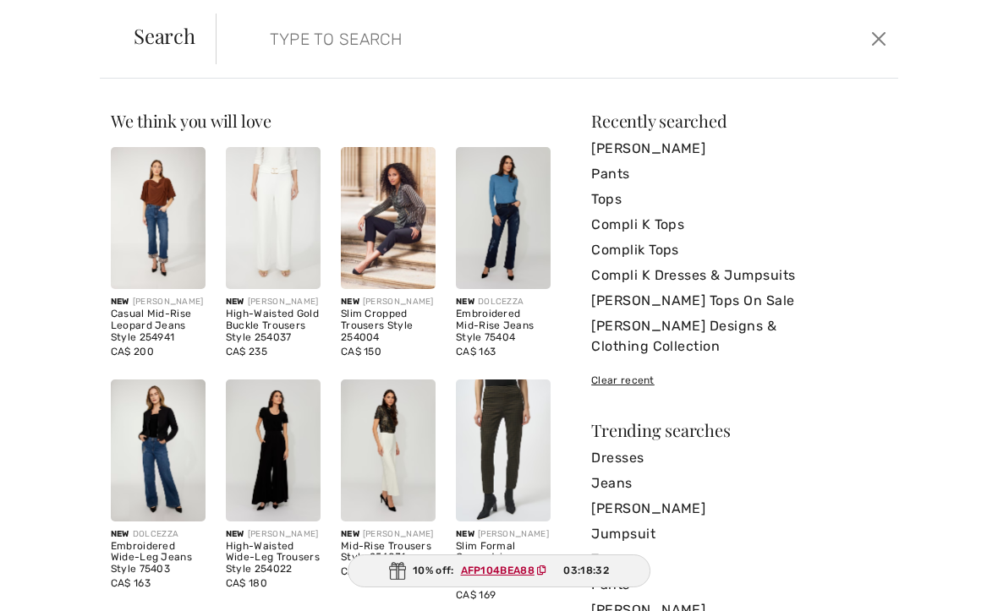
click at [273, 31] on input "search" at bounding box center [485, 39] width 457 height 51
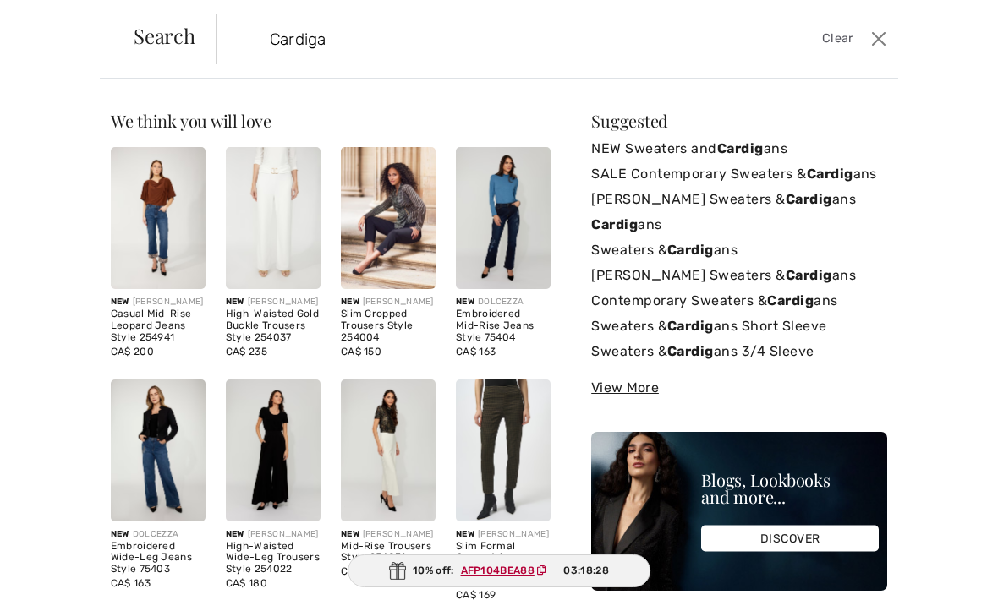
type input "Cardigan"
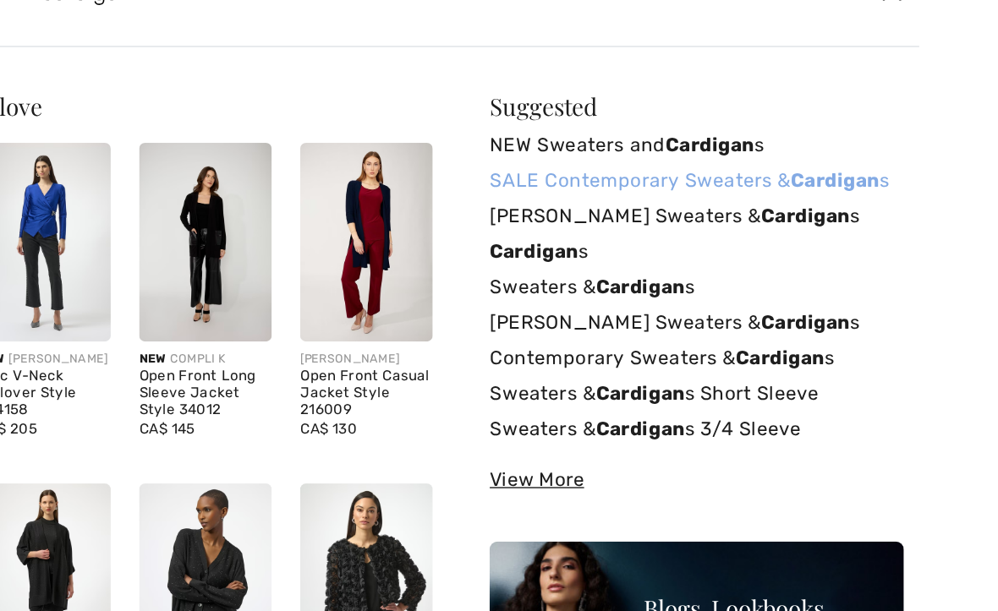
click at [591, 161] on link "SALE Contemporary Sweaters & Cardigan s" at bounding box center [739, 173] width 296 height 25
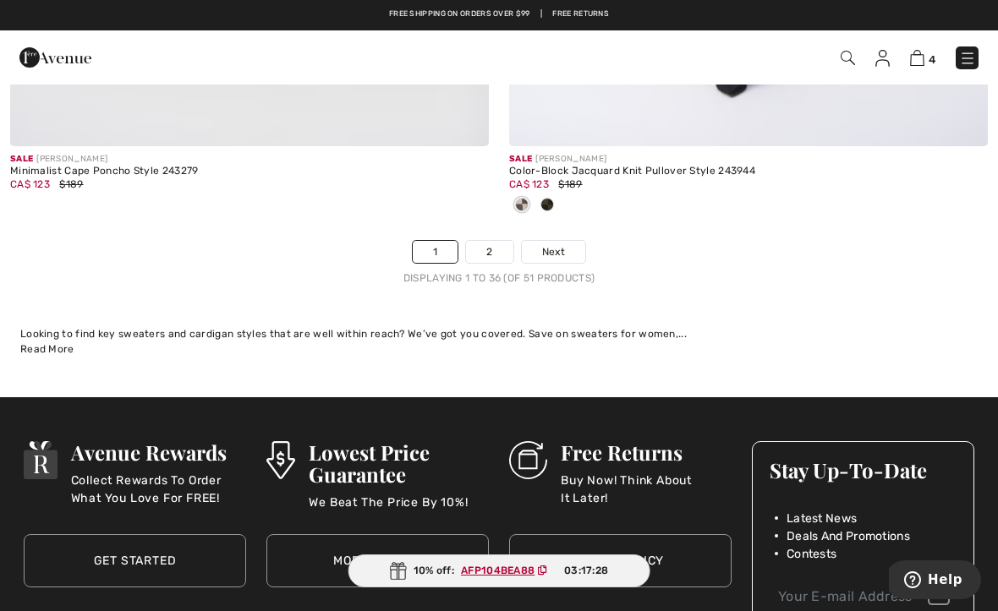
scroll to position [14725, 0]
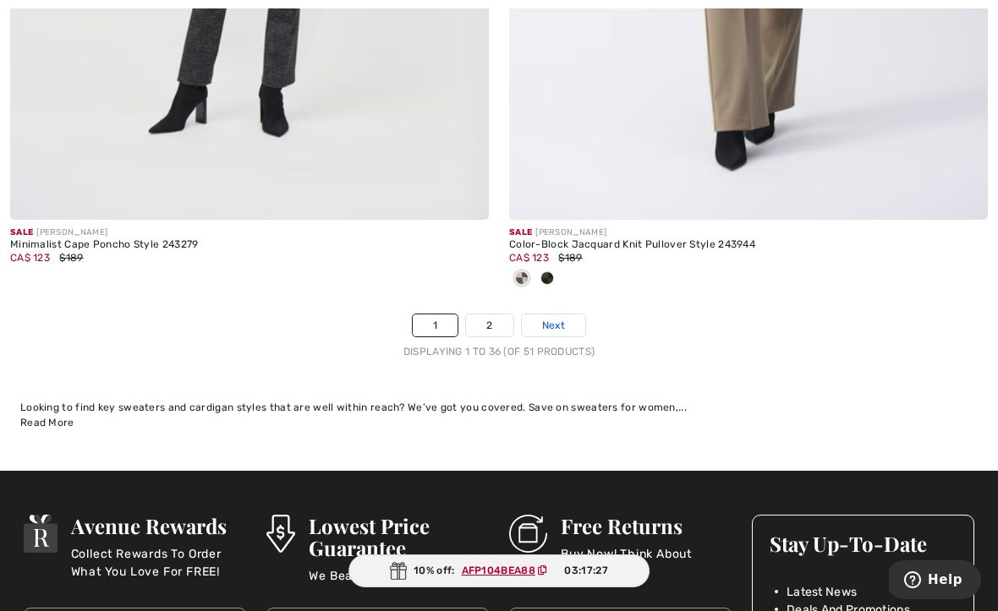
click at [551, 318] on span "Next" at bounding box center [553, 325] width 23 height 15
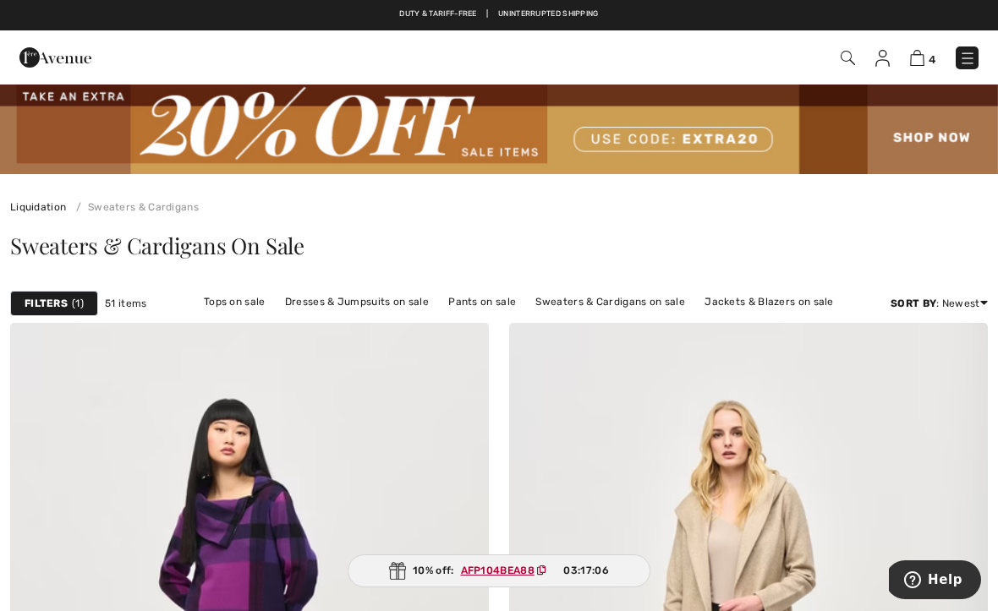
click at [840, 52] on img at bounding box center [847, 58] width 14 height 14
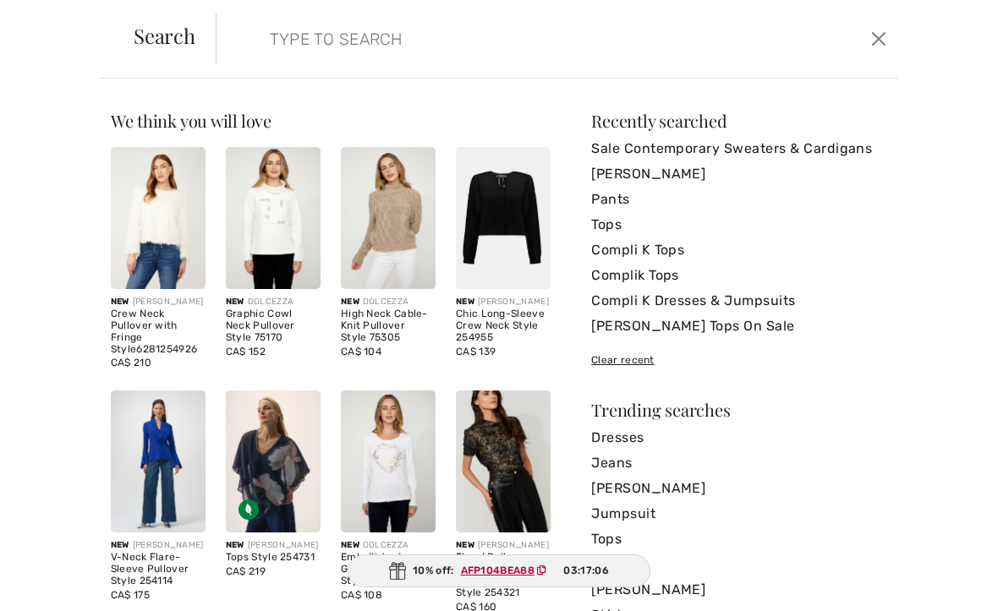
click at [841, 57] on form "Clear" at bounding box center [541, 39] width 651 height 51
click at [293, 48] on input "search" at bounding box center [485, 39] width 457 height 51
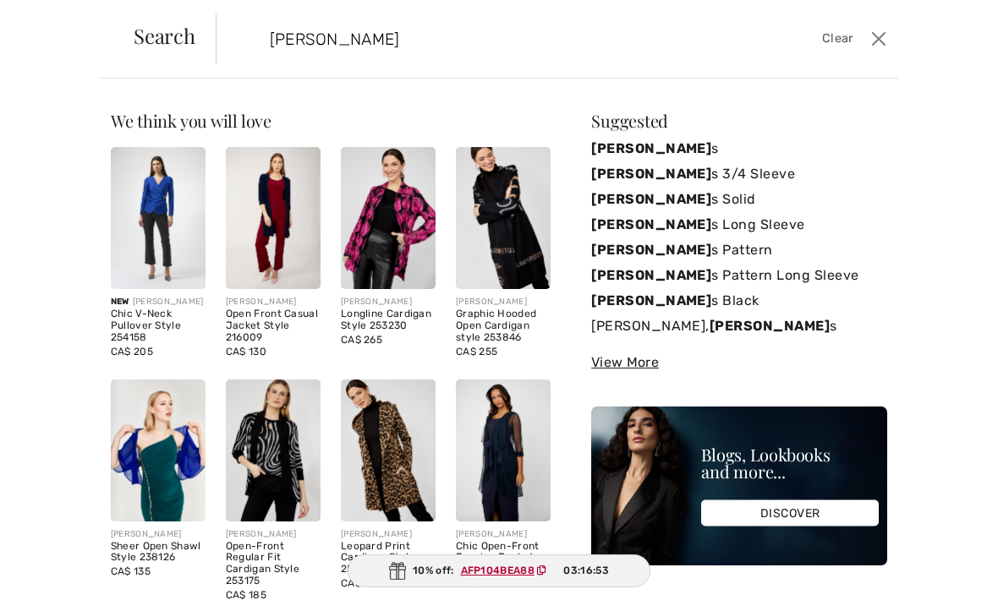
type input "Frank Lyman cardigan"
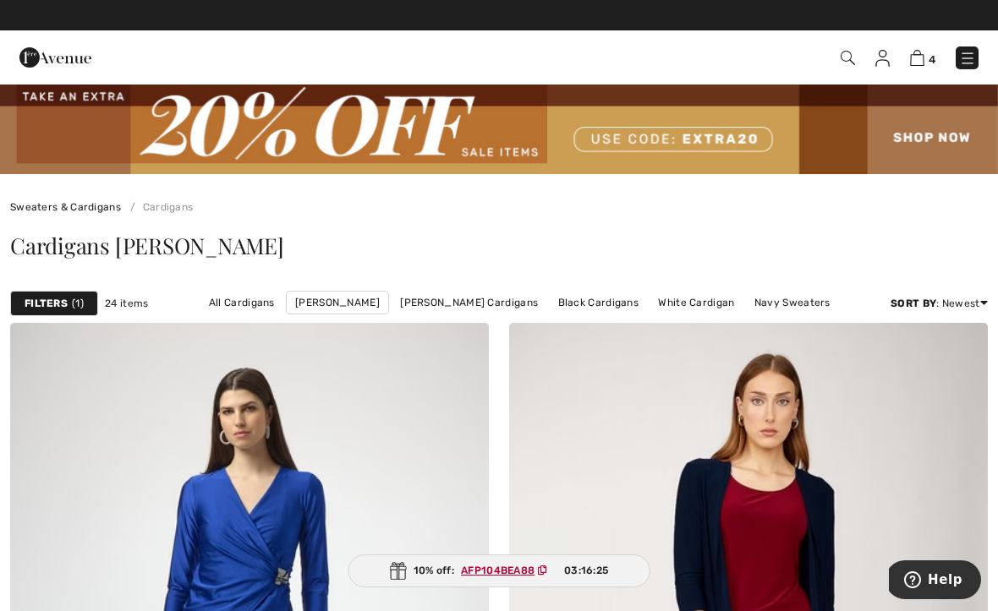
click at [834, 63] on span "4" at bounding box center [703, 57] width 549 height 23
click at [846, 56] on img at bounding box center [847, 58] width 14 height 14
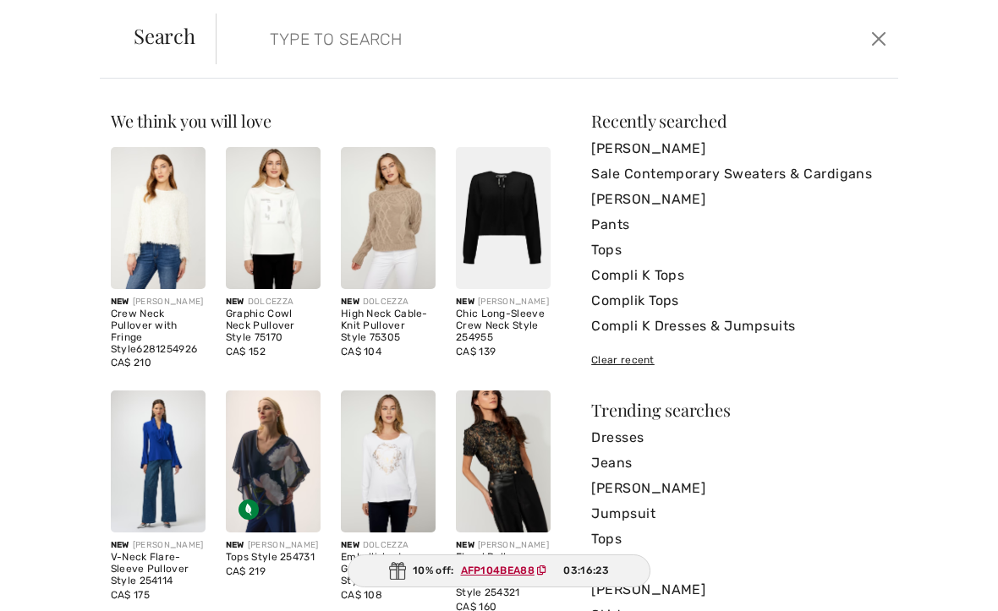
click at [270, 36] on input "search" at bounding box center [485, 39] width 457 height 51
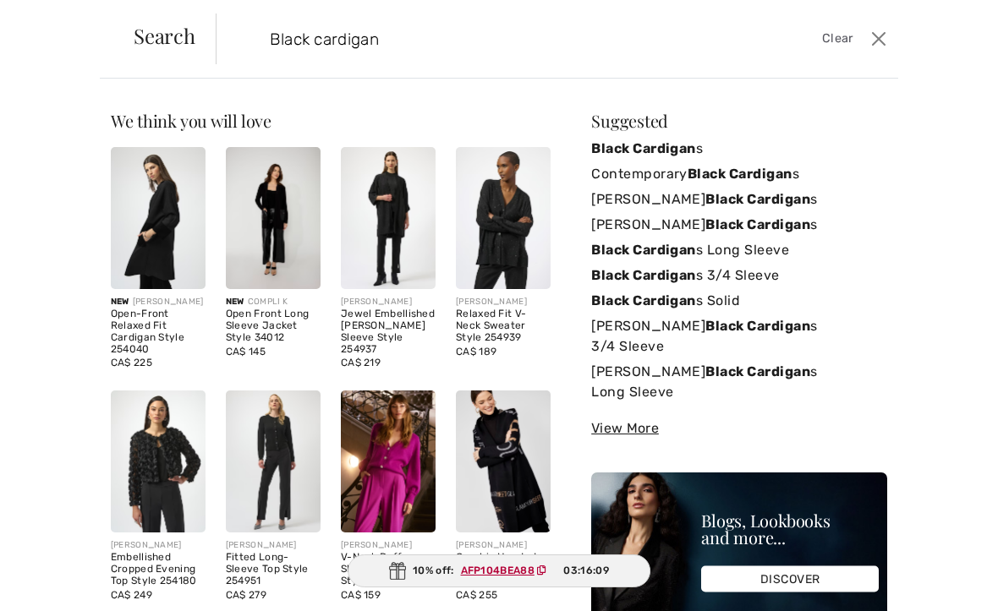
type input "Black cardigan"
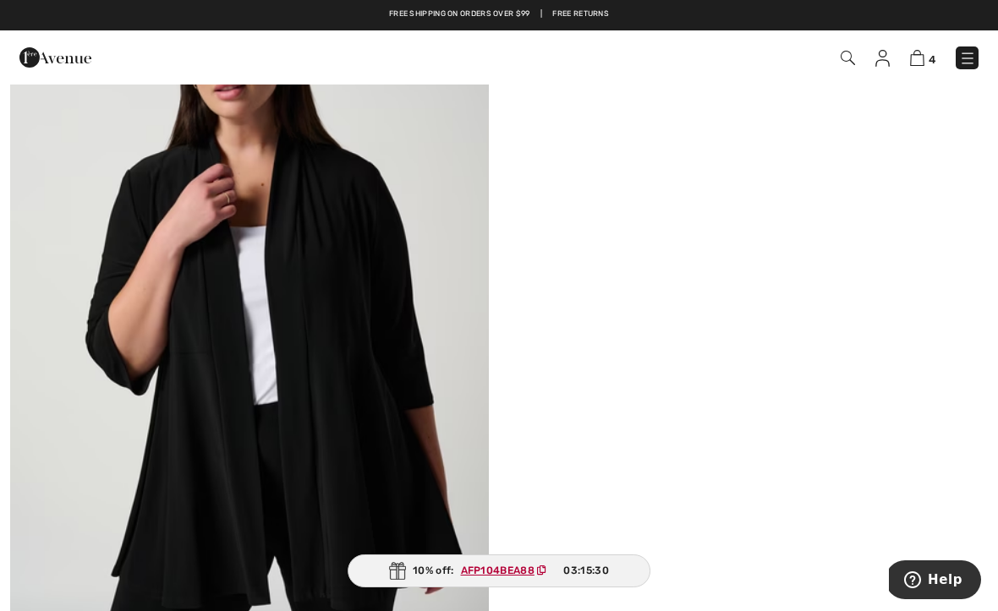
scroll to position [12048, 0]
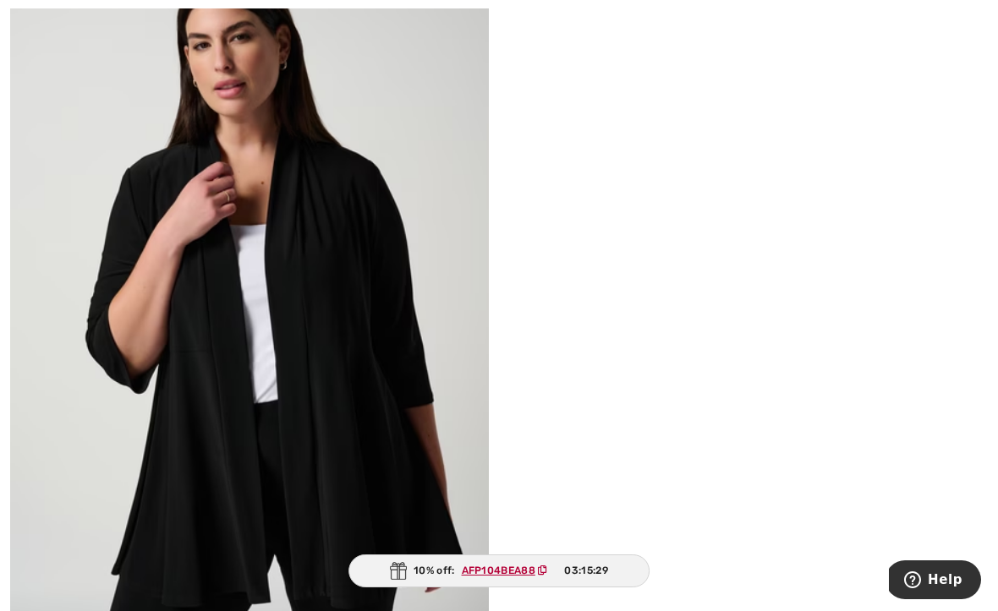
click at [175, 470] on img at bounding box center [249, 296] width 479 height 718
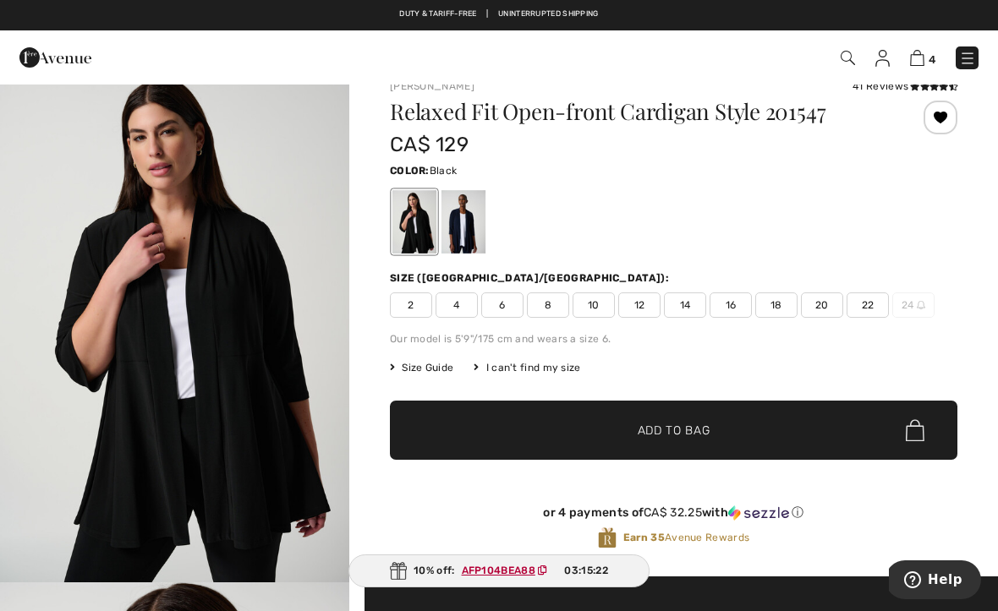
scroll to position [25, 0]
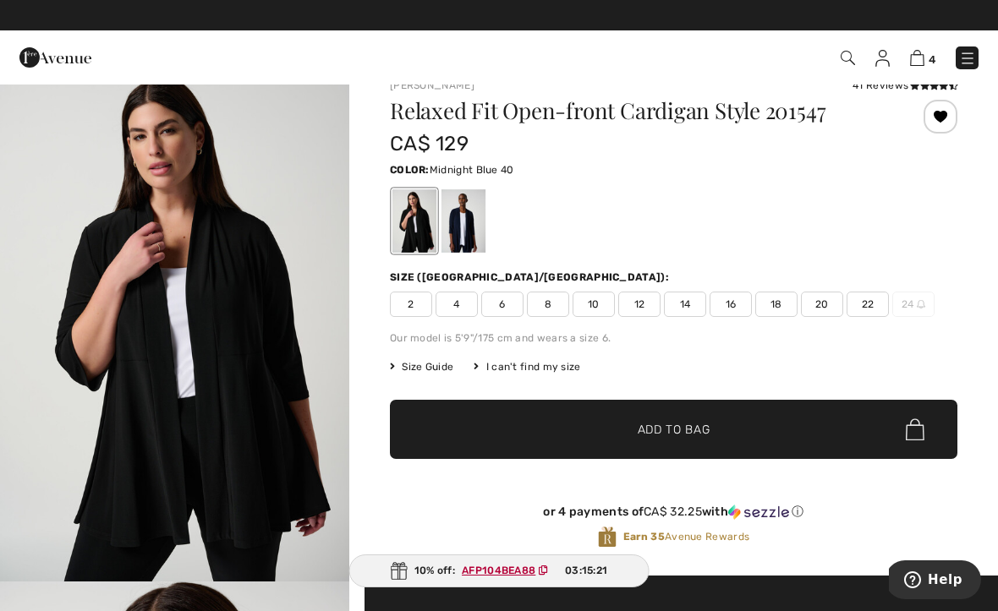
click at [460, 228] on div at bounding box center [463, 220] width 44 height 63
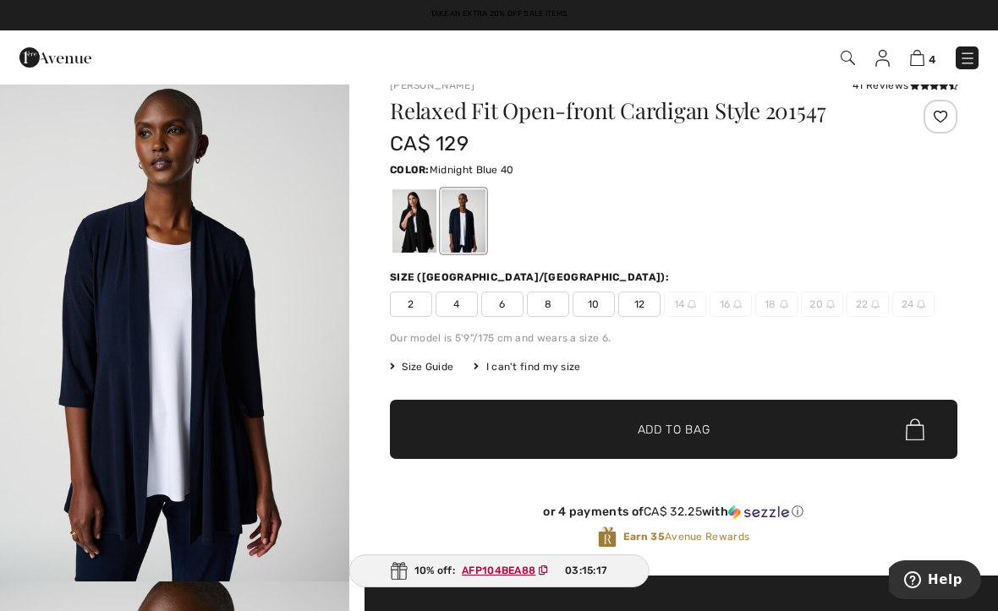
click at [403, 308] on span "2" at bounding box center [411, 304] width 42 height 25
click at [545, 308] on span "8" at bounding box center [548, 304] width 42 height 25
click at [403, 219] on div at bounding box center [414, 220] width 44 height 63
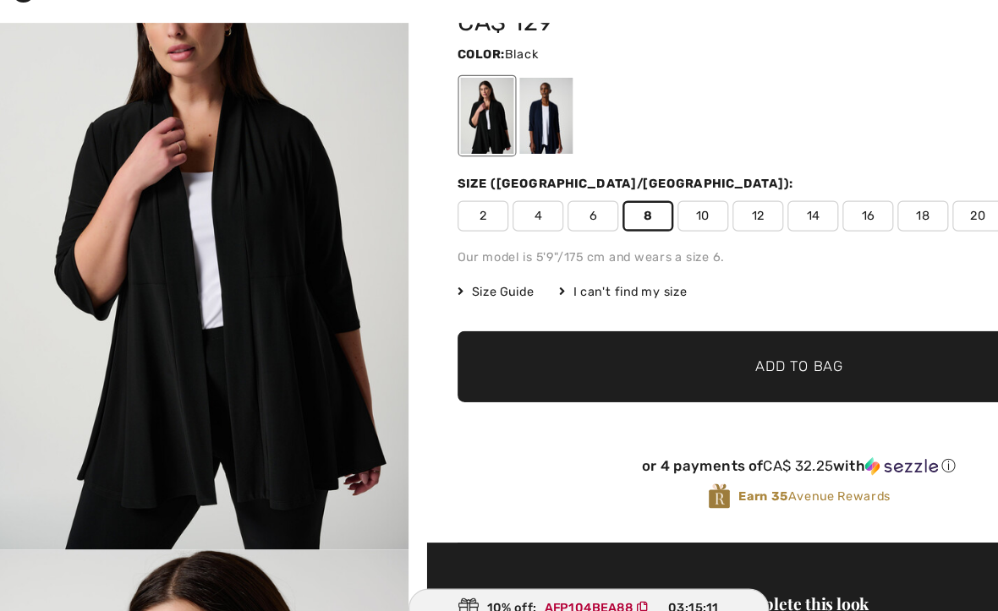
scroll to position [93, 0]
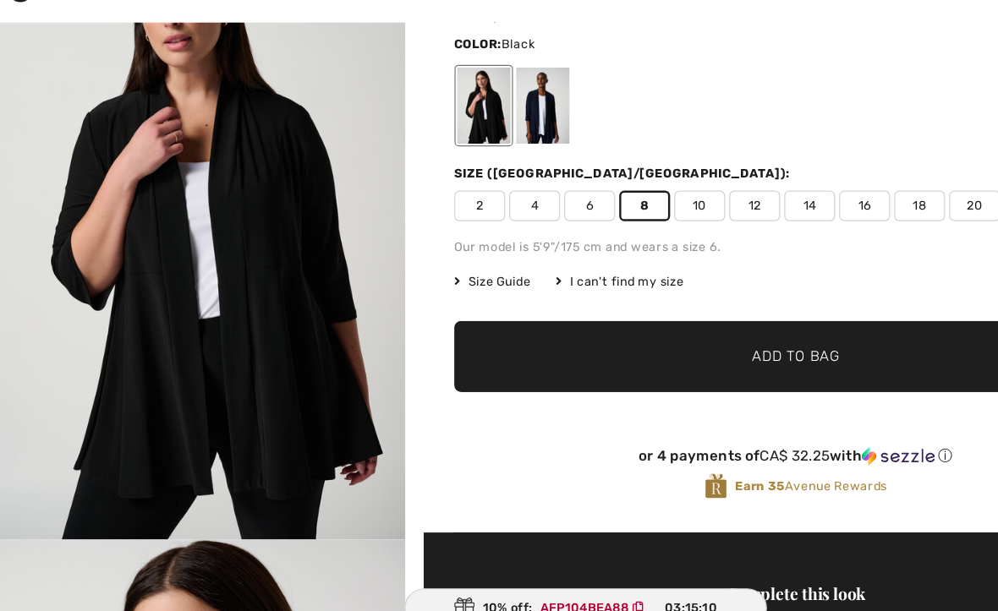
click at [637, 353] on span "Add to Bag" at bounding box center [673, 362] width 73 height 18
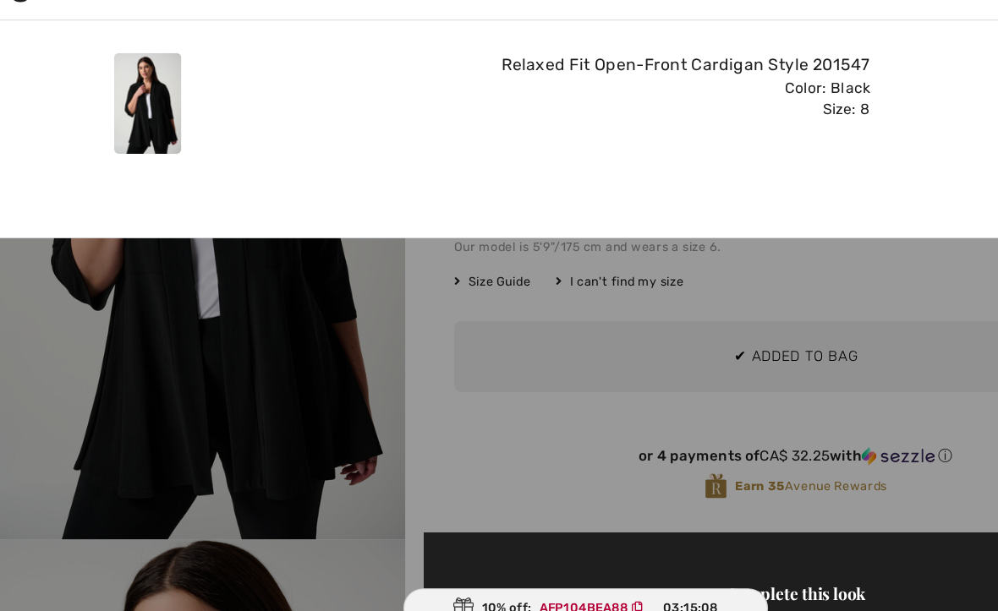
scroll to position [0, 0]
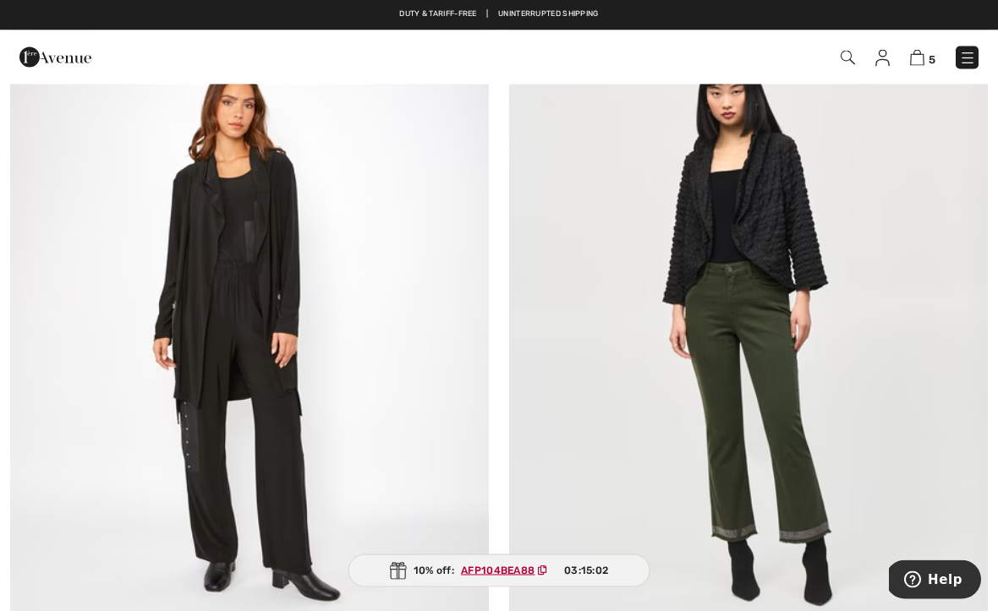
scroll to position [10371, 0]
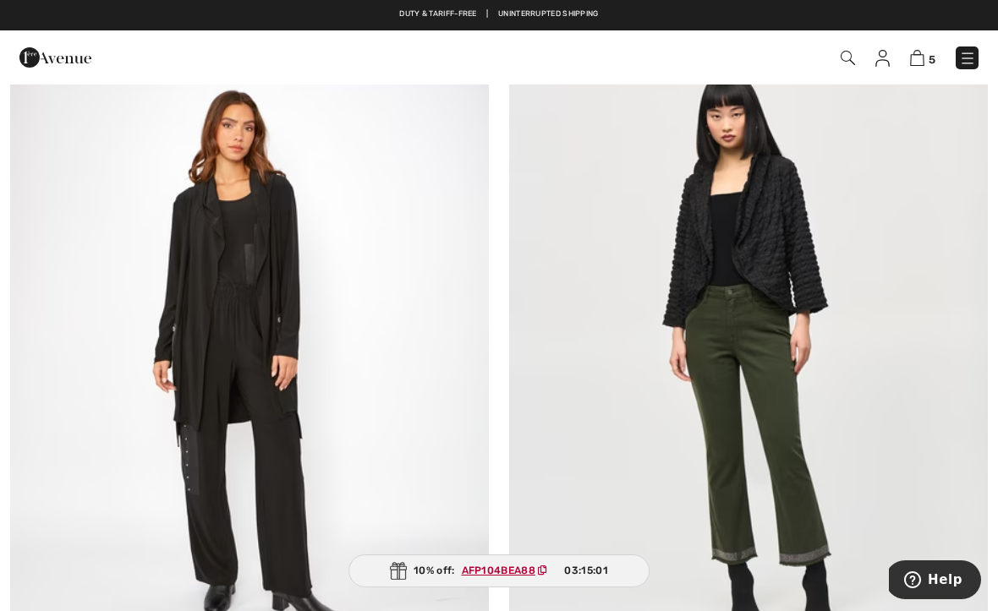
click at [846, 57] on img at bounding box center [847, 58] width 14 height 14
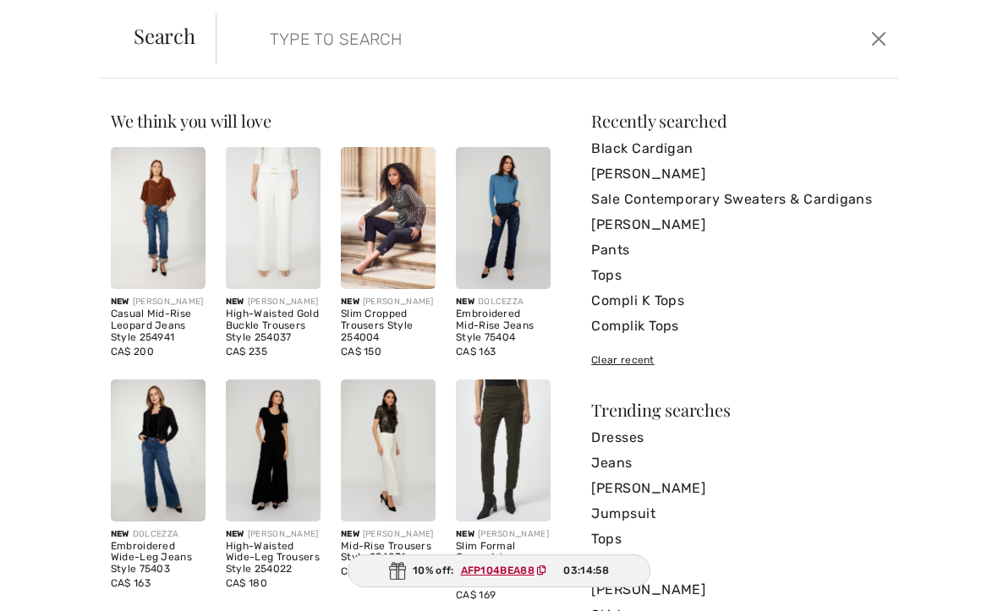
scroll to position [10316, 0]
click at [270, 37] on input "search" at bounding box center [485, 39] width 457 height 51
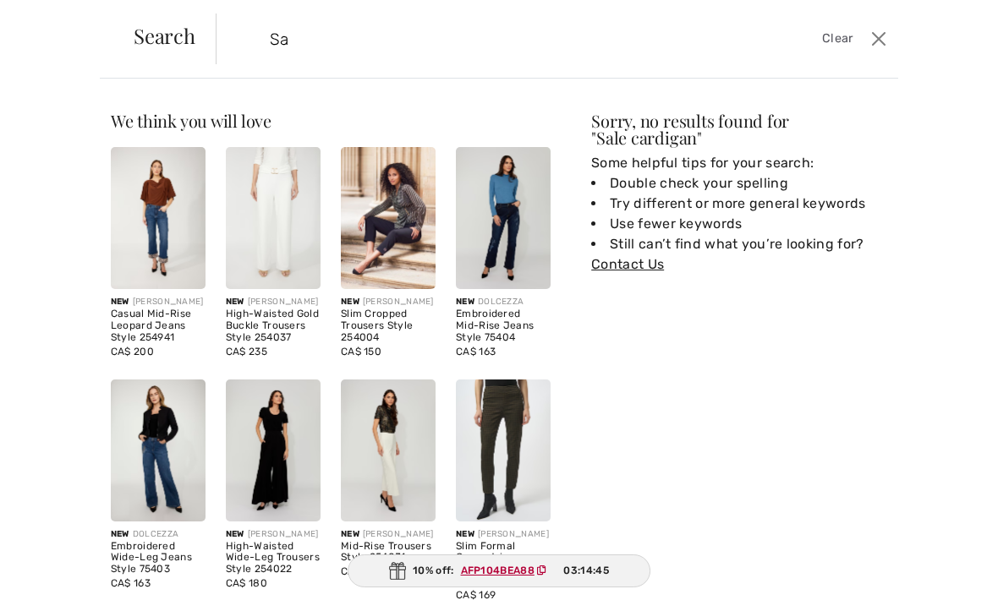
type input "S"
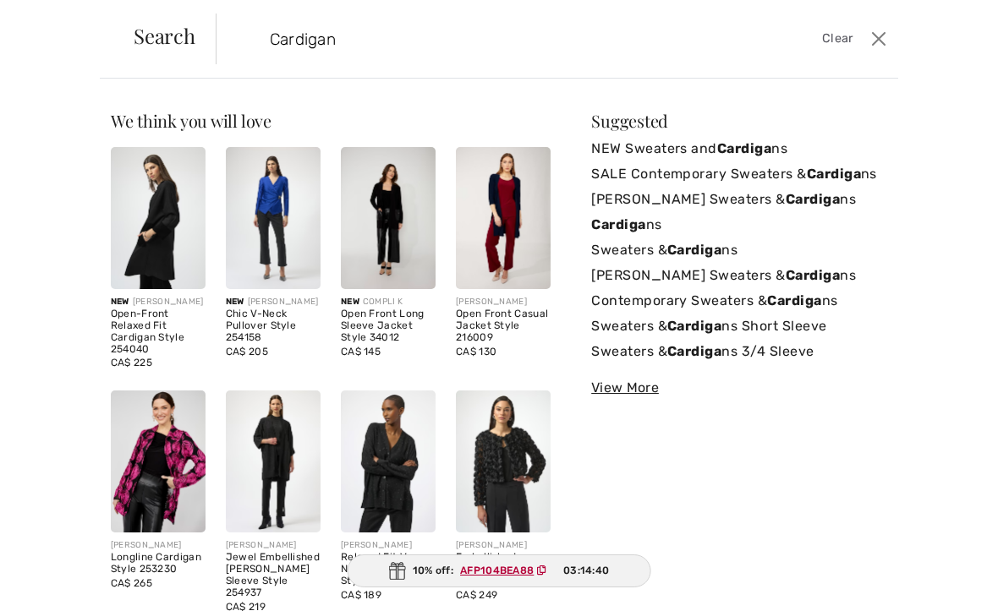
type input "Cardigan"
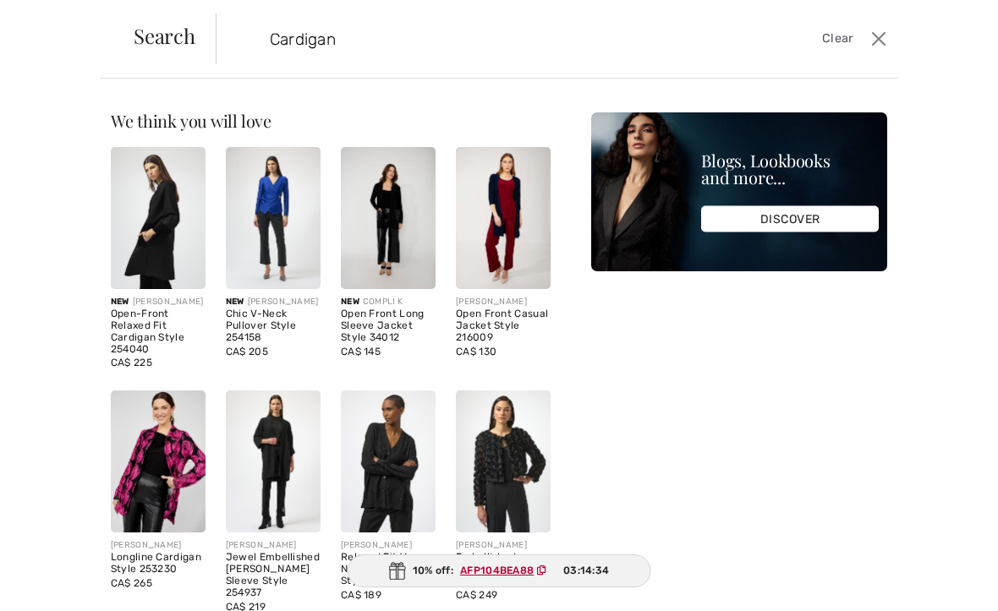
scroll to position [0, 0]
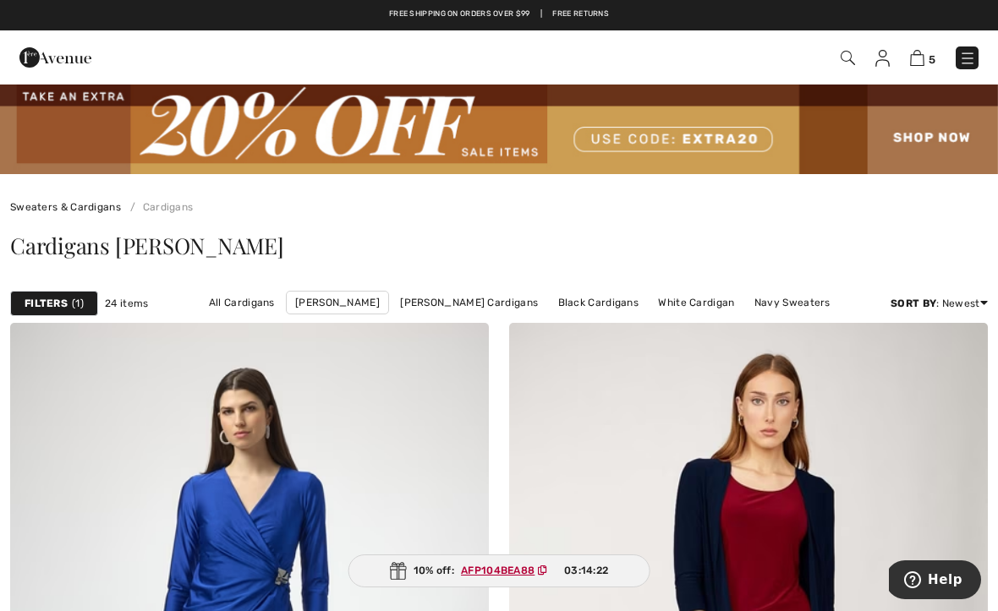
click at [855, 57] on img at bounding box center [847, 58] width 14 height 14
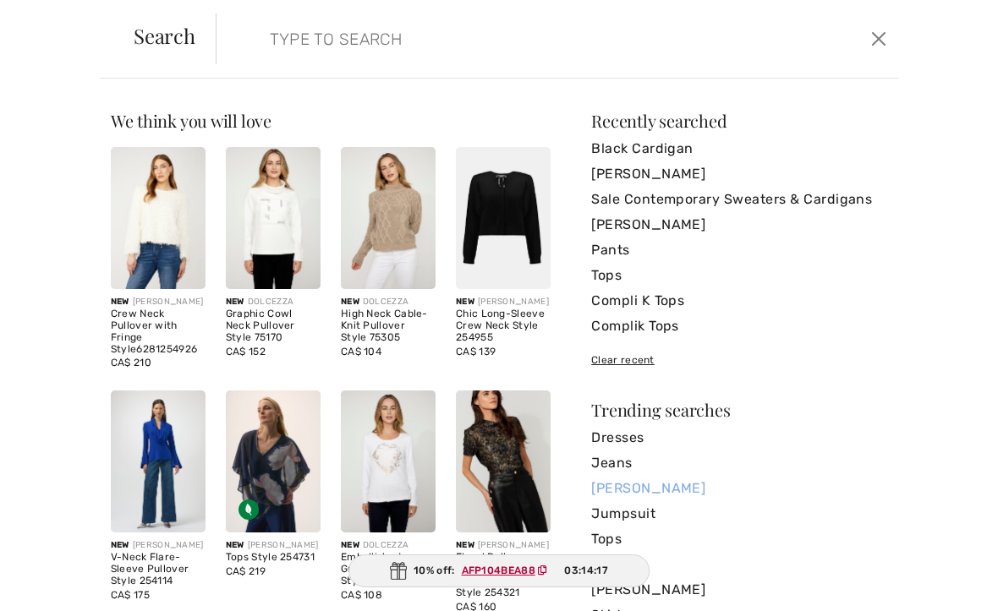
click at [610, 497] on link "[PERSON_NAME]" at bounding box center [739, 488] width 296 height 25
click at [630, 490] on link "[PERSON_NAME]" at bounding box center [739, 488] width 296 height 25
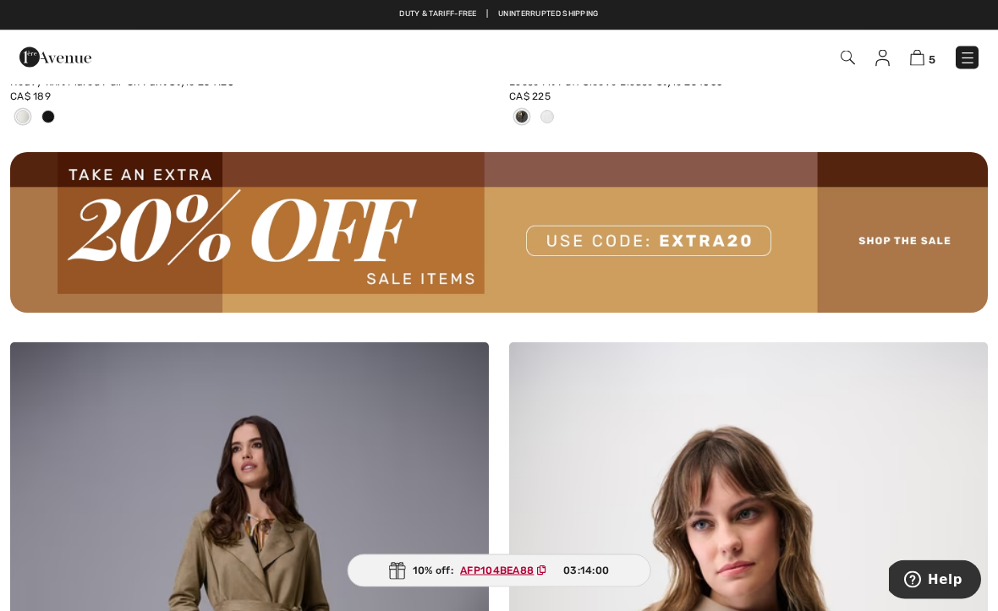
scroll to position [10334, 0]
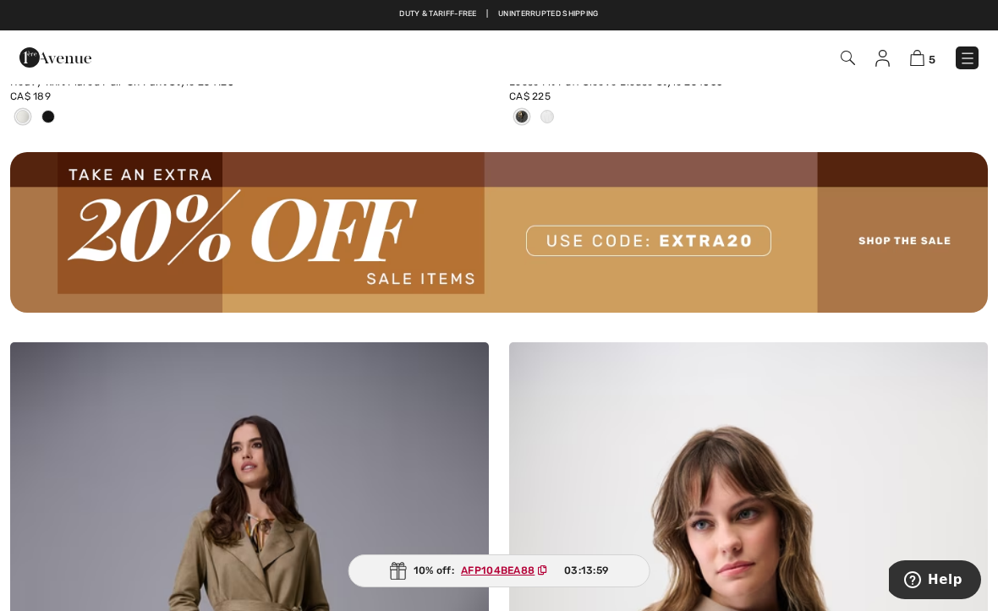
click at [876, 235] on img at bounding box center [498, 232] width 977 height 161
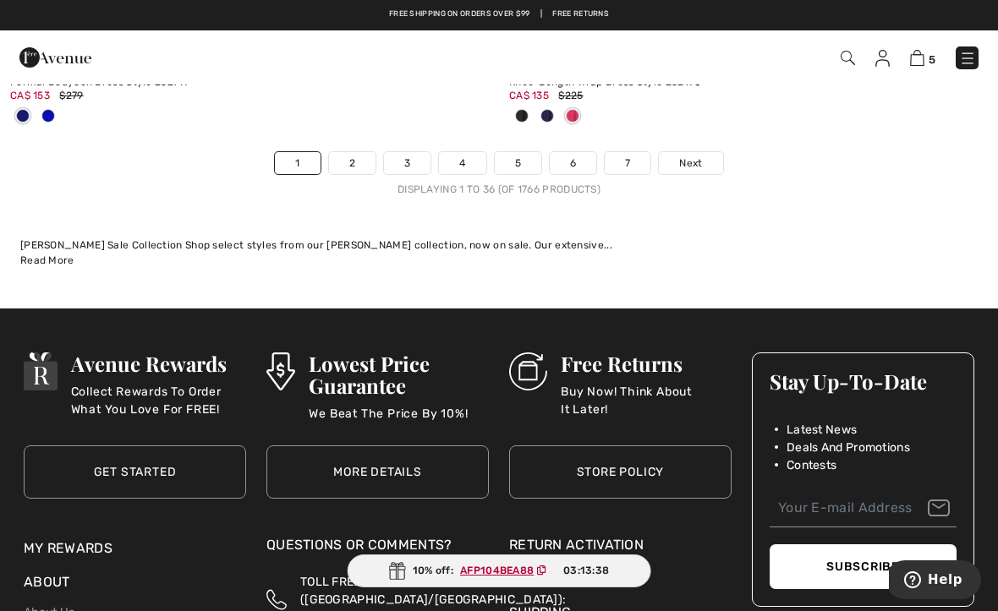
scroll to position [14750, 0]
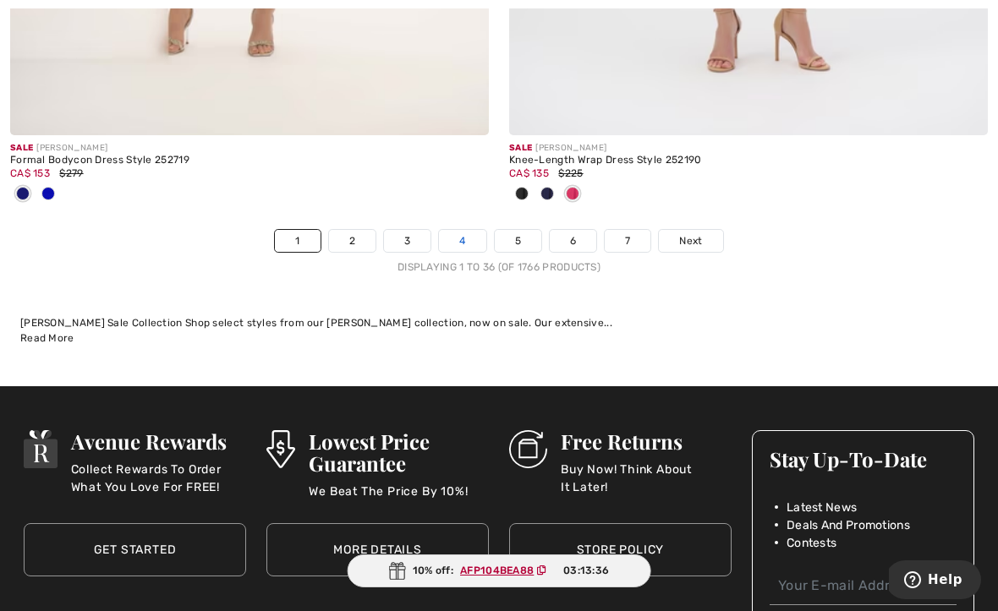
click at [459, 234] on link "4" at bounding box center [462, 241] width 46 height 22
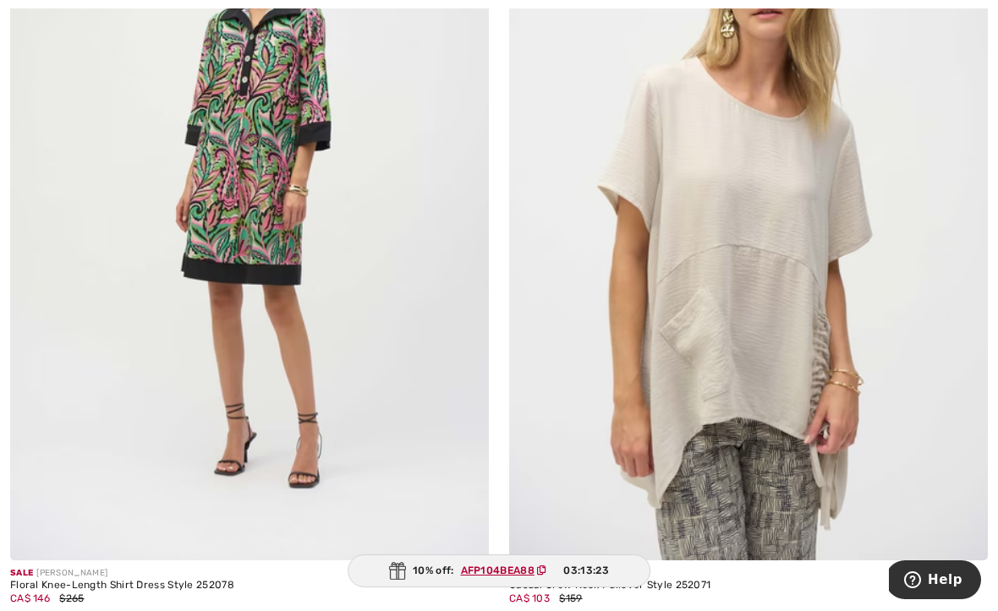
scroll to position [14354, 0]
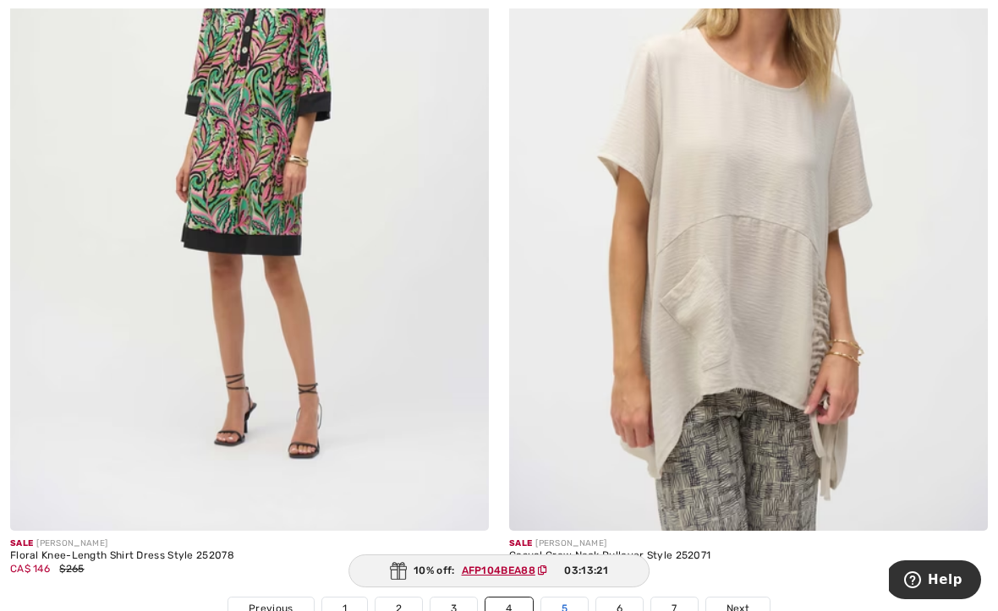
click at [556, 598] on link "5" at bounding box center [564, 609] width 46 height 22
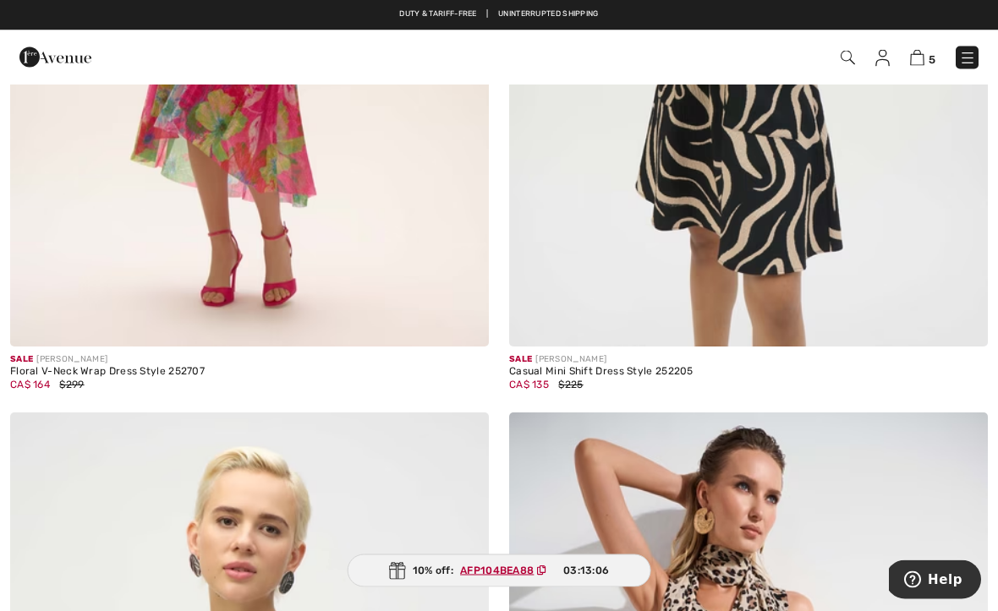
scroll to position [8017, 0]
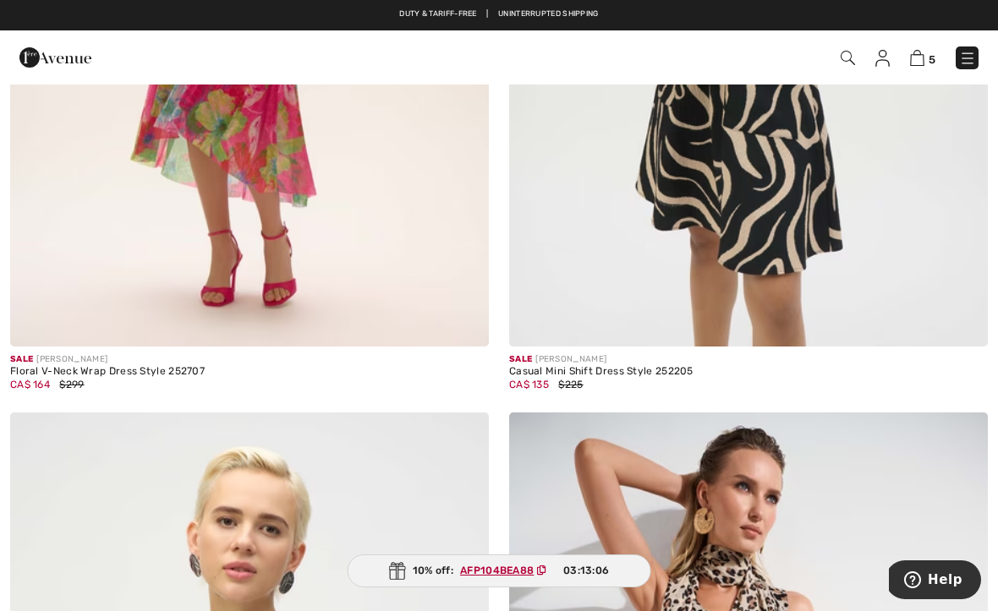
click at [843, 63] on img at bounding box center [847, 58] width 14 height 14
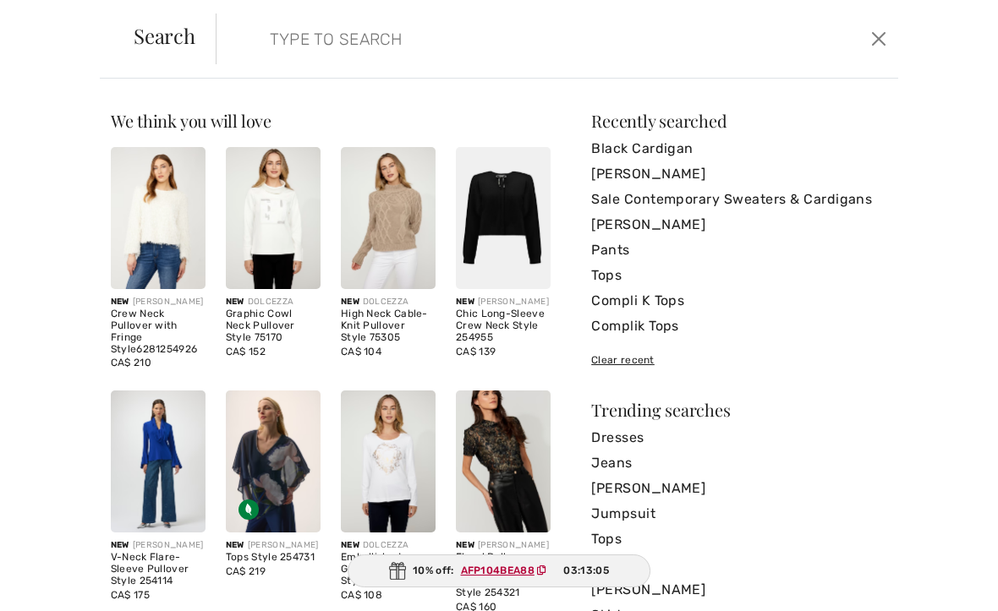
click at [286, 52] on input "search" at bounding box center [485, 39] width 457 height 51
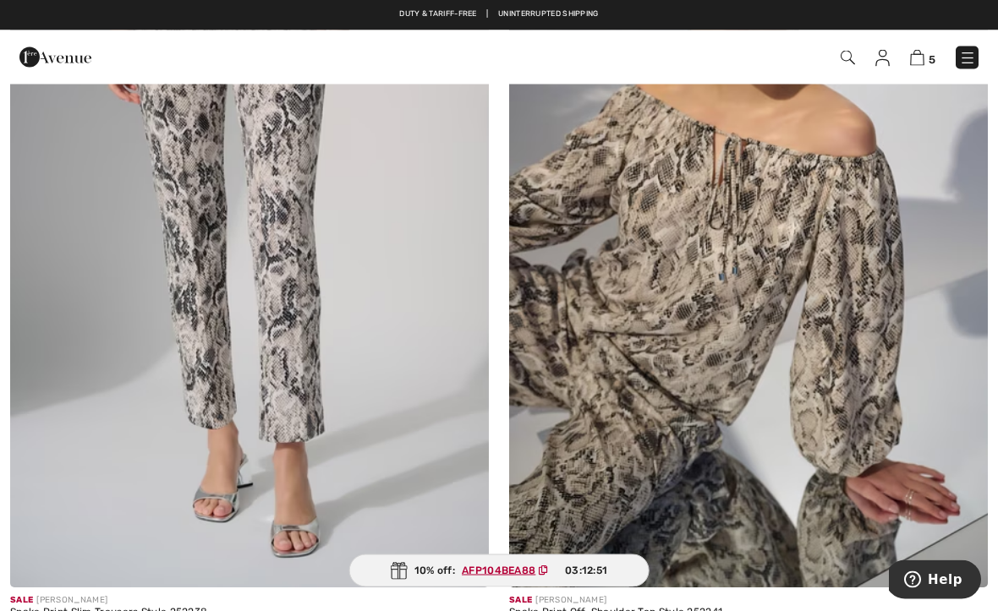
scroll to position [13511, 0]
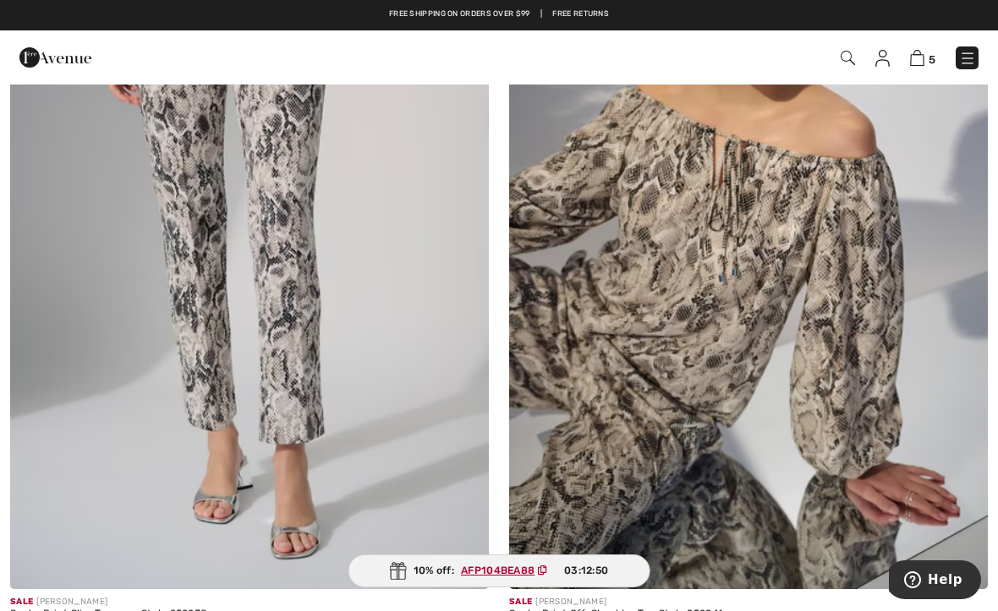
click at [847, 59] on img at bounding box center [847, 58] width 14 height 14
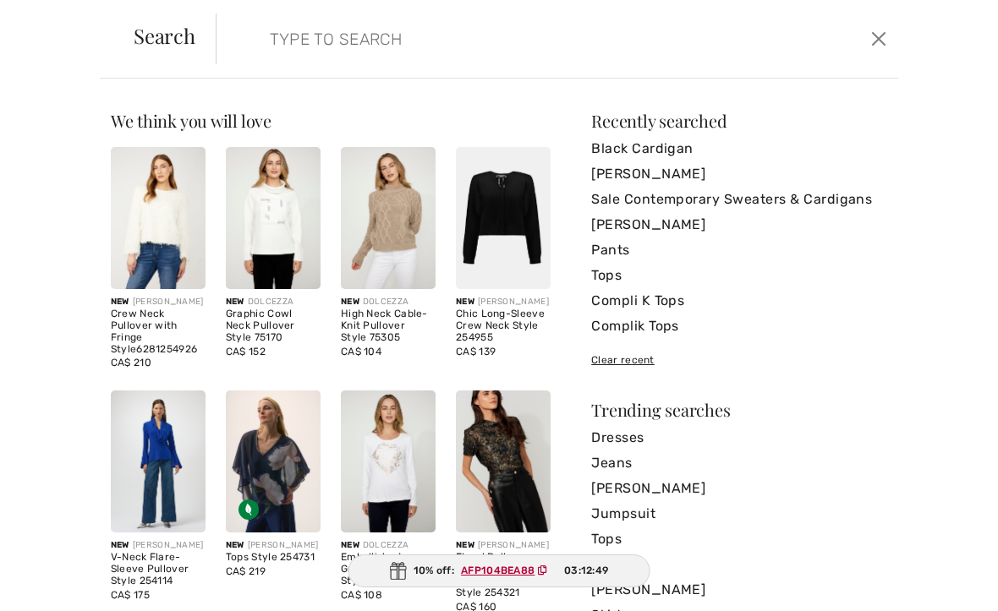
click at [271, 44] on input "search" at bounding box center [485, 39] width 457 height 51
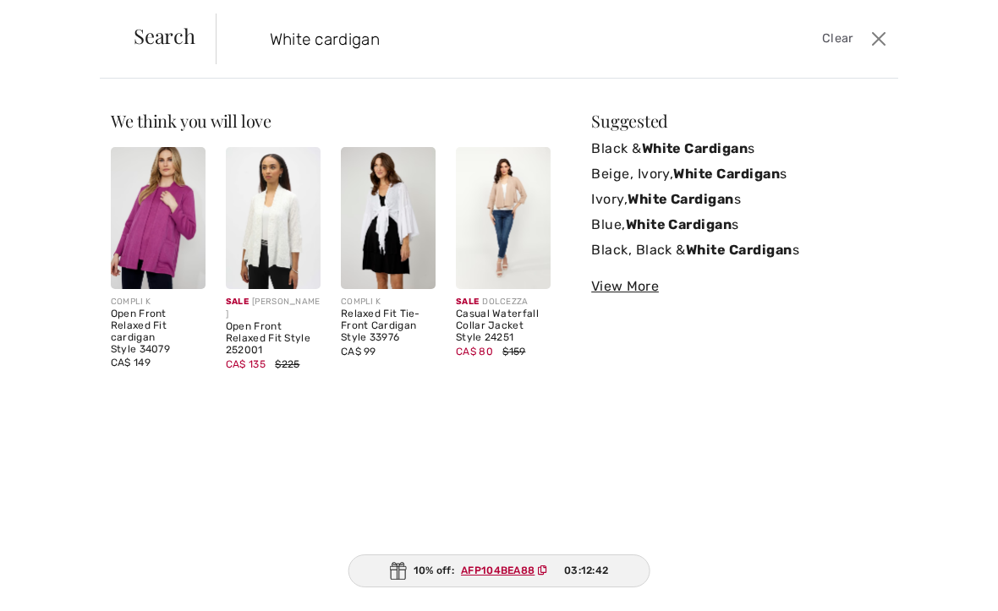
type input "White cardigan"
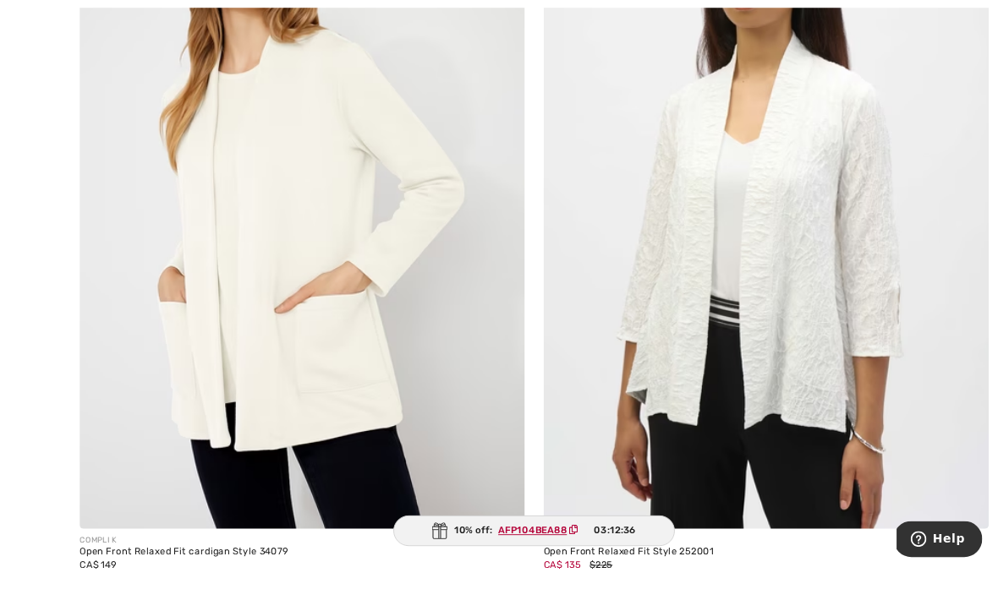
scroll to position [543, 0]
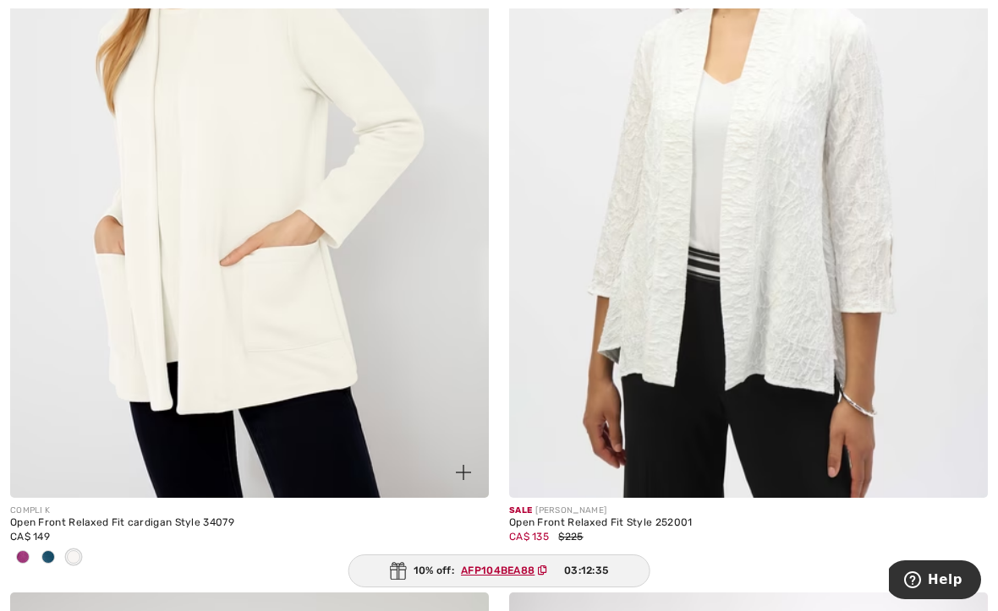
click at [125, 395] on img at bounding box center [249, 139] width 479 height 718
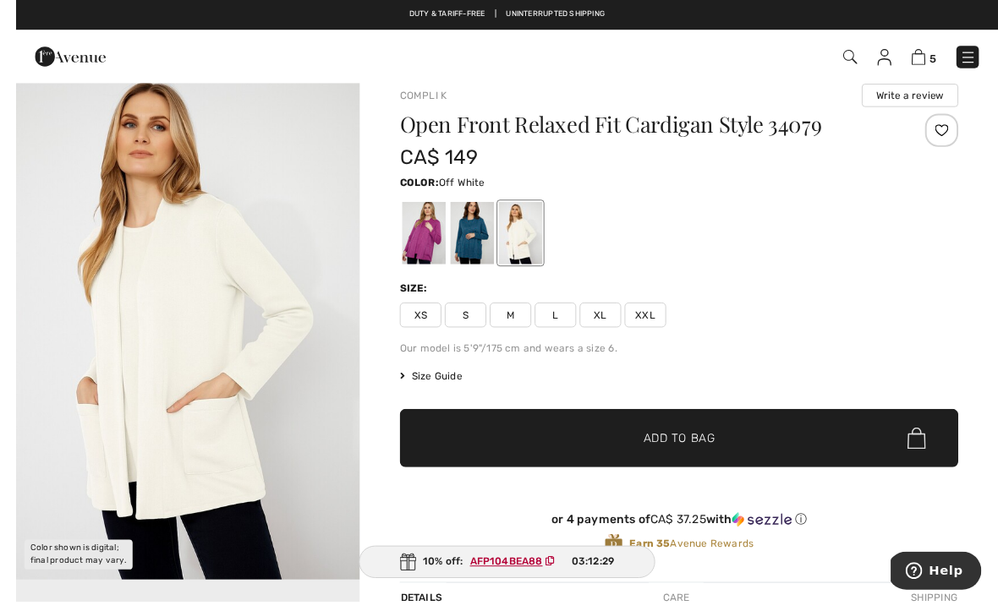
scroll to position [38, 0]
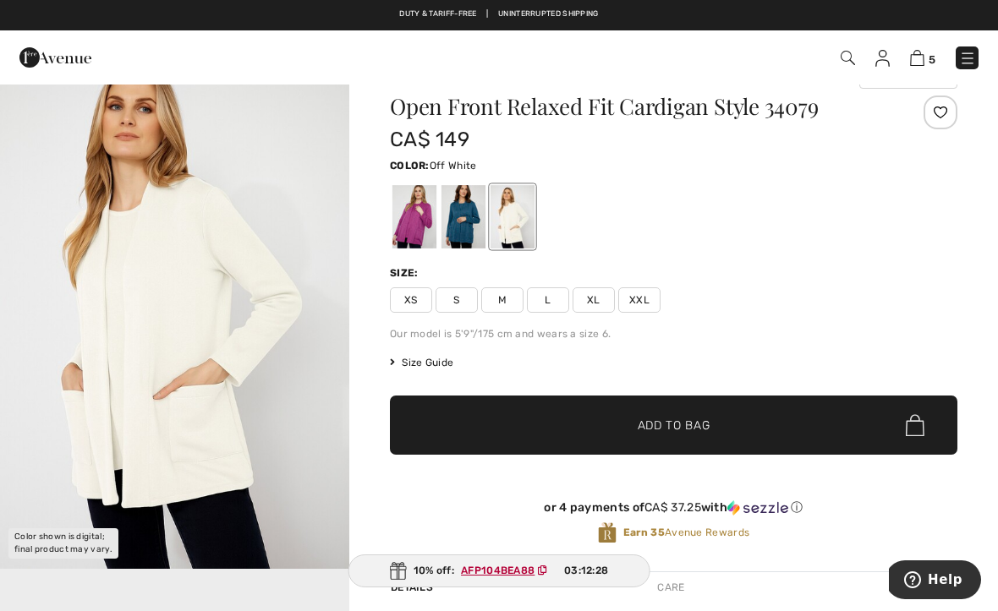
click at [508, 212] on div at bounding box center [512, 216] width 44 height 63
click at [501, 298] on span "M" at bounding box center [502, 299] width 42 height 25
click at [621, 427] on span "✔ Added to Bag" at bounding box center [648, 426] width 103 height 18
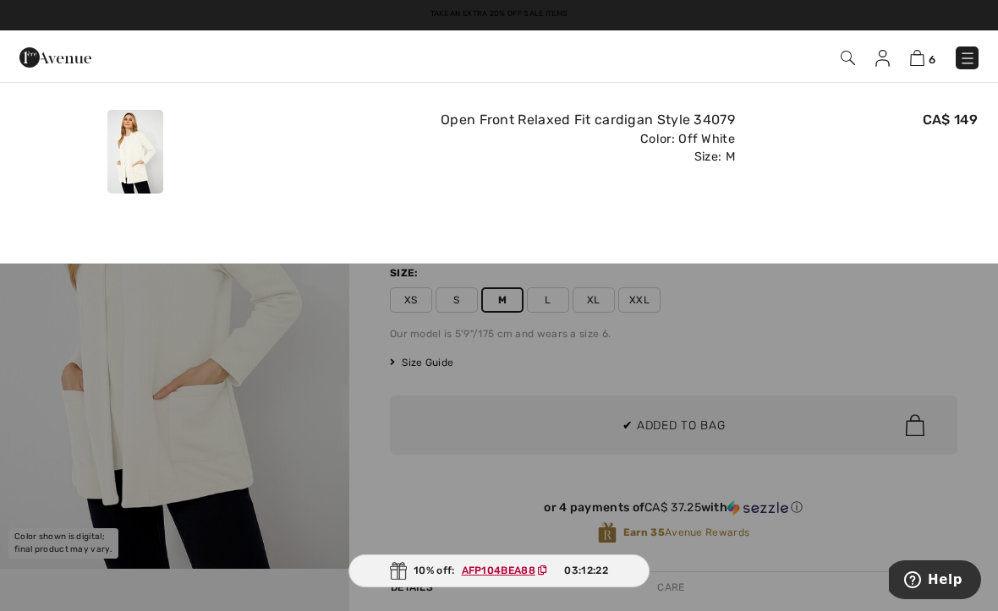
scroll to position [0, 0]
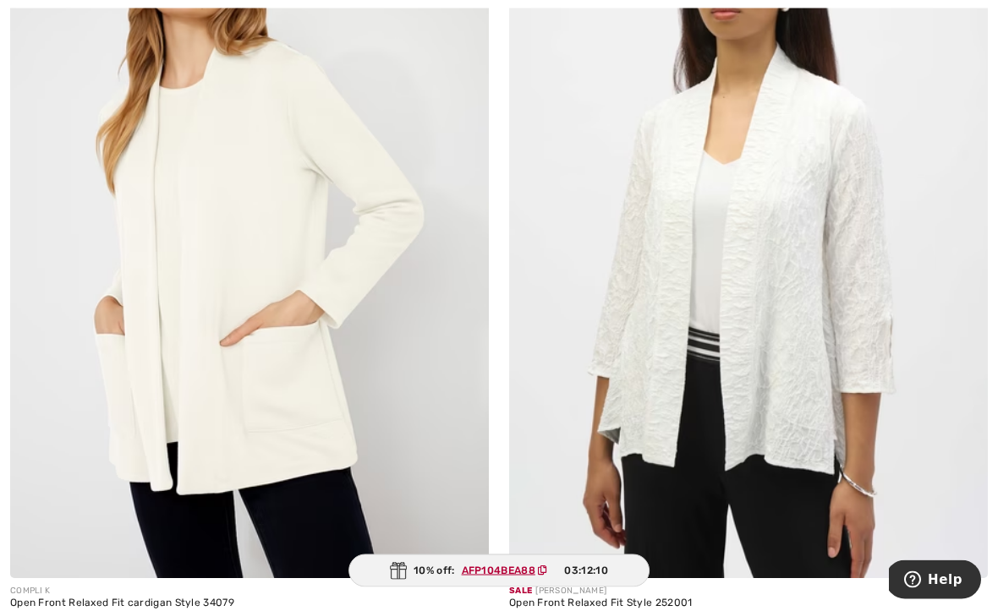
scroll to position [465, 0]
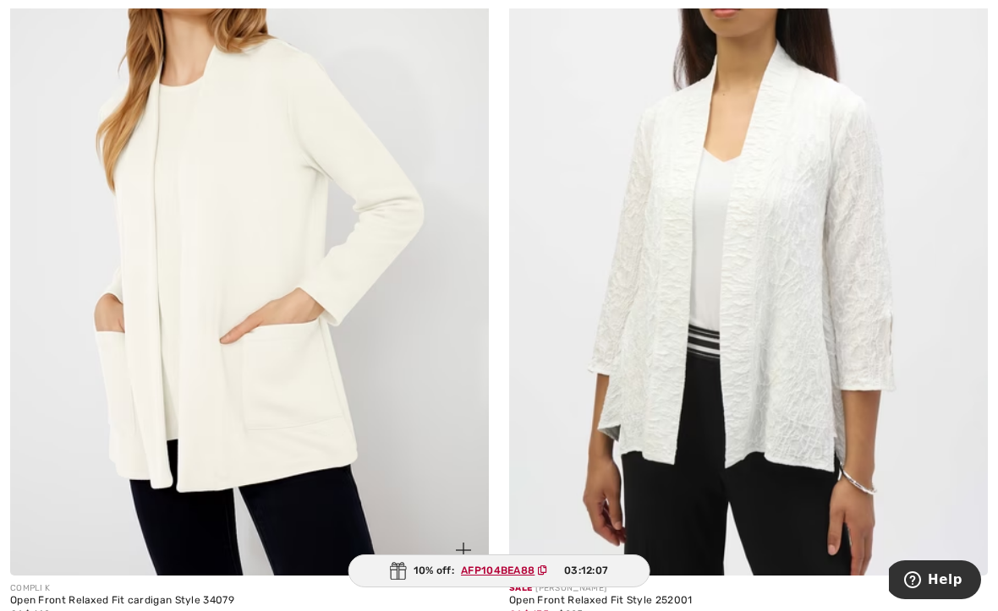
click at [277, 429] on img at bounding box center [249, 217] width 479 height 718
